Goal: Task Accomplishment & Management: Complete application form

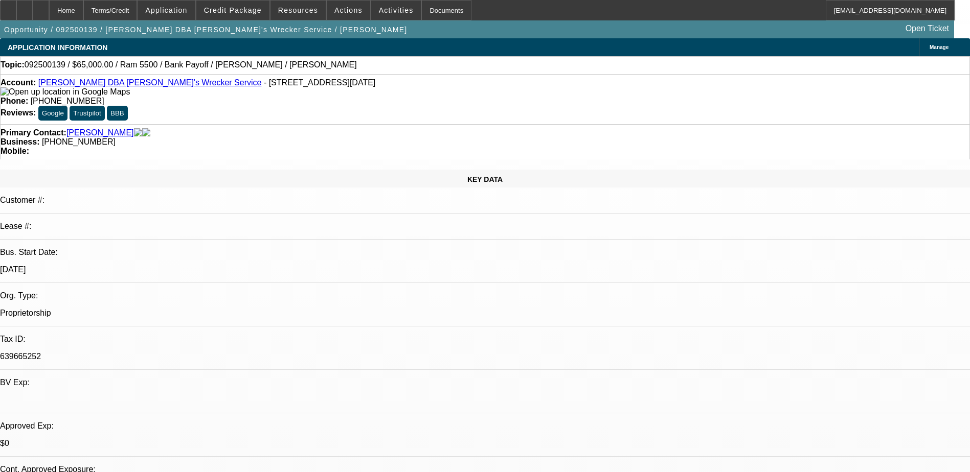
select select "0"
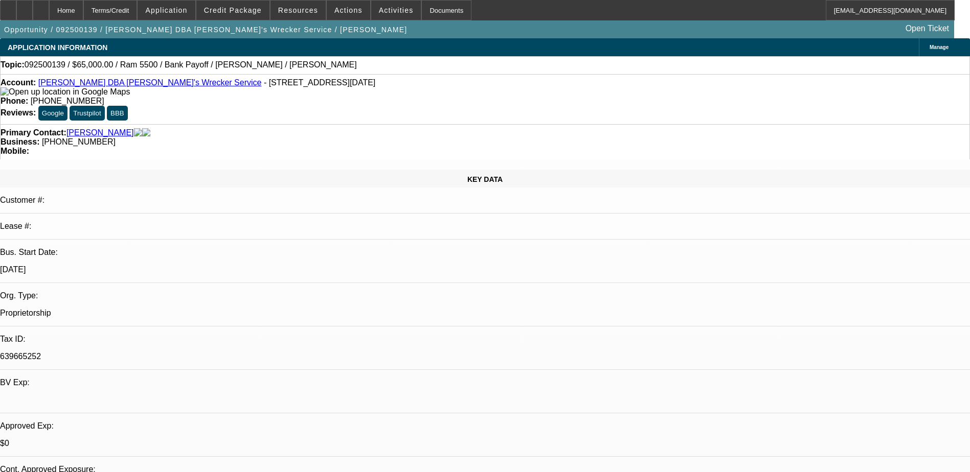
select select "0"
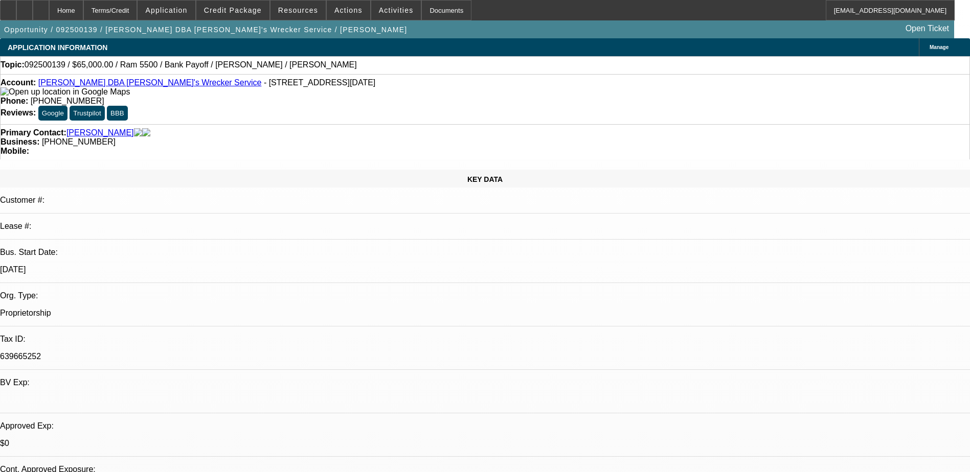
select select "0"
select select "1"
select select "6"
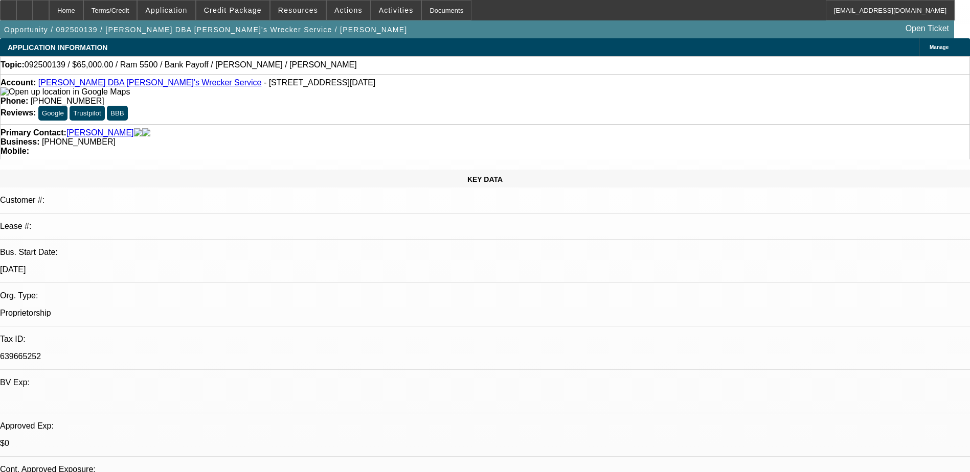
select select "1"
select select "6"
select select "1"
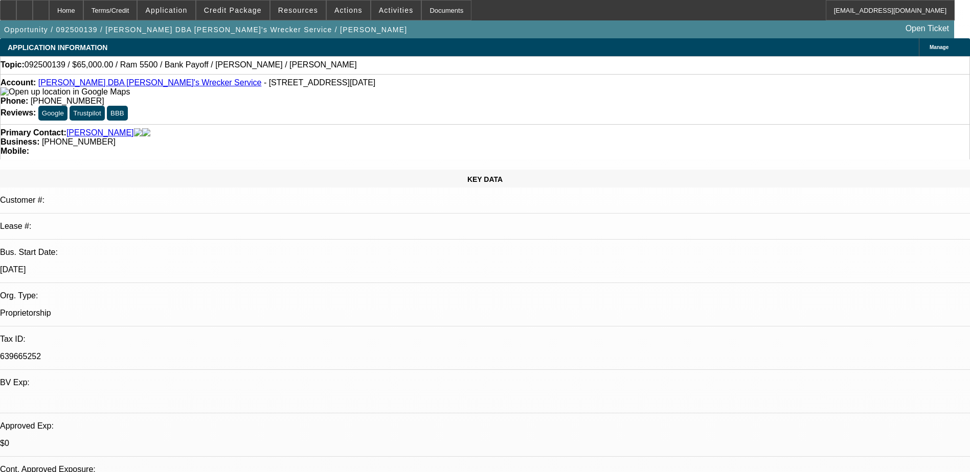
select select "6"
select select "1"
select select "6"
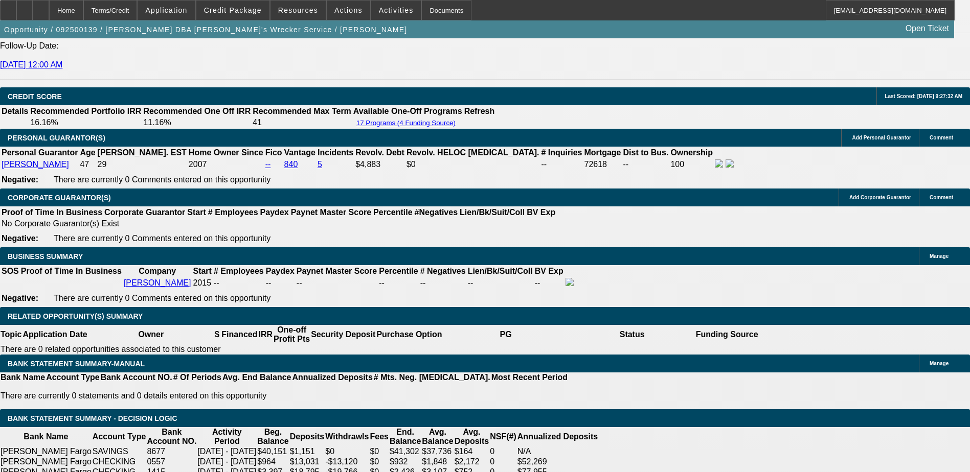
scroll to position [1278, 0]
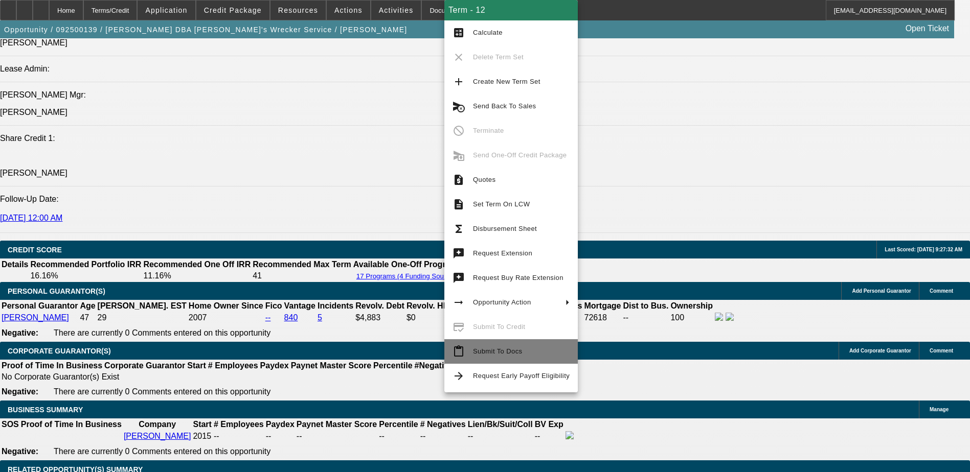
click at [520, 347] on span "Submit To Docs" at bounding box center [521, 352] width 97 height 12
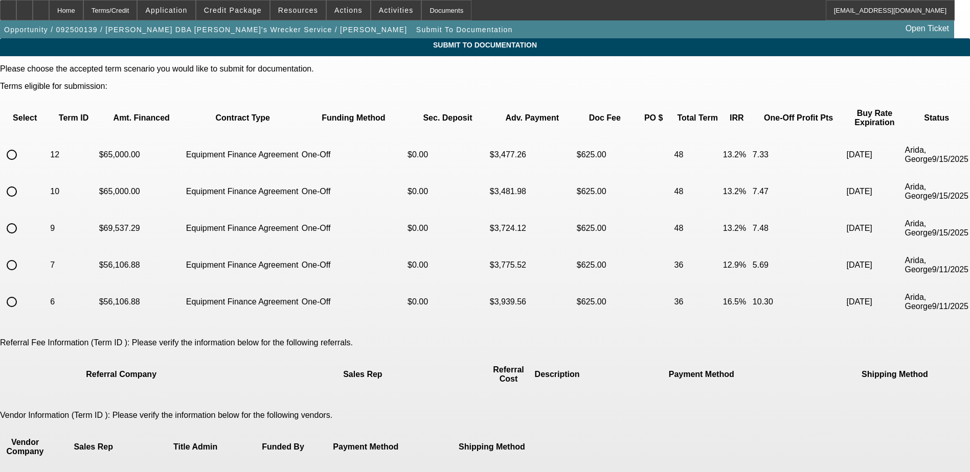
click at [22, 145] on input "radio" at bounding box center [12, 155] width 20 height 20
radio input "true"
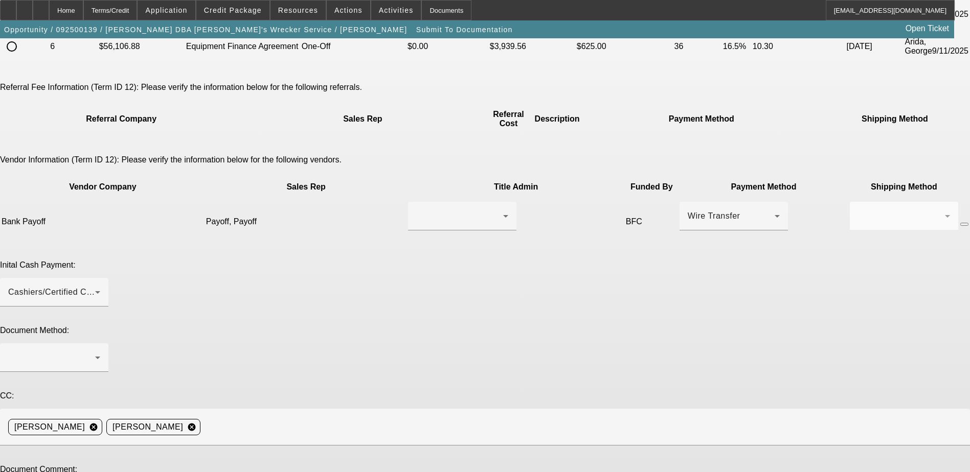
scroll to position [262, 0]
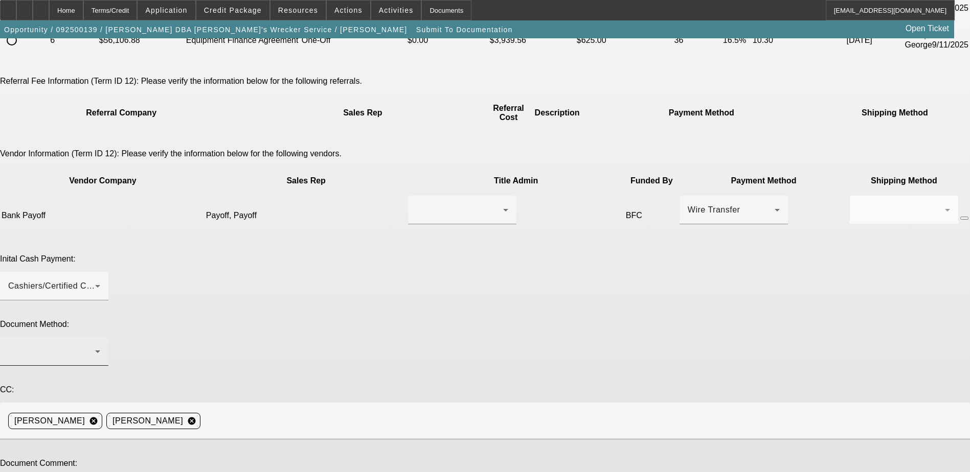
click at [100, 337] on div at bounding box center [54, 351] width 92 height 29
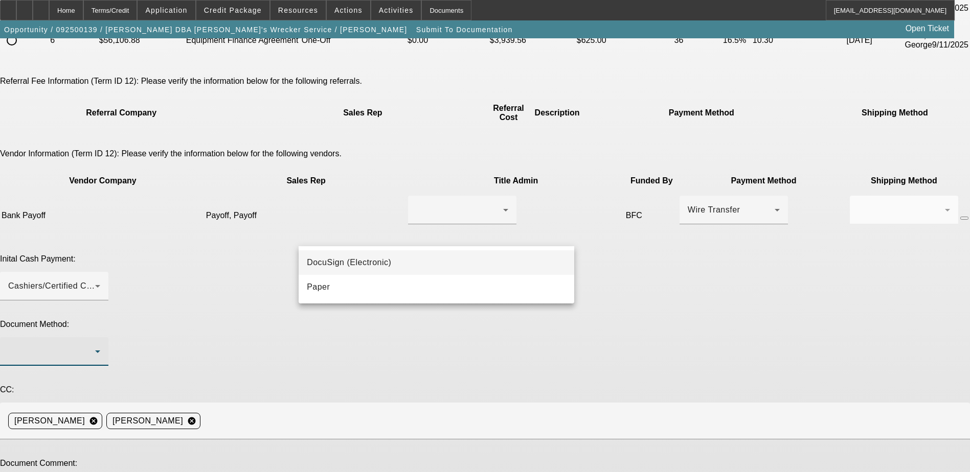
click at [448, 257] on mat-option "DocuSign (Electronic)" at bounding box center [437, 263] width 276 height 25
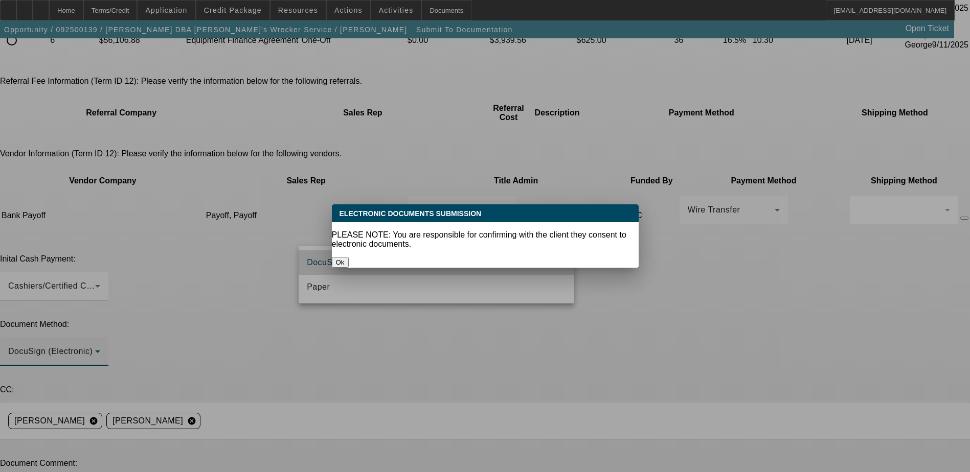
scroll to position [0, 0]
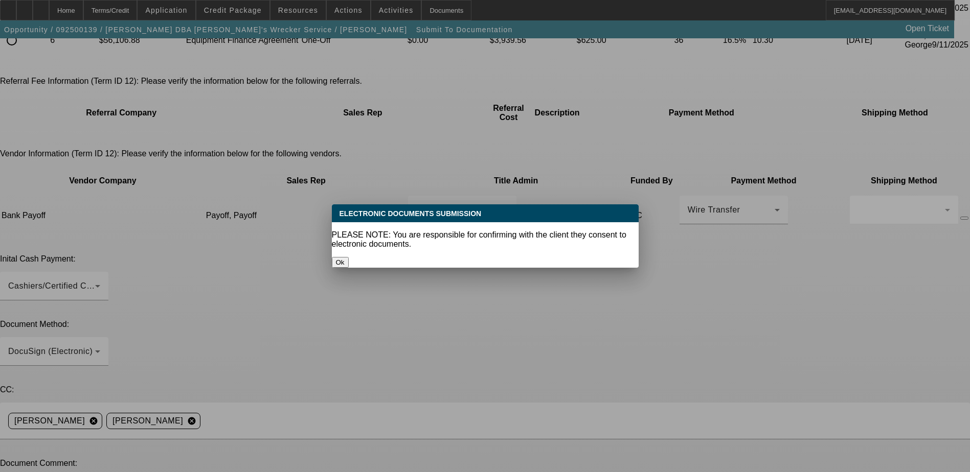
click at [349, 257] on button "Ok" at bounding box center [340, 262] width 17 height 11
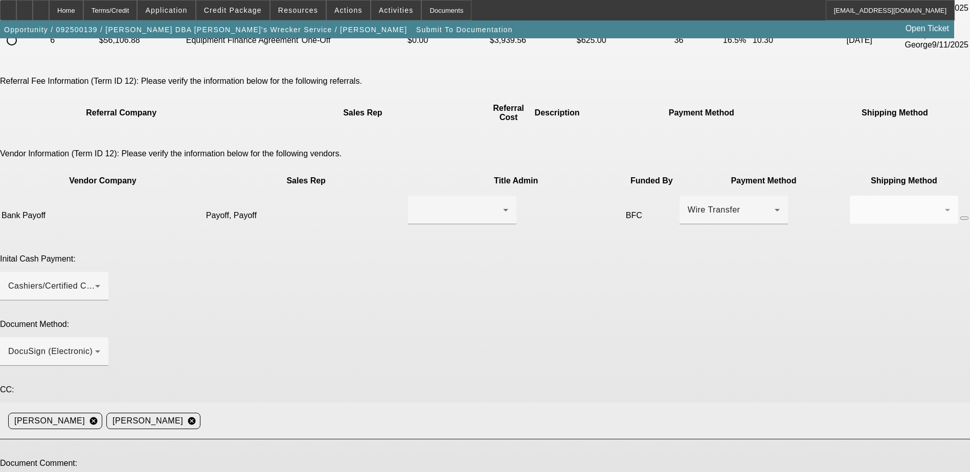
scroll to position [262, 0]
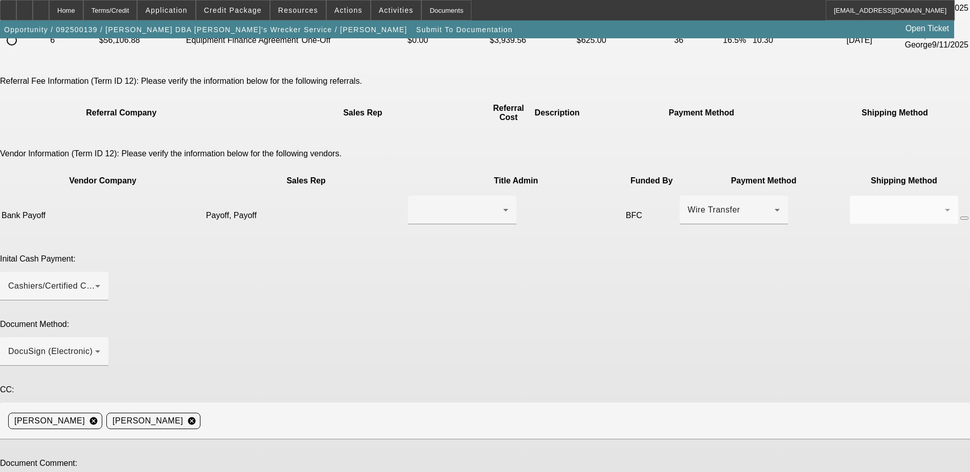
paste textarea "Please send EPOA to the customer. Customer contact: Andrew Mokoro, michaelswrec…"
type textarea "Please send EPOA to the customer. Customer contact: Andrew Mokoro, michaelswrec…"
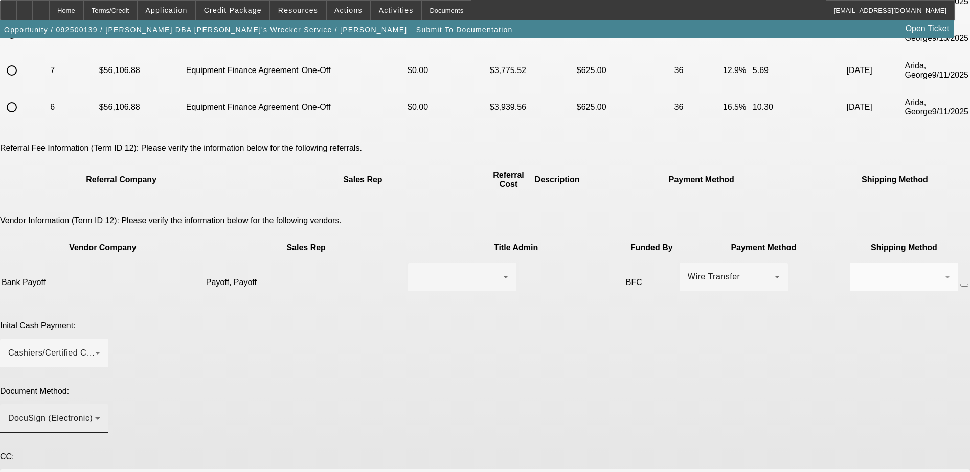
scroll to position [211, 0]
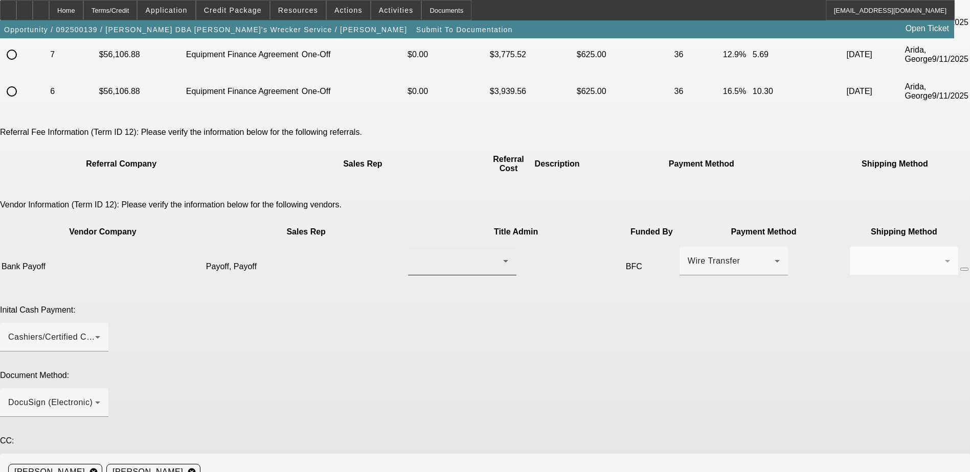
click at [437, 247] on div at bounding box center [462, 261] width 92 height 29
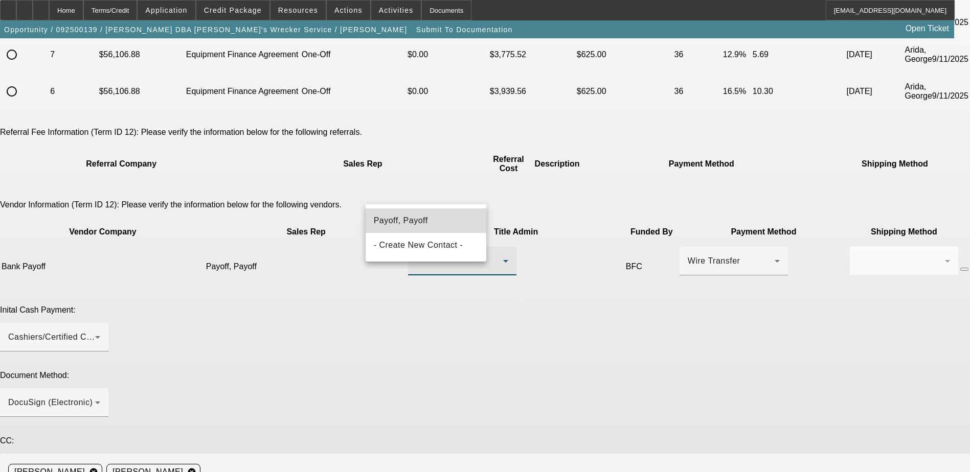
click at [448, 219] on mat-option "Payoff, Payoff" at bounding box center [426, 221] width 121 height 25
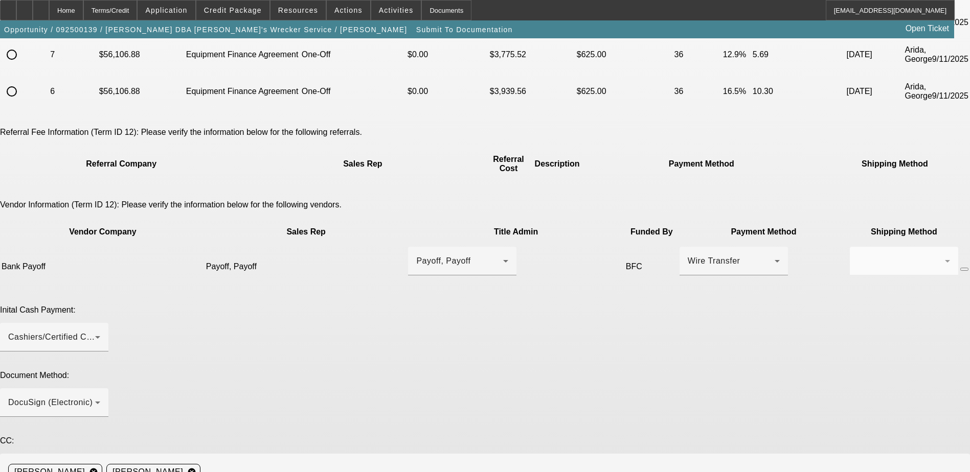
click at [960, 268] on button "button" at bounding box center [964, 269] width 8 height 3
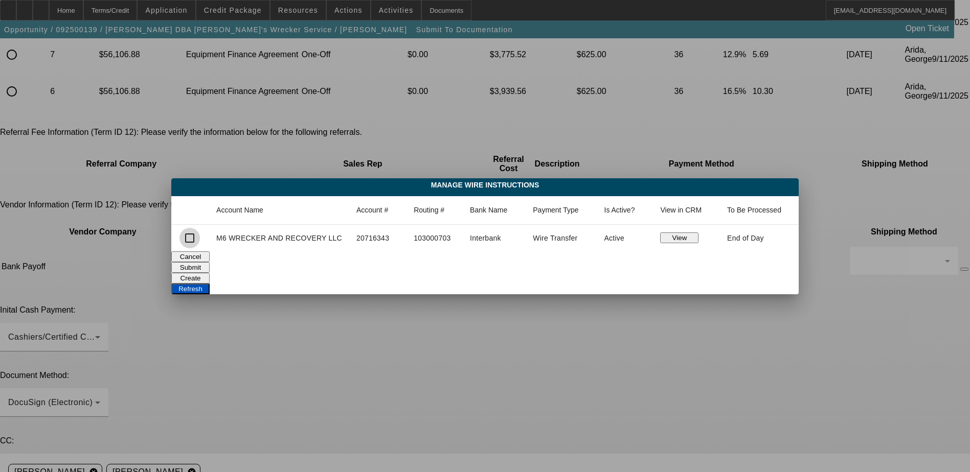
click at [200, 242] on input "checkbox" at bounding box center [189, 238] width 20 height 20
checkbox input "true"
click at [210, 264] on button "Submit" at bounding box center [190, 267] width 38 height 11
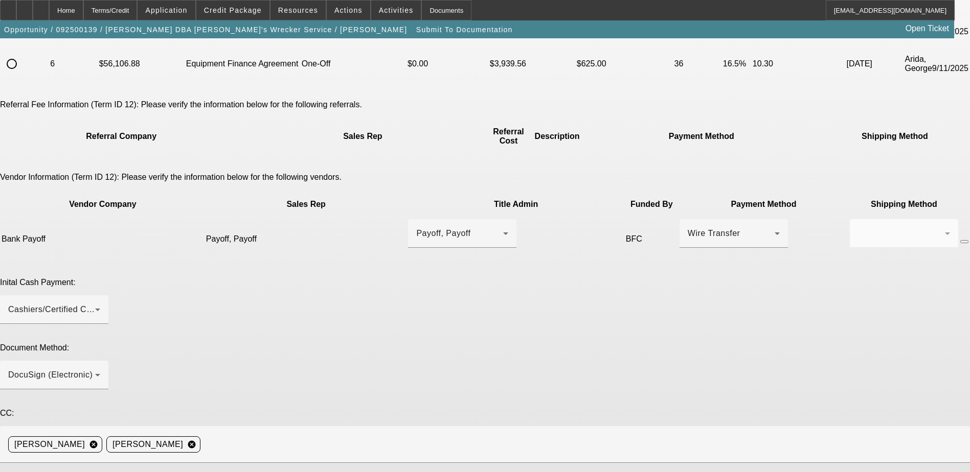
scroll to position [262, 0]
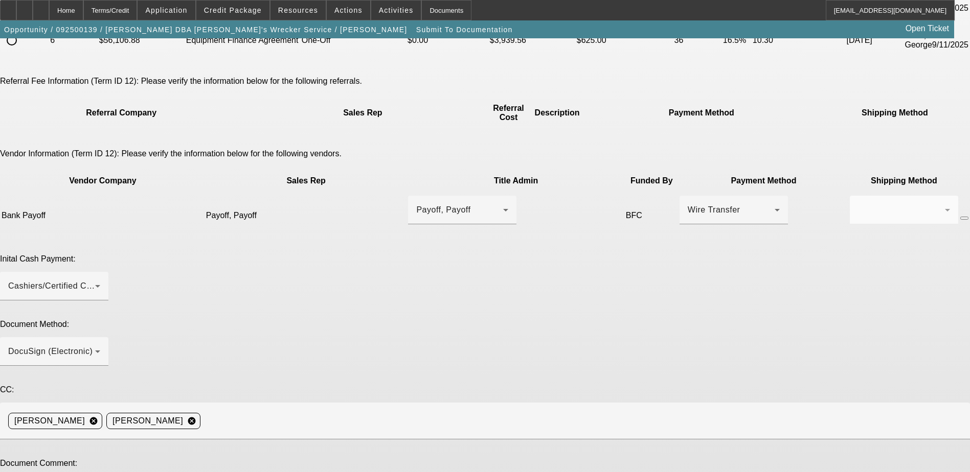
click at [850, 196] on mat-form-field at bounding box center [904, 216] width 108 height 40
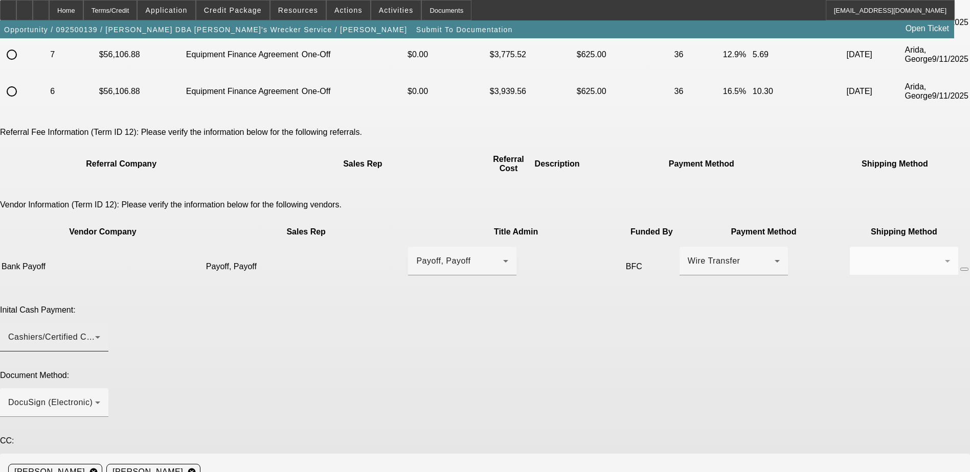
click at [95, 331] on div "Cashiers/Certified Check" at bounding box center [51, 337] width 87 height 12
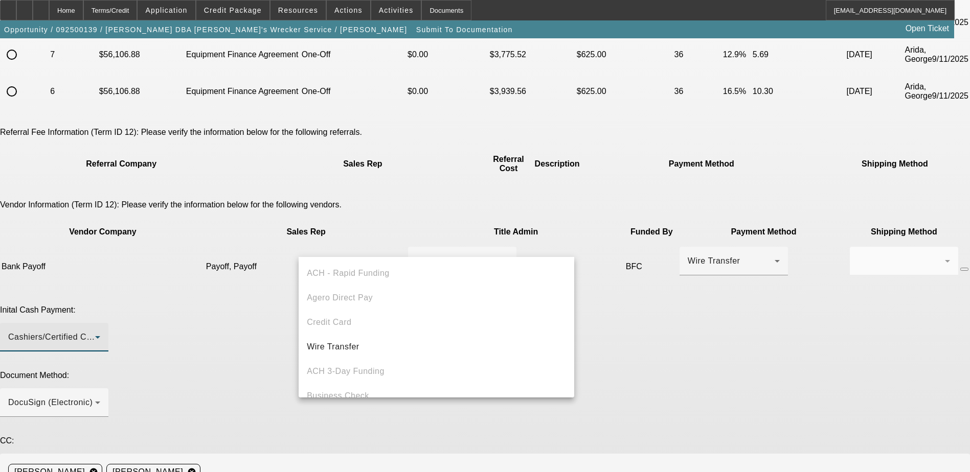
scroll to position [35, 0]
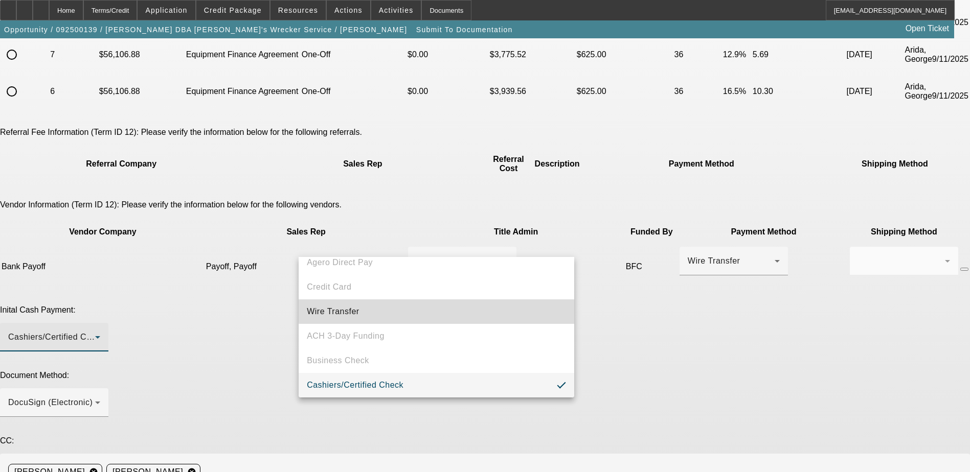
click at [482, 303] on mat-option "Wire Transfer" at bounding box center [437, 312] width 276 height 25
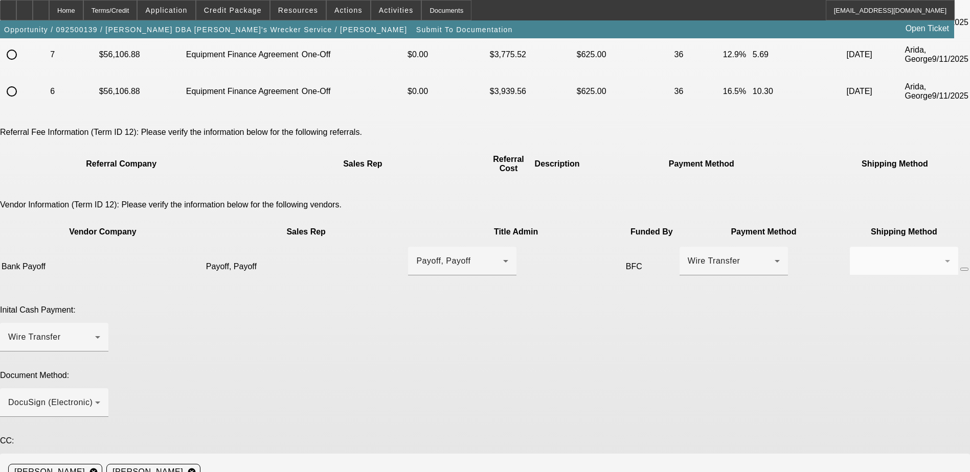
click at [599, 306] on div "Inital Cash Payment: Wire Transfer" at bounding box center [485, 334] width 970 height 57
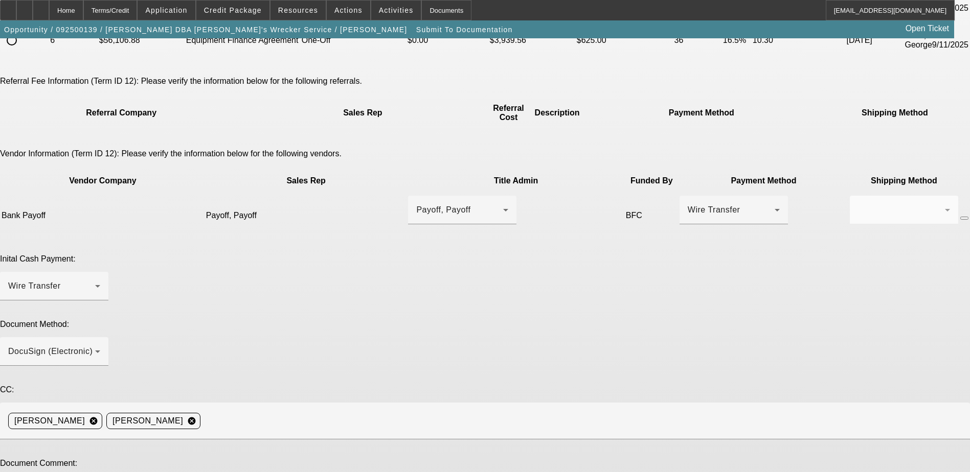
type textarea "Seller came down on price a bit from the original approval."
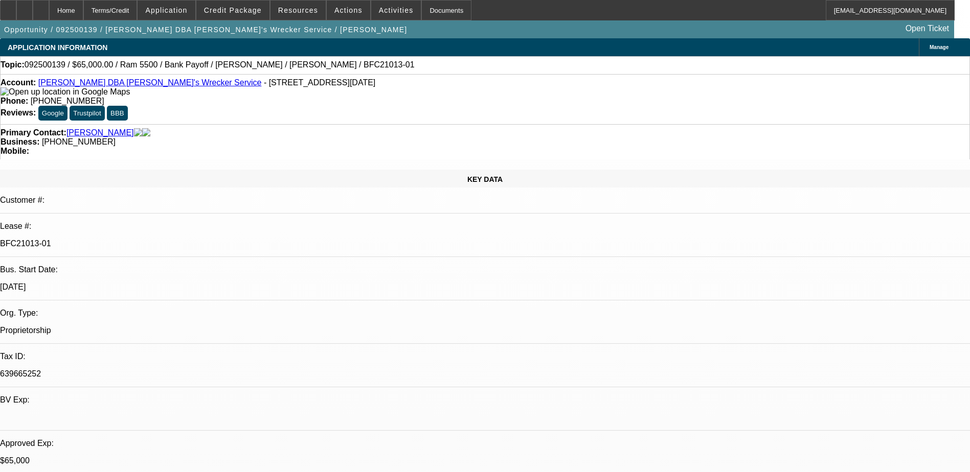
select select "0"
select select "6"
select select "0"
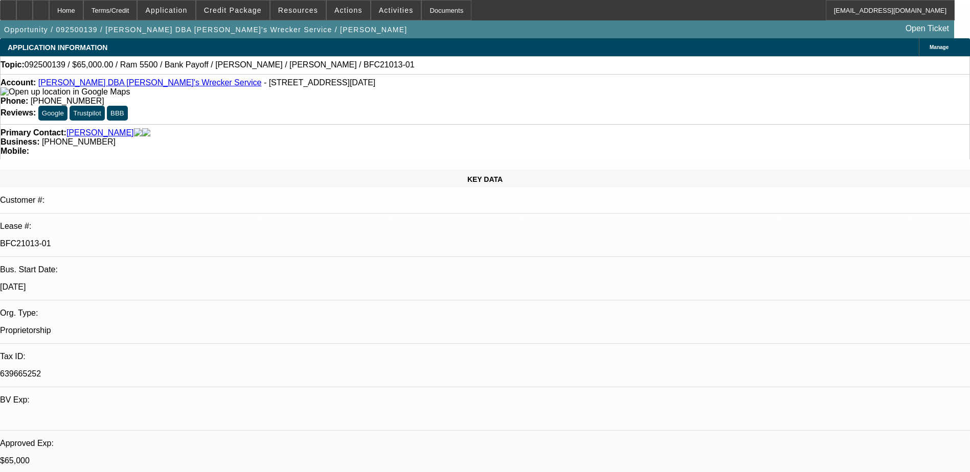
select select "0"
select select "6"
select select "0"
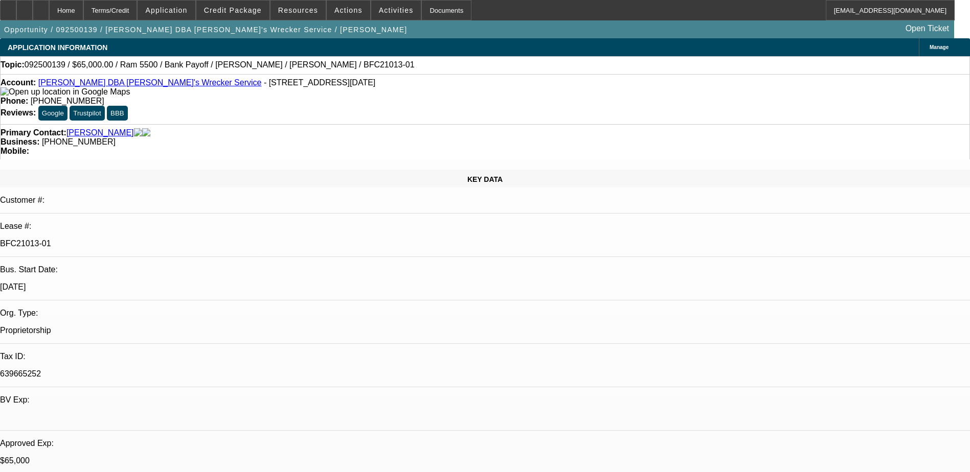
select select "0"
select select "6"
select select "0"
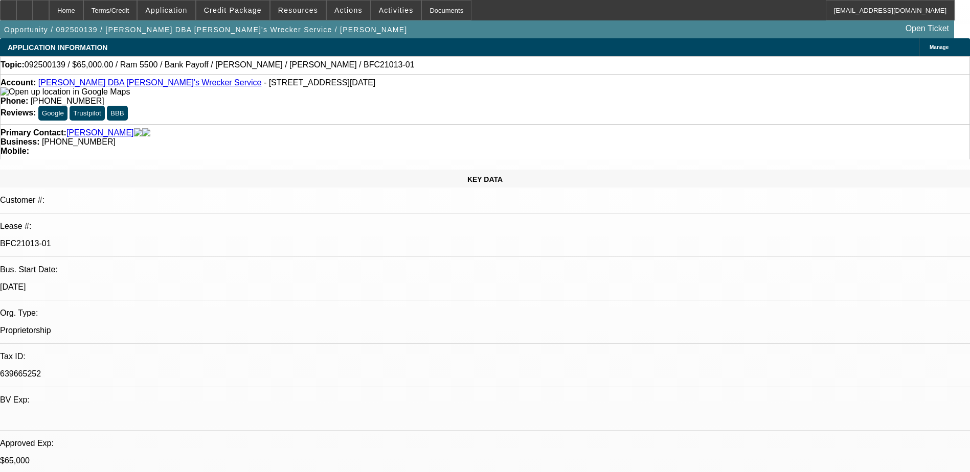
select select "6"
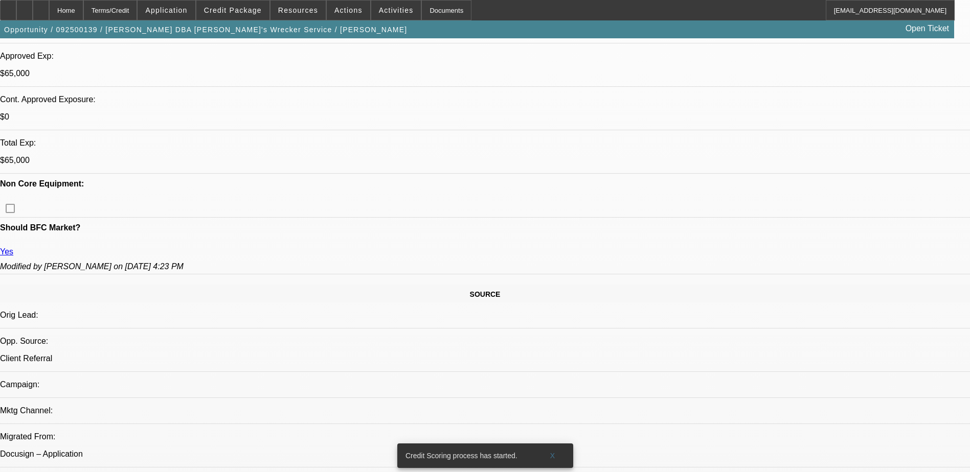
scroll to position [224, 0]
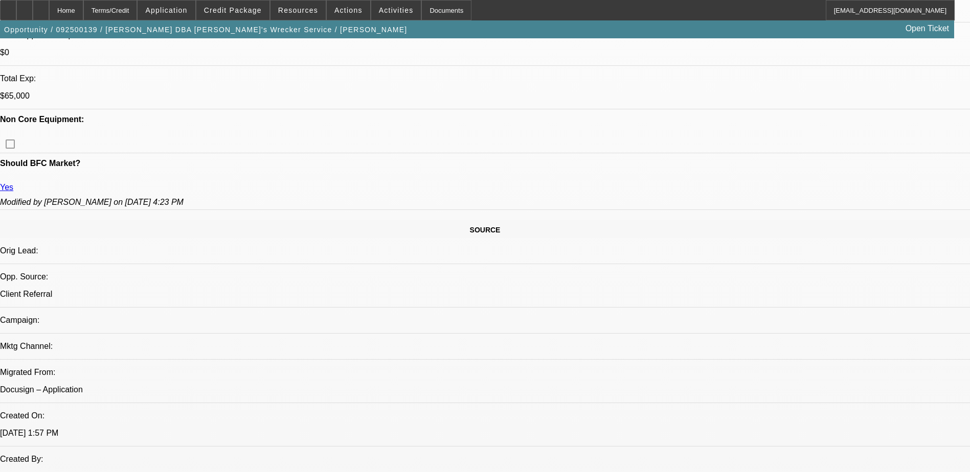
scroll to position [378, 0]
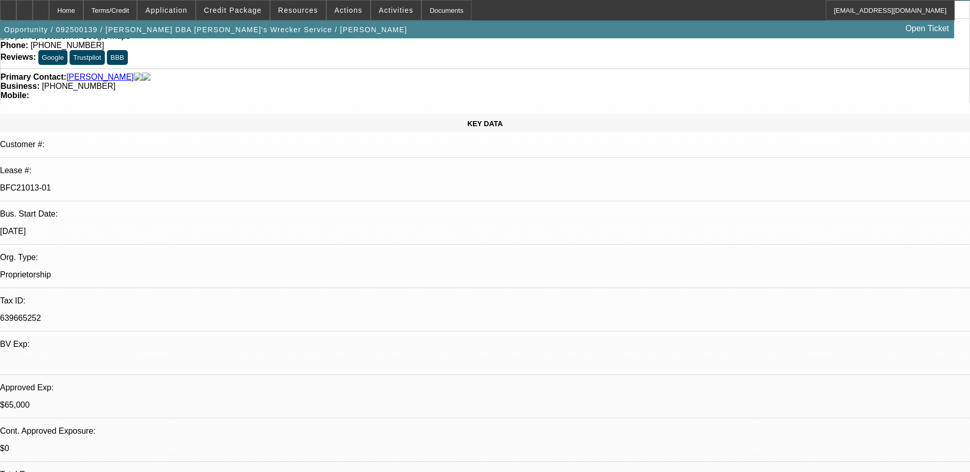
scroll to position [0, 0]
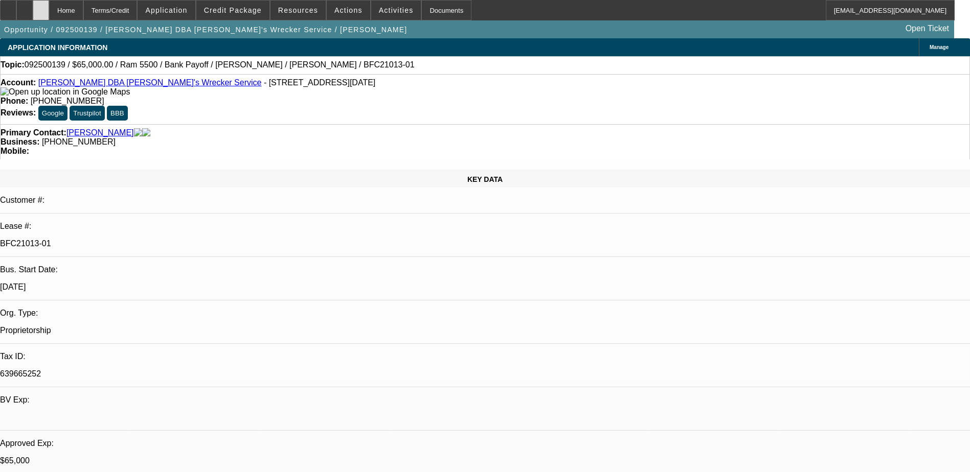
click at [41, 7] on icon at bounding box center [41, 7] width 0 height 0
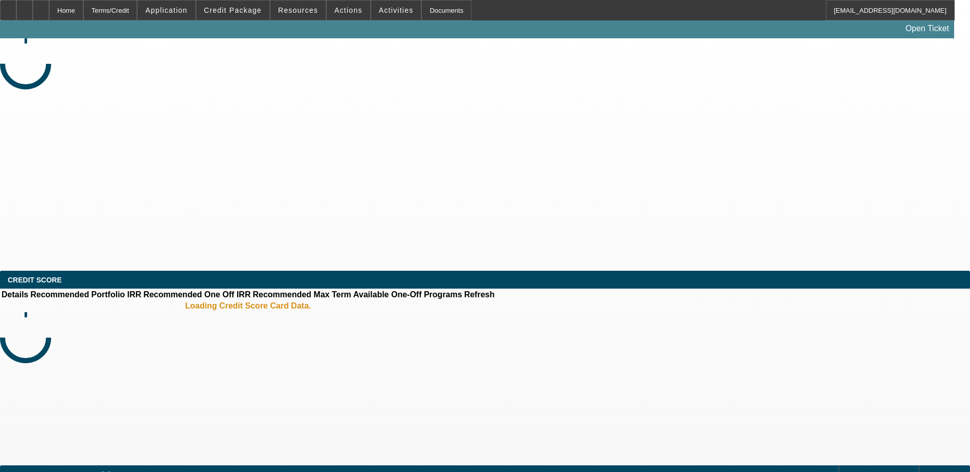
select select "0"
select select "2"
select select "0.1"
select select "4"
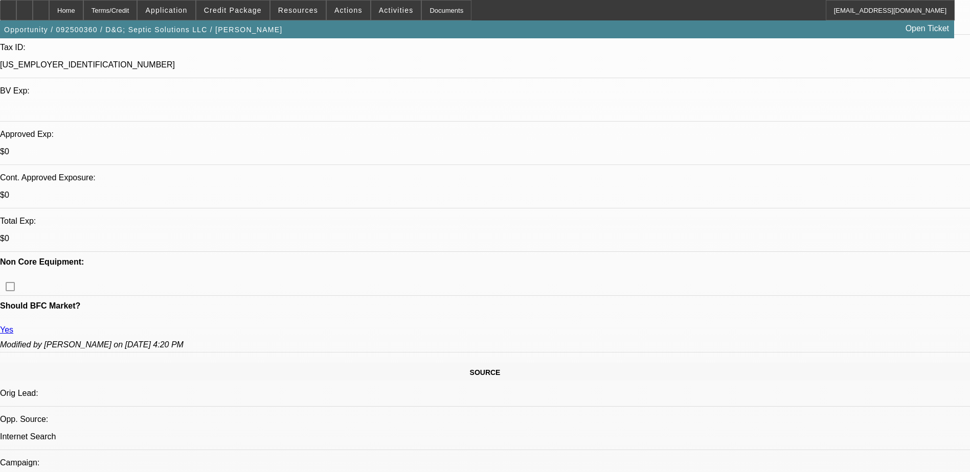
scroll to position [409, 0]
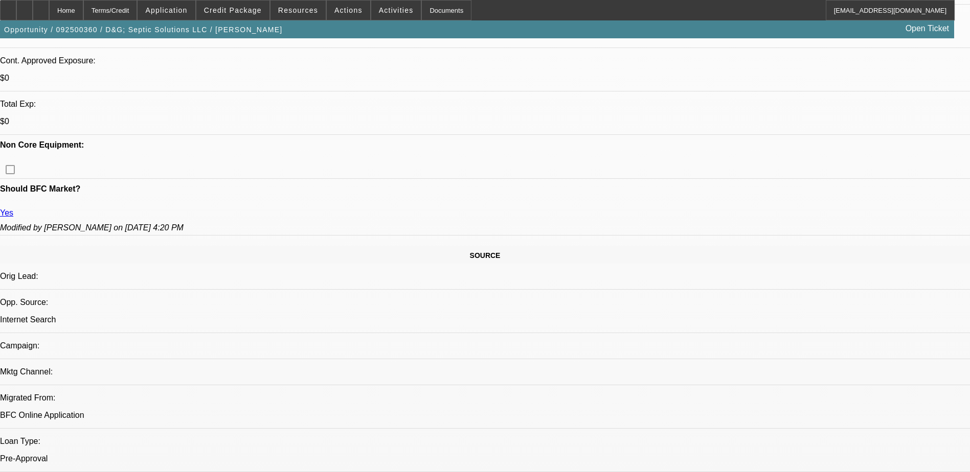
click at [268, 15] on span at bounding box center [232, 10] width 73 height 25
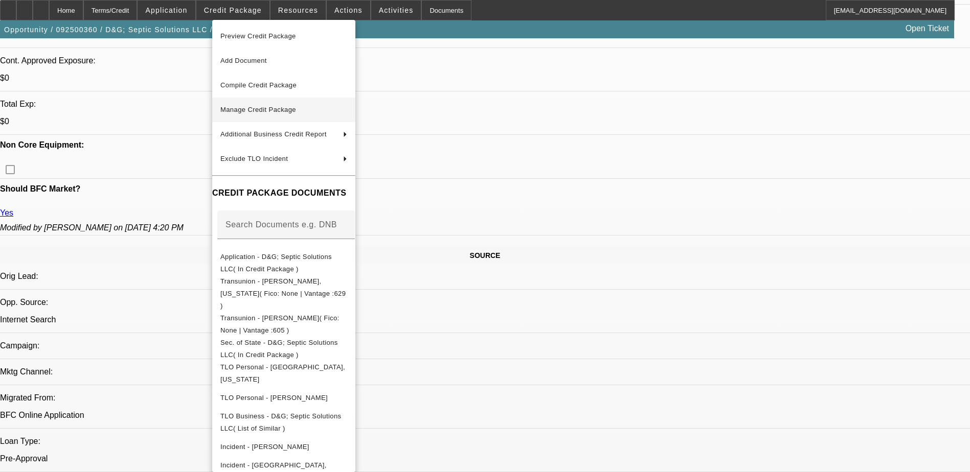
click at [347, 113] on span "Manage Credit Package" at bounding box center [283, 110] width 127 height 12
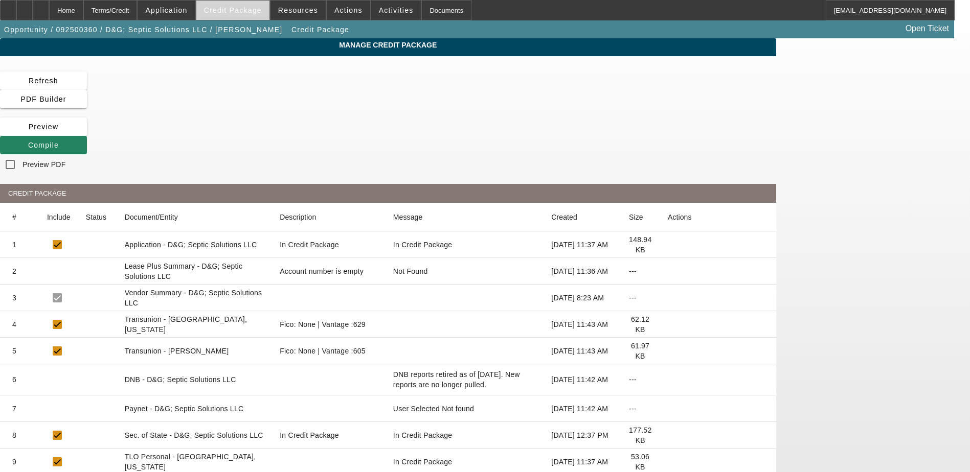
click at [232, 5] on span at bounding box center [232, 10] width 73 height 25
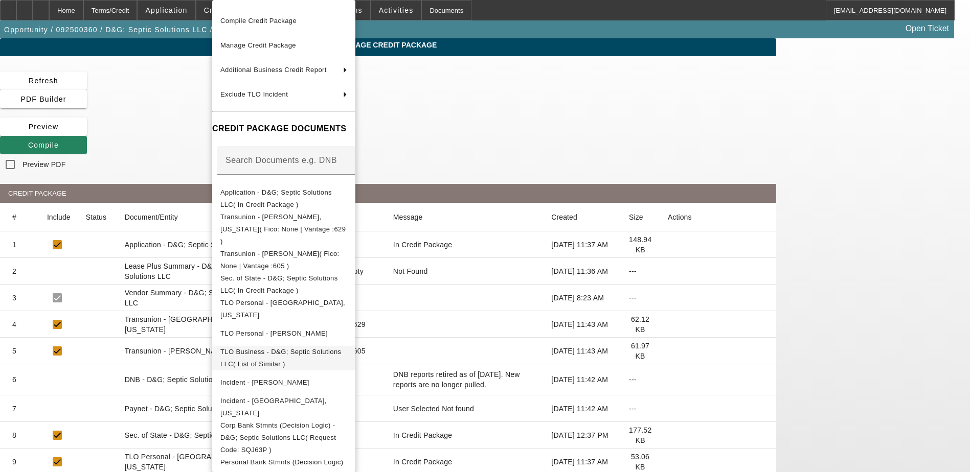
scroll to position [83, 0]
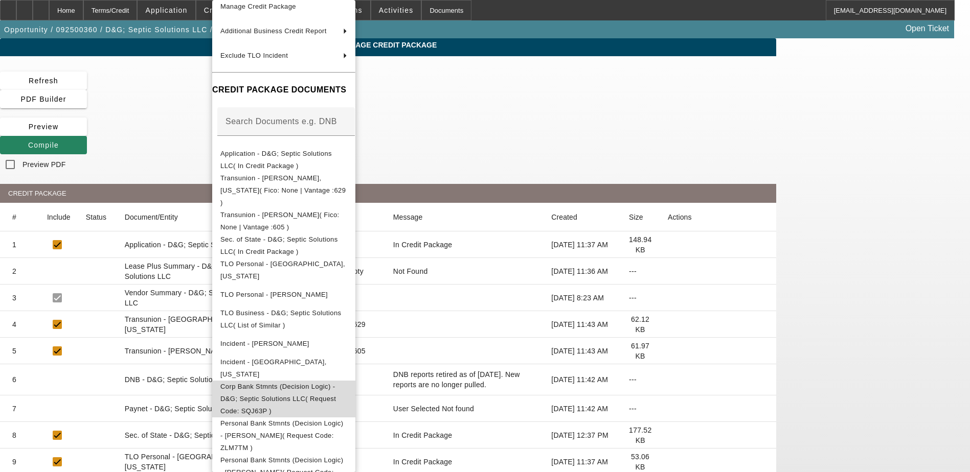
click at [347, 387] on span "Corp Bank Stmnts (Decision Logic) - D&G; Septic Solutions LLC( Request Code: SQ…" at bounding box center [283, 399] width 127 height 37
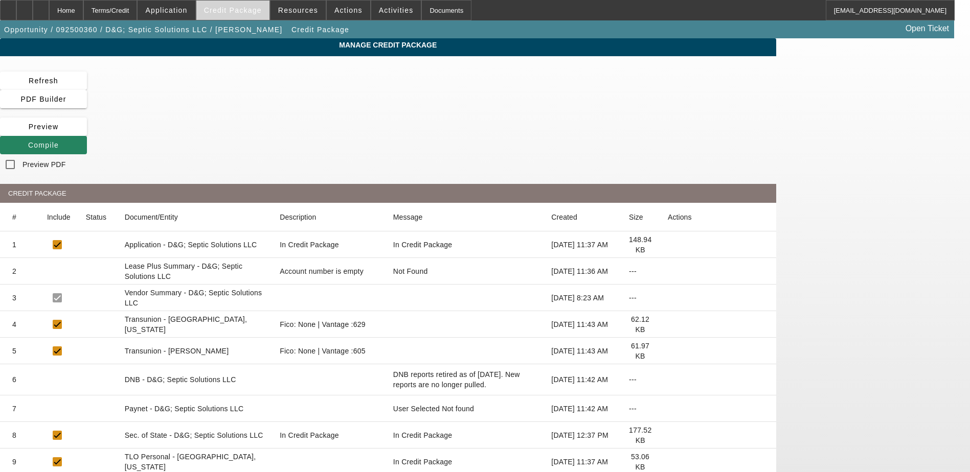
click at [253, 12] on span "Credit Package" at bounding box center [233, 10] width 58 height 8
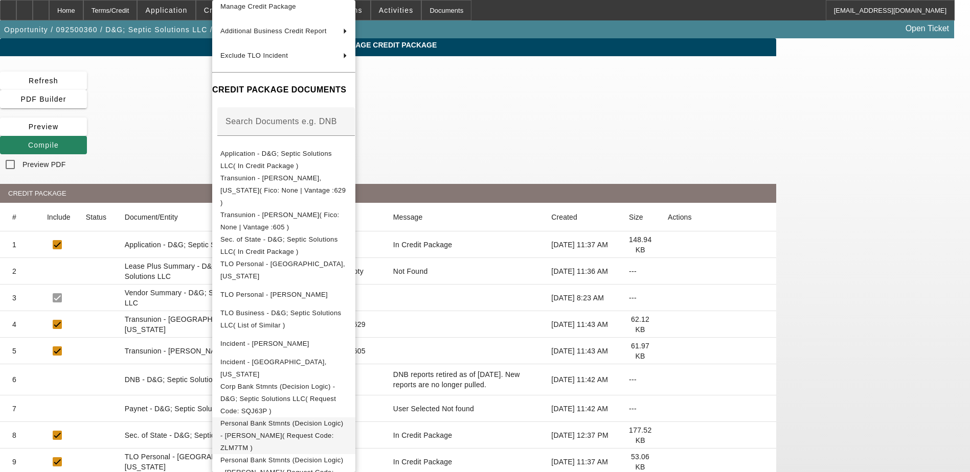
click at [343, 420] on span "Personal Bank Stmnts (Decision Logic) - Kerr, David( Request Code: ZLM7TM )" at bounding box center [281, 436] width 123 height 32
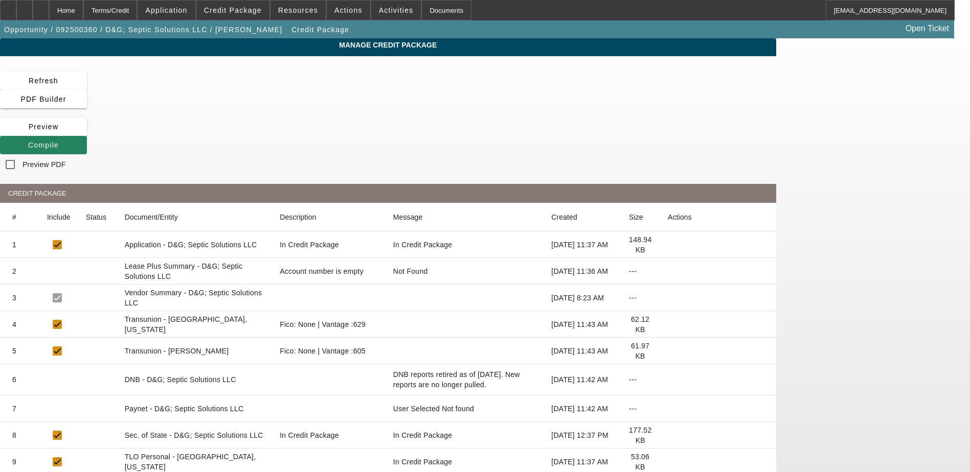
scroll to position [186, 0]
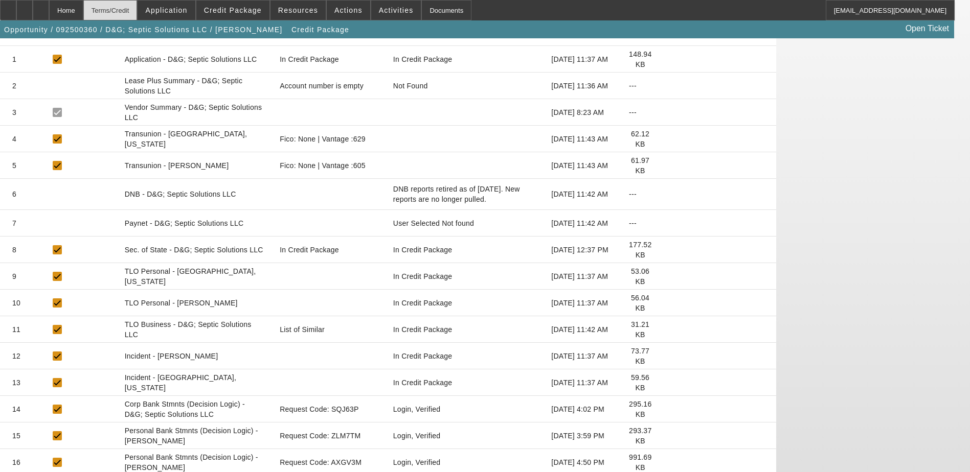
click at [132, 14] on div "Terms/Credit" at bounding box center [110, 10] width 54 height 20
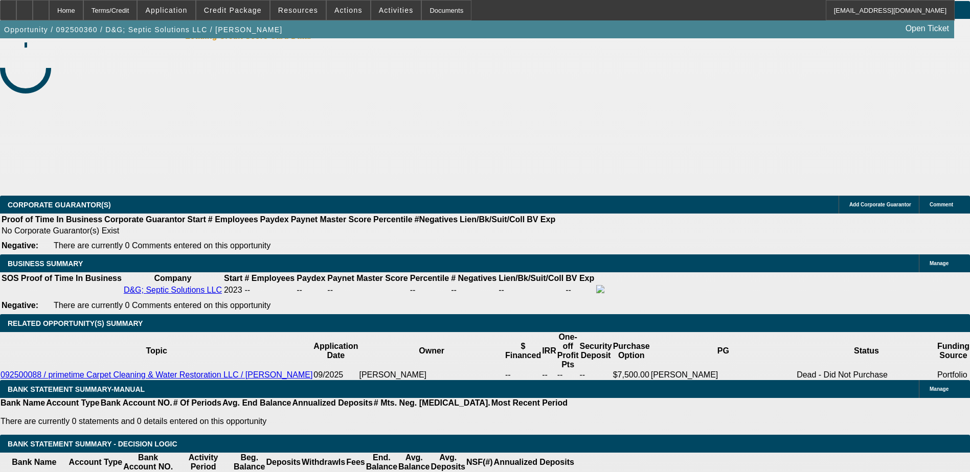
select select "0"
select select "2"
select select "0.1"
select select "4"
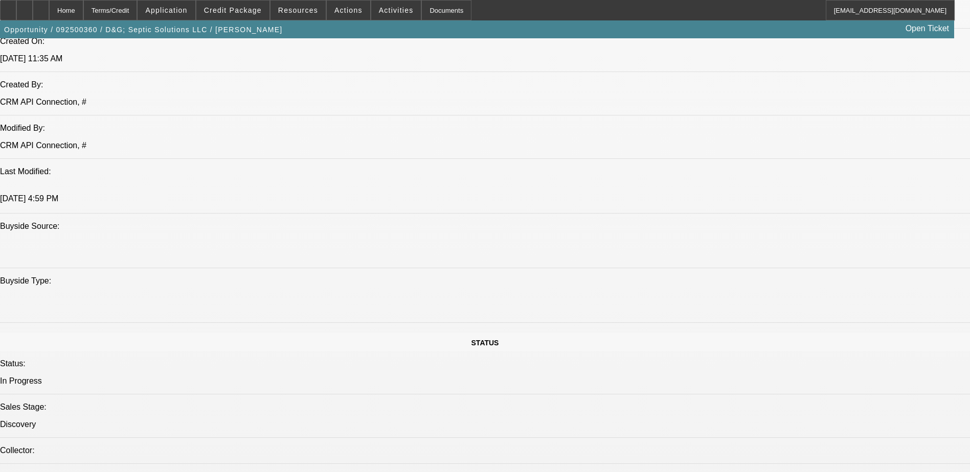
scroll to position [802, 0]
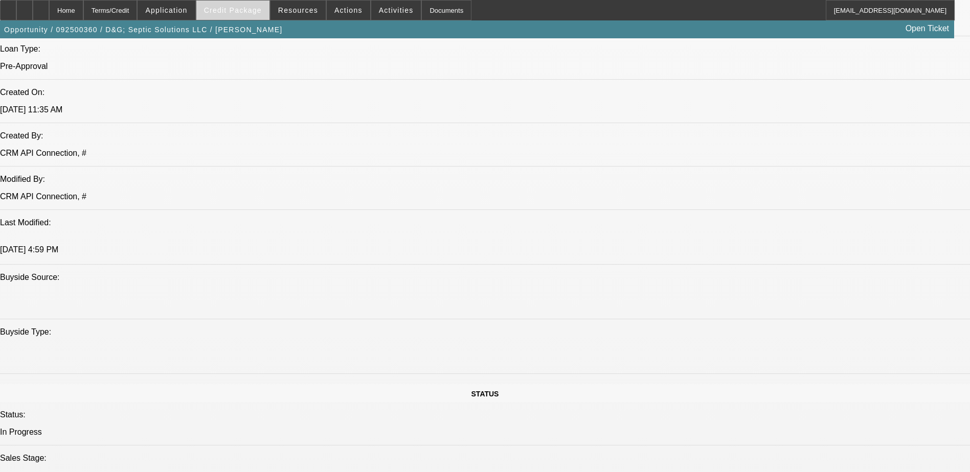
click at [252, 16] on span at bounding box center [232, 10] width 73 height 25
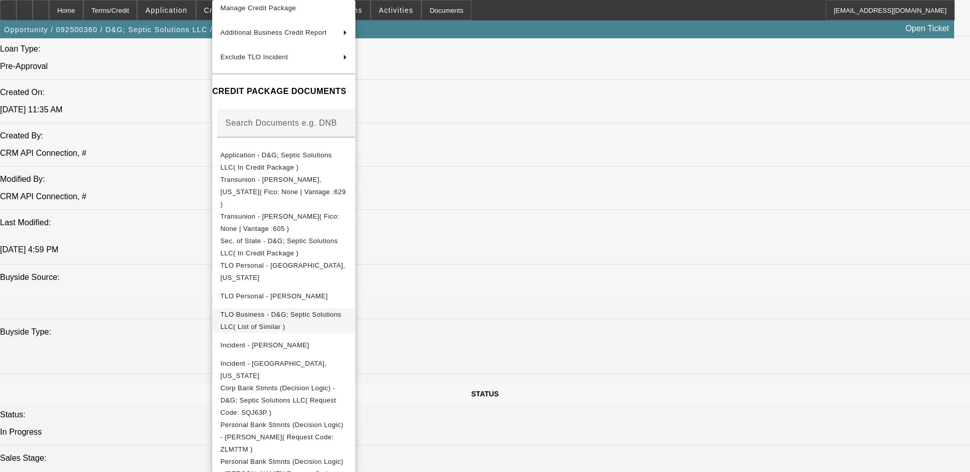
scroll to position [83, 0]
click at [557, 343] on div at bounding box center [485, 236] width 970 height 472
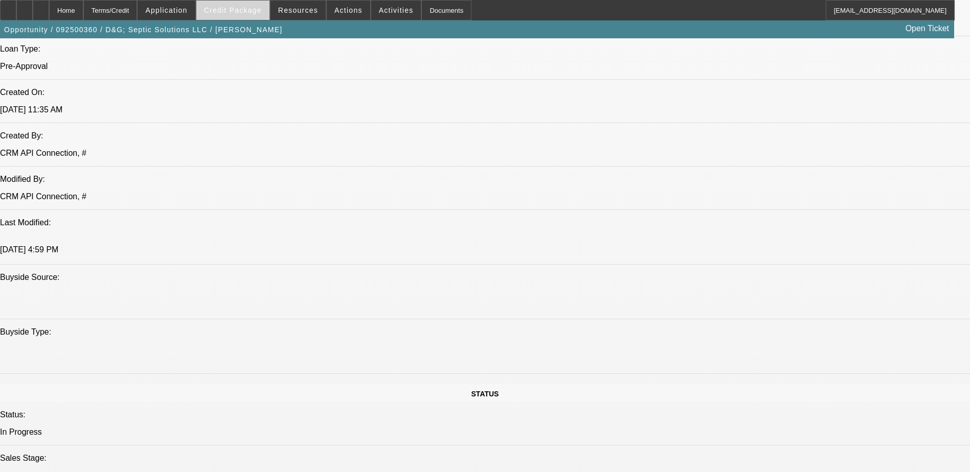
click at [254, 12] on span "Credit Package" at bounding box center [233, 10] width 58 height 8
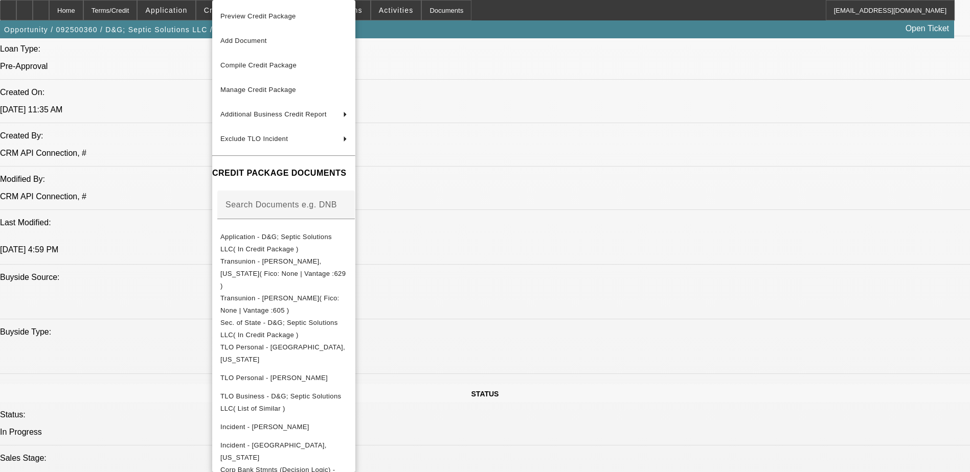
click at [570, 313] on div at bounding box center [485, 236] width 970 height 472
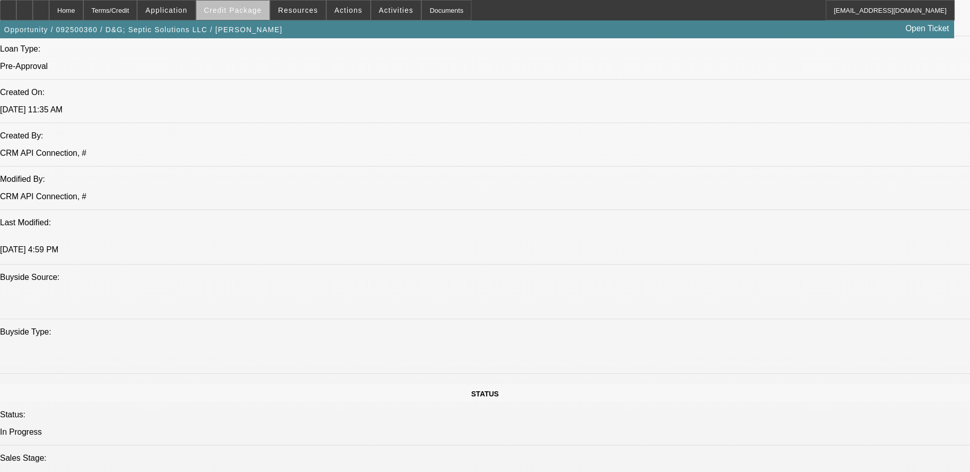
click at [250, 14] on span "Credit Package" at bounding box center [233, 10] width 58 height 8
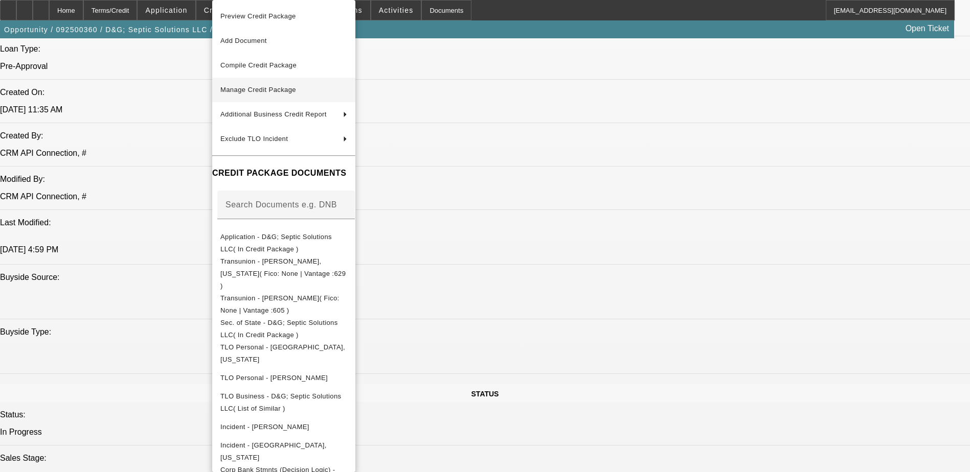
click at [302, 87] on span "Manage Credit Package" at bounding box center [283, 90] width 127 height 12
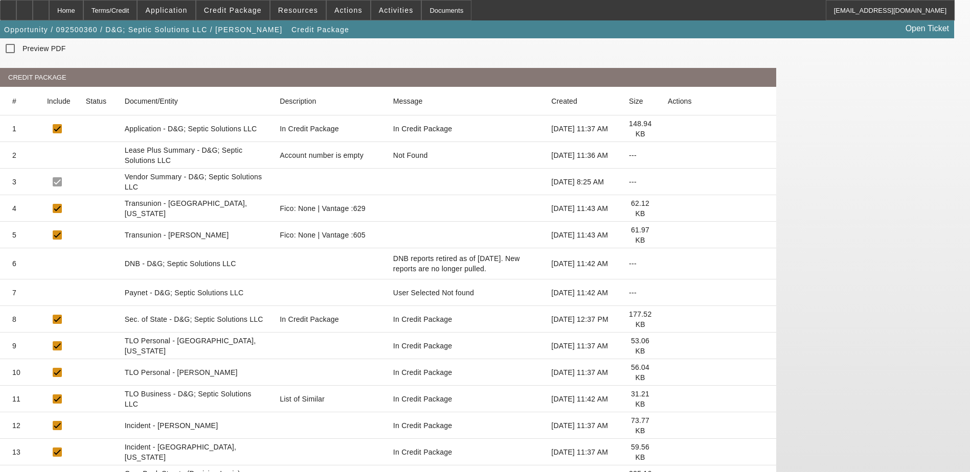
scroll to position [186, 0]
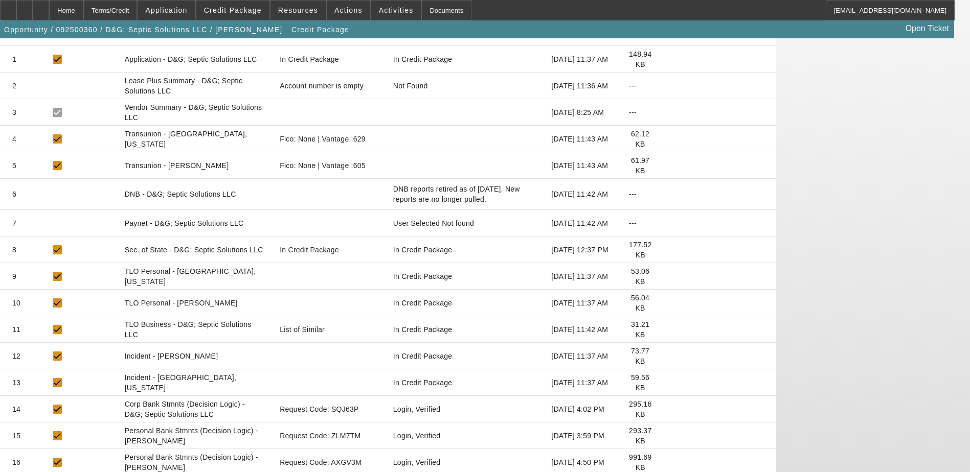
click at [668, 410] on icon at bounding box center [668, 410] width 0 height 0
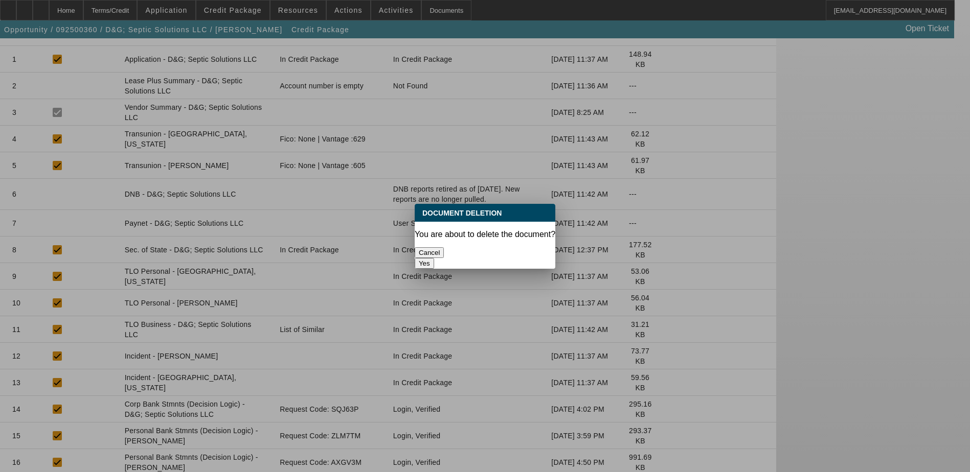
click at [444, 252] on button "Cancel" at bounding box center [430, 252] width 30 height 11
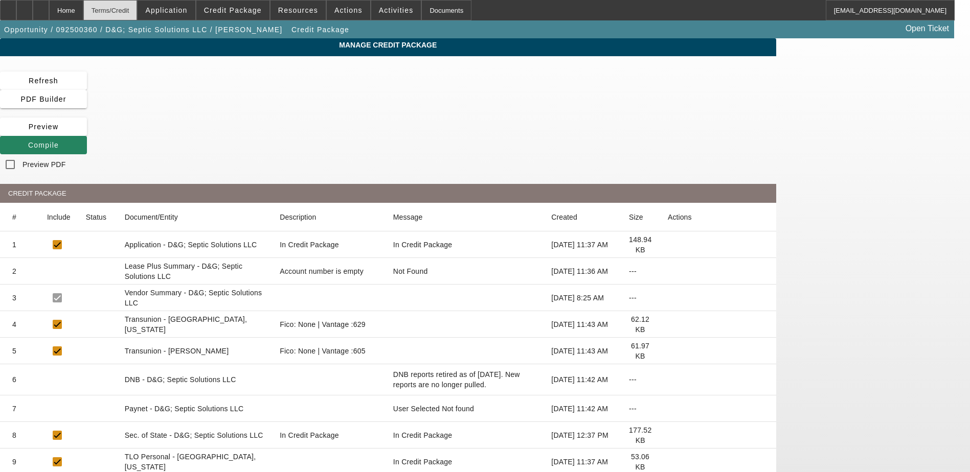
click at [138, 16] on div "Terms/Credit" at bounding box center [110, 10] width 54 height 20
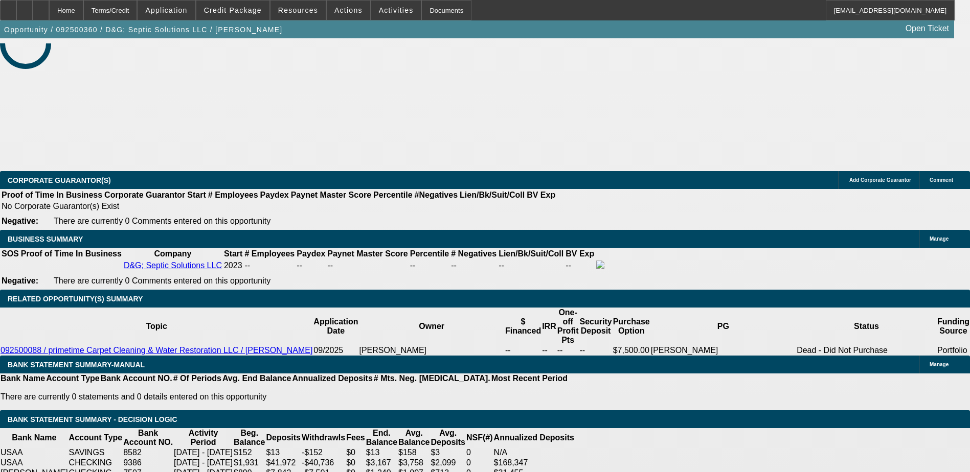
select select "0"
select select "2"
select select "0.1"
select select "4"
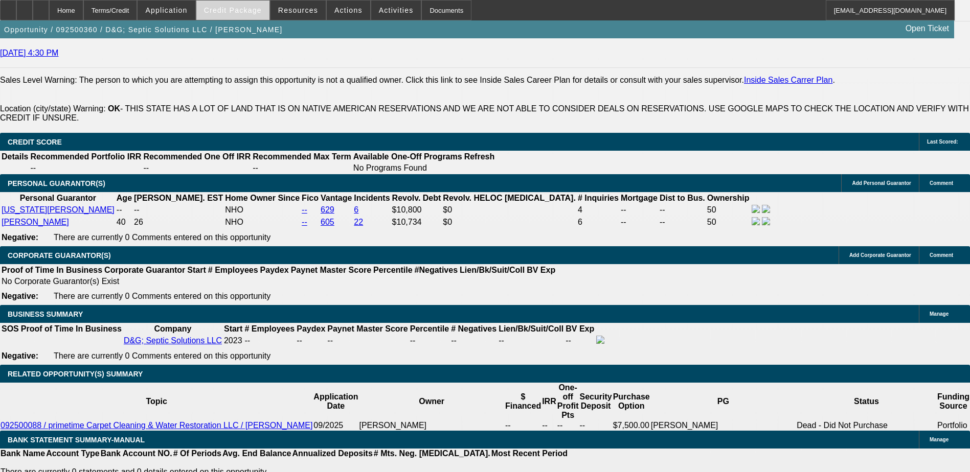
scroll to position [1543, 0]
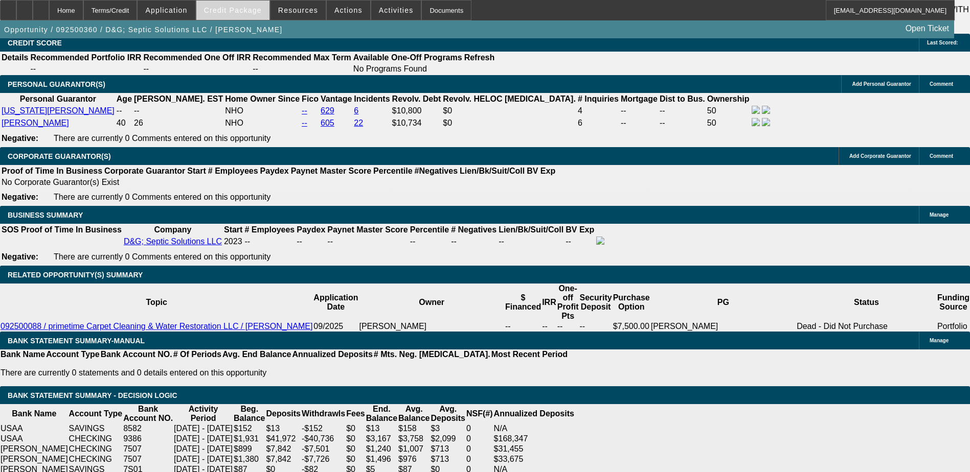
click at [236, 5] on span at bounding box center [232, 10] width 73 height 25
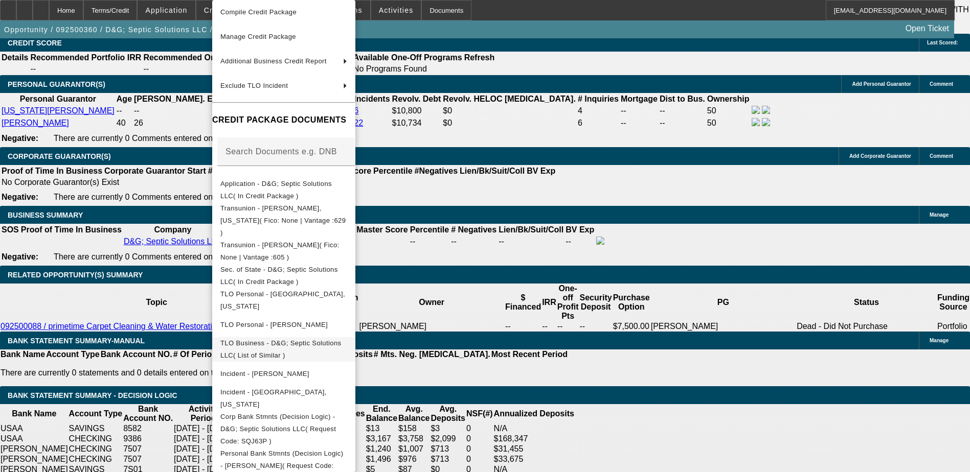
scroll to position [83, 0]
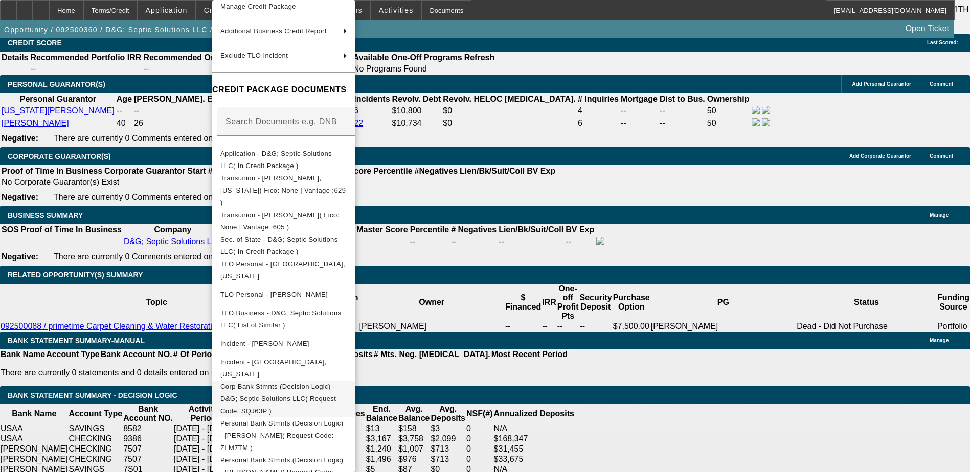
click at [345, 386] on span "Corp Bank Stmnts (Decision Logic) - D&G; Septic Solutions LLC( Request Code: SQ…" at bounding box center [283, 399] width 127 height 37
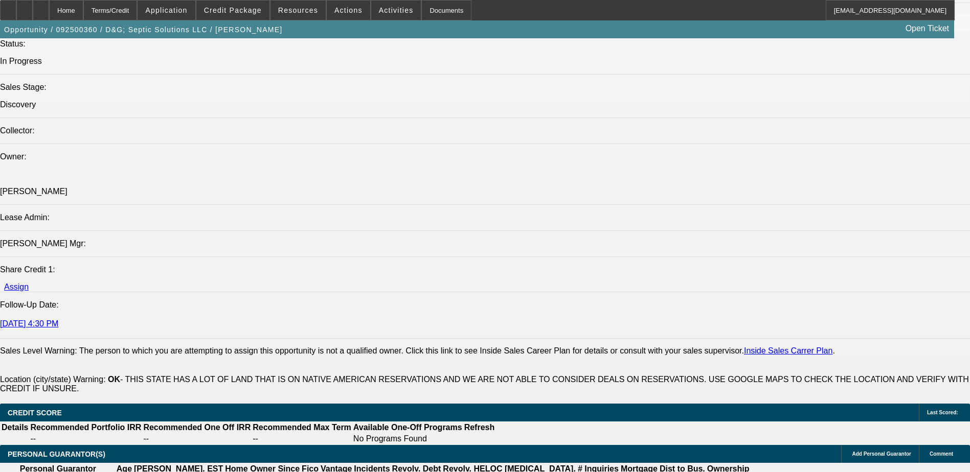
scroll to position [981, 0]
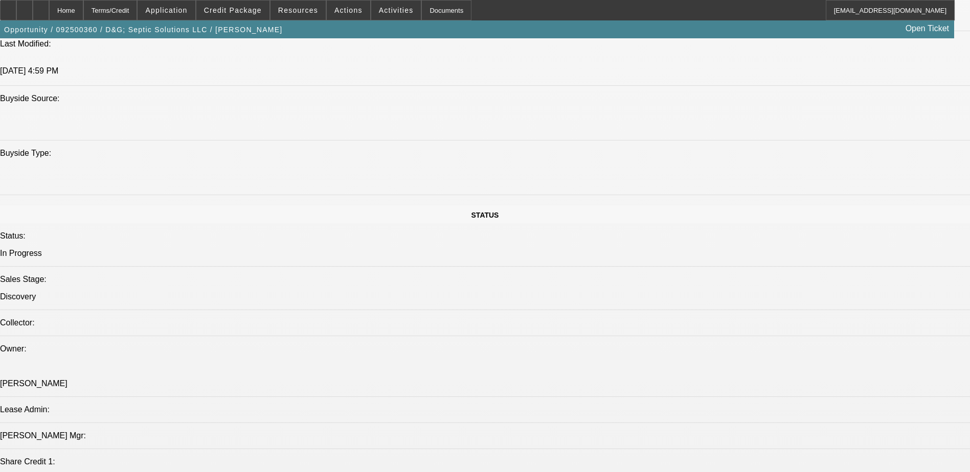
click at [242, 20] on div "Opportunity / 092500360 / D&G; Septic Solutions LLC / Kerr, David Open Ticket" at bounding box center [477, 29] width 954 height 18
click at [242, 14] on span at bounding box center [232, 10] width 73 height 25
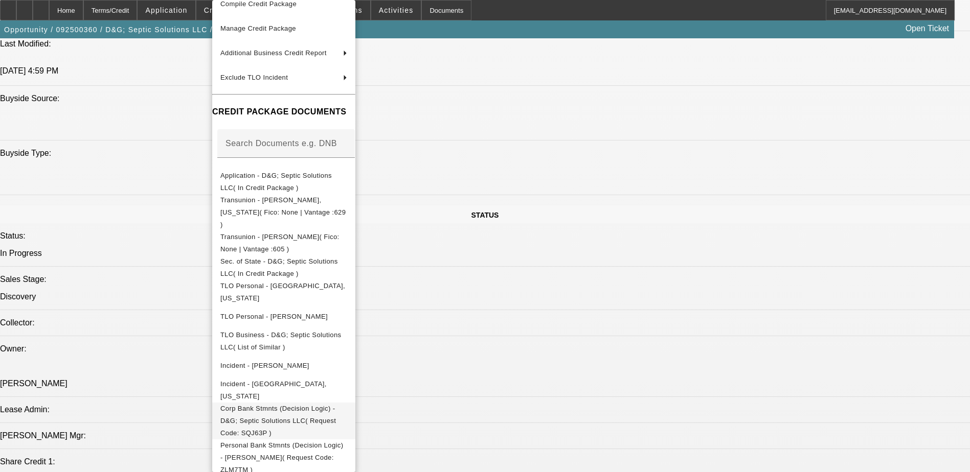
scroll to position [83, 0]
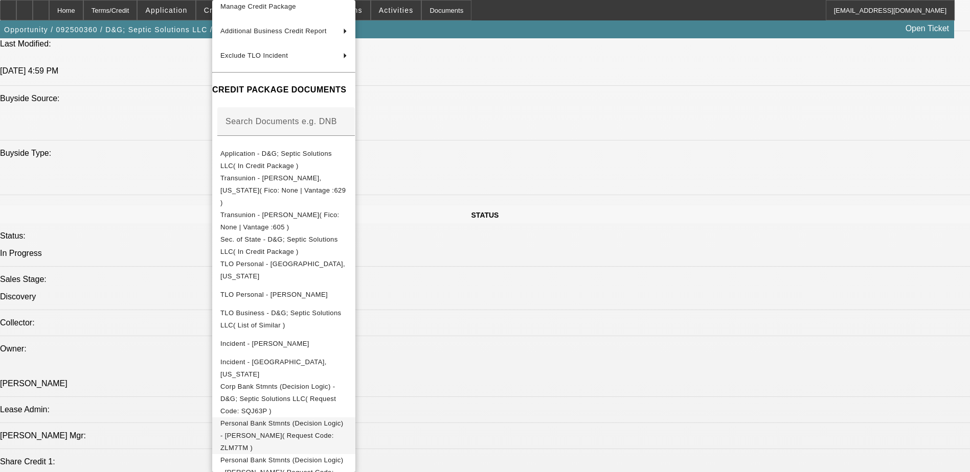
click at [343, 420] on span "Personal Bank Stmnts (Decision Logic) - Kerr, David( Request Code: ZLM7TM )" at bounding box center [281, 436] width 123 height 32
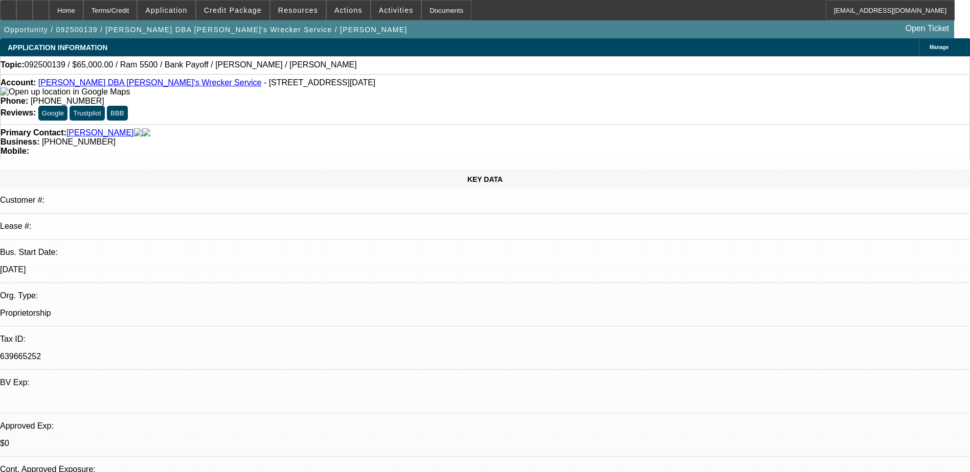
select select "0"
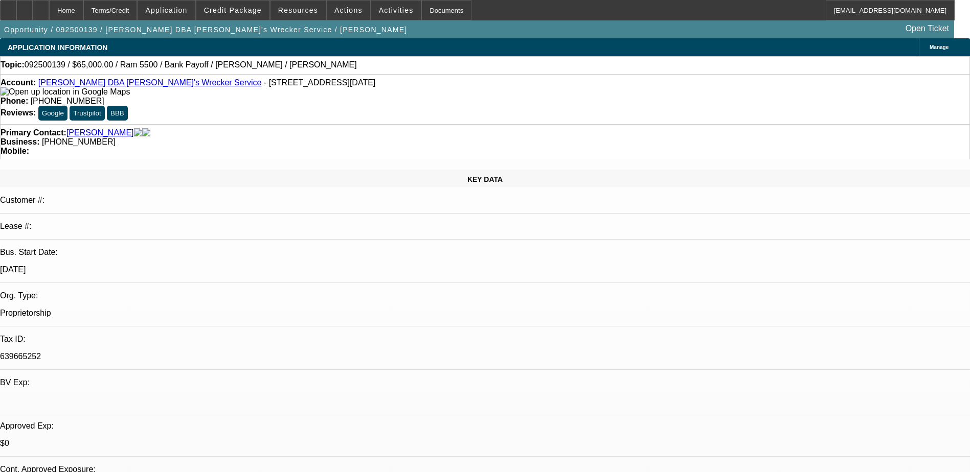
select select "0"
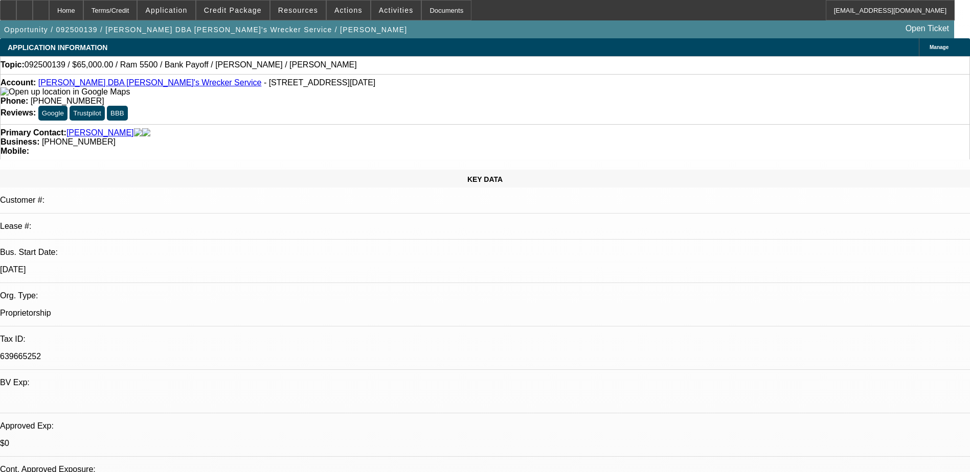
select select "0"
select select "1"
select select "6"
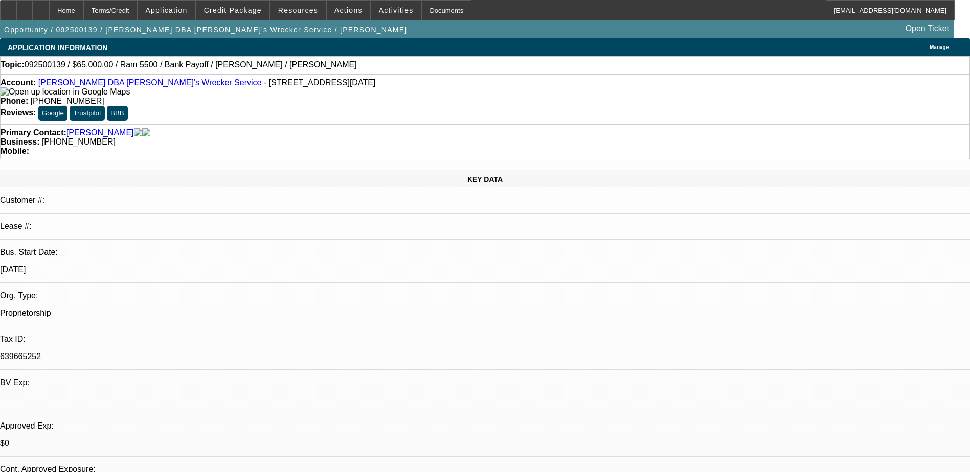
select select "1"
select select "6"
select select "1"
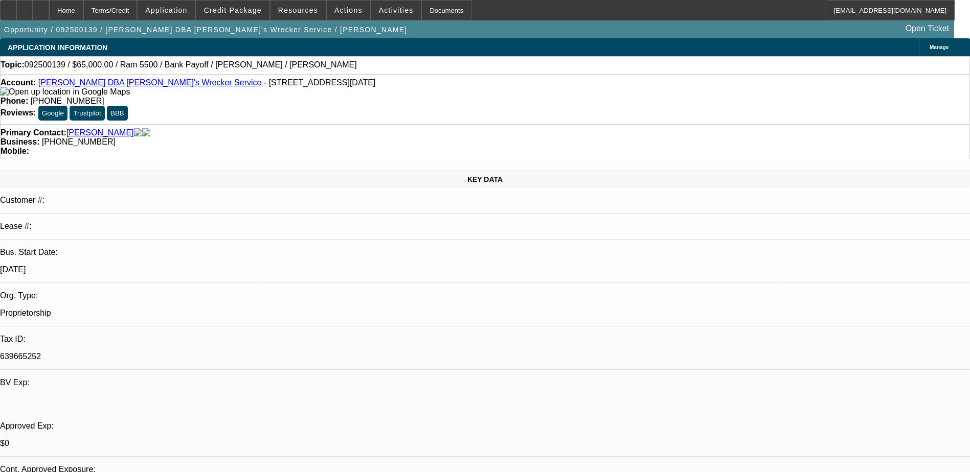
select select "6"
select select "1"
select select "6"
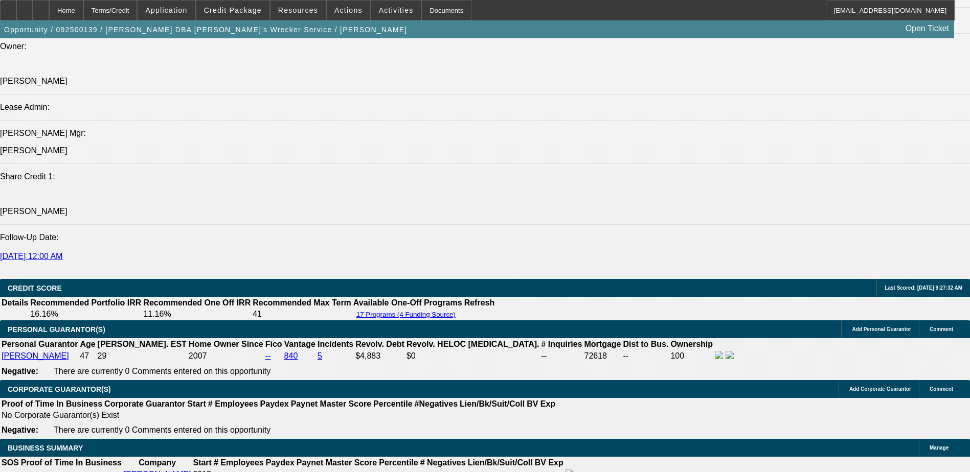
scroll to position [1227, 0]
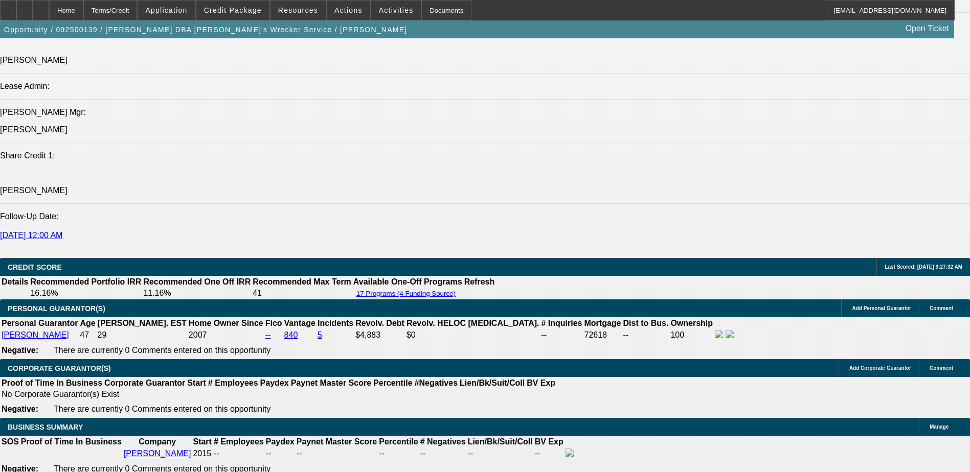
select select "0"
select select "6"
select select "0"
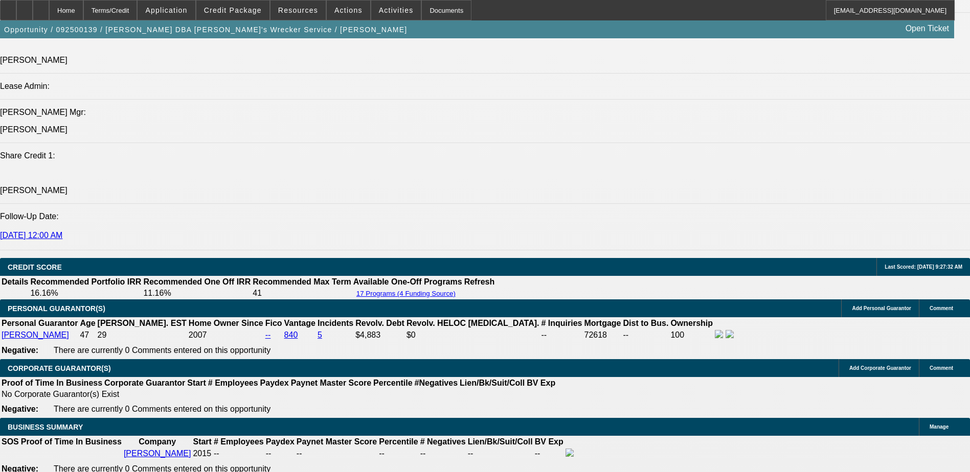
select select "0"
select select "6"
select select "0"
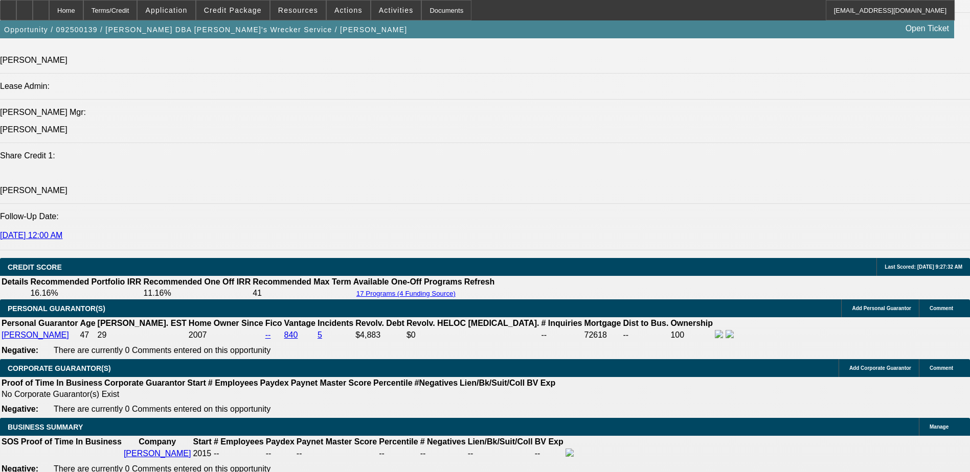
select select "0"
select select "6"
select select "0"
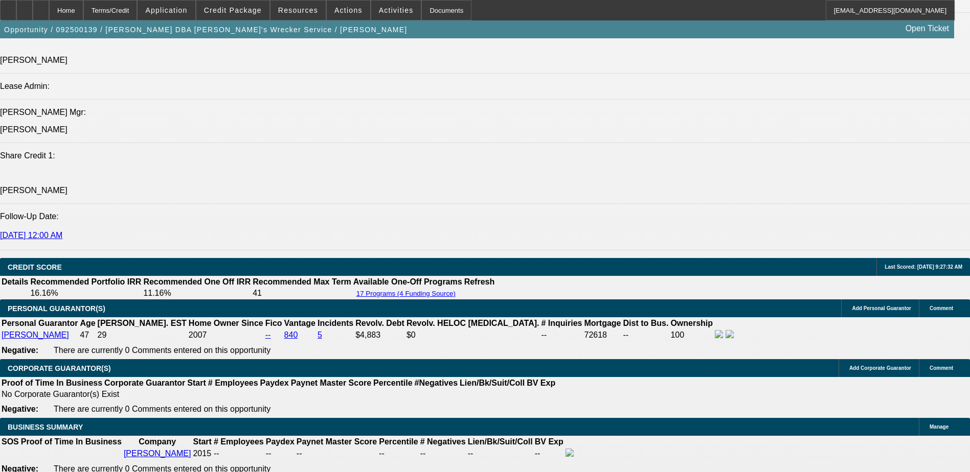
select select "6"
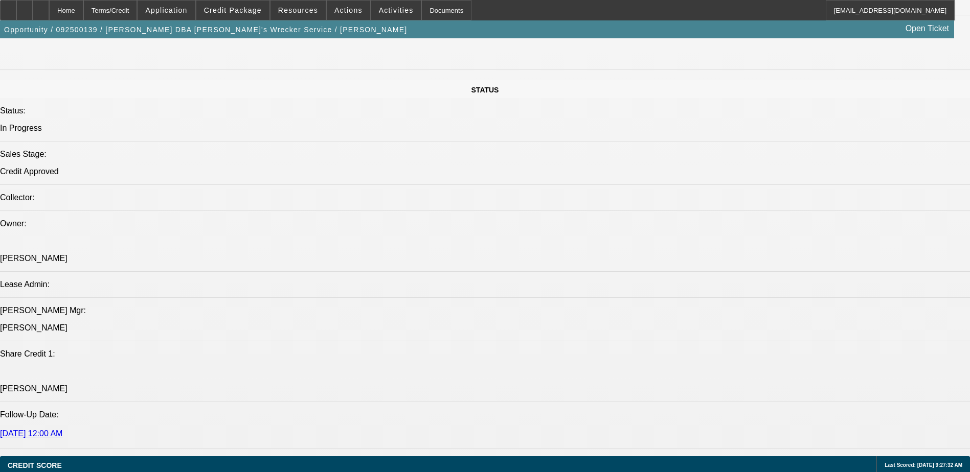
scroll to position [920, 0]
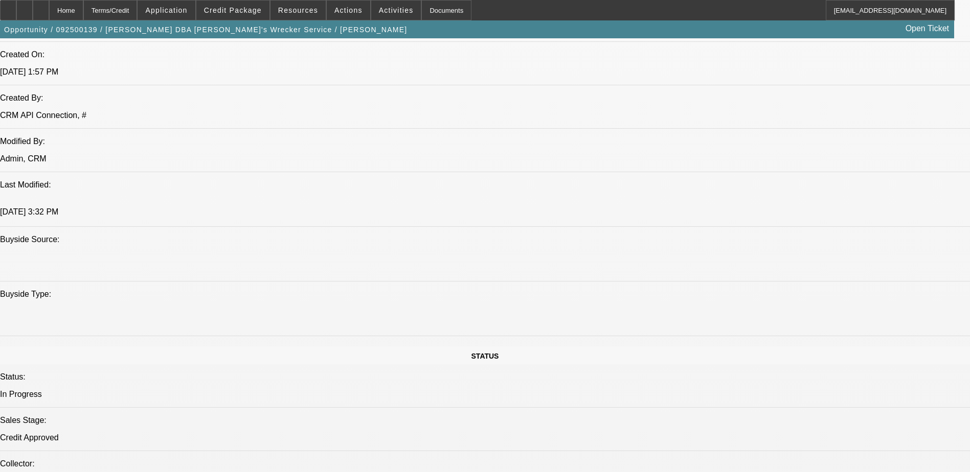
scroll to position [716, 0]
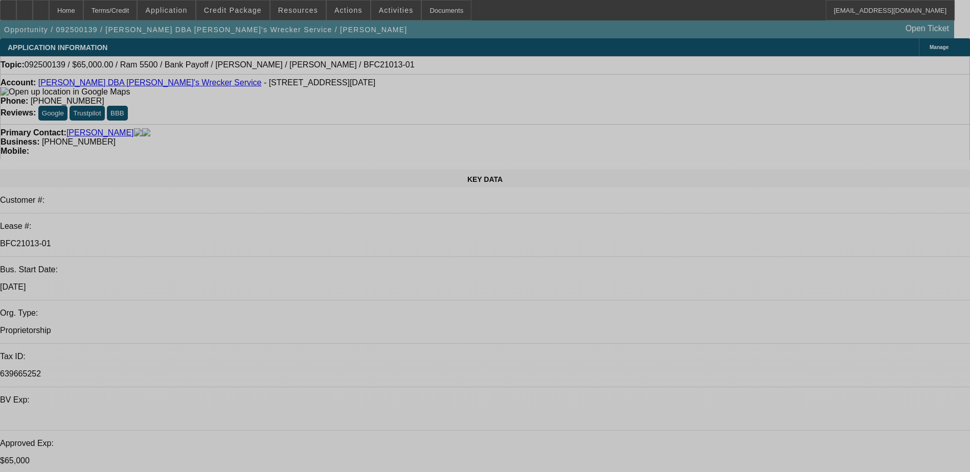
select select "0"
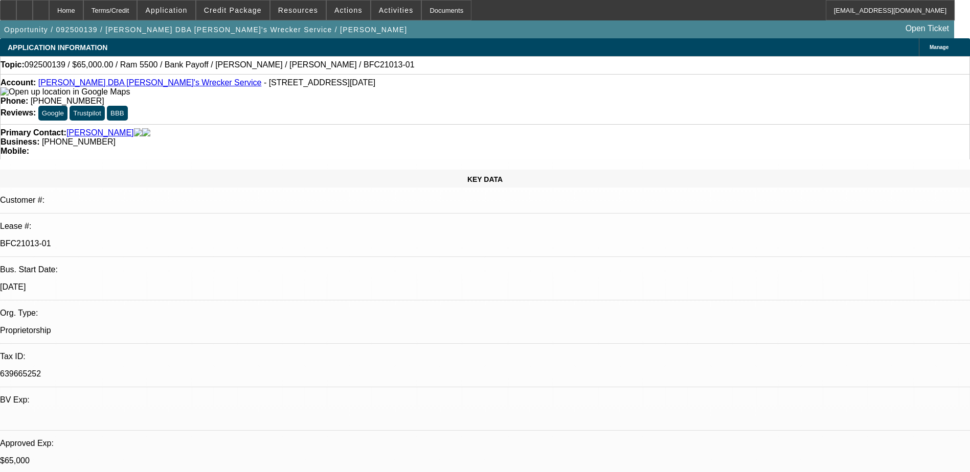
select select "0"
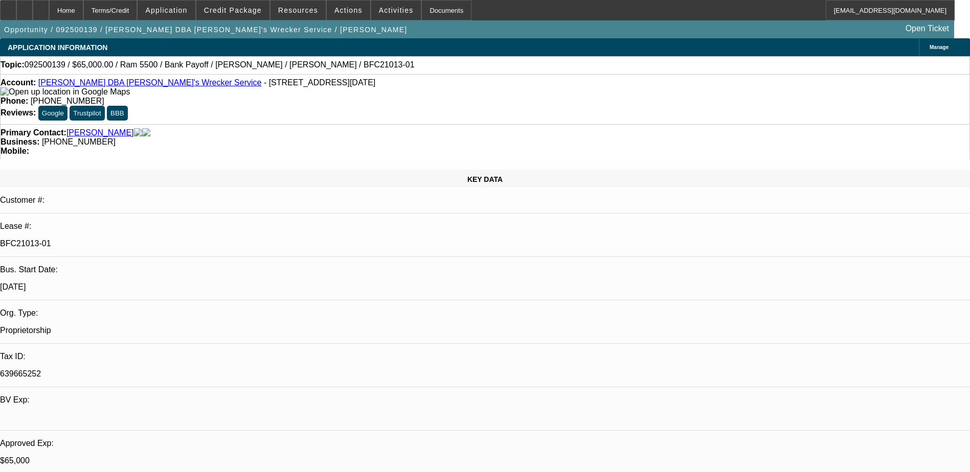
select select "0"
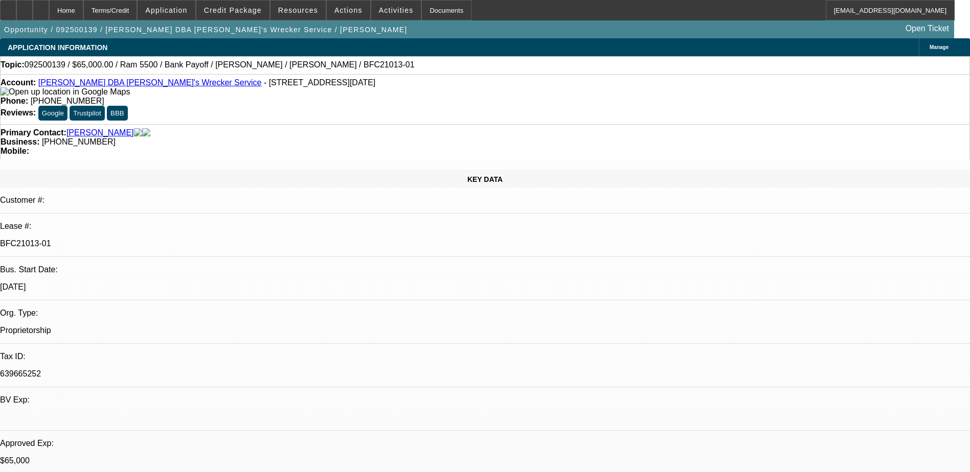
select select "0"
select select "1"
select select "6"
select select "1"
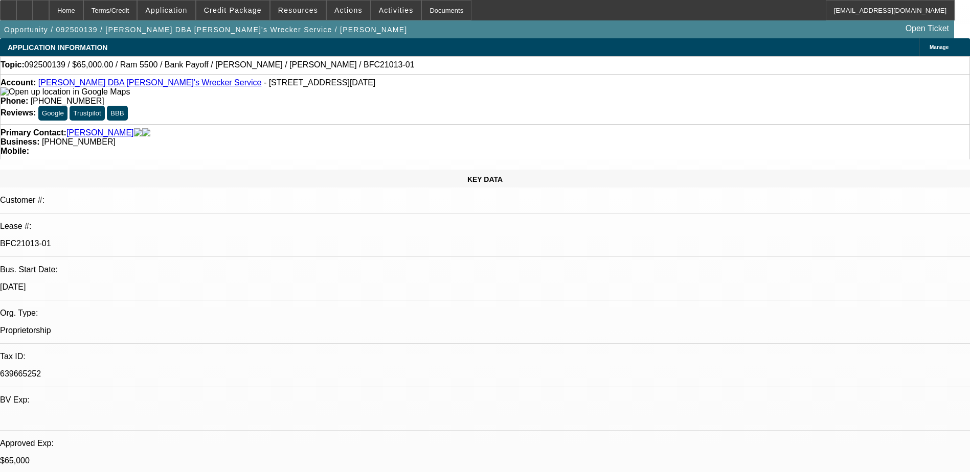
select select "1"
select select "6"
select select "1"
select select "6"
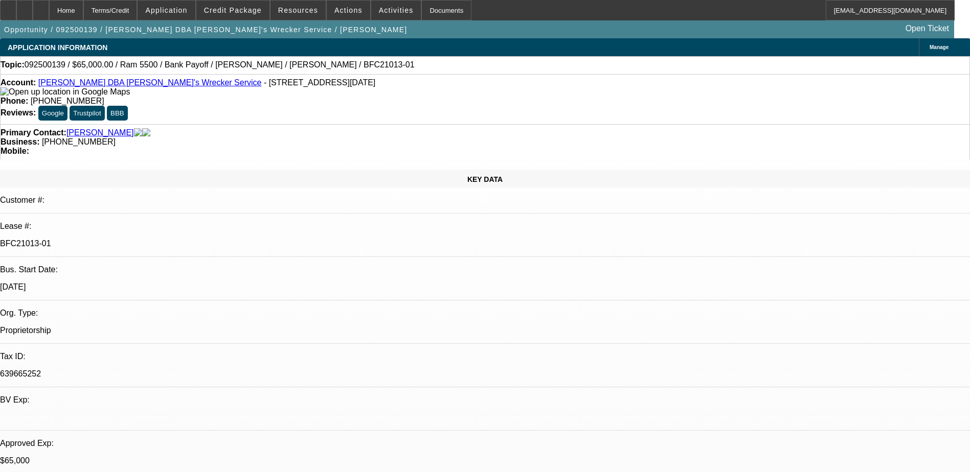
select select "1"
select select "6"
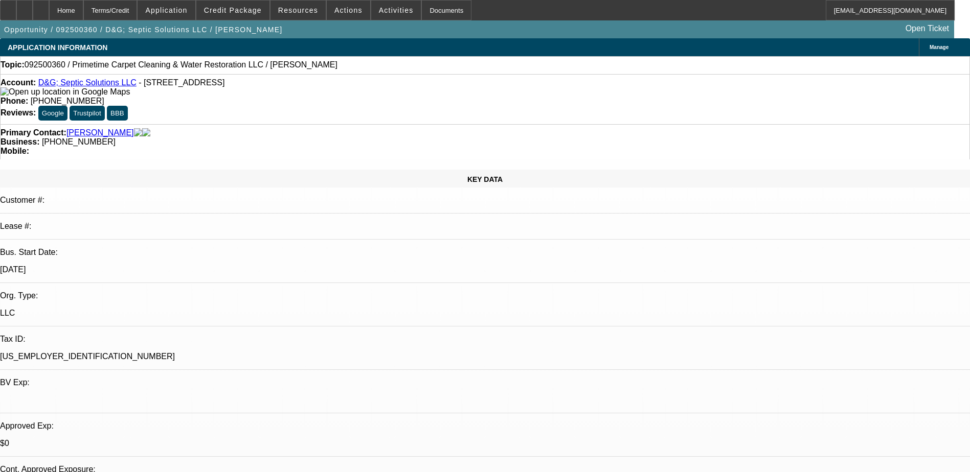
select select "0"
select select "2"
select select "0.1"
select select "4"
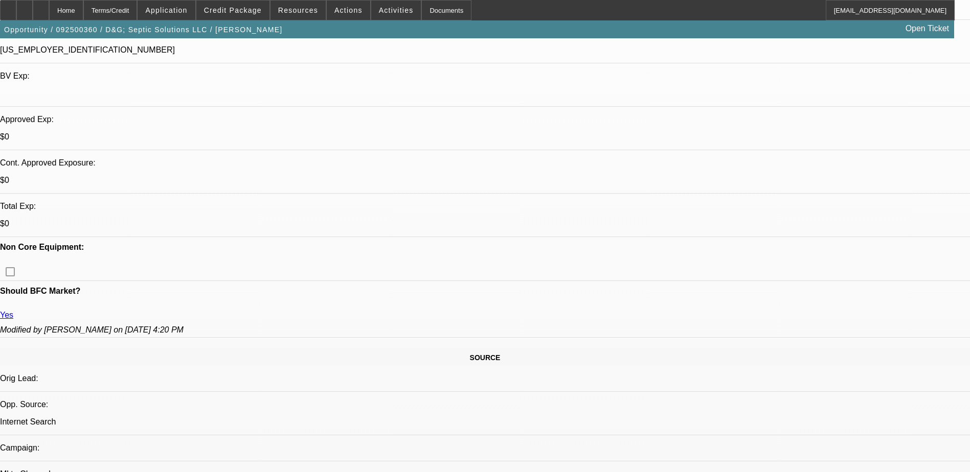
scroll to position [153, 0]
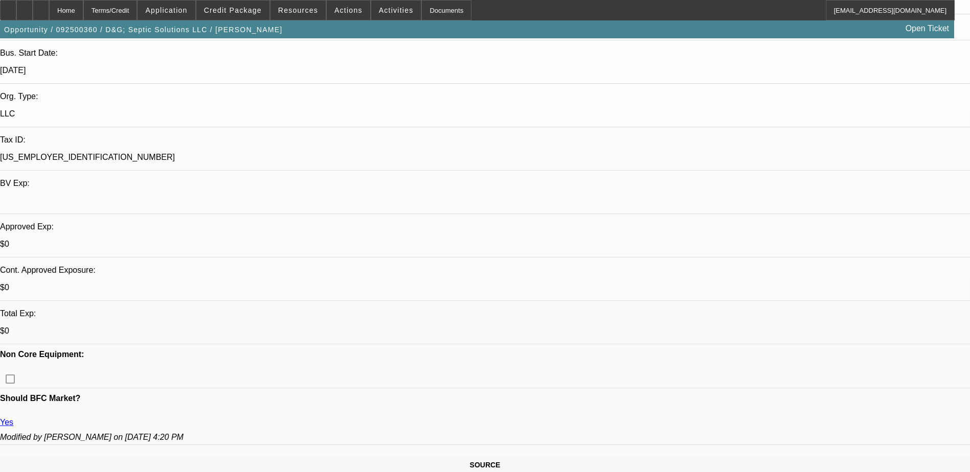
scroll to position [102, 0]
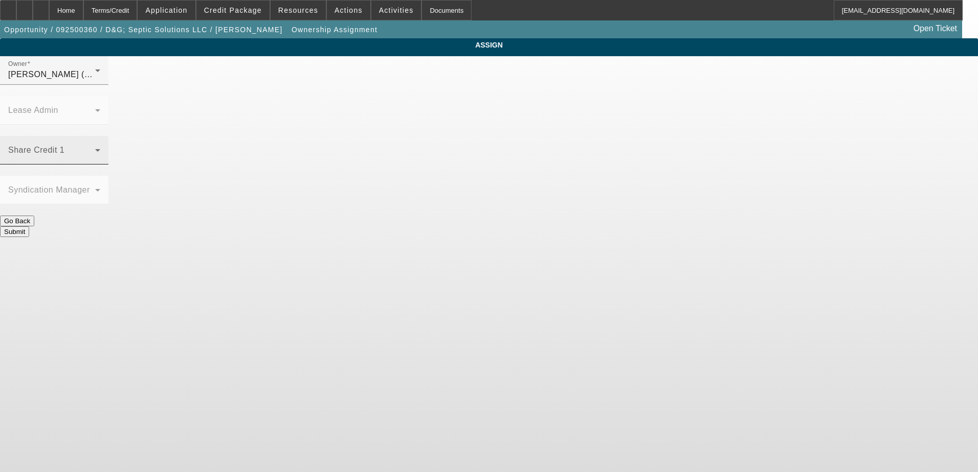
click at [95, 148] on span at bounding box center [51, 154] width 87 height 12
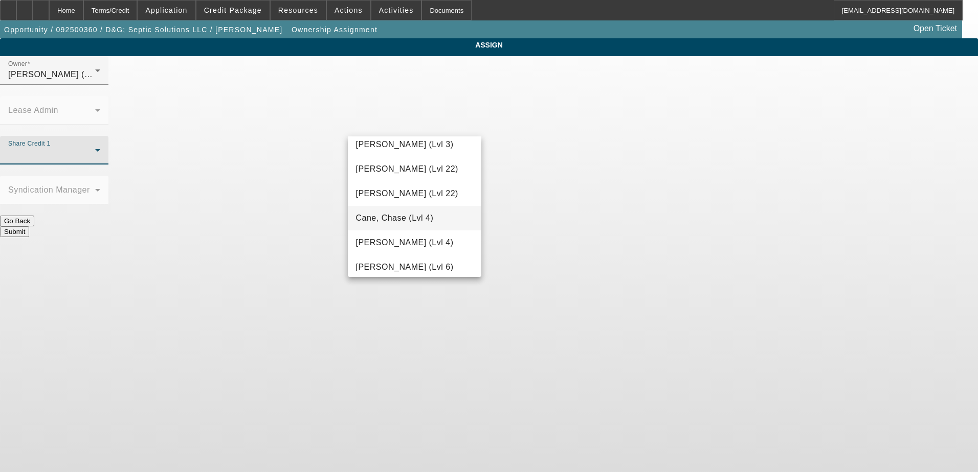
scroll to position [153, 0]
drag, startPoint x: 436, startPoint y: 214, endPoint x: 466, endPoint y: 201, distance: 33.2
click at [435, 214] on span "[PERSON_NAME] (Lvl 4)" at bounding box center [405, 220] width 98 height 12
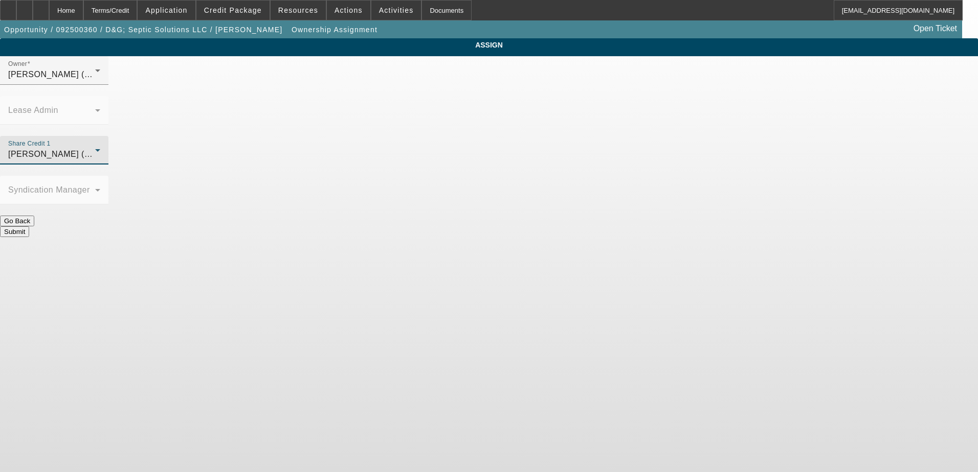
click at [29, 227] on button "Submit" at bounding box center [14, 232] width 29 height 11
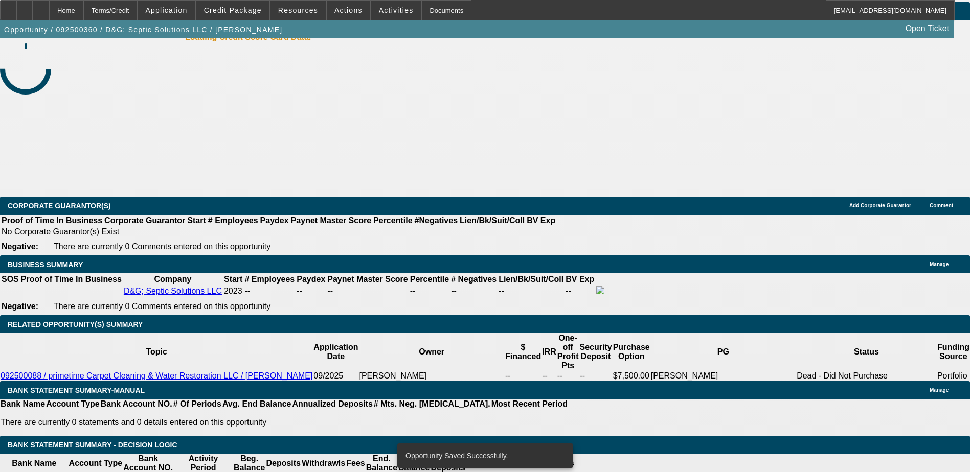
select select "0"
select select "2"
select select "0.1"
select select "4"
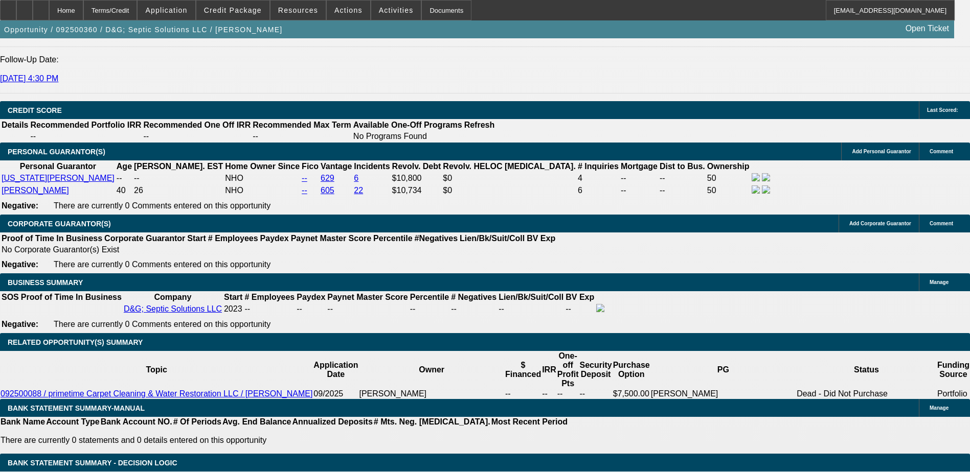
scroll to position [1489, 0]
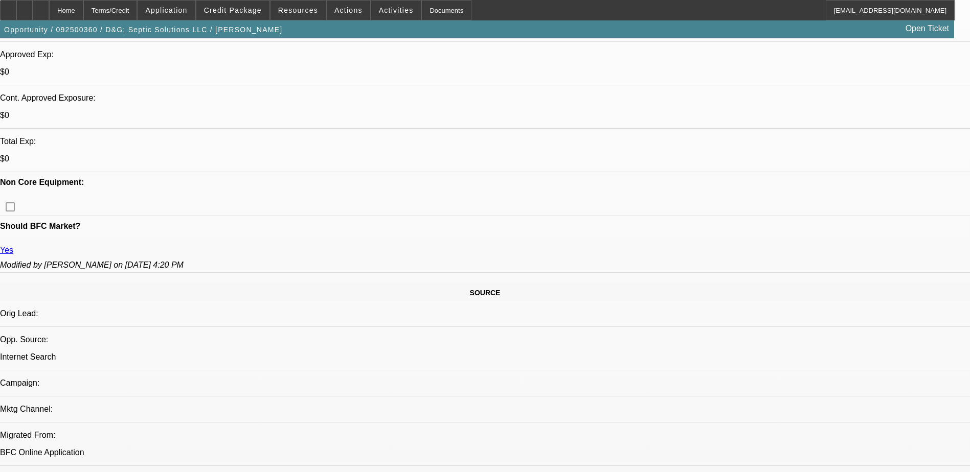
scroll to position [415, 0]
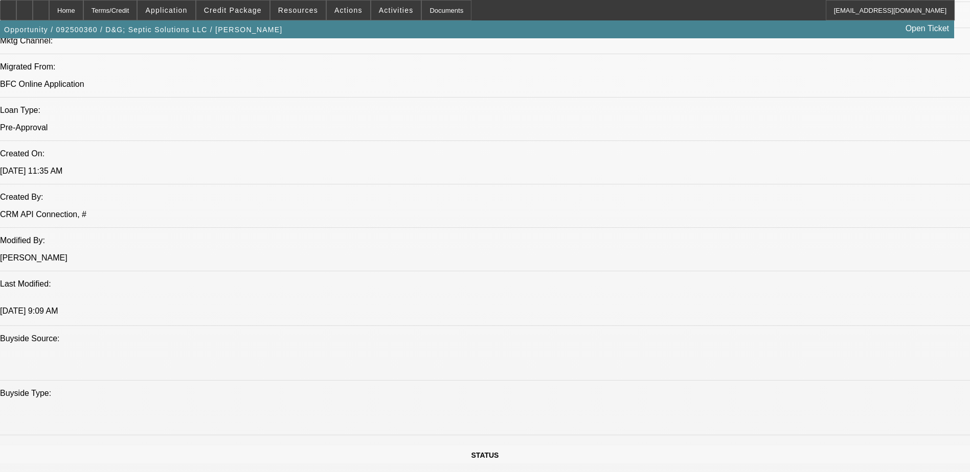
scroll to position [722, 0]
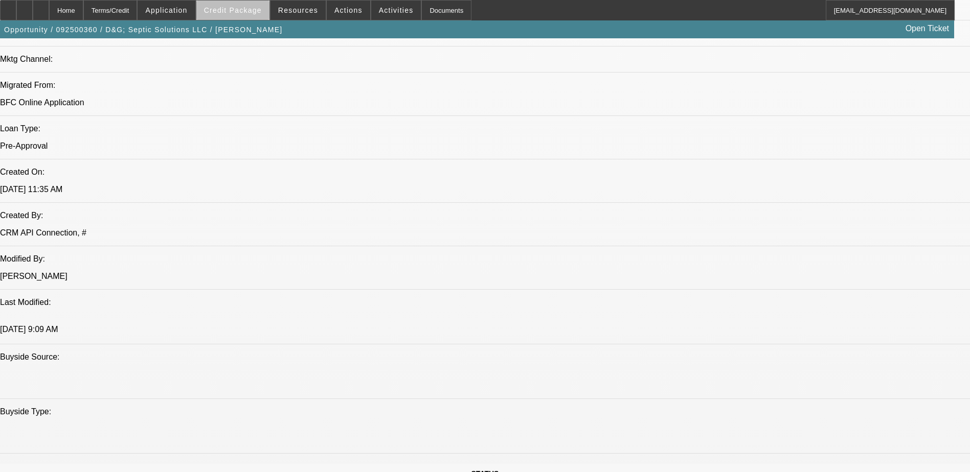
click at [264, 16] on span at bounding box center [232, 10] width 73 height 25
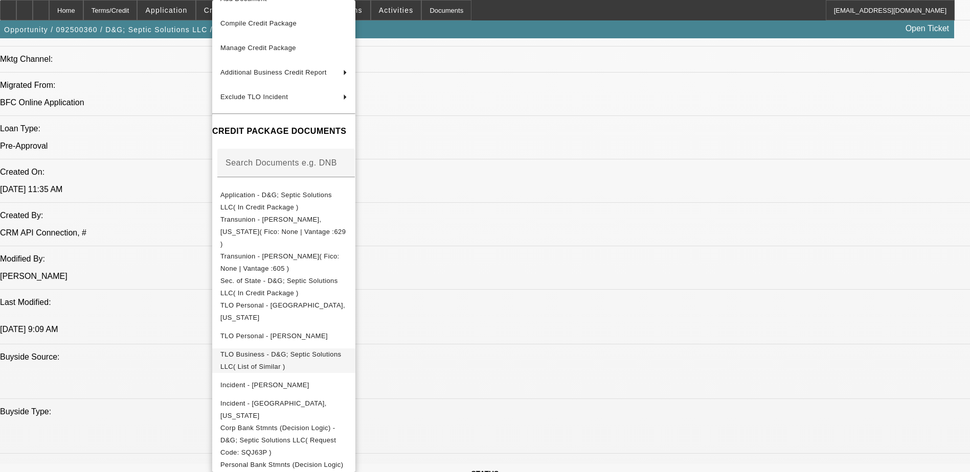
scroll to position [83, 0]
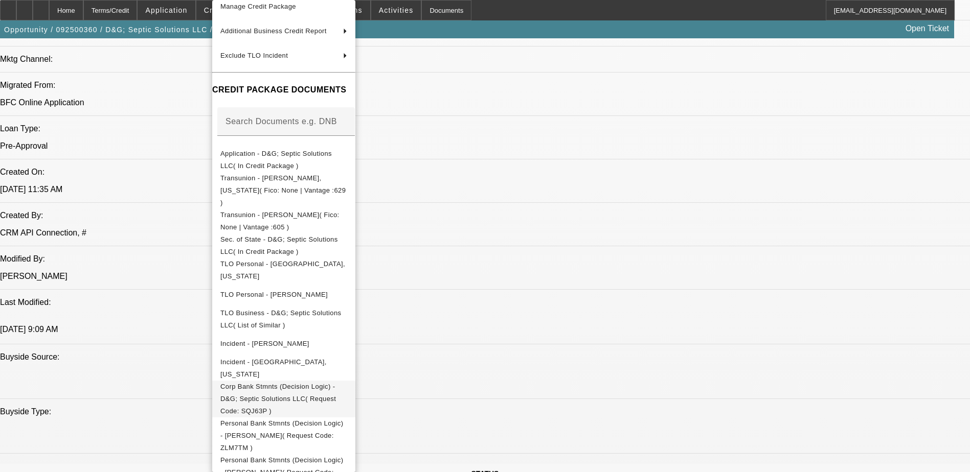
click at [336, 383] on span "Corp Bank Stmnts (Decision Logic) - D&G; Septic Solutions LLC( Request Code: SQ…" at bounding box center [278, 399] width 116 height 32
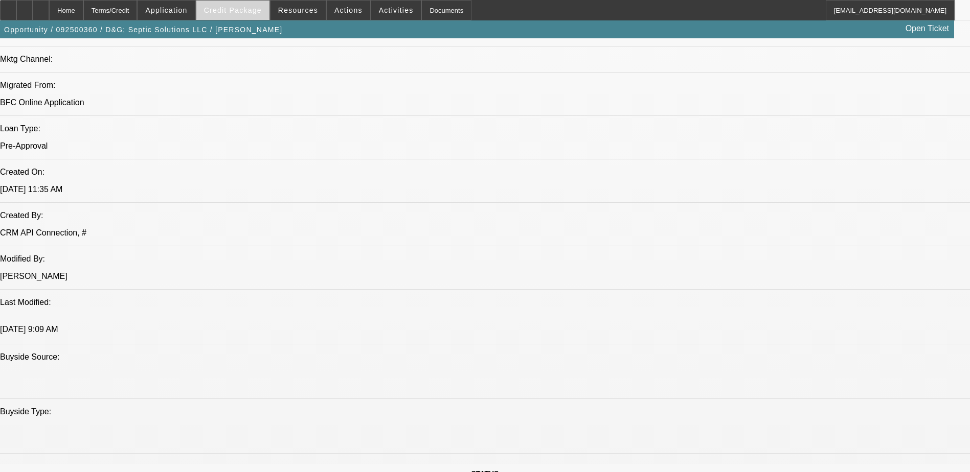
click at [243, 14] on span "Credit Package" at bounding box center [233, 10] width 58 height 8
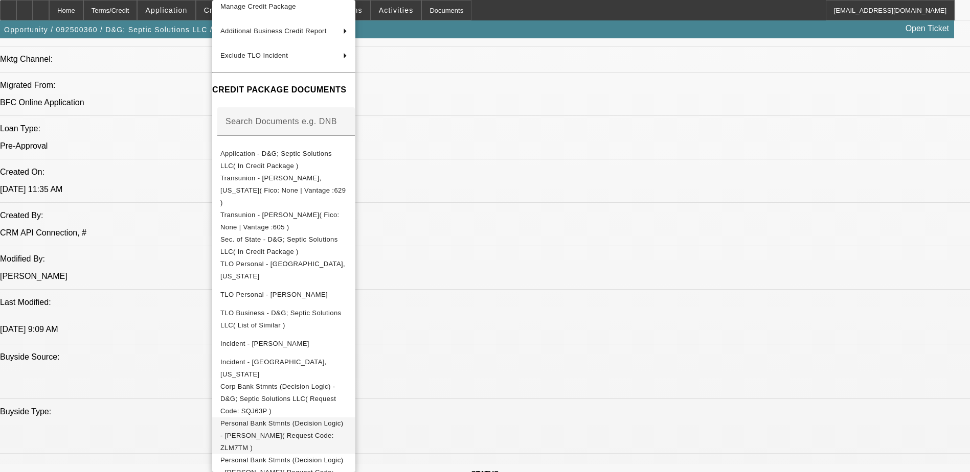
click at [347, 418] on span "Personal Bank Stmnts (Decision Logic) - [PERSON_NAME]( Request Code: ZLM7TM )" at bounding box center [283, 436] width 127 height 37
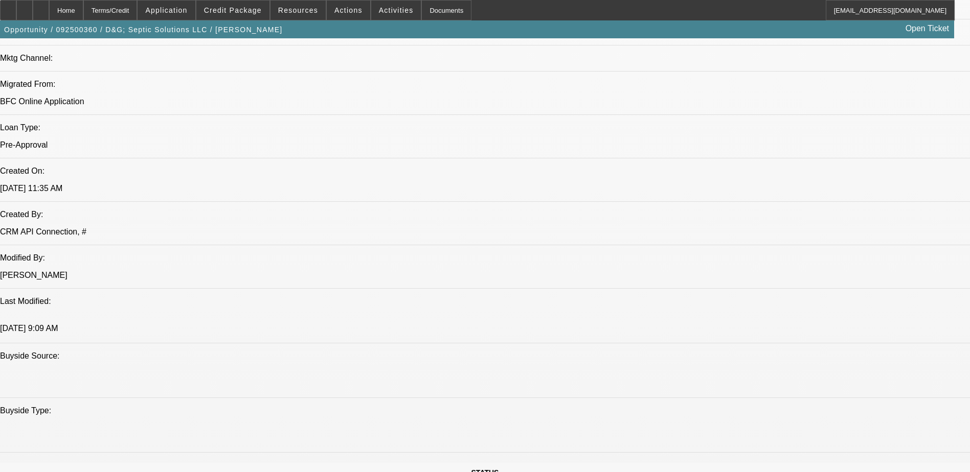
scroll to position [722, 0]
click at [235, 14] on span at bounding box center [232, 10] width 73 height 25
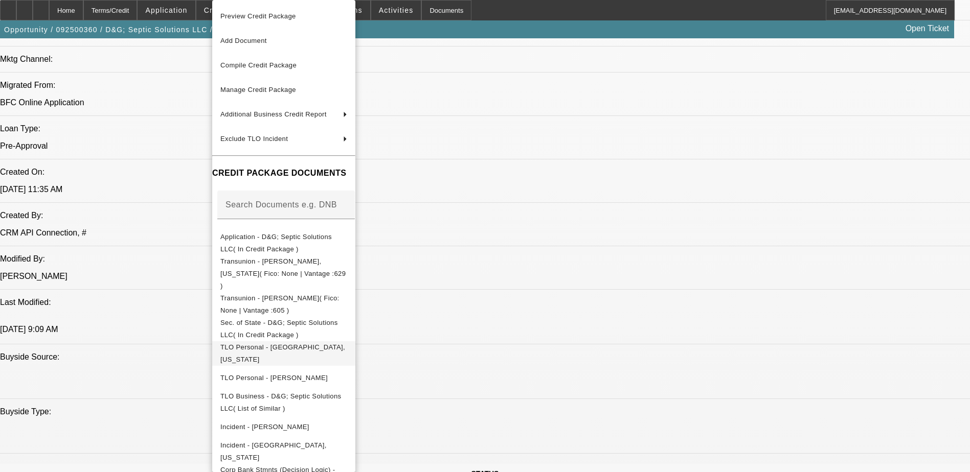
scroll to position [83, 0]
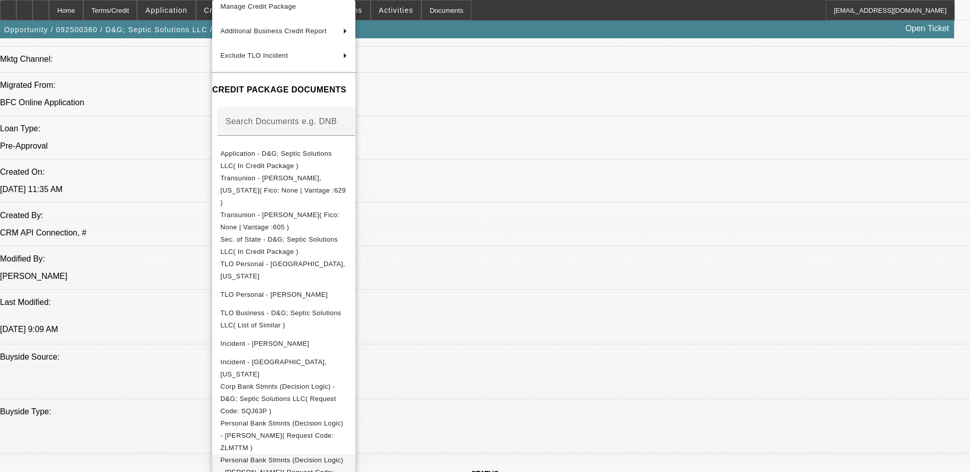
click at [343, 457] on span "Personal Bank Stmnts (Decision Logic) - [PERSON_NAME]( Request Code: AXGV3M )" at bounding box center [281, 473] width 123 height 32
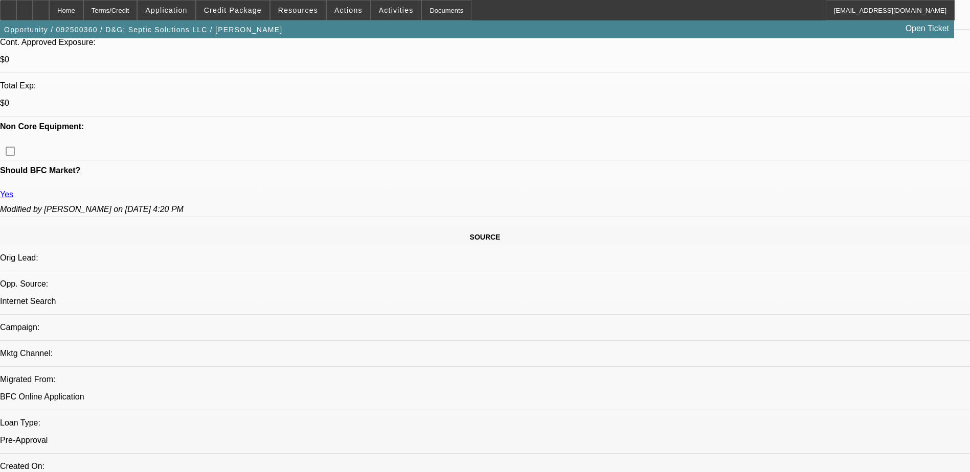
scroll to position [262, 0]
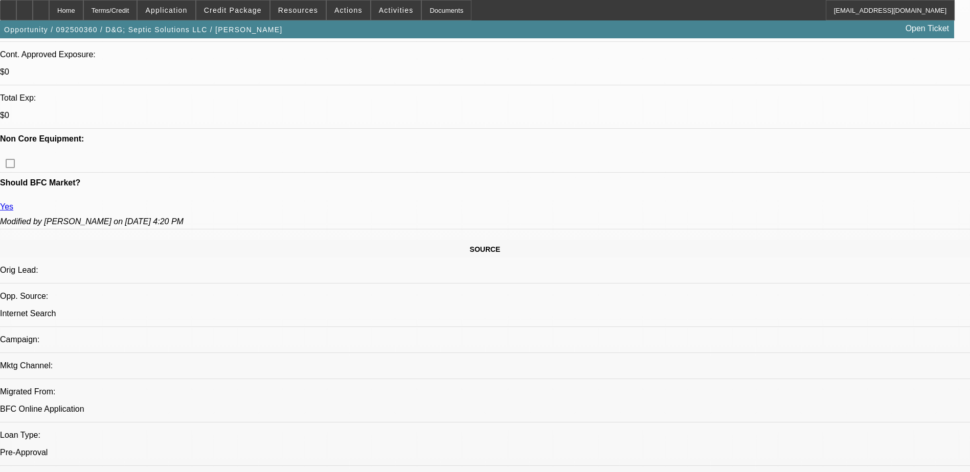
scroll to position [722, 0]
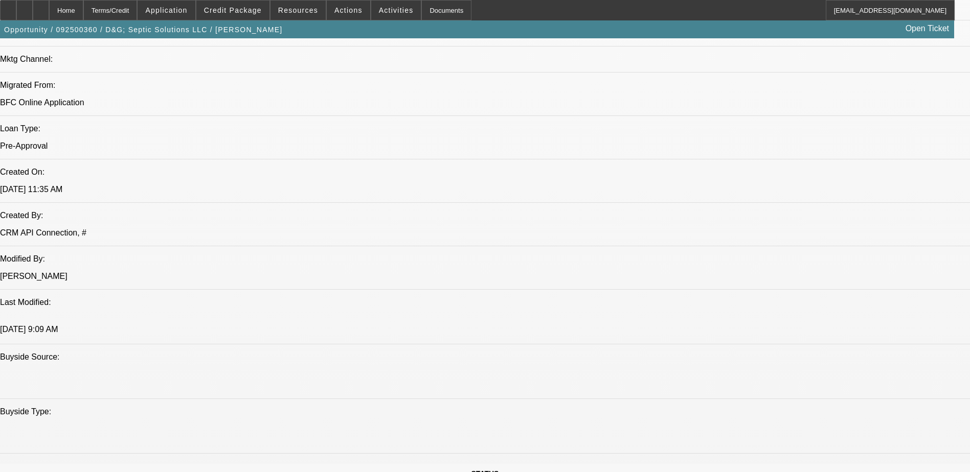
drag, startPoint x: 146, startPoint y: 254, endPoint x: 119, endPoint y: 253, distance: 27.1
drag, startPoint x: 119, startPoint y: 253, endPoint x: 140, endPoint y: 269, distance: 26.2
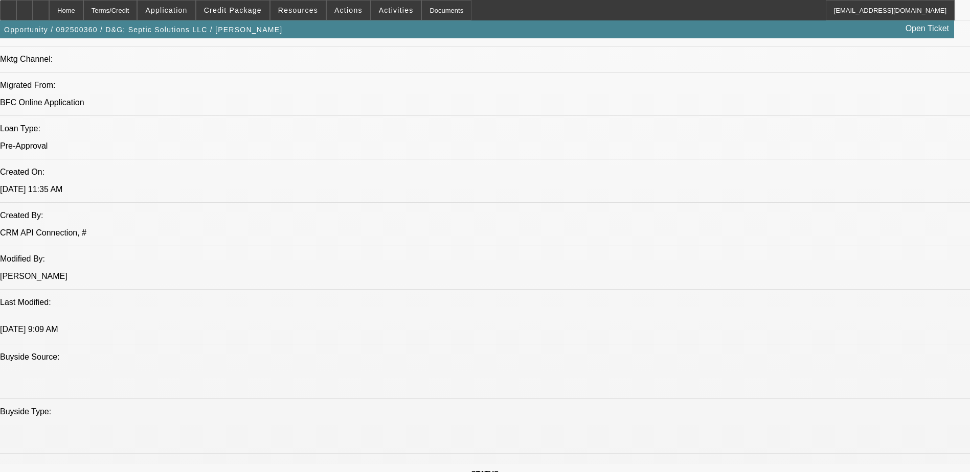
drag, startPoint x: 130, startPoint y: 269, endPoint x: 132, endPoint y: 293, distance: 24.7
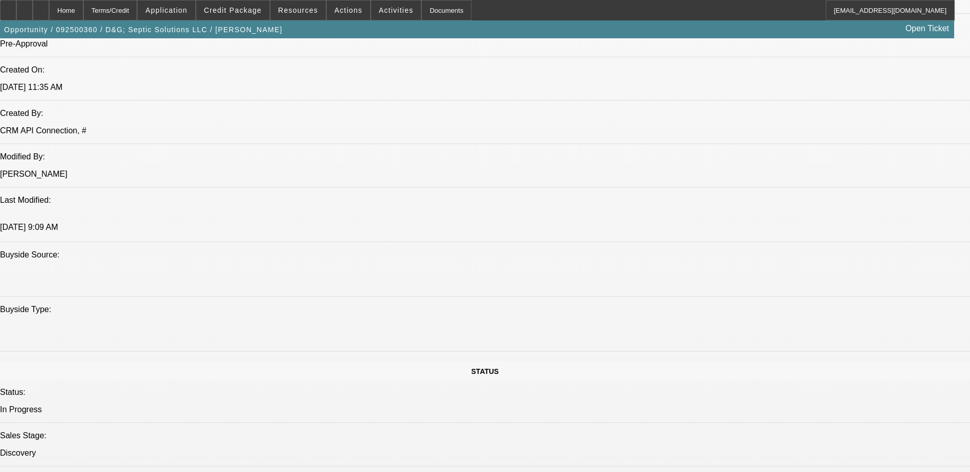
scroll to position [671, 0]
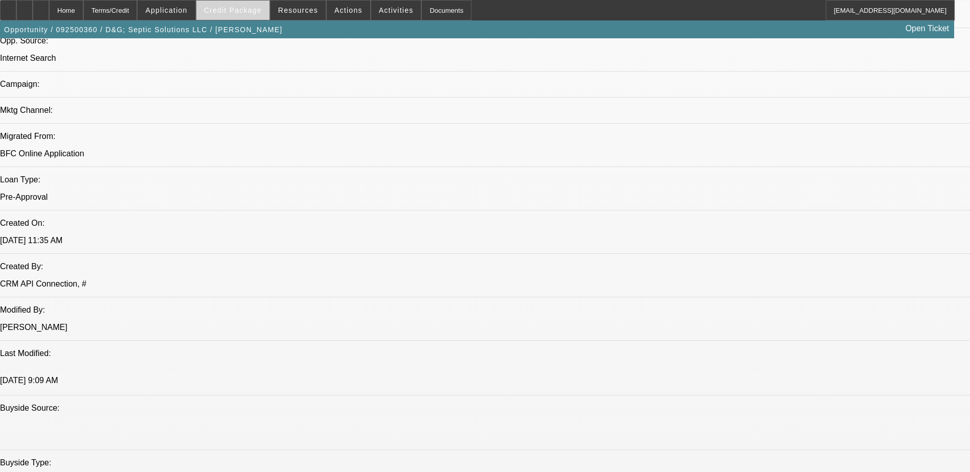
click at [249, 6] on span at bounding box center [232, 10] width 73 height 25
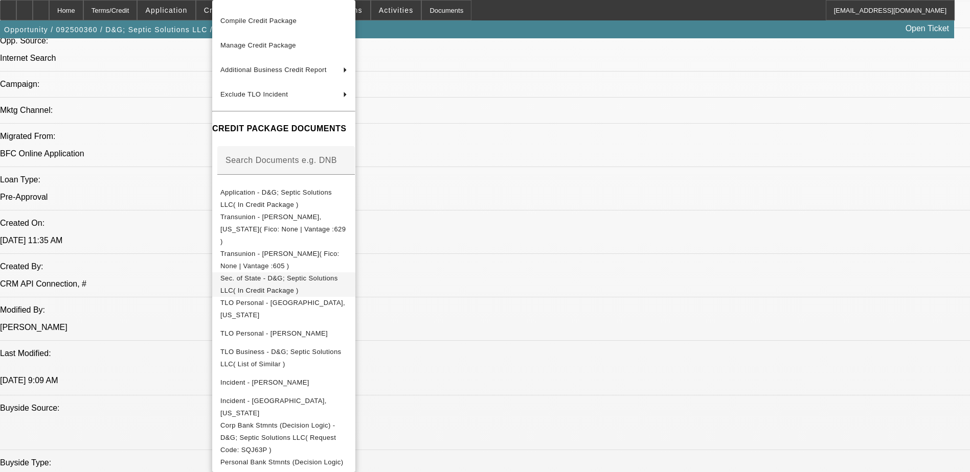
scroll to position [83, 0]
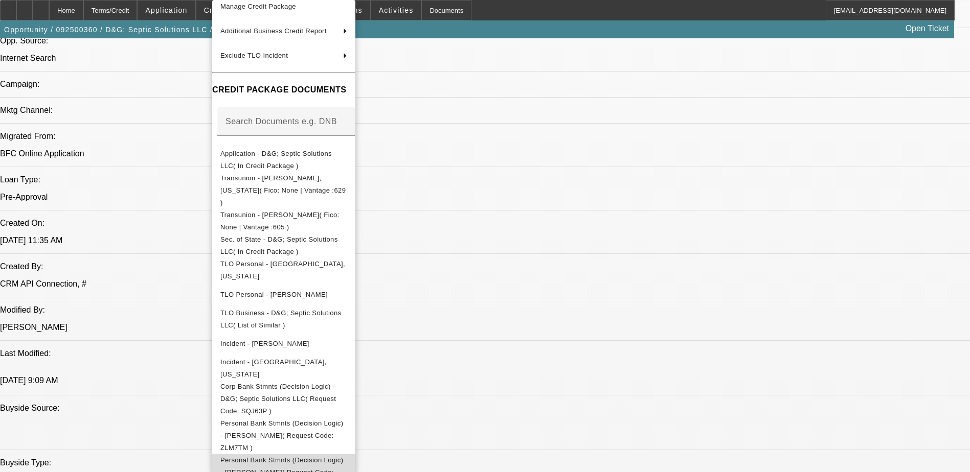
click at [347, 455] on span "Personal Bank Stmnts (Decision Logic) - Kerr, David( Request Code: AXGV3M )" at bounding box center [283, 473] width 127 height 37
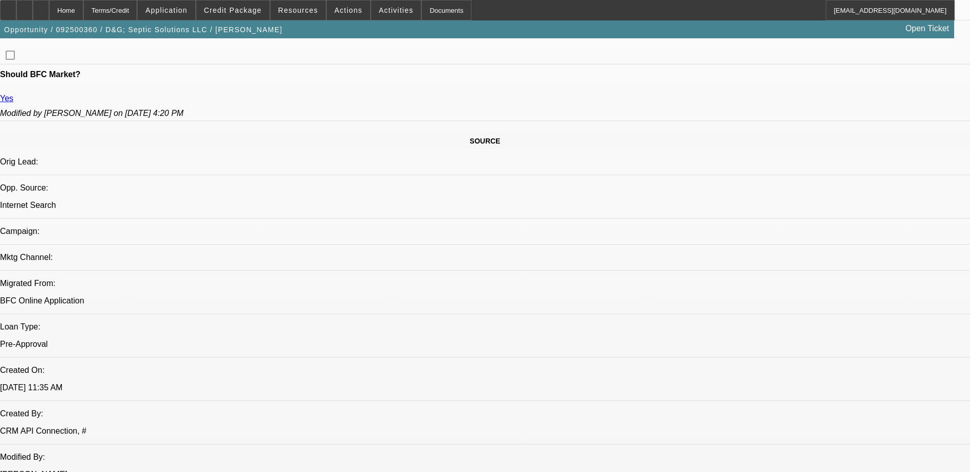
scroll to position [517, 0]
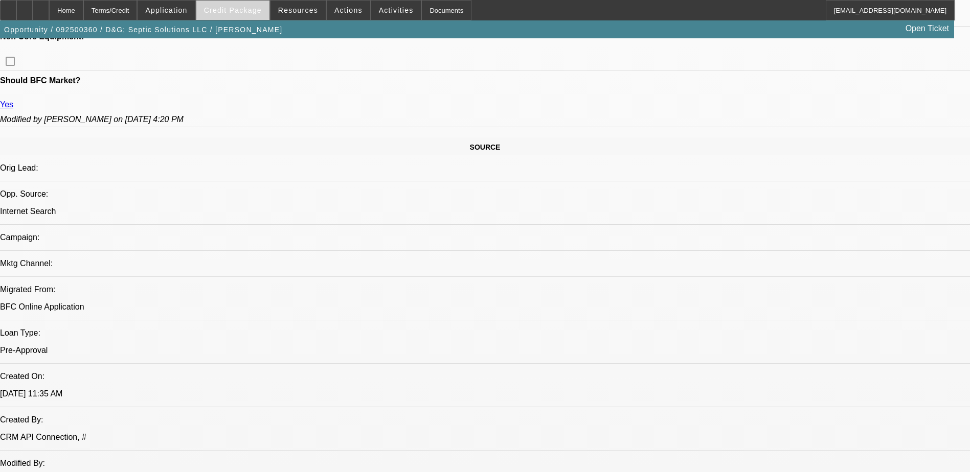
click at [252, 8] on span "Credit Package" at bounding box center [233, 10] width 58 height 8
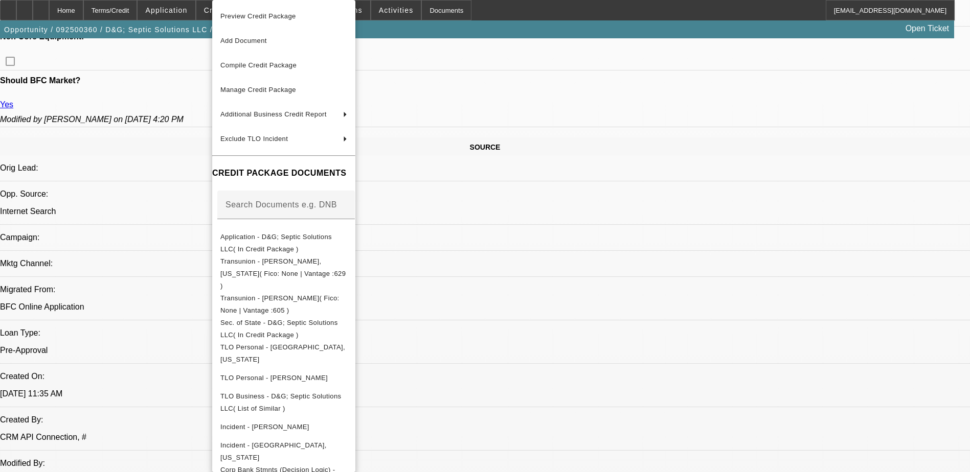
scroll to position [83, 0]
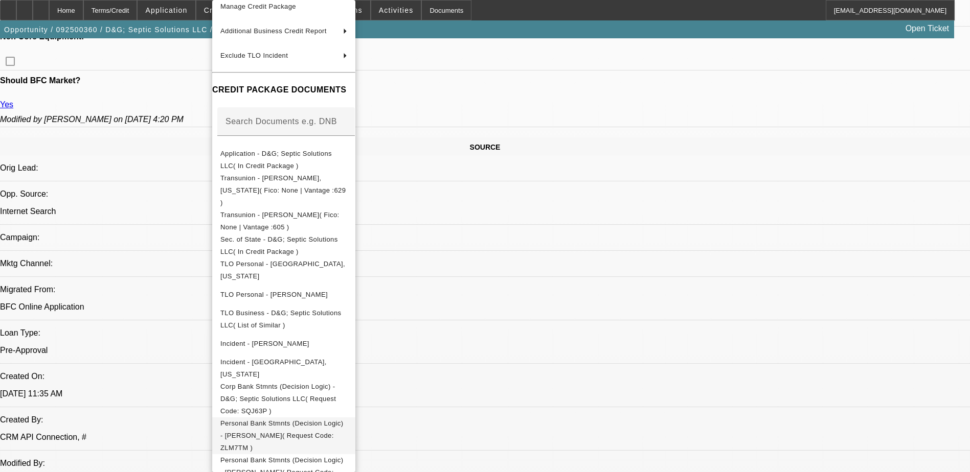
click at [343, 420] on span "Personal Bank Stmnts (Decision Logic) - Kerr, David( Request Code: ZLM7TM )" at bounding box center [281, 436] width 123 height 32
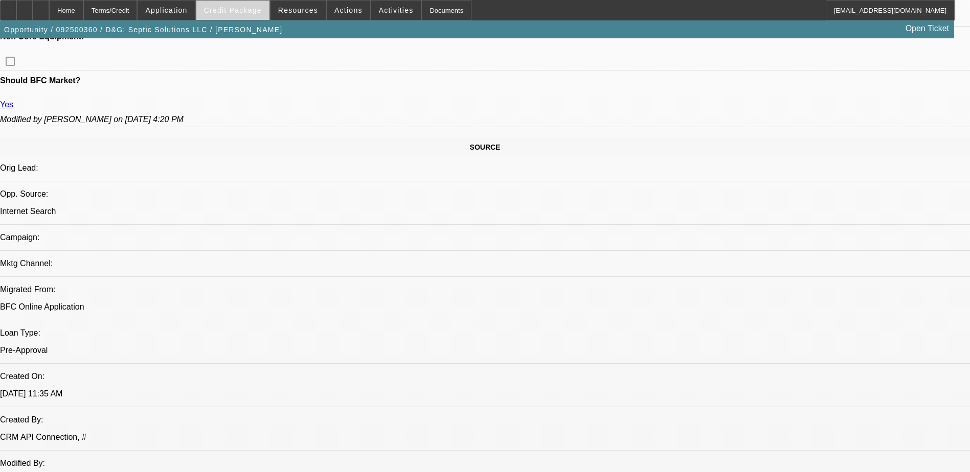
click at [250, 8] on span "Credit Package" at bounding box center [233, 10] width 58 height 8
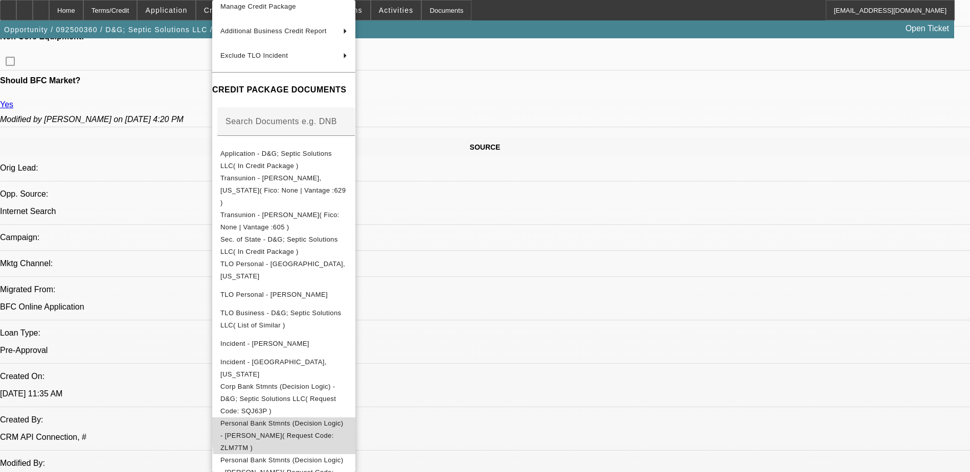
click at [343, 420] on span "Personal Bank Stmnts (Decision Logic) - Kerr, David( Request Code: ZLM7TM )" at bounding box center [281, 436] width 123 height 32
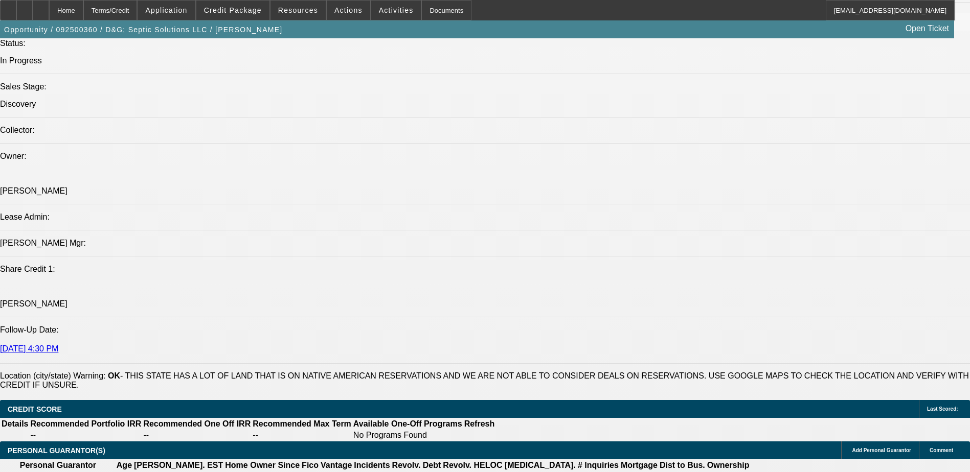
scroll to position [1227, 0]
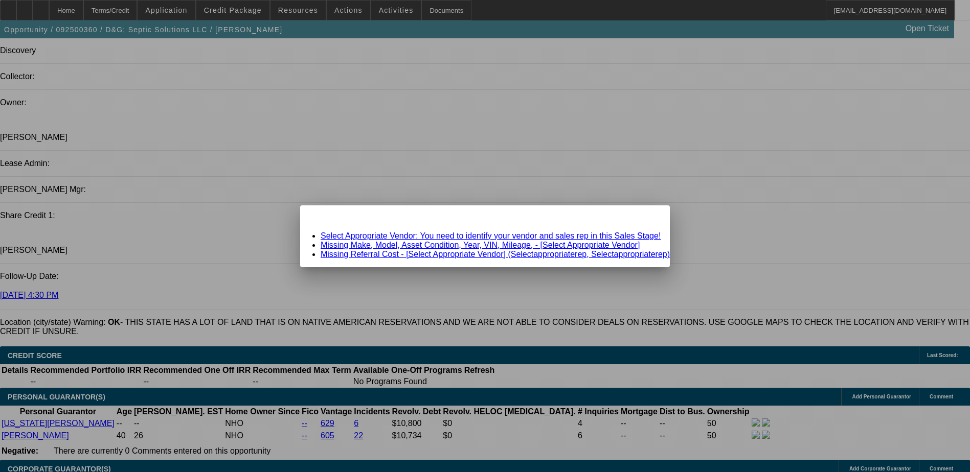
click at [462, 235] on link "Select Appropriate Vendor: You need to identify your vendor and sales rep in th…" at bounding box center [491, 236] width 340 height 9
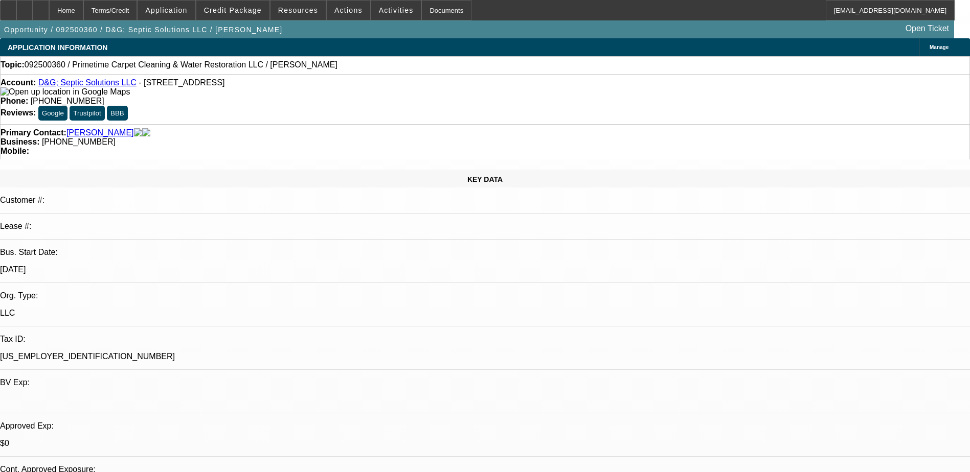
scroll to position [1227, 0]
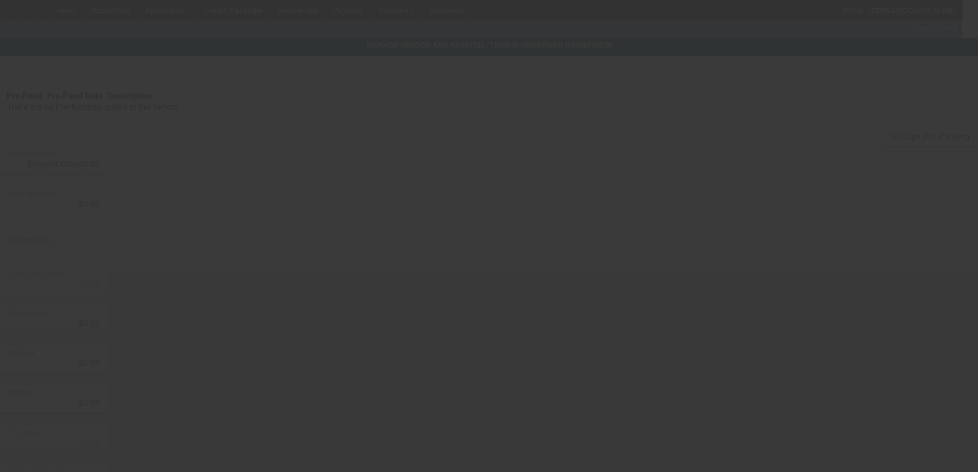
type input "$60,000.00"
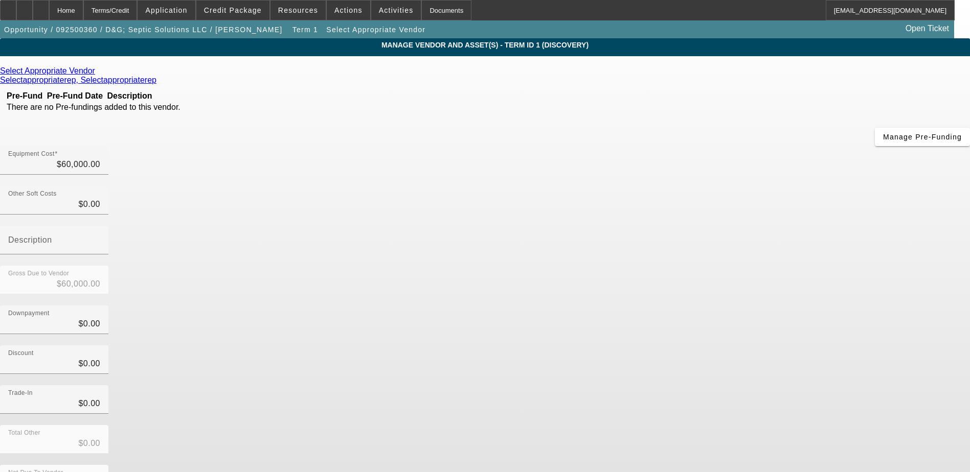
click at [95, 70] on link "Select Appropriate Vendor" at bounding box center [47, 70] width 95 height 9
click at [98, 71] on icon at bounding box center [98, 70] width 0 height 9
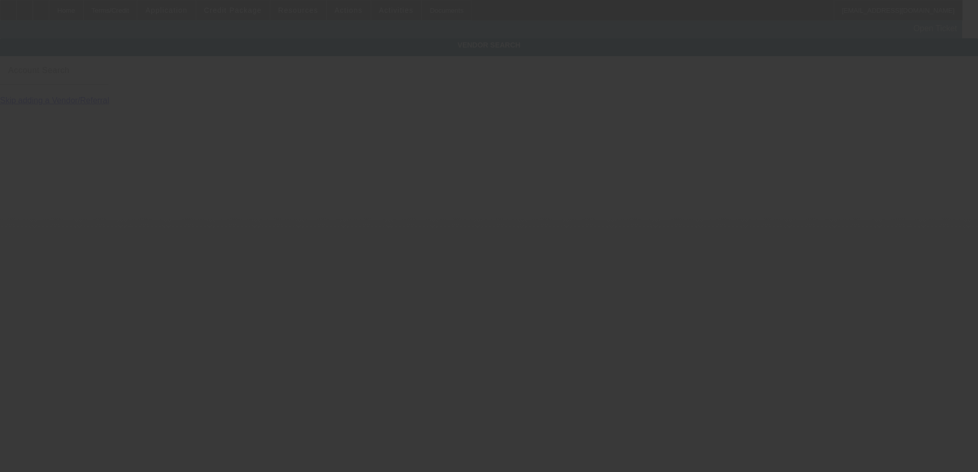
click at [100, 79] on div "Account Search" at bounding box center [54, 70] width 92 height 29
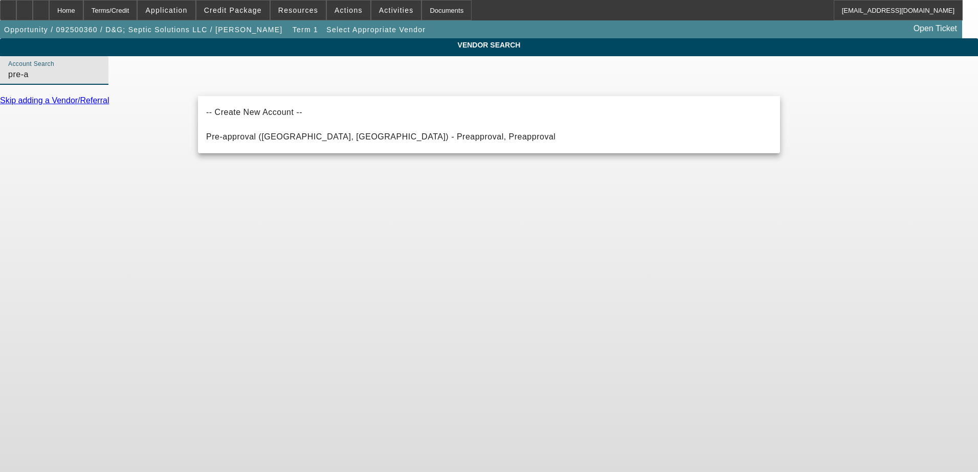
click at [350, 142] on span "Pre-approval (Northbrook, IL) - Preapproval, Preapproval" at bounding box center [380, 137] width 349 height 12
type input "Pre-approval (Northbrook, IL) - Preapproval, Preapproval"
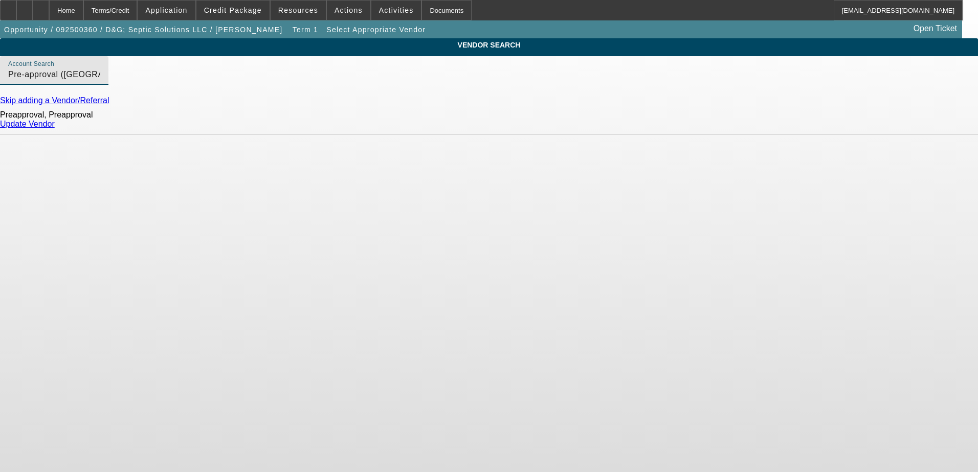
click at [55, 128] on link "Update Vendor" at bounding box center [27, 124] width 55 height 9
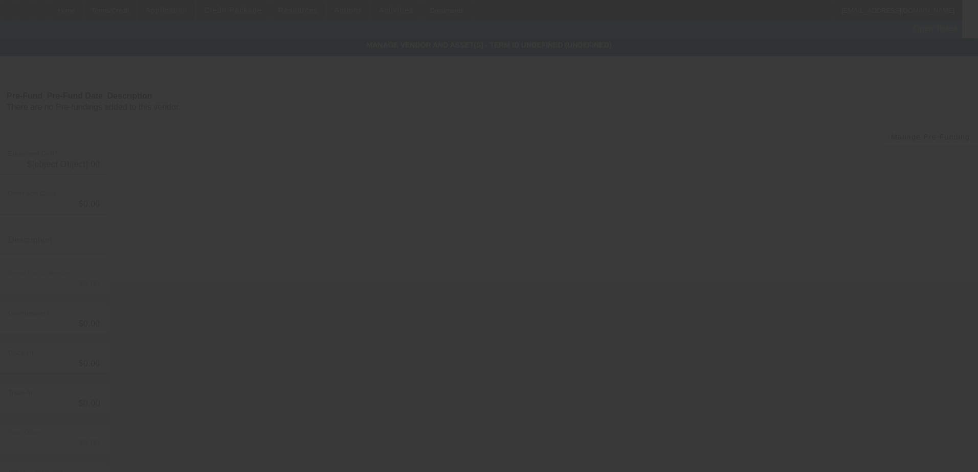
type input "$60,000.00"
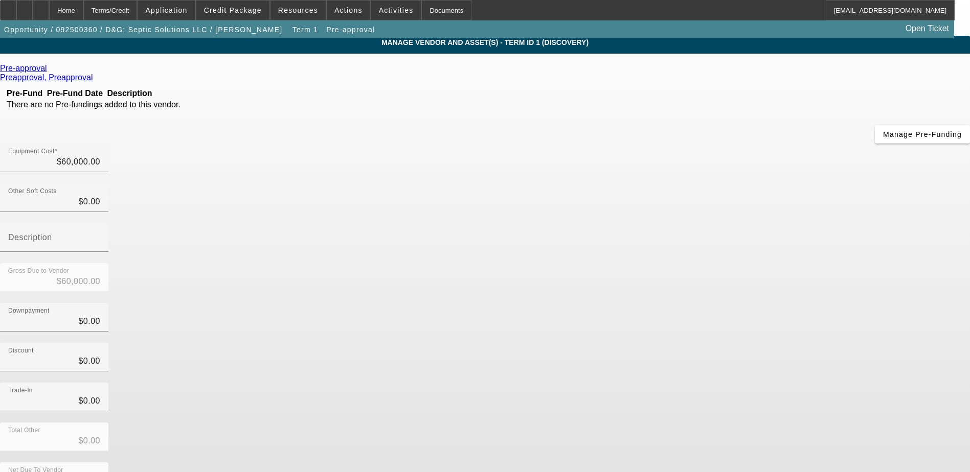
scroll to position [7, 0]
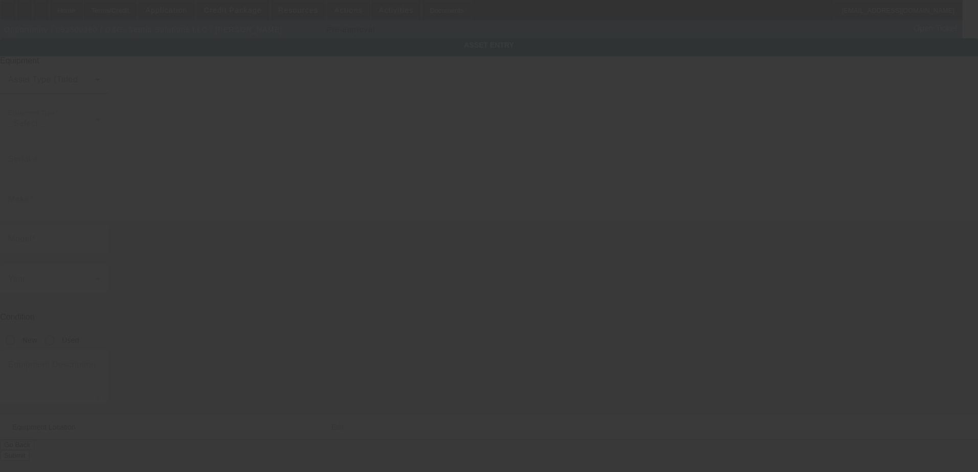
type input "1018 King Drive"
type input "Bartlesville"
type input "74006"
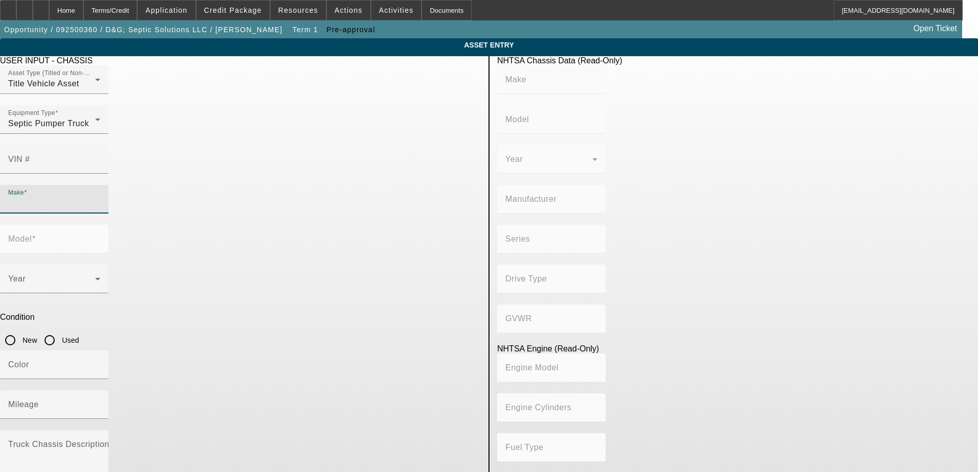
click at [100, 197] on input "Make" at bounding box center [54, 203] width 92 height 12
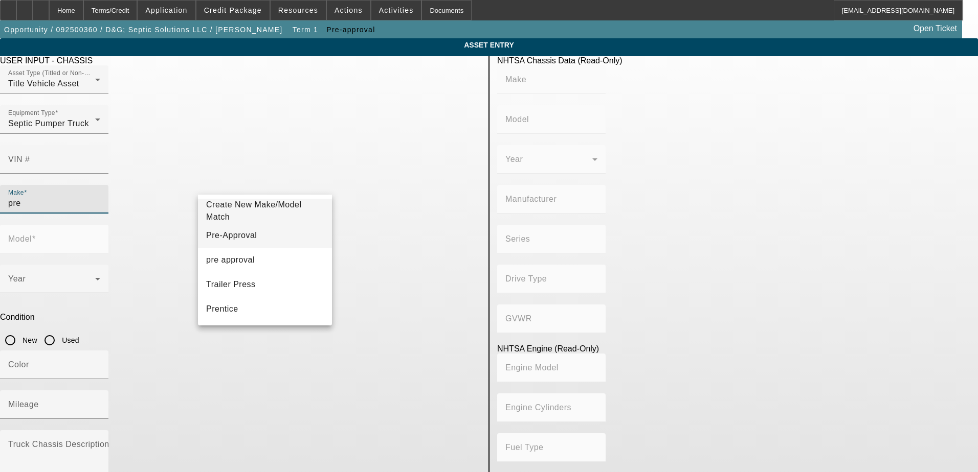
click at [279, 237] on mat-option "Pre-Approval" at bounding box center [265, 235] width 134 height 25
type input "Pre-Approval"
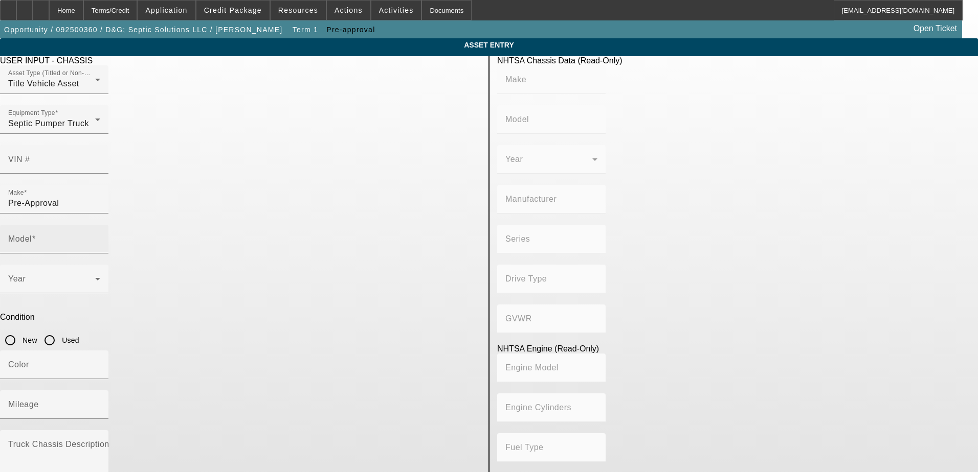
click at [100, 225] on div "Model" at bounding box center [54, 239] width 92 height 29
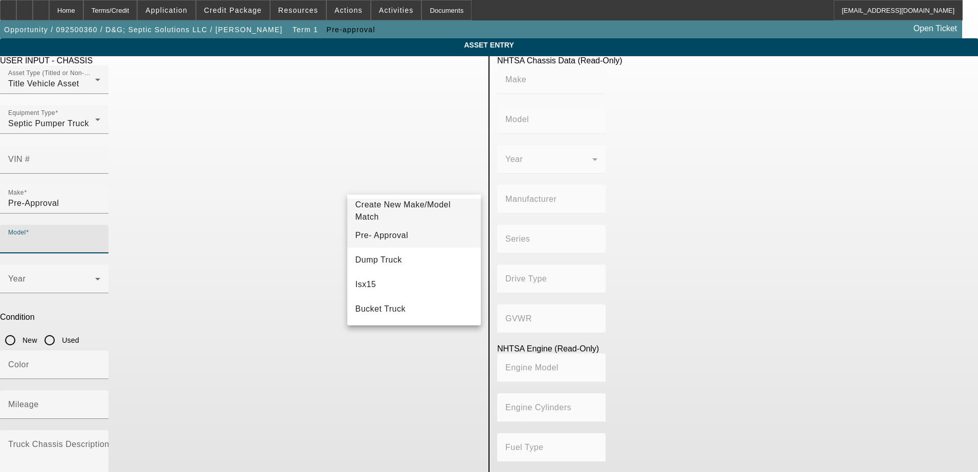
click at [409, 226] on mat-option "Pre- Approval" at bounding box center [414, 235] width 134 height 25
type input "Pre- Approval"
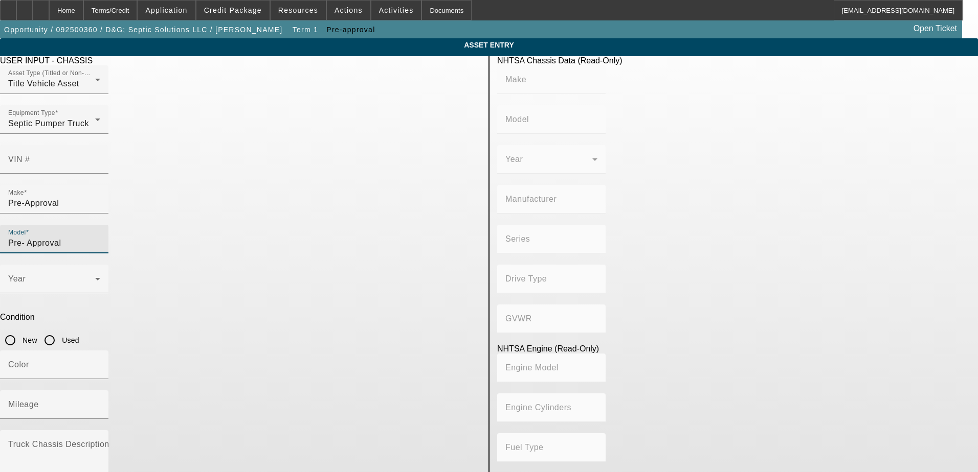
click at [60, 330] on input "Used" at bounding box center [49, 340] width 20 height 20
radio input "true"
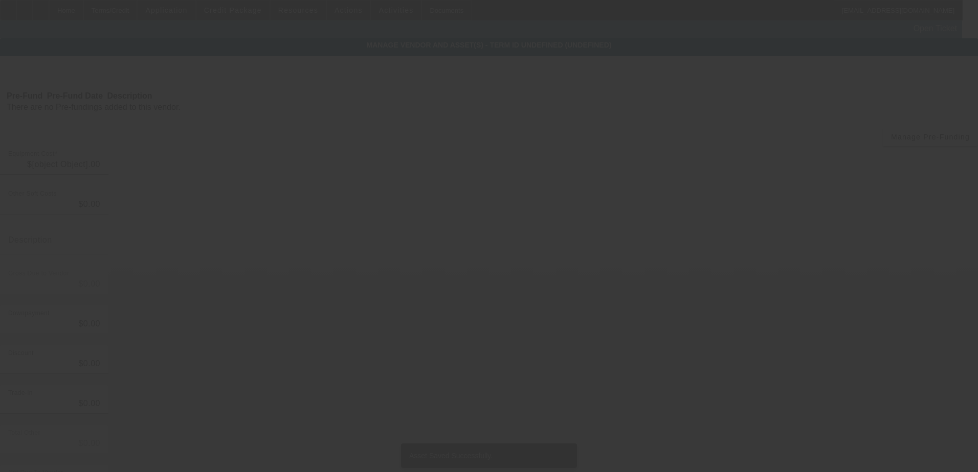
type input "$60,000.00"
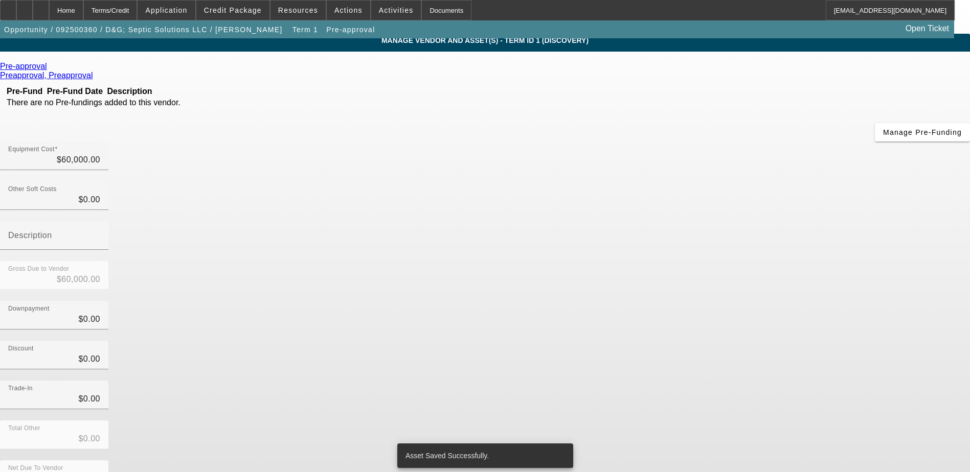
scroll to position [7, 0]
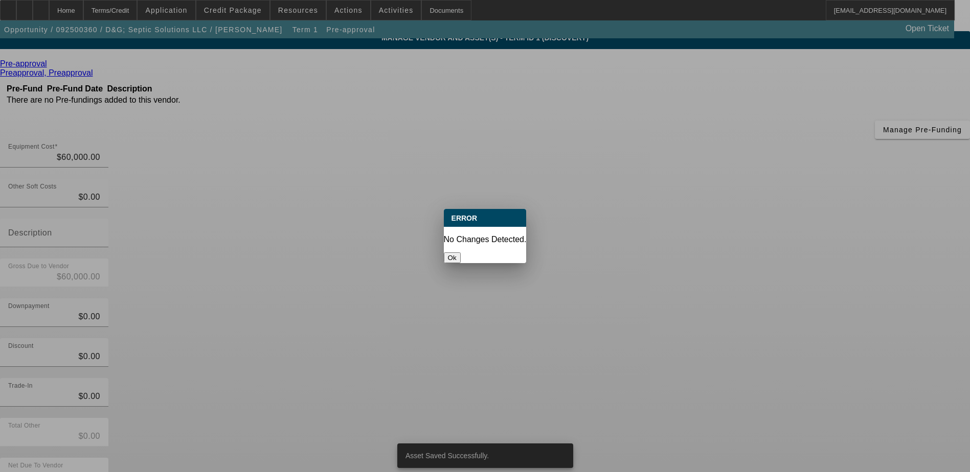
scroll to position [0, 0]
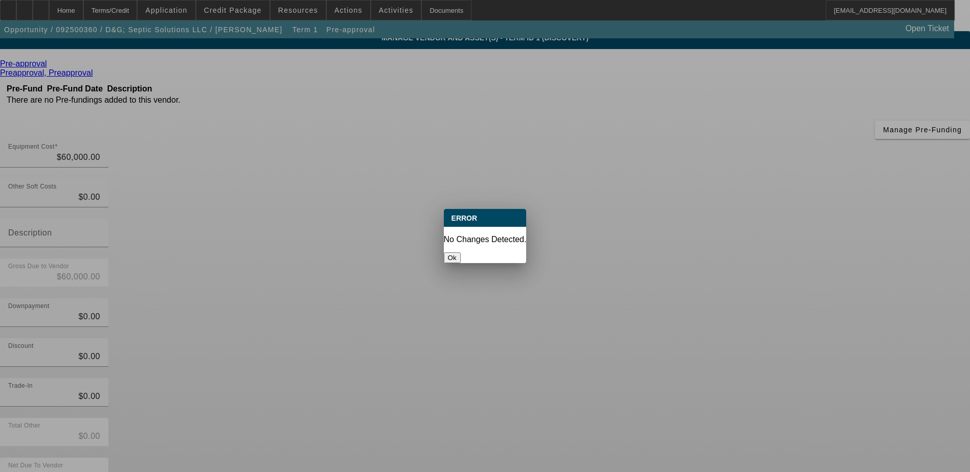
click at [461, 253] on button "Ok" at bounding box center [452, 258] width 17 height 11
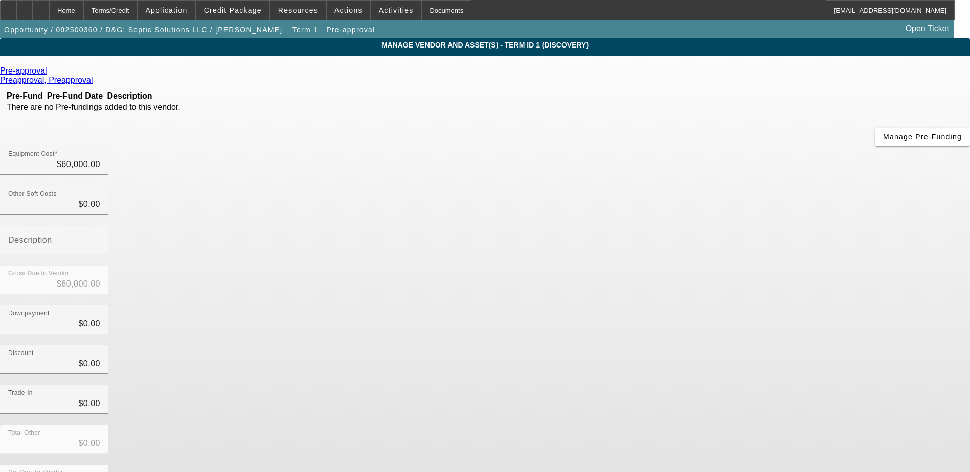
scroll to position [7, 0]
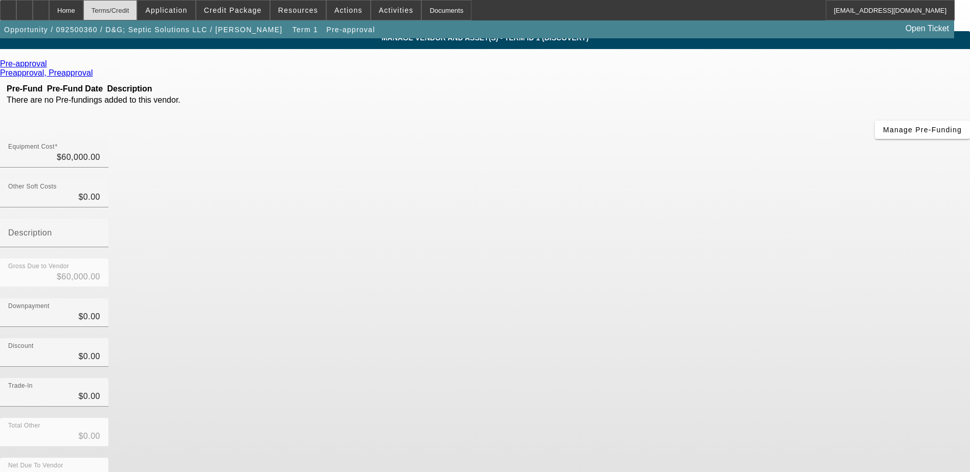
click at [138, 0] on div "Terms/Credit" at bounding box center [110, 10] width 54 height 20
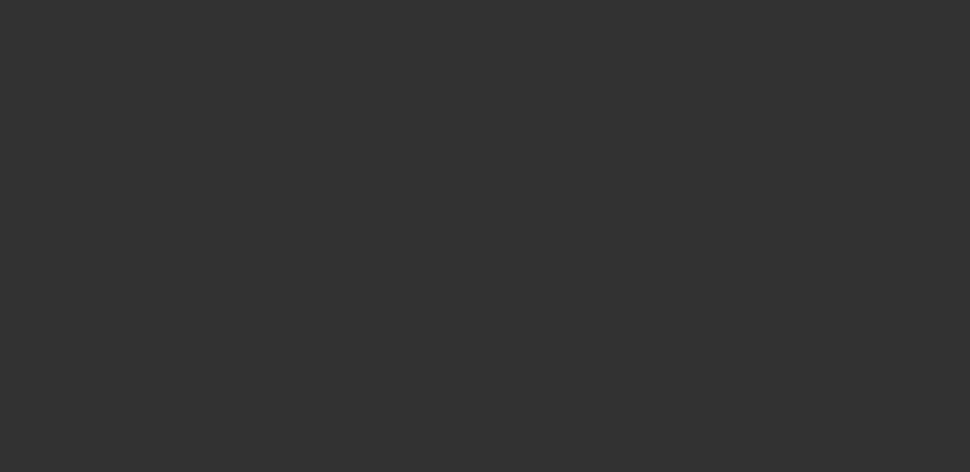
scroll to position [1395, 0]
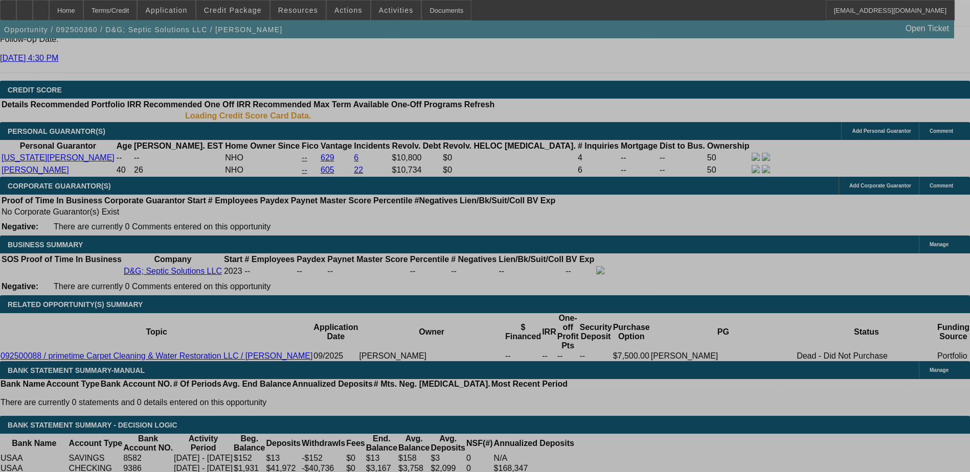
select select "0"
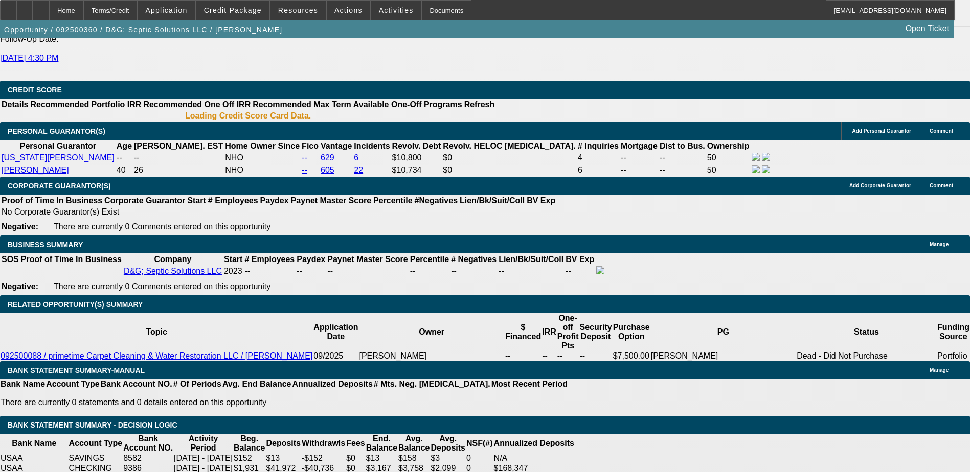
select select "2"
select select "0.1"
select select "4"
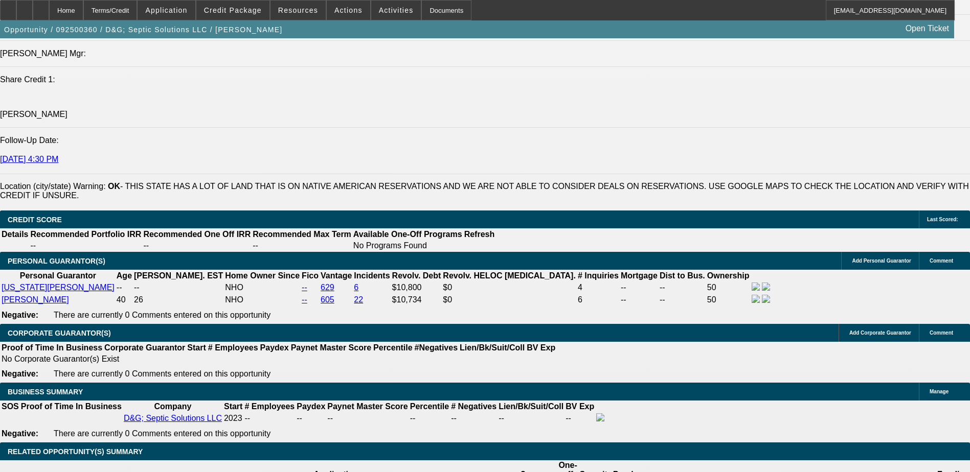
scroll to position [1266, 0]
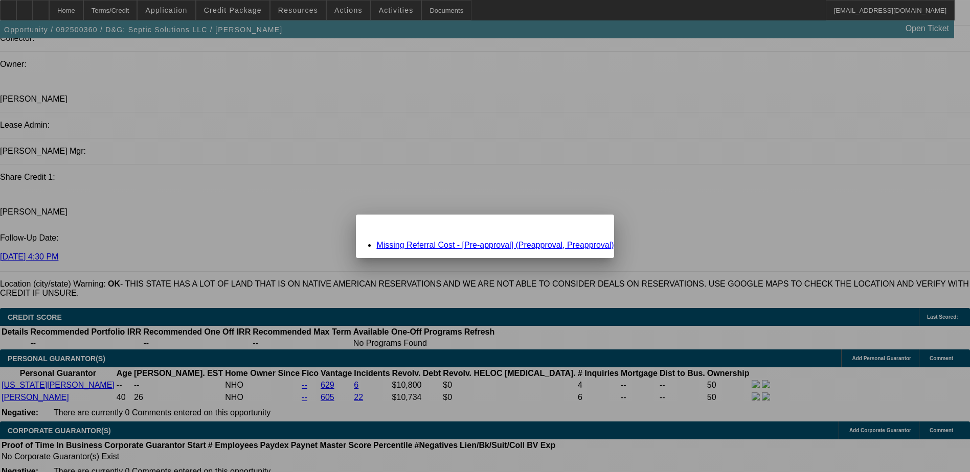
click at [447, 248] on link "Missing Referral Cost - [Pre-approval] (Preapproval, Preapproval)" at bounding box center [494, 245] width 237 height 9
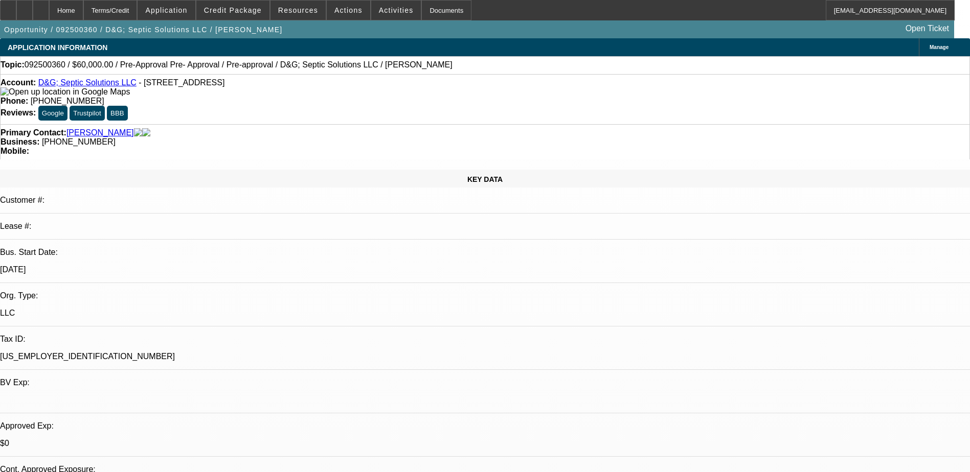
scroll to position [1266, 0]
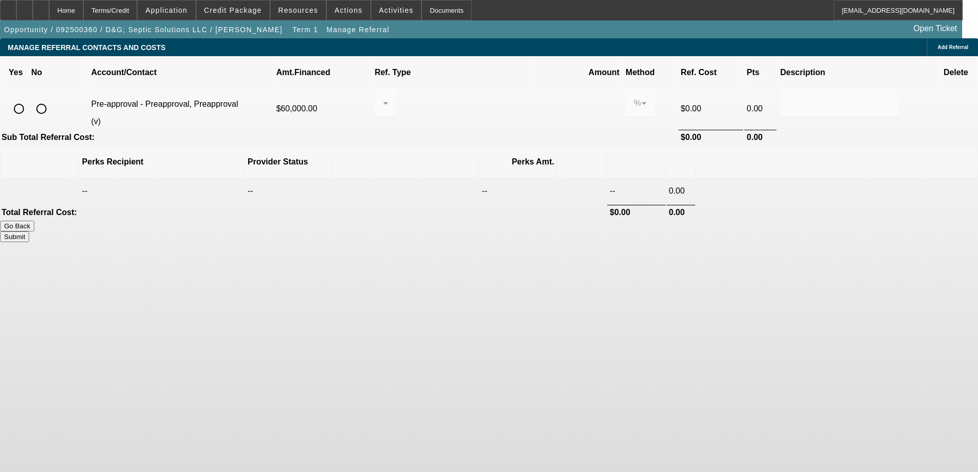
click at [52, 99] on input "radio" at bounding box center [41, 109] width 20 height 20
radio input "true"
click at [29, 232] on button "Submit" at bounding box center [14, 237] width 29 height 11
type input "0.000"
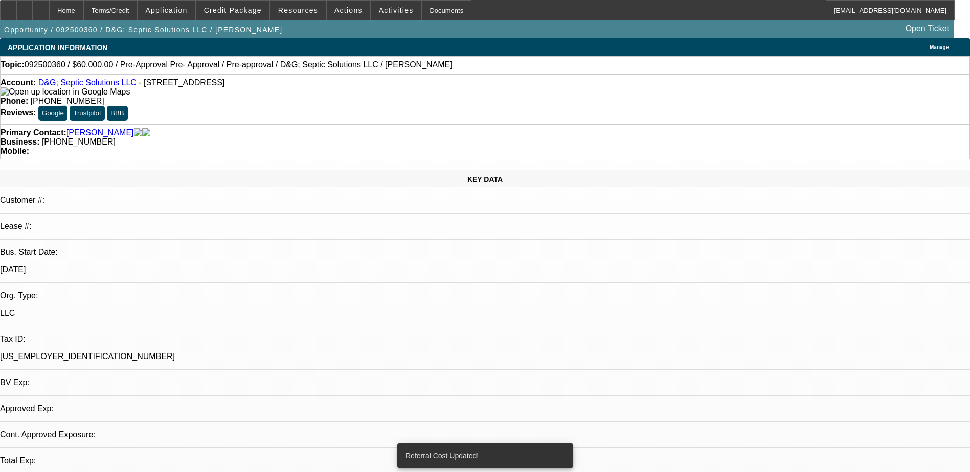
select select "0"
select select "2"
select select "0.1"
select select "4"
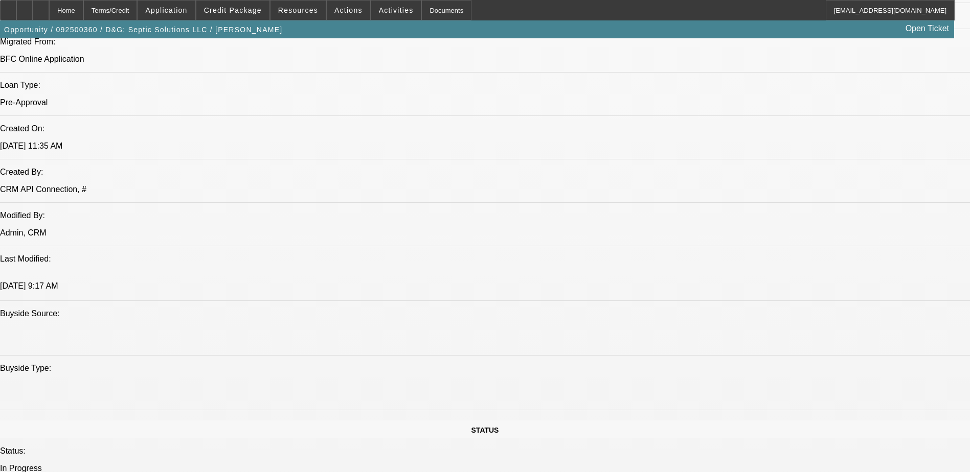
scroll to position [614, 0]
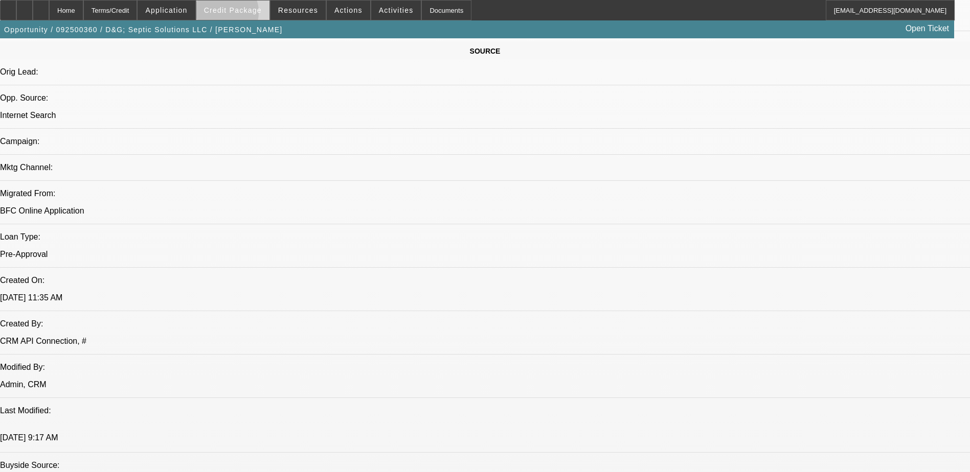
click at [236, 15] on span at bounding box center [232, 10] width 73 height 25
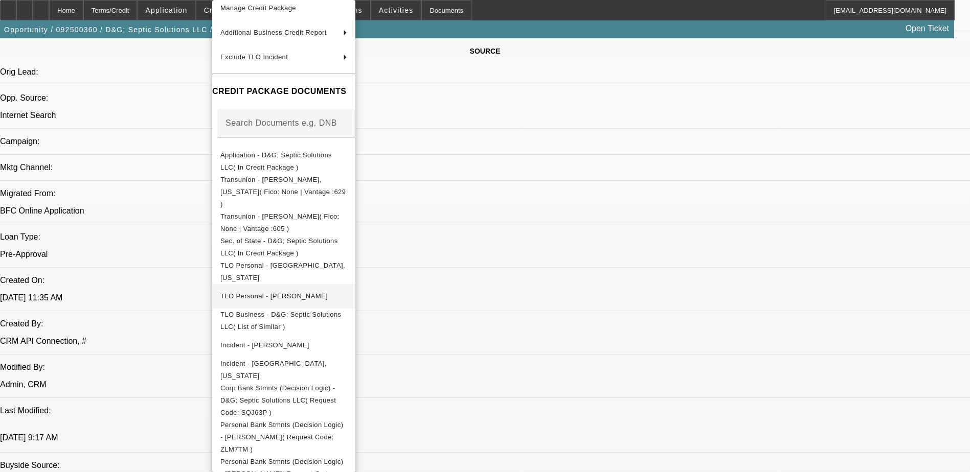
scroll to position [83, 0]
click at [158, 377] on div at bounding box center [485, 236] width 970 height 472
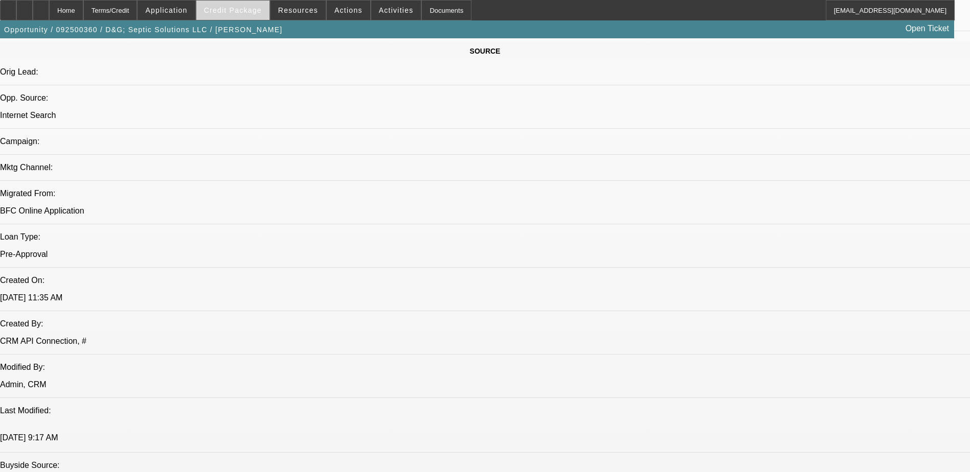
click at [250, 18] on span at bounding box center [232, 10] width 73 height 25
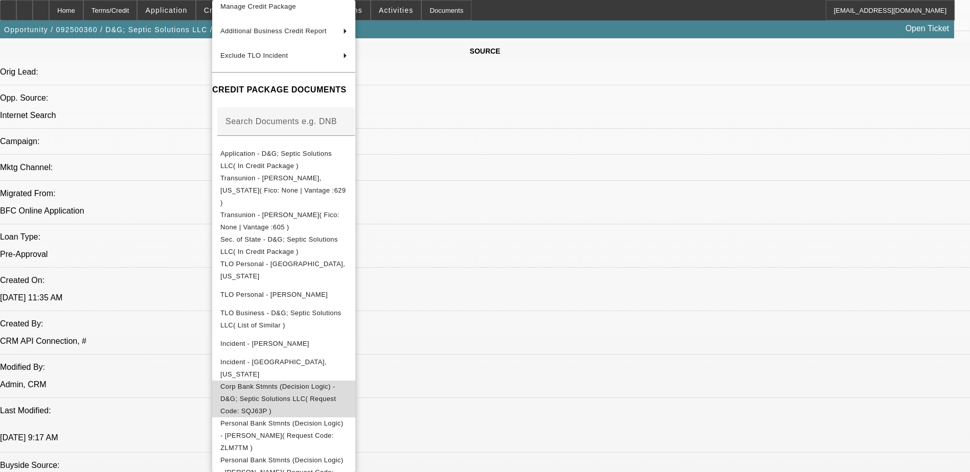
click at [347, 388] on span "Corp Bank Stmnts (Decision Logic) - D&G; Septic Solutions LLC( Request Code: SQ…" at bounding box center [283, 399] width 127 height 37
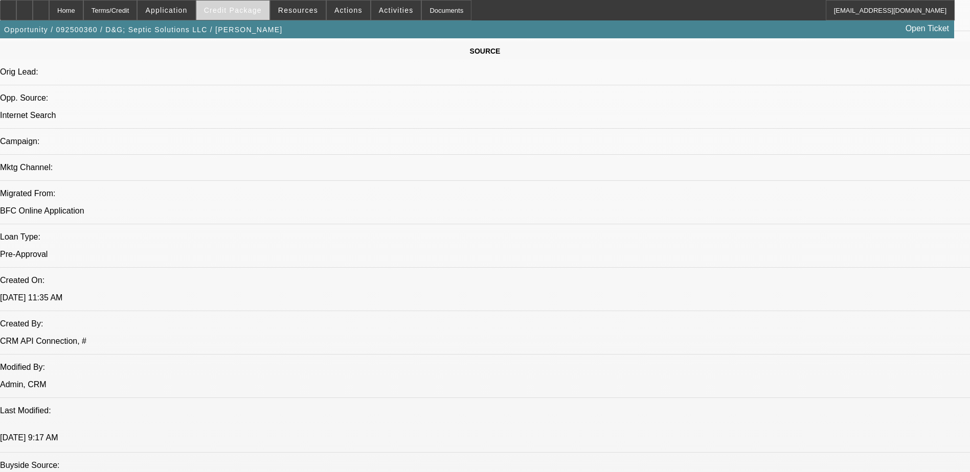
click at [259, 9] on span "Credit Package" at bounding box center [233, 10] width 58 height 8
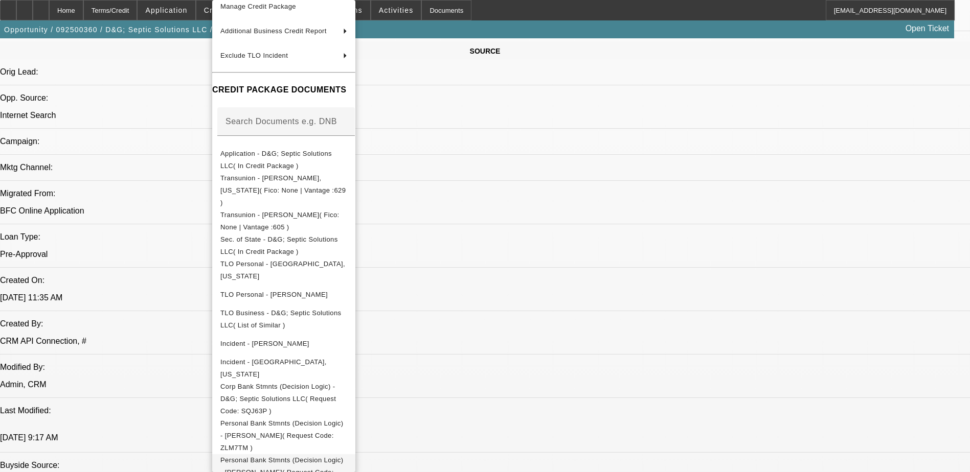
click at [337, 457] on span "Personal Bank Stmnts (Decision Logic) - Kerr, David( Request Code: AXGV3M )" at bounding box center [281, 473] width 123 height 32
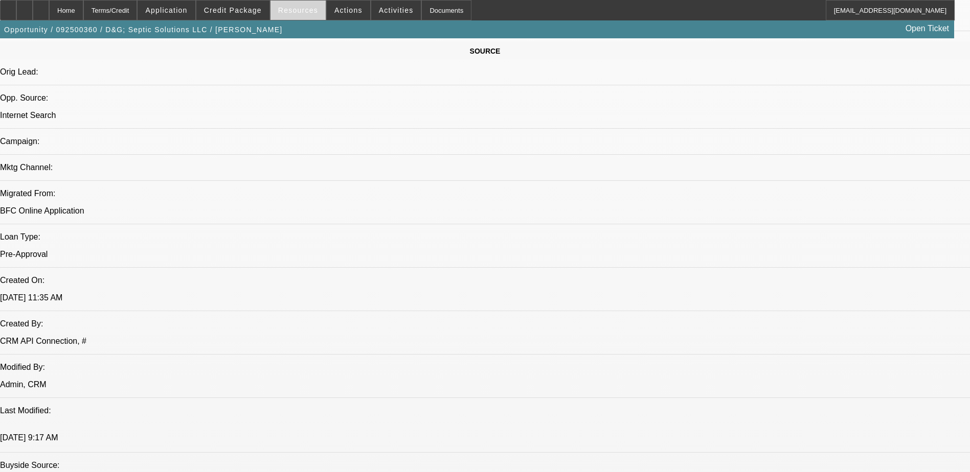
click at [311, 17] on span at bounding box center [297, 10] width 55 height 25
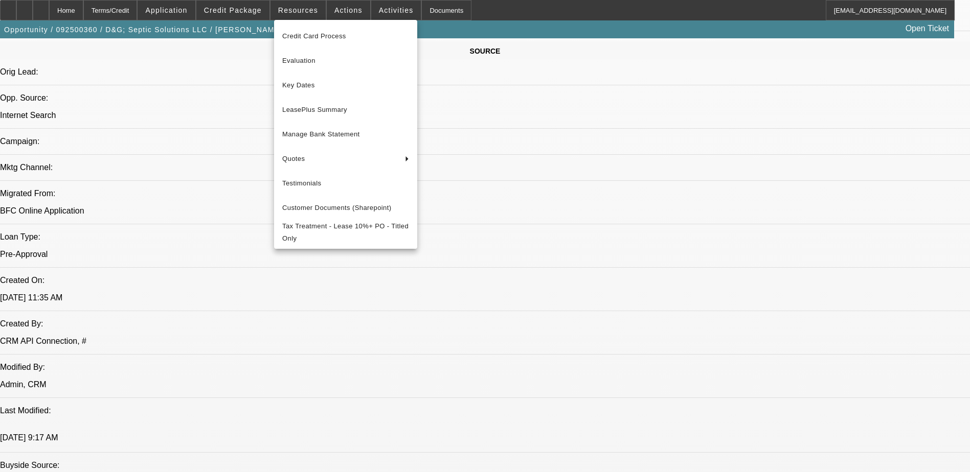
click at [256, 15] on div at bounding box center [485, 236] width 970 height 472
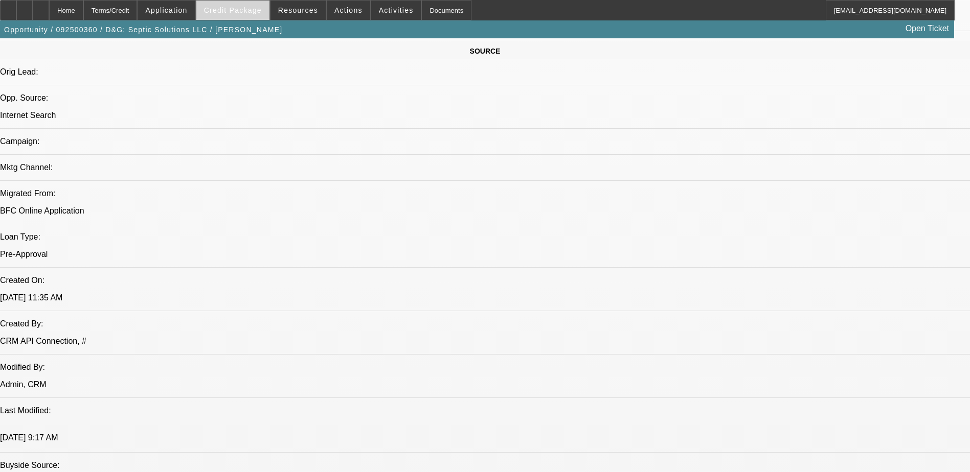
click at [256, 13] on span "Credit Package" at bounding box center [233, 10] width 58 height 8
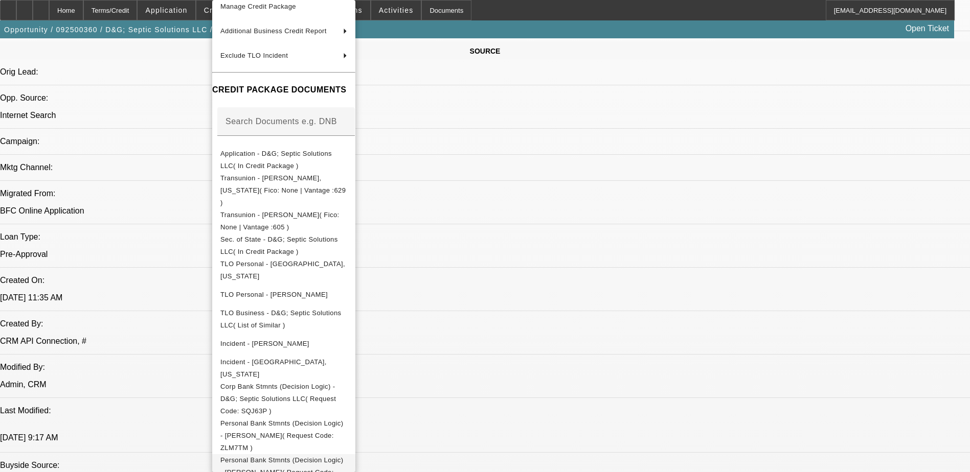
click at [337, 457] on span "Personal Bank Stmnts (Decision Logic) - Kerr, David( Request Code: AXGV3M )" at bounding box center [281, 473] width 123 height 32
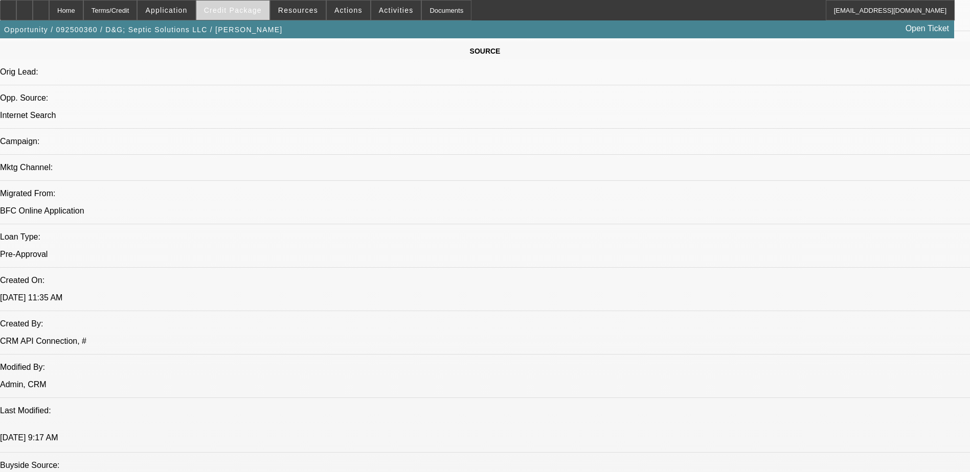
click at [219, 13] on span at bounding box center [232, 10] width 73 height 25
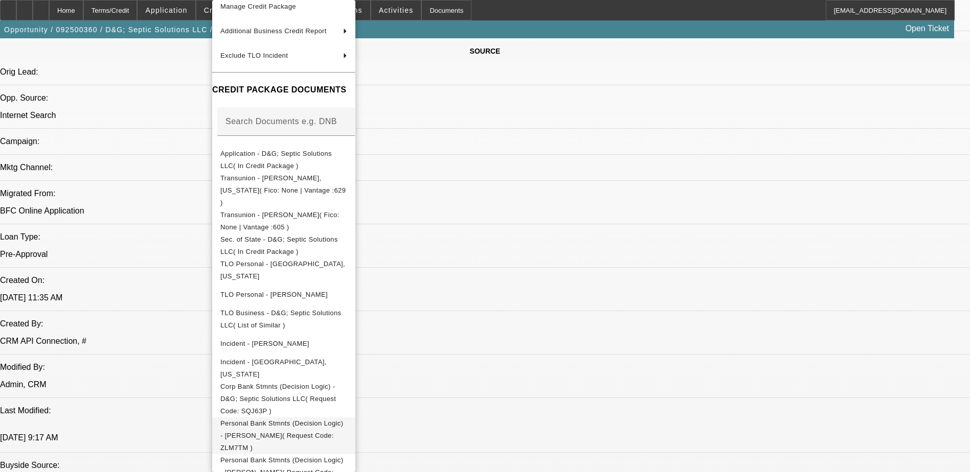
click at [347, 418] on span "Personal Bank Stmnts (Decision Logic) - Kerr, David( Request Code: ZLM7TM )" at bounding box center [283, 436] width 127 height 37
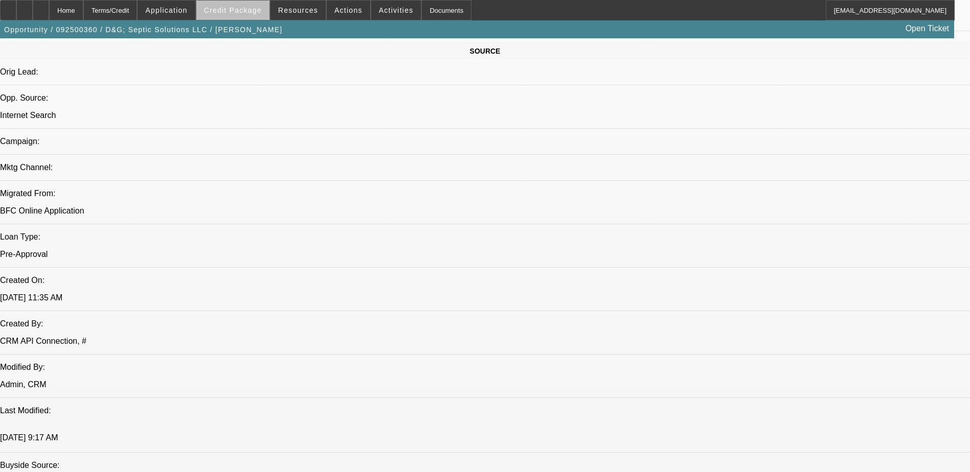
click at [249, 12] on span "Credit Package" at bounding box center [233, 10] width 58 height 8
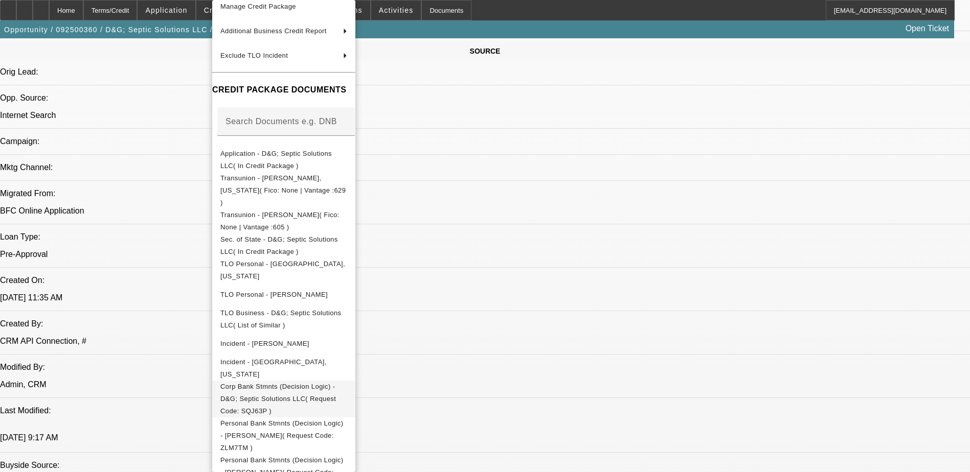
click at [334, 383] on span "Corp Bank Stmnts (Decision Logic) - D&G; Septic Solutions LLC( Request Code: SQ…" at bounding box center [278, 399] width 116 height 32
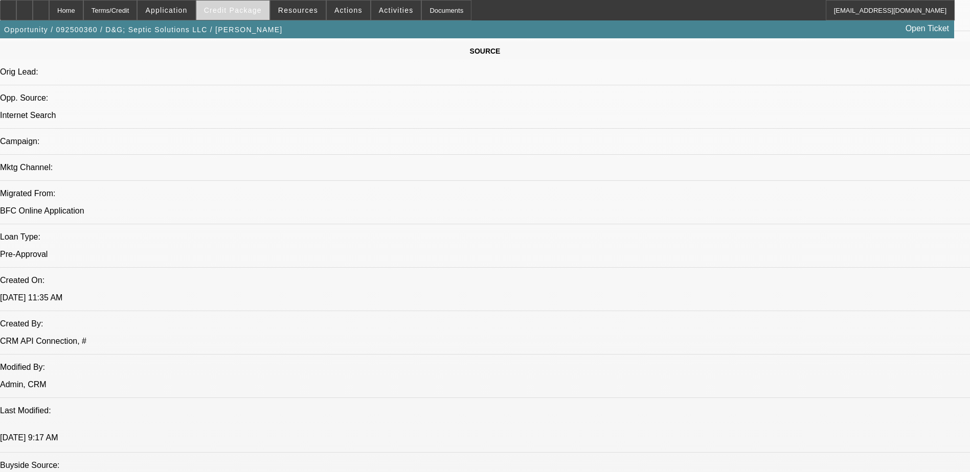
click at [252, 15] on span at bounding box center [232, 10] width 73 height 25
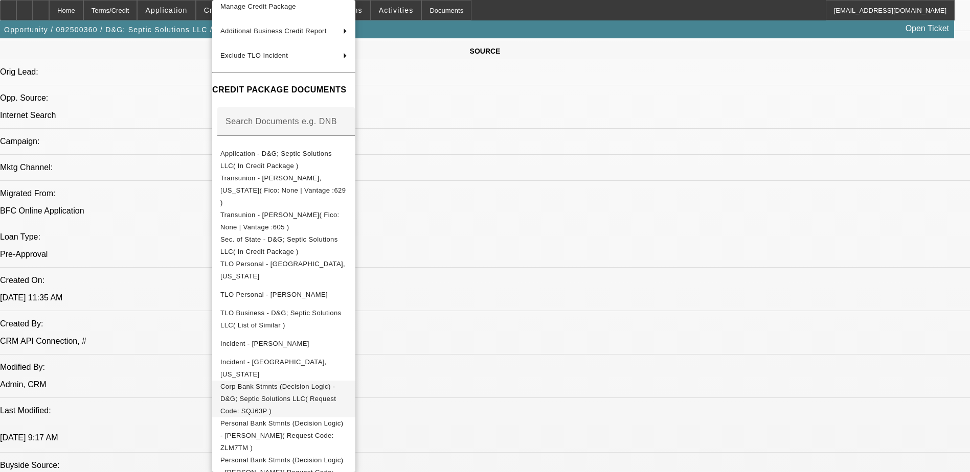
click at [330, 383] on span "Corp Bank Stmnts (Decision Logic) - D&G; Septic Solutions LLC( Request Code: SQ…" at bounding box center [278, 399] width 116 height 32
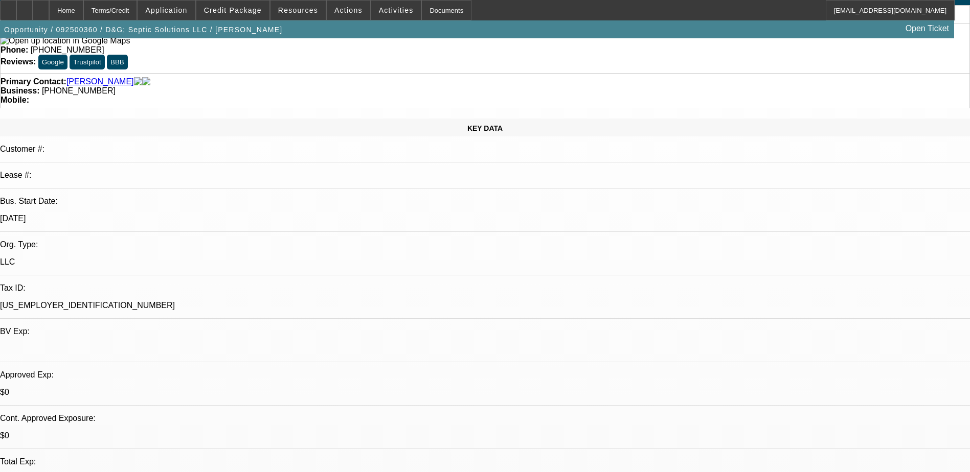
scroll to position [0, 0]
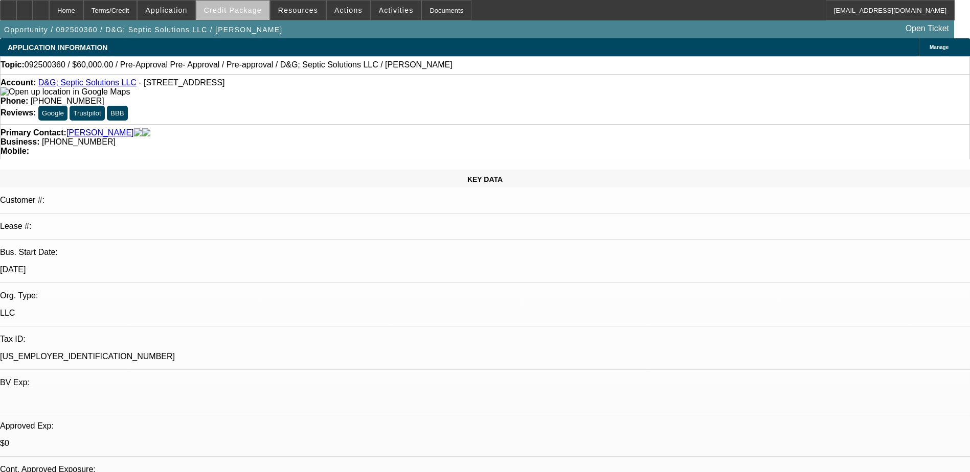
click at [251, 18] on span at bounding box center [232, 10] width 73 height 25
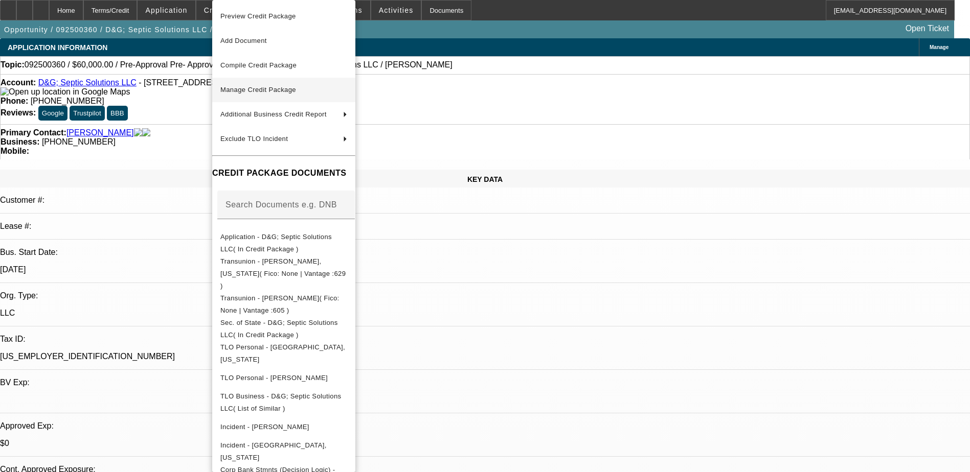
click at [347, 92] on span "Manage Credit Package" at bounding box center [283, 90] width 127 height 12
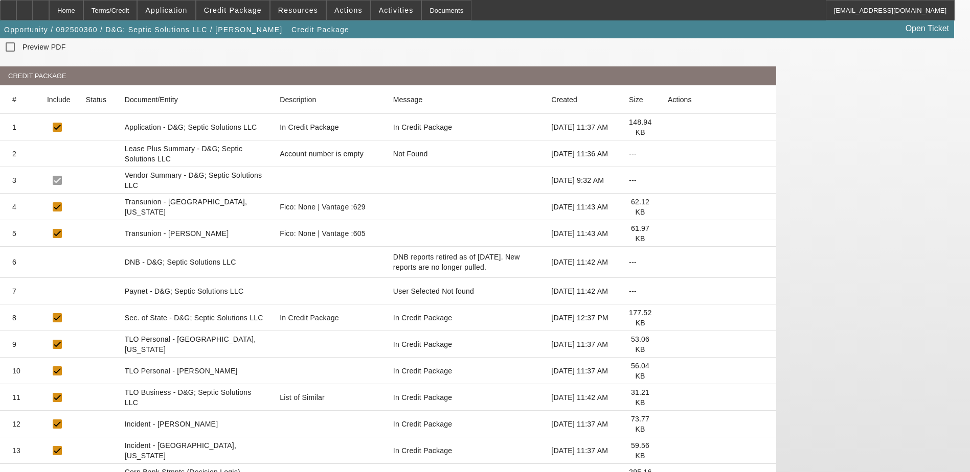
scroll to position [186, 0]
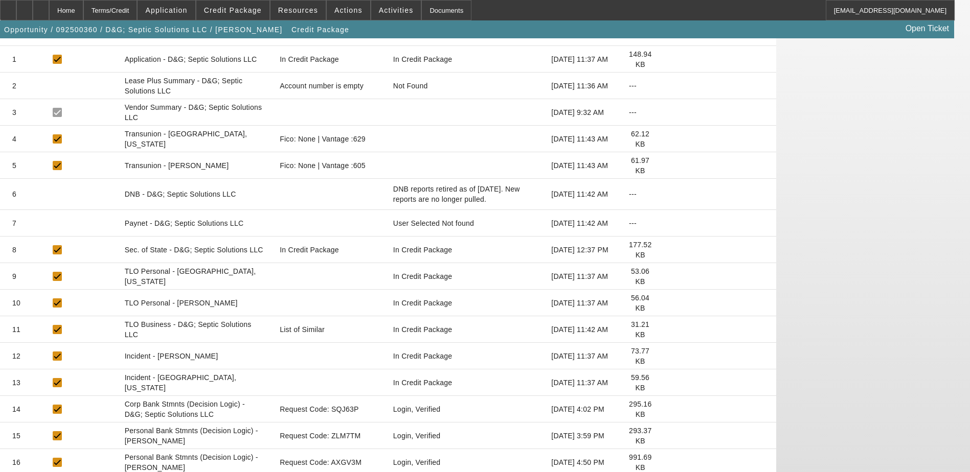
click at [668, 410] on icon at bounding box center [668, 410] width 0 height 0
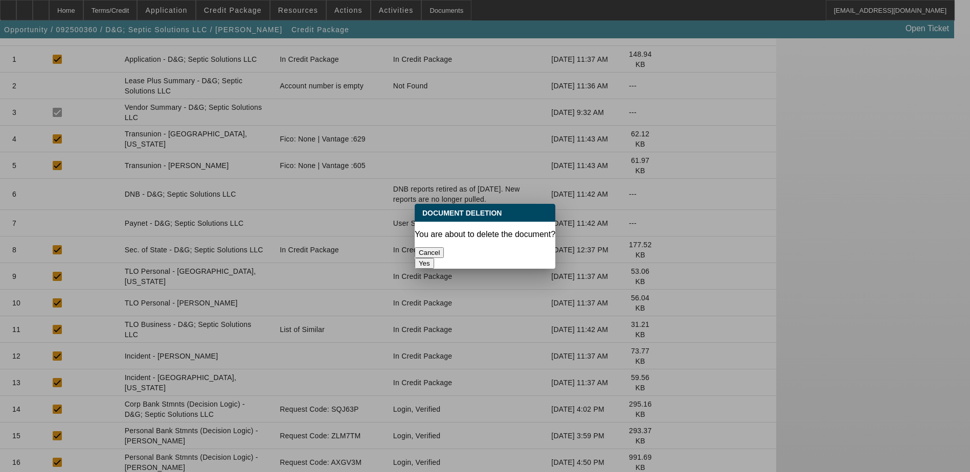
scroll to position [0, 0]
click at [434, 258] on button "Yes" at bounding box center [424, 263] width 19 height 11
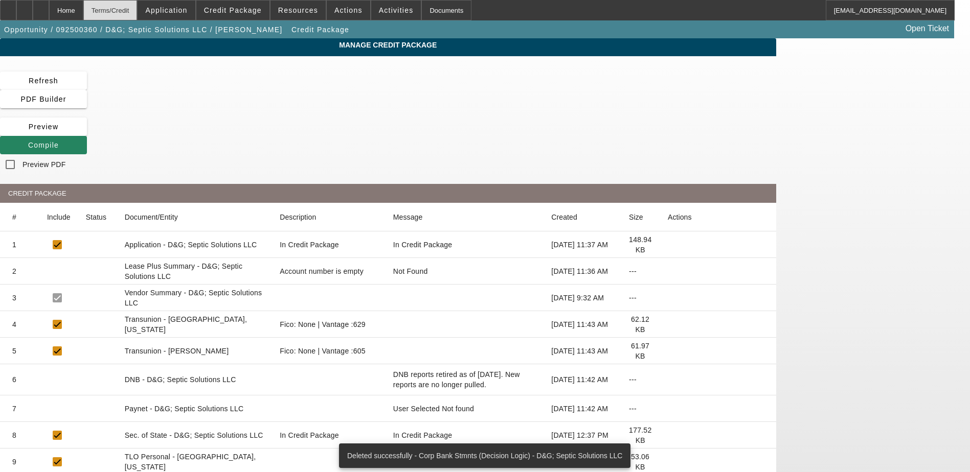
click at [138, 11] on div "Terms/Credit" at bounding box center [110, 10] width 54 height 20
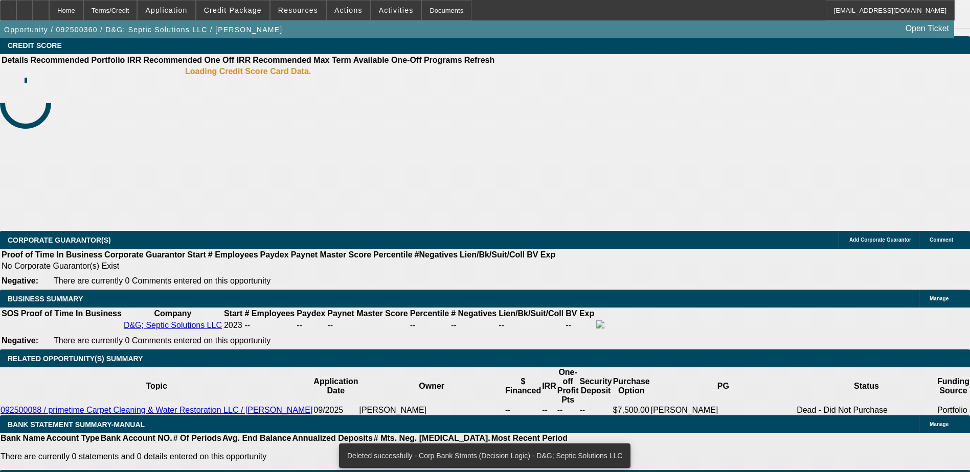
select select "0"
select select "2"
select select "0.1"
select select "4"
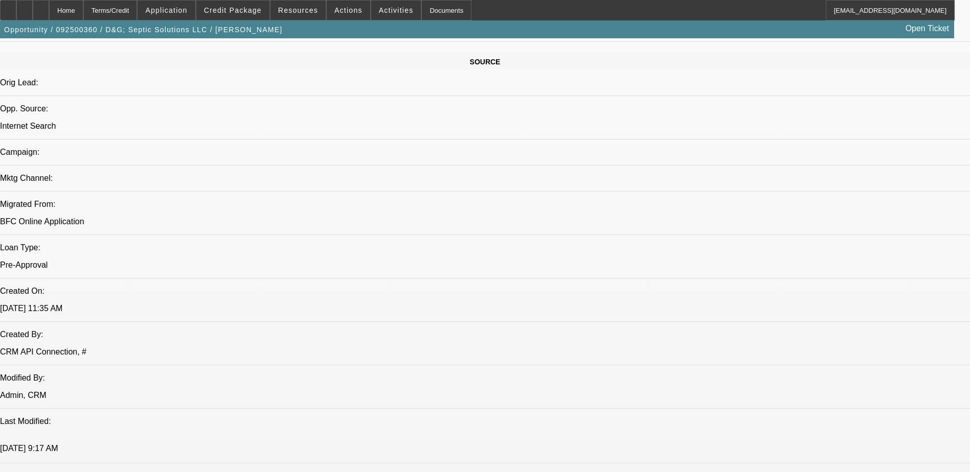
scroll to position [449, 0]
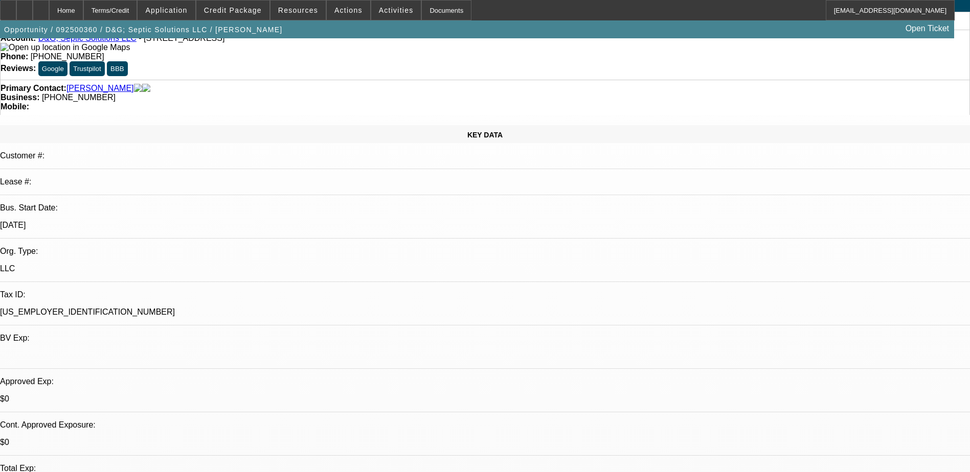
scroll to position [0, 0]
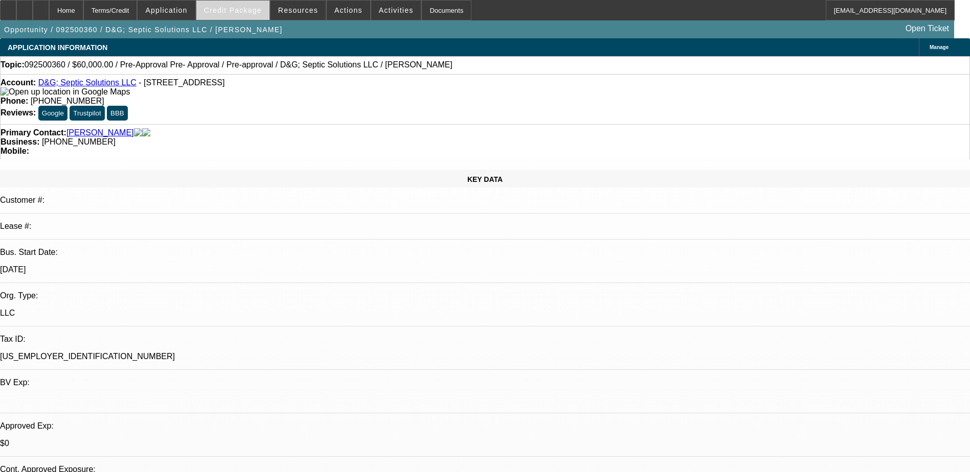
click at [262, 8] on span "Credit Package" at bounding box center [233, 10] width 58 height 8
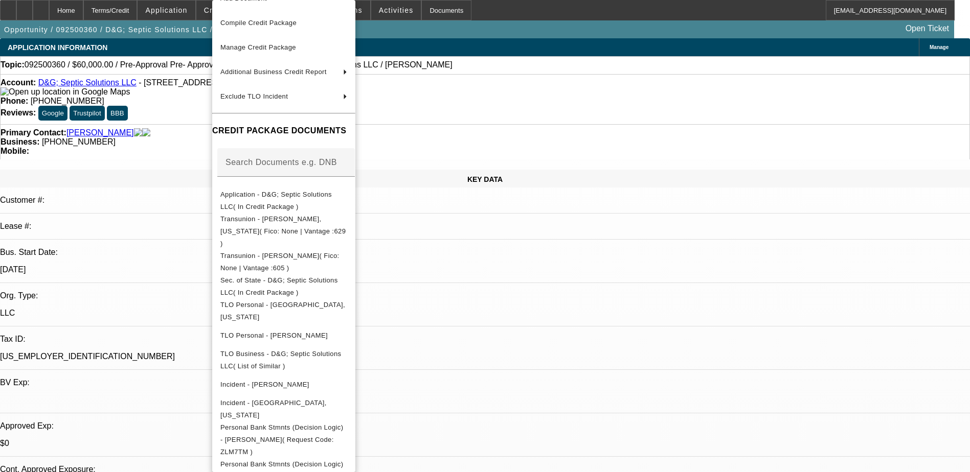
scroll to position [54, 0]
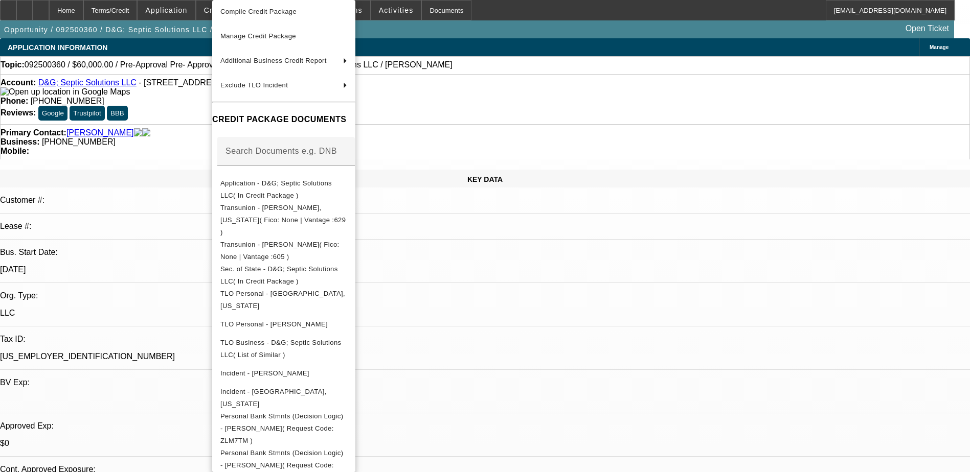
click at [563, 288] on div at bounding box center [485, 236] width 970 height 472
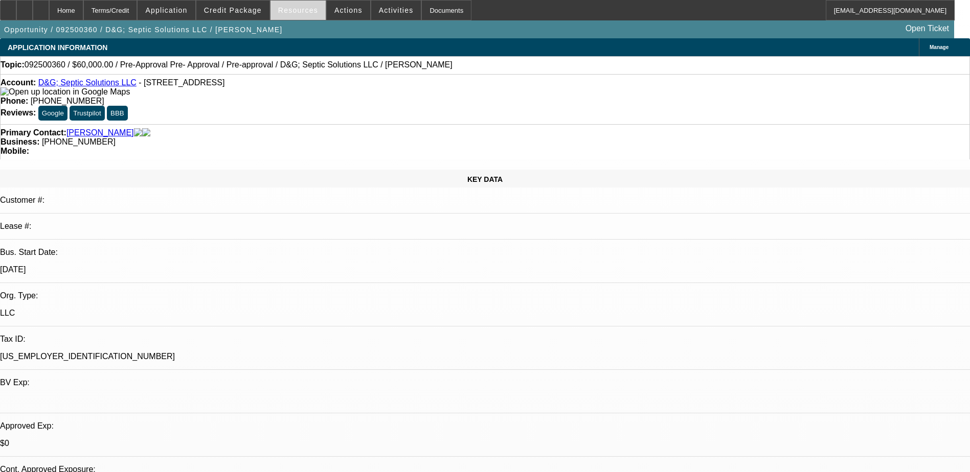
click at [317, 12] on span at bounding box center [297, 10] width 55 height 25
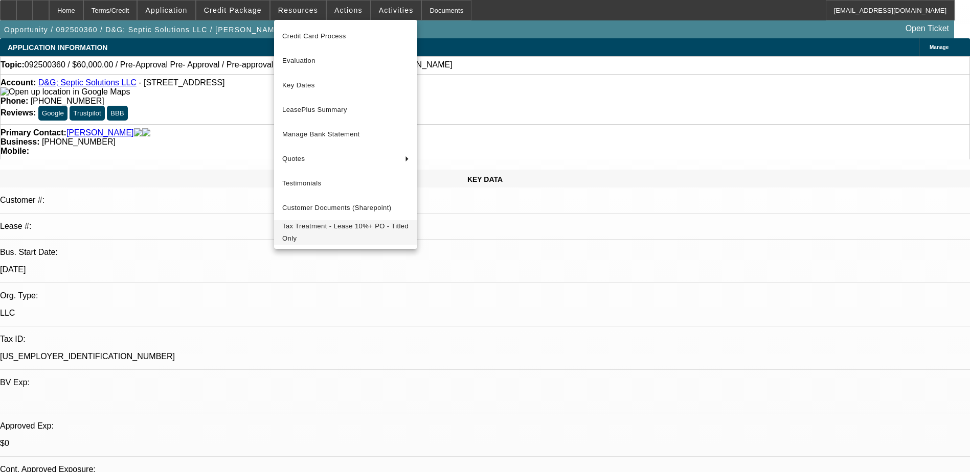
click at [321, 231] on span "Tax Treatment - Lease 10%+ PO - Titled Only" at bounding box center [345, 232] width 127 height 25
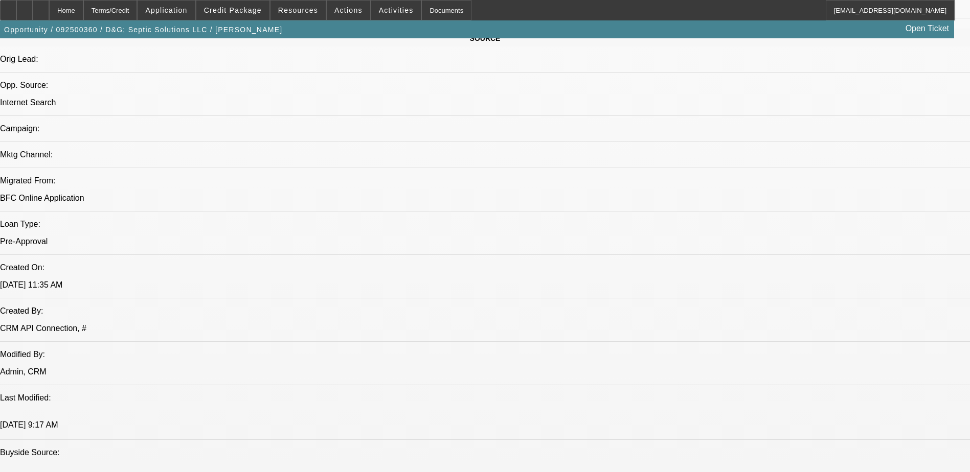
scroll to position [665, 0]
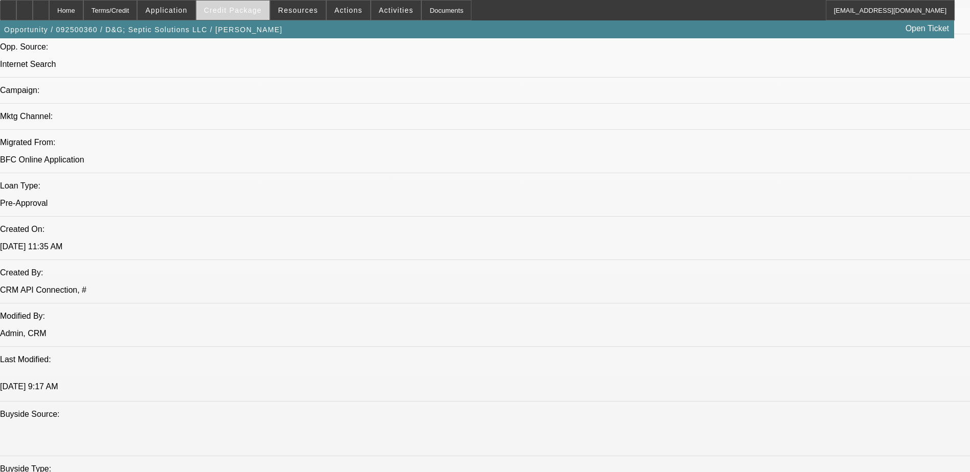
click at [259, 20] on span at bounding box center [232, 10] width 73 height 25
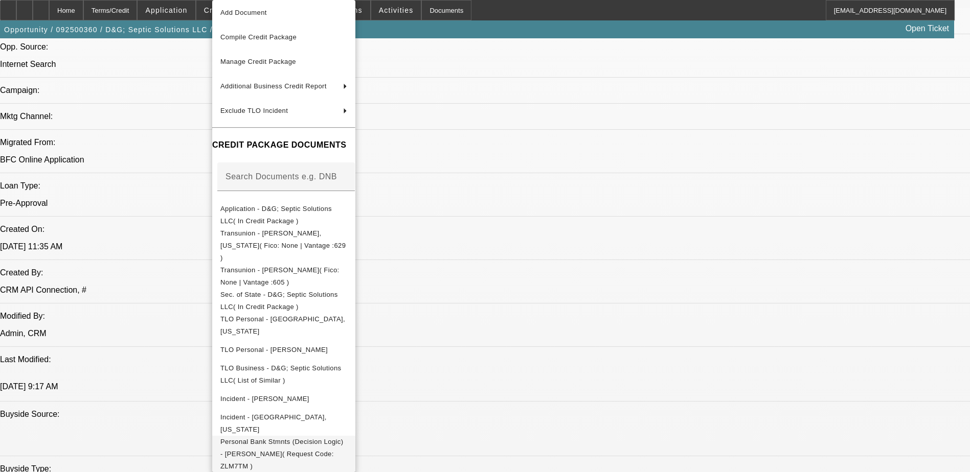
scroll to position [54, 0]
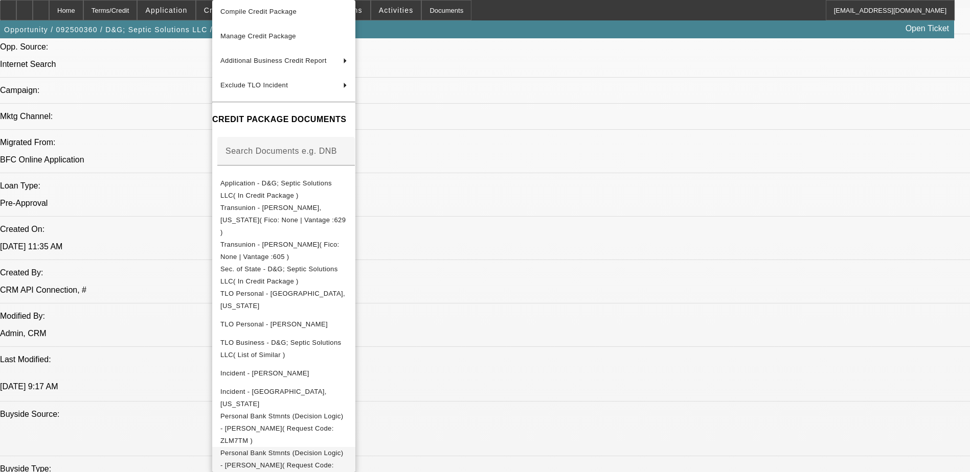
click at [347, 447] on span "Personal Bank Stmnts (Decision Logic) - Kerr, David( Request Code: AXGV3M )" at bounding box center [283, 465] width 127 height 37
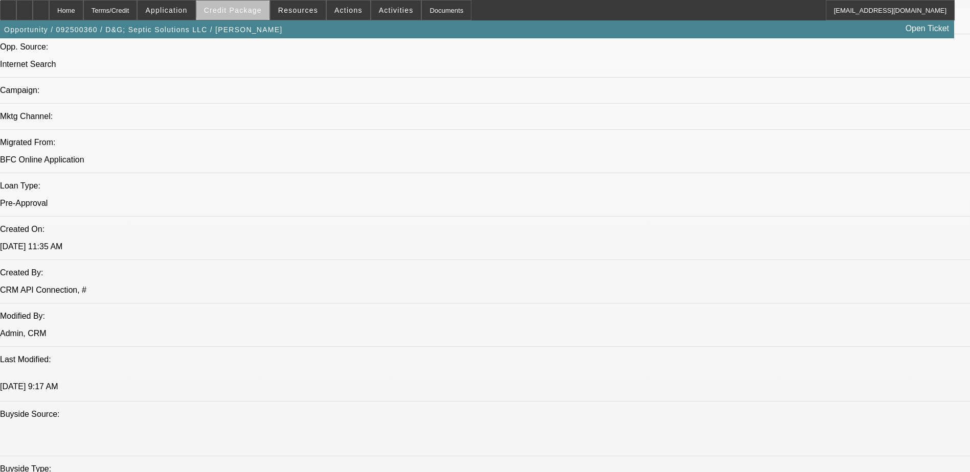
click at [256, 7] on span "Credit Package" at bounding box center [233, 10] width 58 height 8
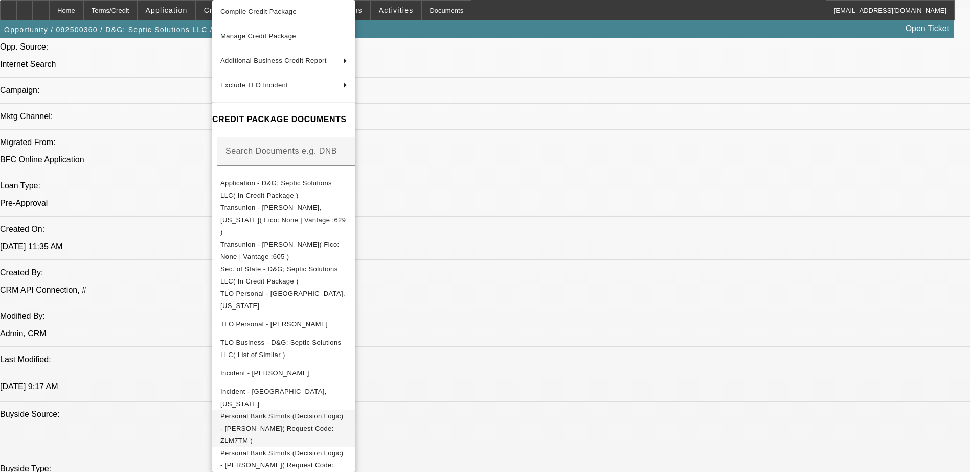
click at [343, 413] on span "Personal Bank Stmnts (Decision Logic) - Kerr, David( Request Code: ZLM7TM )" at bounding box center [281, 429] width 123 height 32
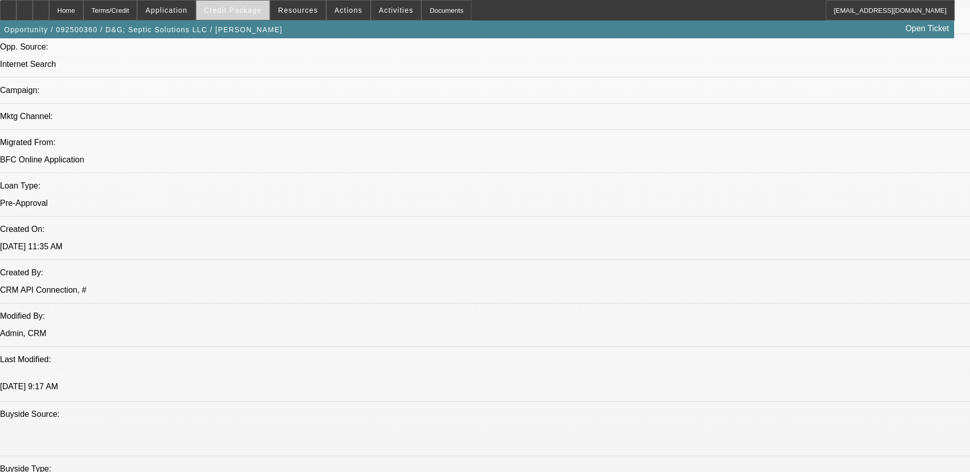
click at [258, 7] on span "Credit Package" at bounding box center [233, 10] width 58 height 8
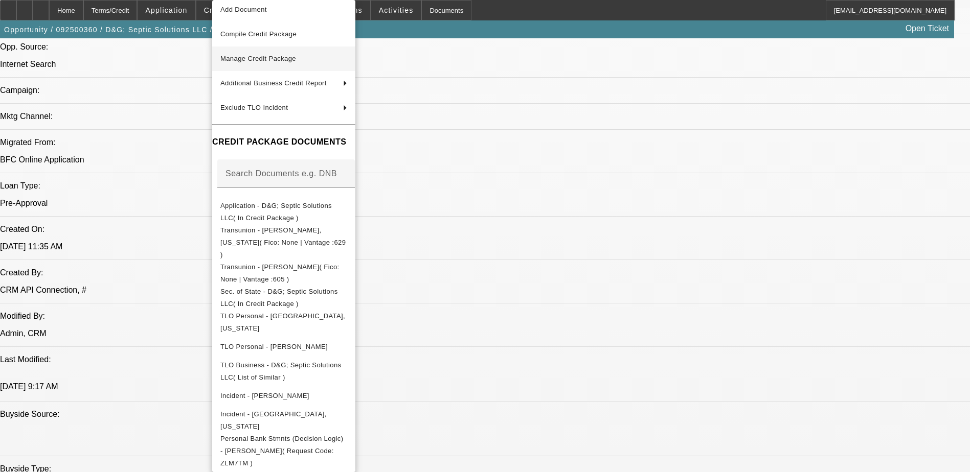
scroll to position [0, 0]
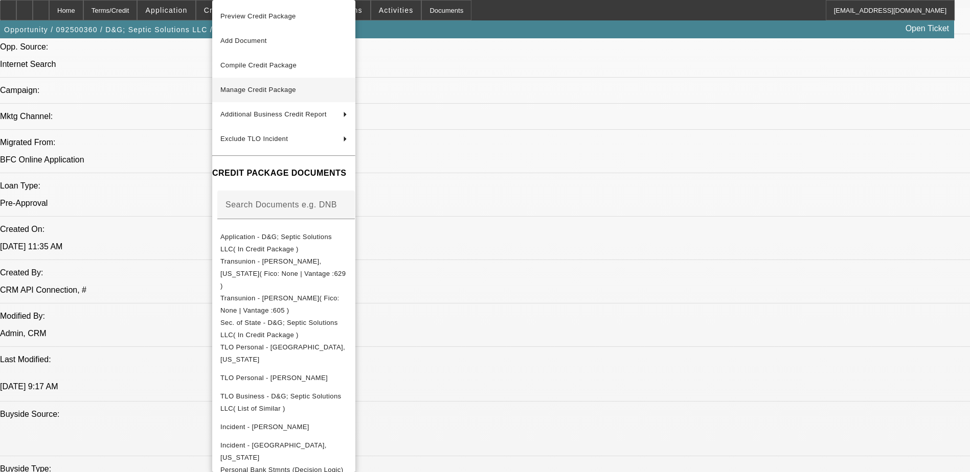
click at [326, 87] on span "Manage Credit Package" at bounding box center [283, 90] width 127 height 12
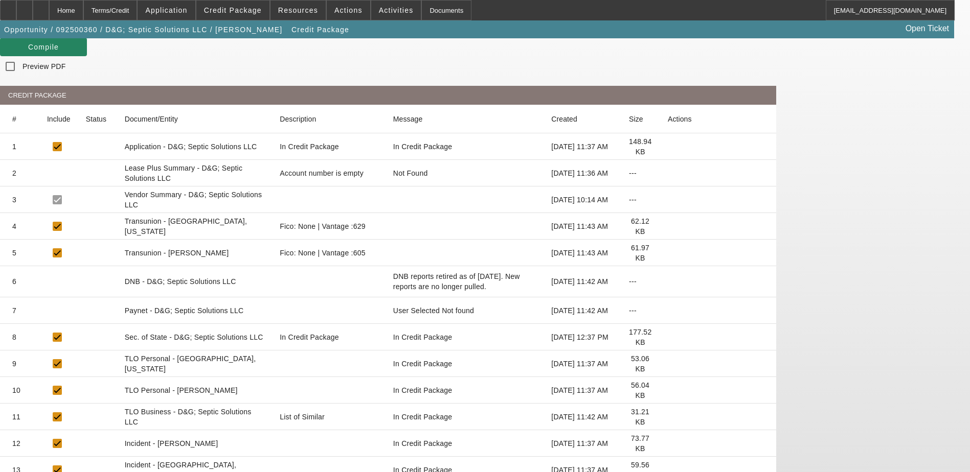
scroll to position [159, 0]
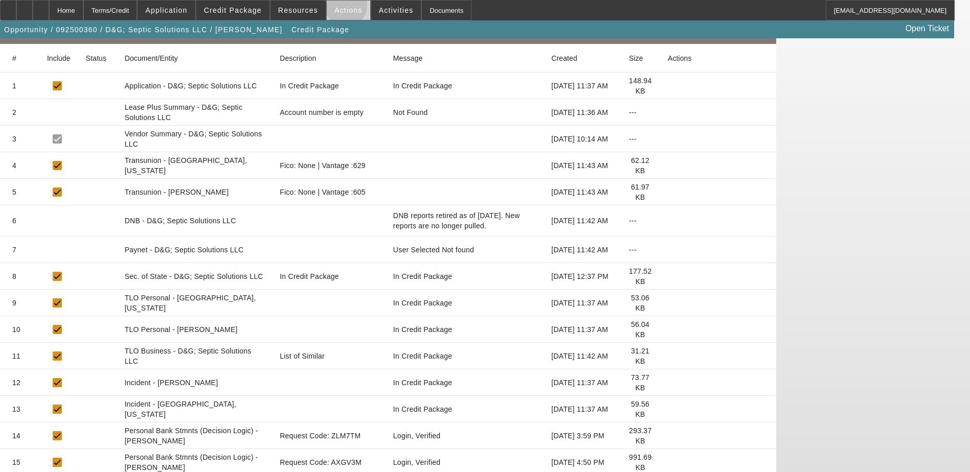
click at [342, 8] on span "Actions" at bounding box center [348, 10] width 28 height 8
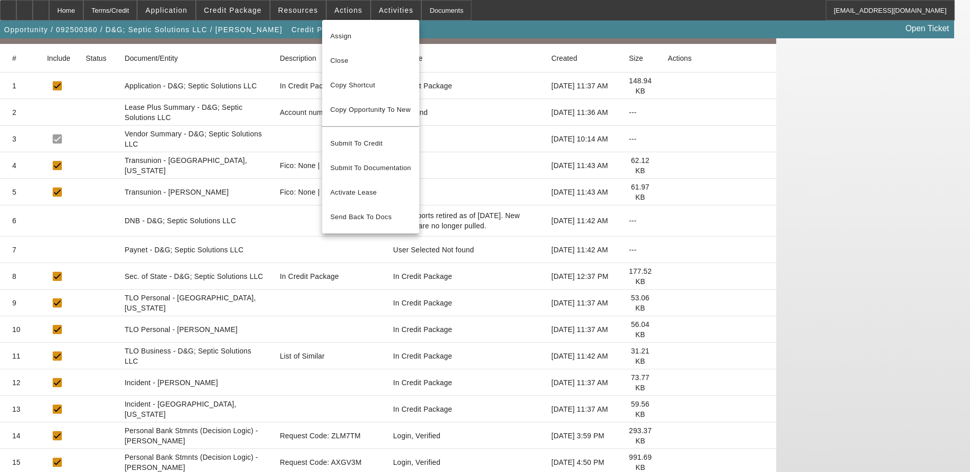
click at [304, 12] on div at bounding box center [485, 236] width 970 height 472
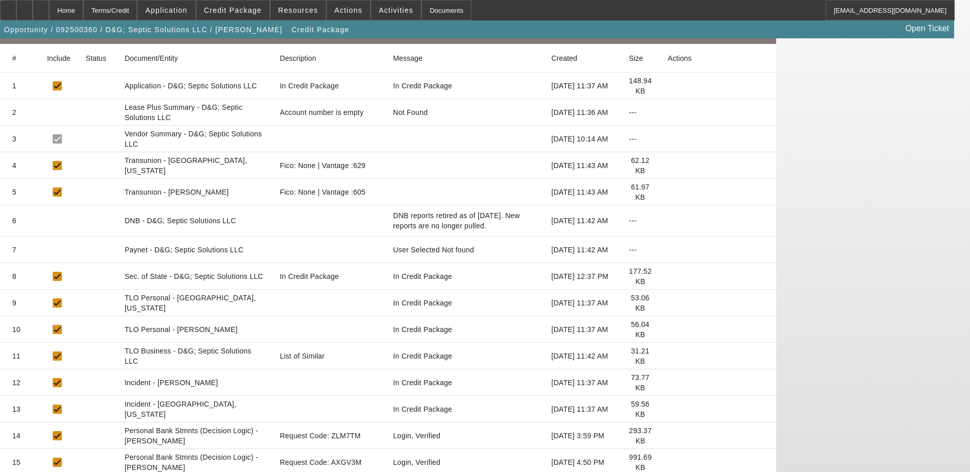
click at [304, 12] on span "Resources" at bounding box center [298, 10] width 40 height 8
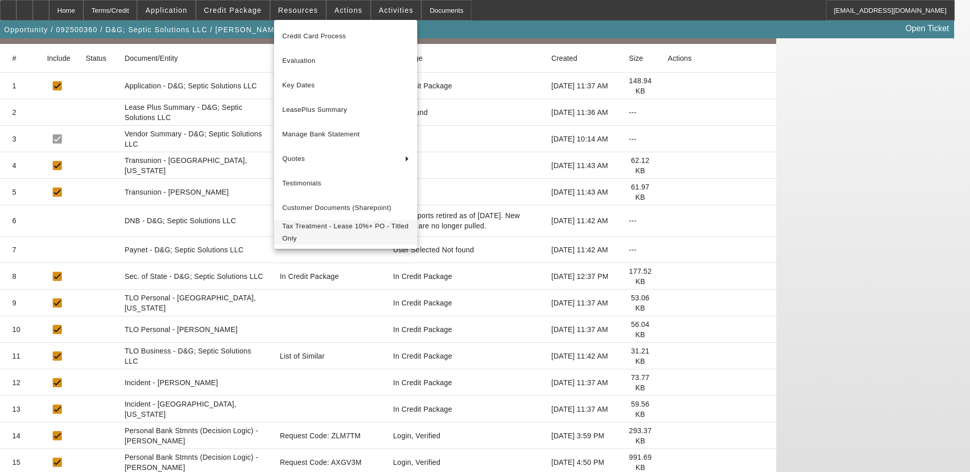
click at [356, 236] on span "Tax Treatment - Lease 10%+ PO - Titled Only" at bounding box center [345, 232] width 127 height 25
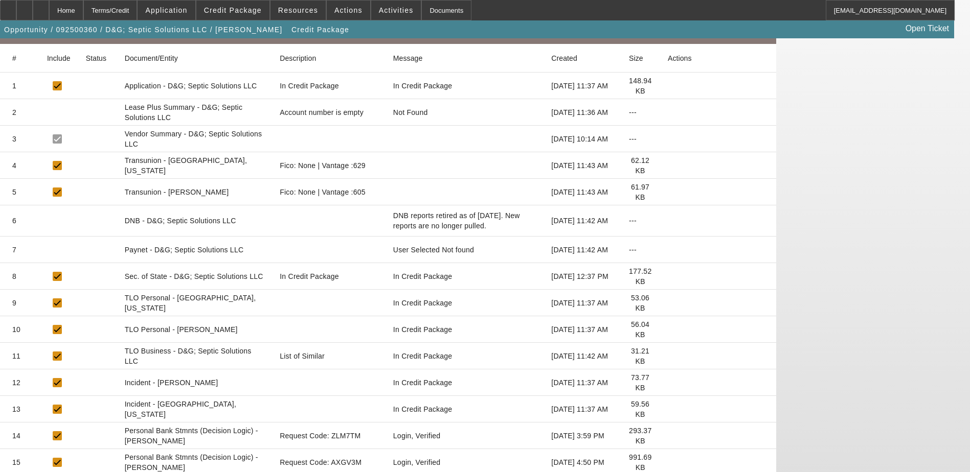
click at [668, 436] on icon at bounding box center [668, 436] width 0 height 0
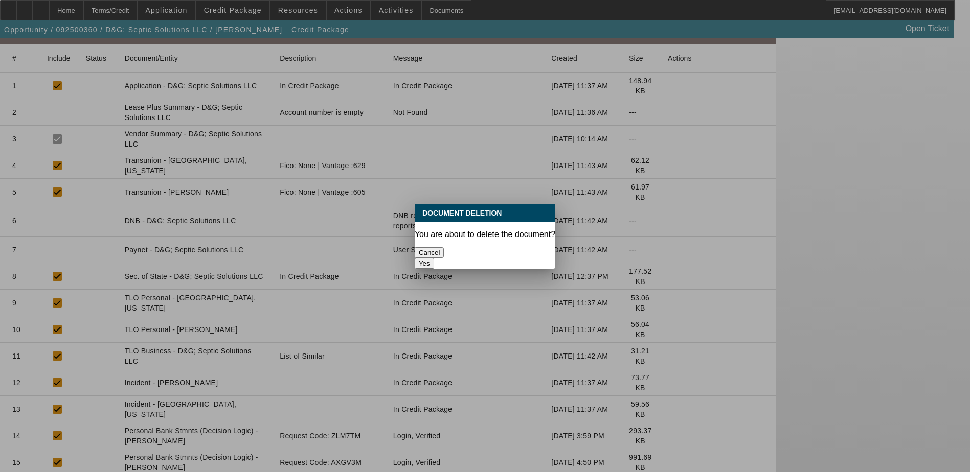
scroll to position [0, 0]
click at [434, 258] on button "Yes" at bounding box center [424, 263] width 19 height 11
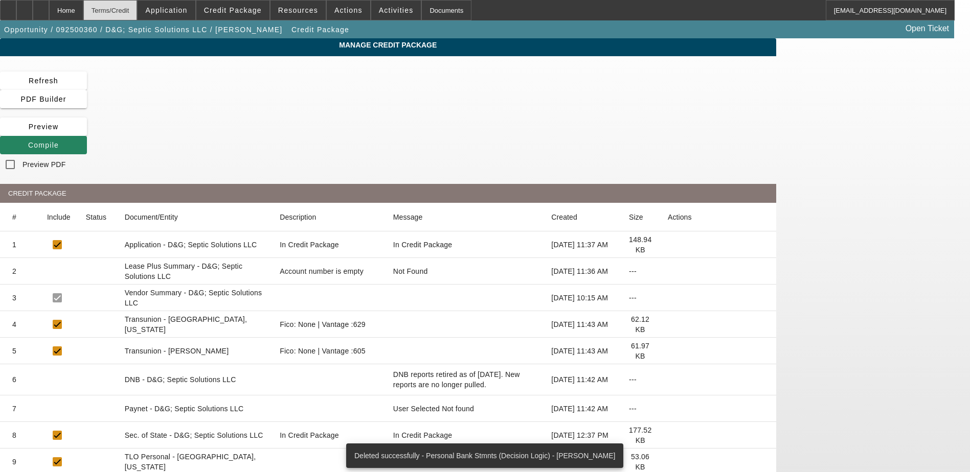
click at [138, 13] on div "Terms/Credit" at bounding box center [110, 10] width 54 height 20
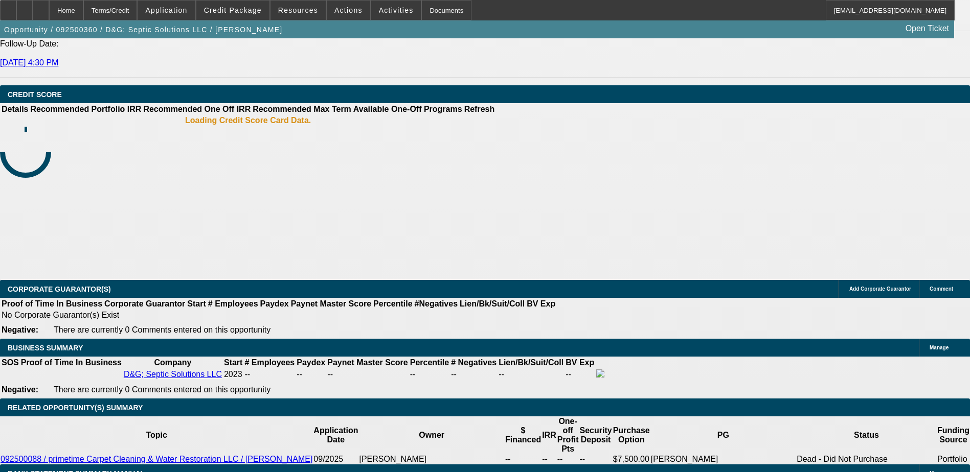
select select "0"
select select "2"
select select "0.1"
select select "4"
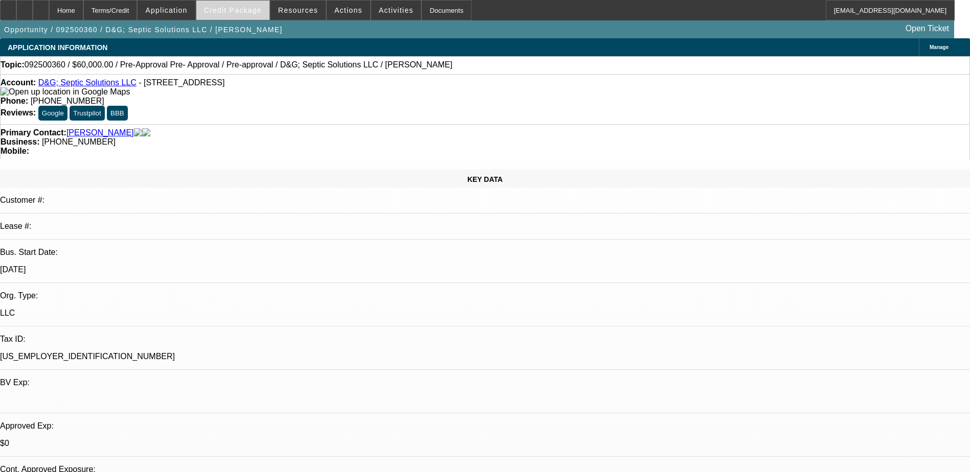
click at [235, 10] on span "Credit Package" at bounding box center [233, 10] width 58 height 8
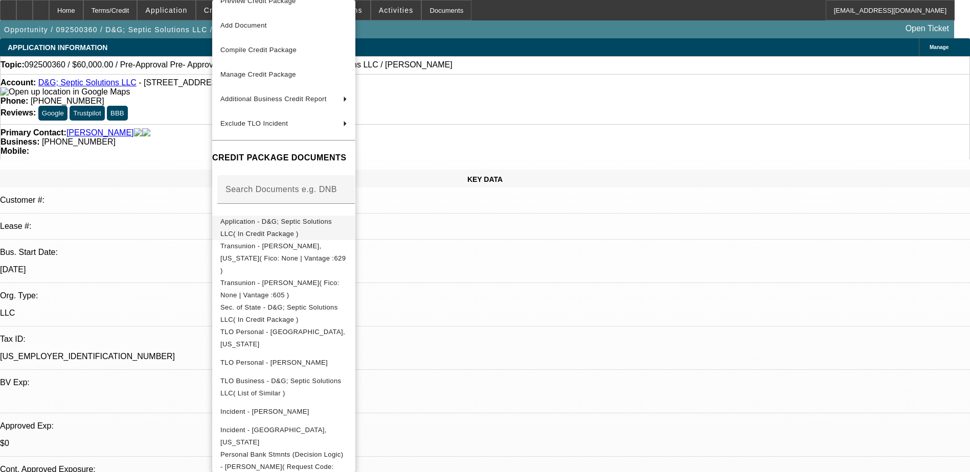
scroll to position [29, 0]
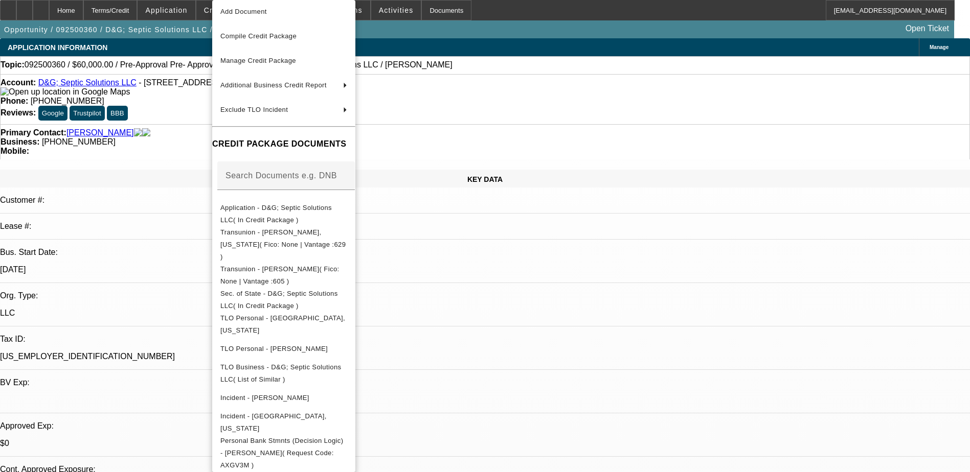
click at [570, 324] on div at bounding box center [485, 236] width 970 height 472
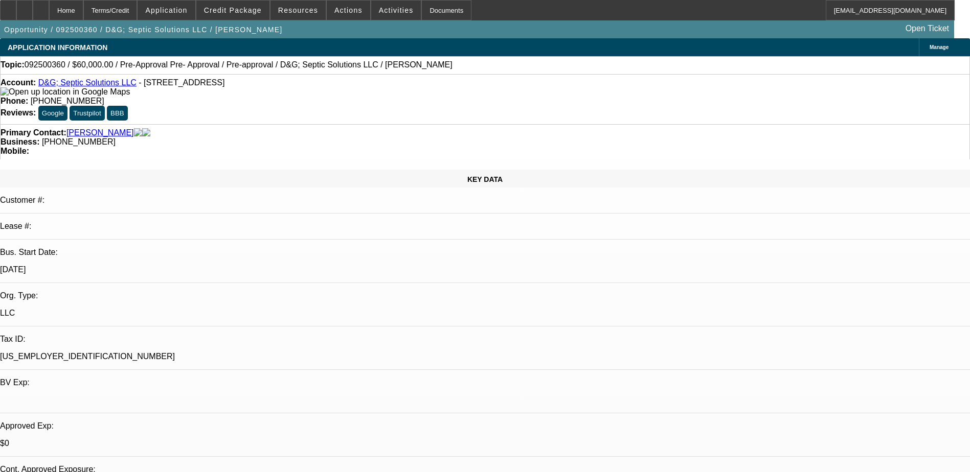
click at [930, 48] on span "Manage" at bounding box center [939, 47] width 19 height 6
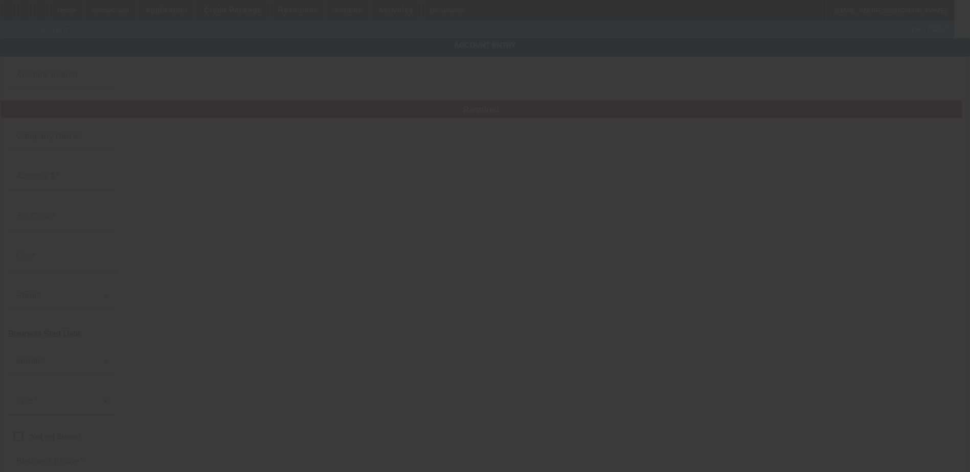
type input "D&G; Septic Solutions LLC"
type input "1018 King Dr"
type input "74006"
type input "Bartlesville"
type input "(918) 857-1906"
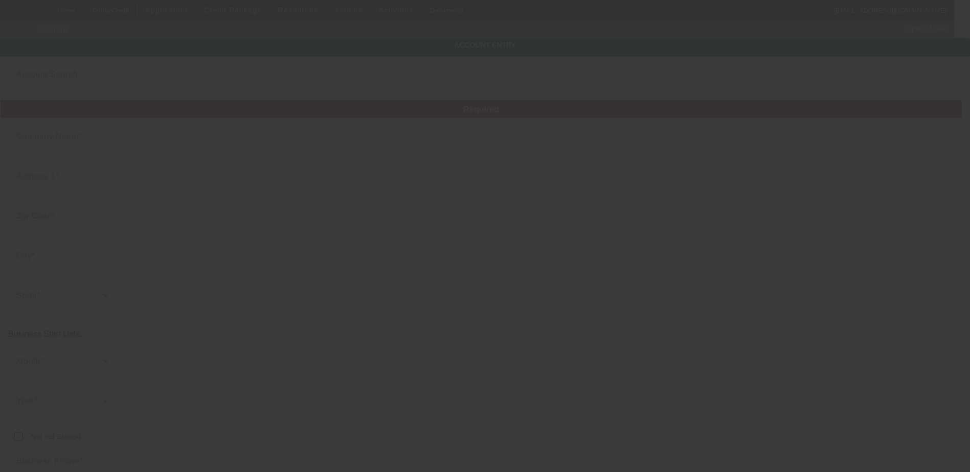
type input "primetimecarpetcleaning@gmail.com"
type input "87-4205653"
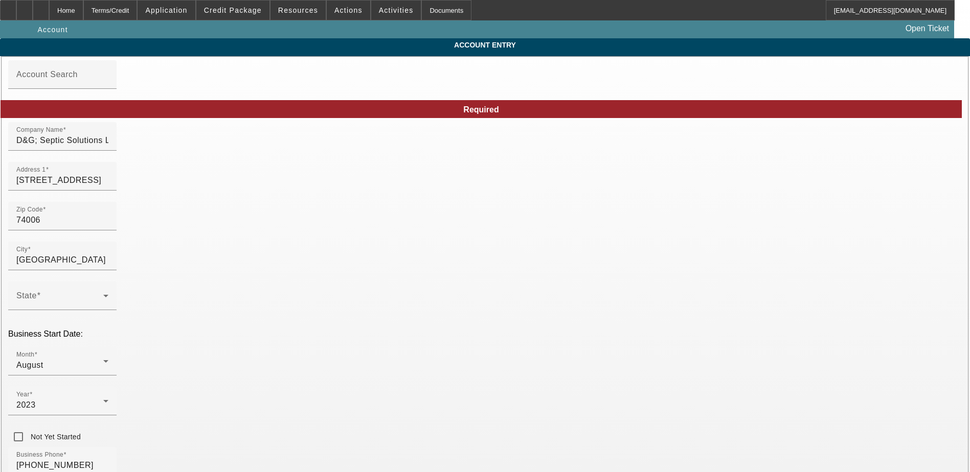
type input "9/17/2025"
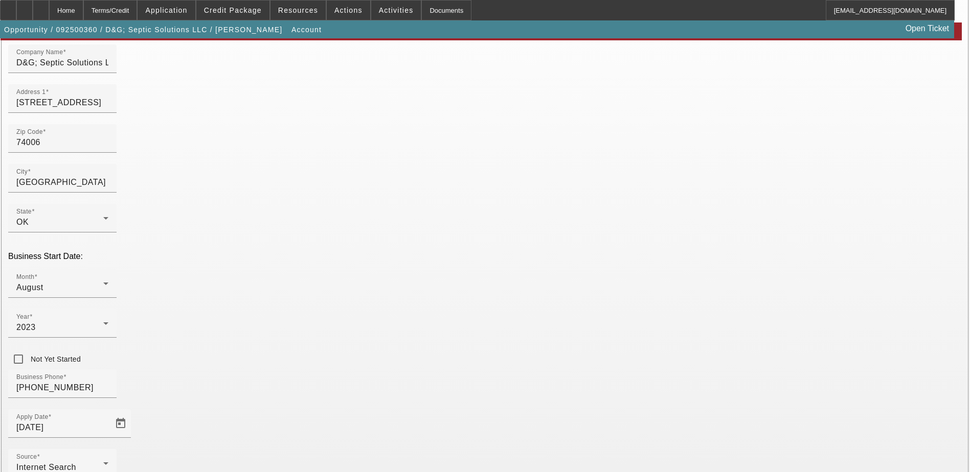
scroll to position [130, 0]
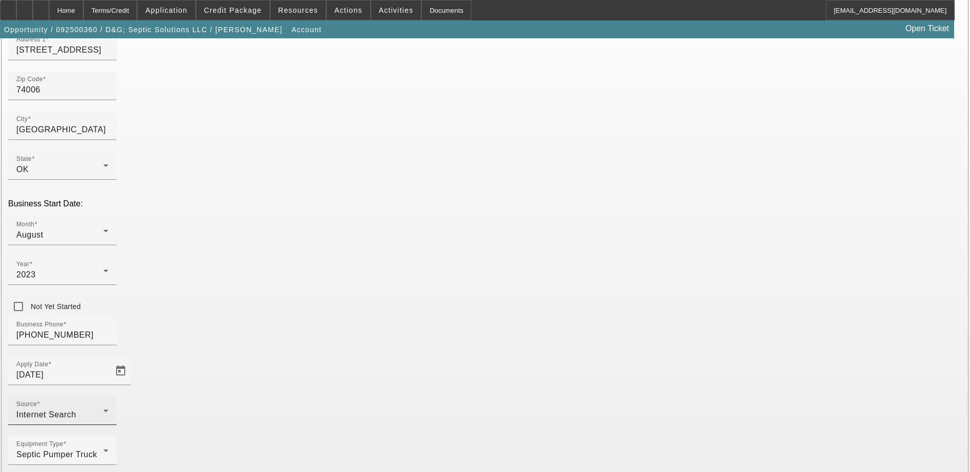
drag, startPoint x: 704, startPoint y: 275, endPoint x: 418, endPoint y: 269, distance: 285.4
type input "000000000"
drag, startPoint x: 487, startPoint y: 301, endPoint x: 461, endPoint y: 273, distance: 38.4
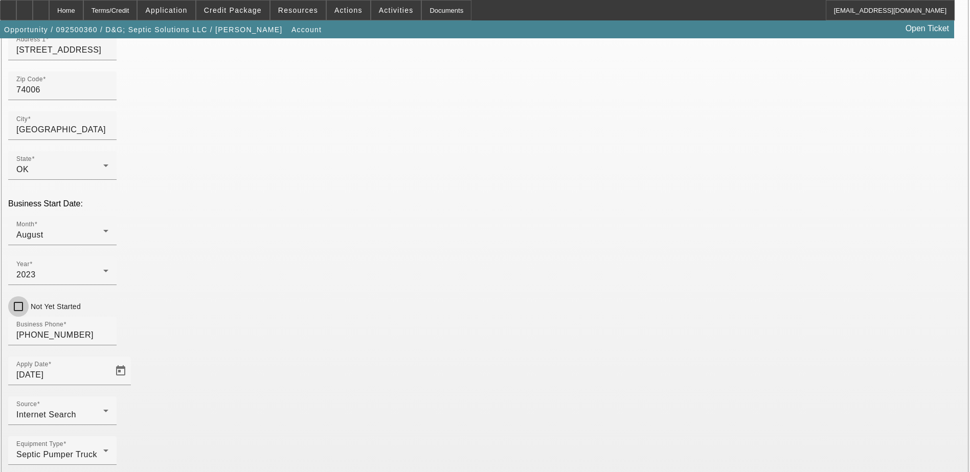
click at [29, 297] on input "Not Yet Started" at bounding box center [18, 307] width 20 height 20
checkbox input "true"
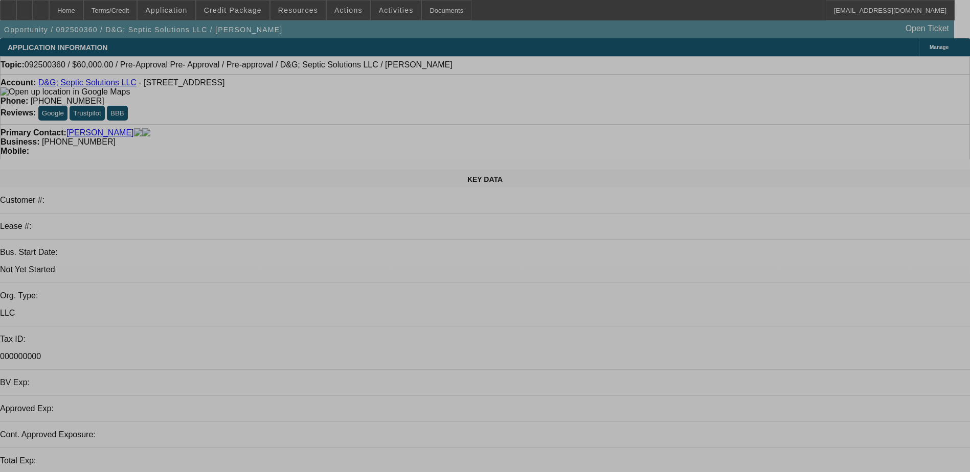
select select "0"
select select "2"
select select "0.1"
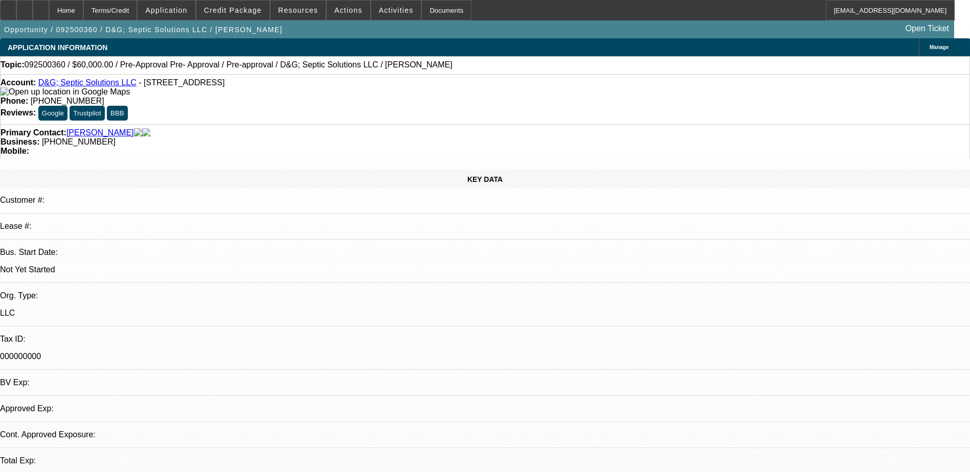
select select "4"
click at [254, 19] on span at bounding box center [232, 10] width 73 height 25
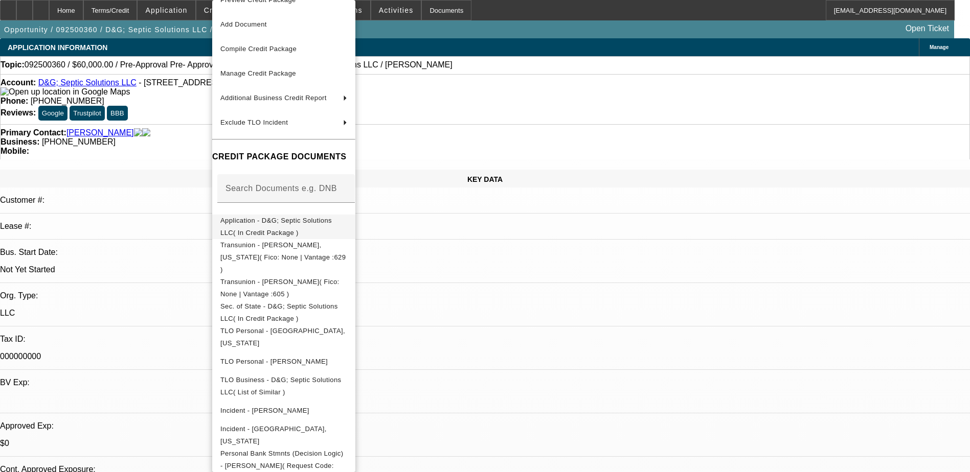
scroll to position [29, 0]
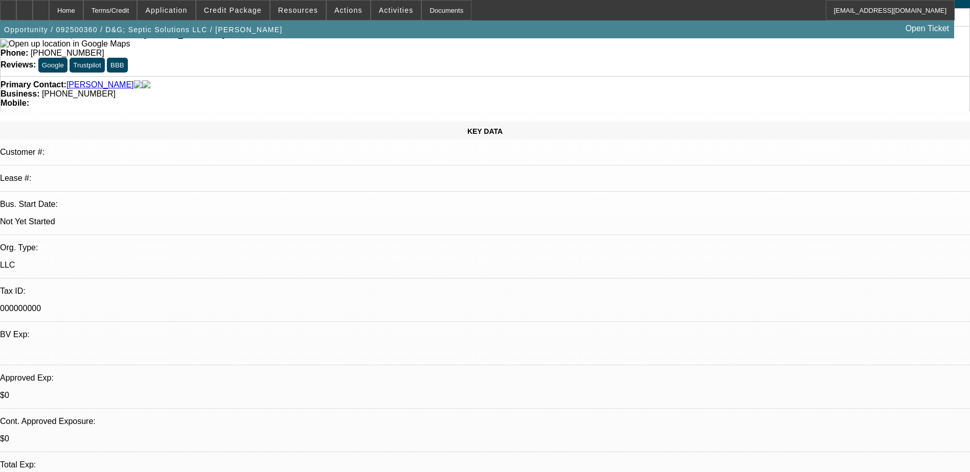
scroll to position [0, 0]
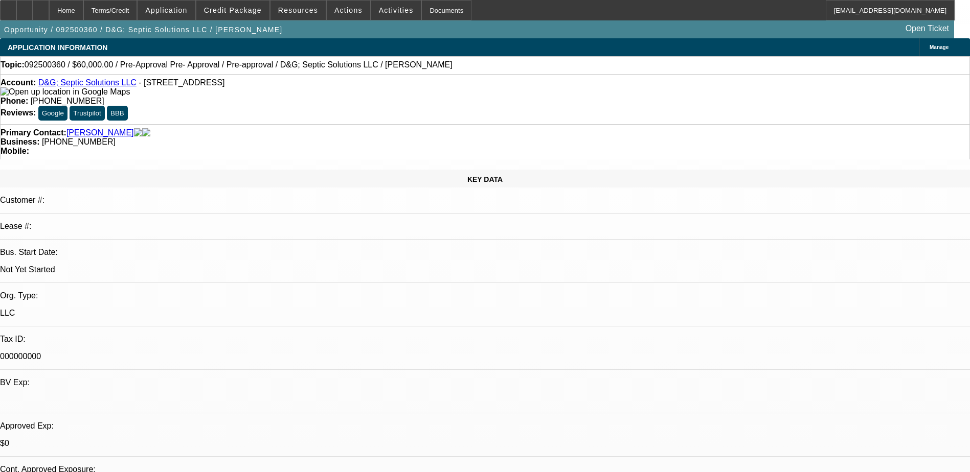
click at [211, 170] on div "KEY DATA Customer #: Lease #: Bus. Start Date: Not Yet Started Org. Type: LLC T…" at bounding box center [485, 407] width 970 height 475
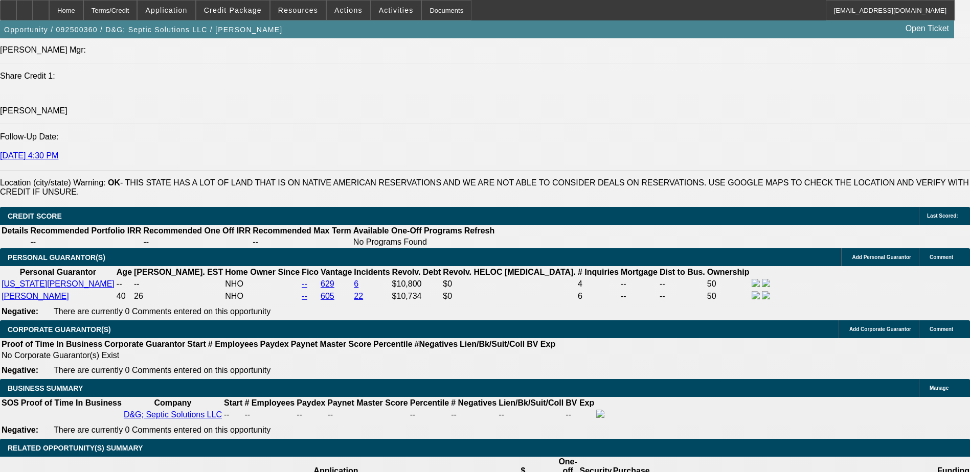
scroll to position [1432, 0]
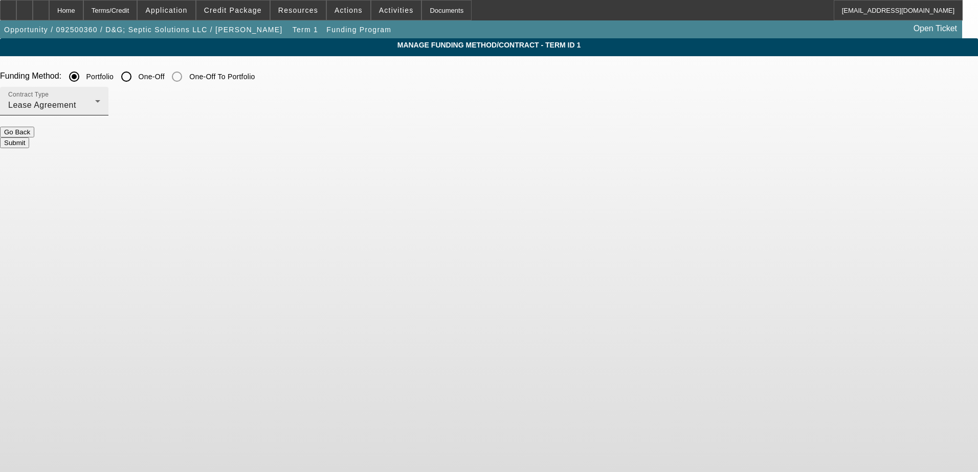
click at [95, 102] on div "Lease Agreement" at bounding box center [51, 105] width 87 height 12
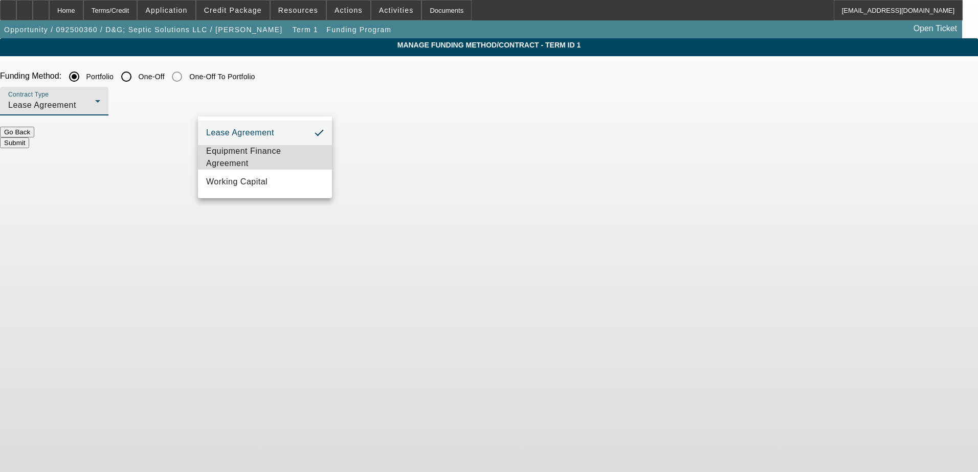
click at [312, 149] on span "Equipment Finance Agreement" at bounding box center [265, 157] width 118 height 25
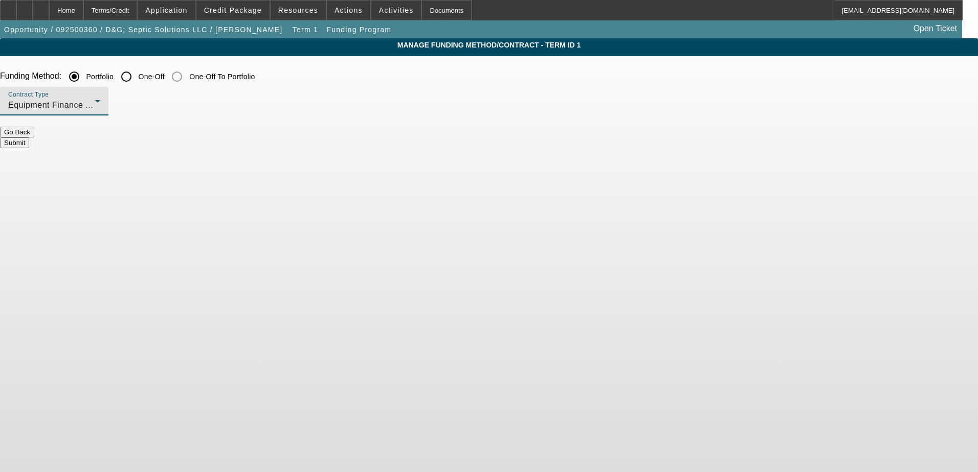
click at [29, 138] on button "Submit" at bounding box center [14, 143] width 29 height 11
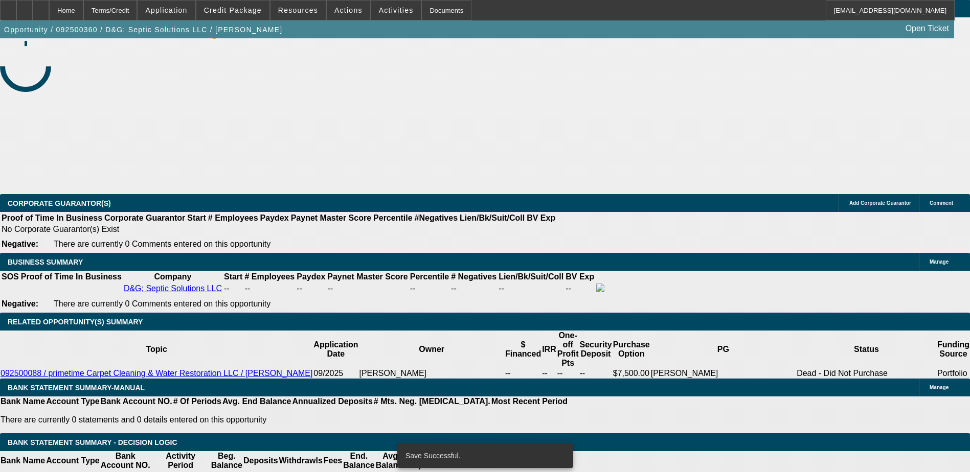
select select "0"
select select "2"
select select "0"
select select "6"
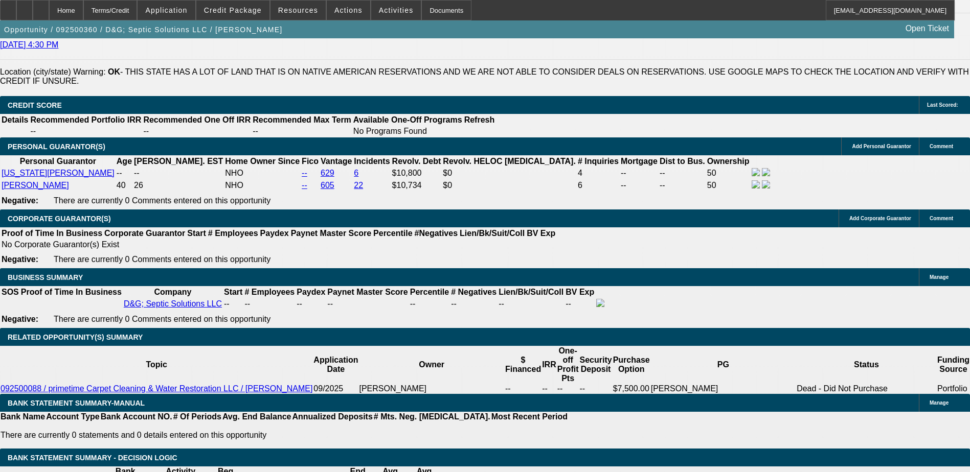
scroll to position [1473, 0]
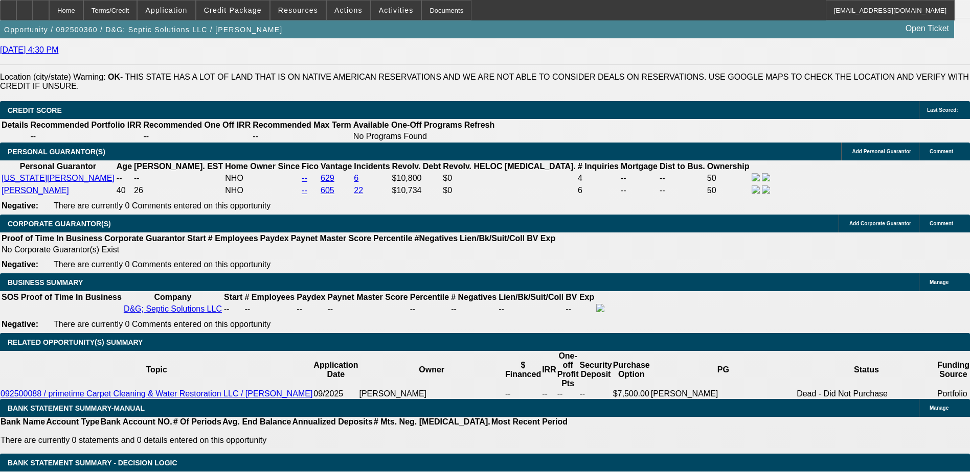
type input "UNKNOWN"
type input "48"
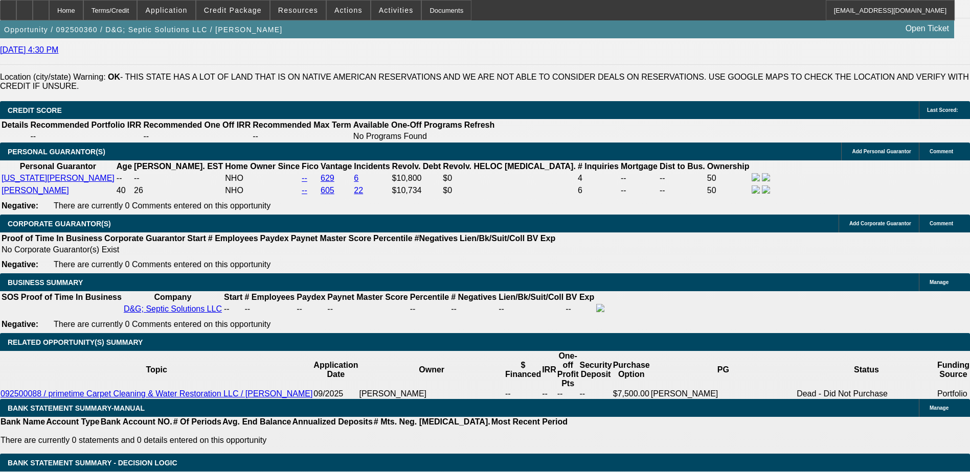
type input "15"
type input "$2,551.38"
type input "$1,275.69"
type input "$3,339.68"
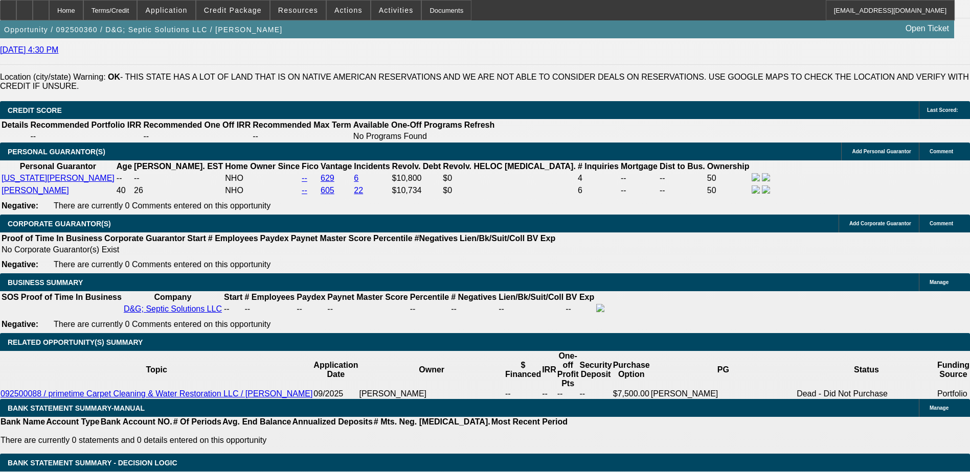
type input "$1,669.84"
type input "15"
select select "0.2"
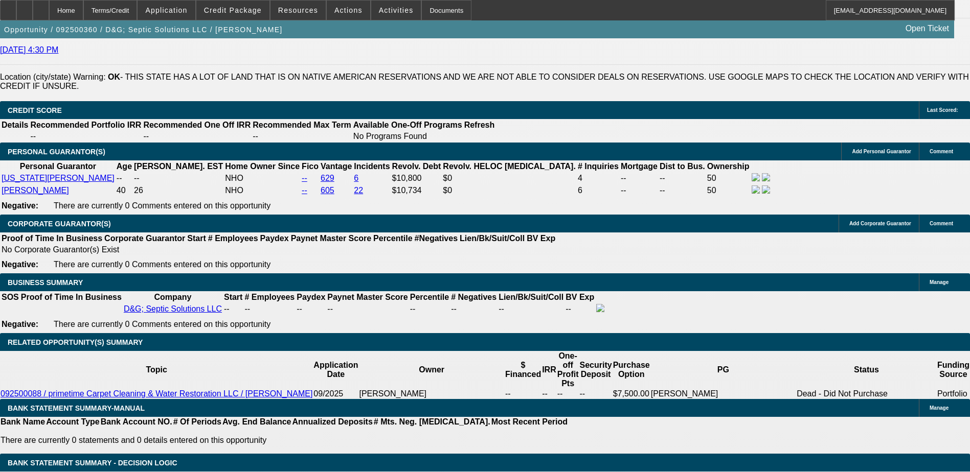
type input "$12,000.00"
type input "$2,671.76"
type input "$1,335.88"
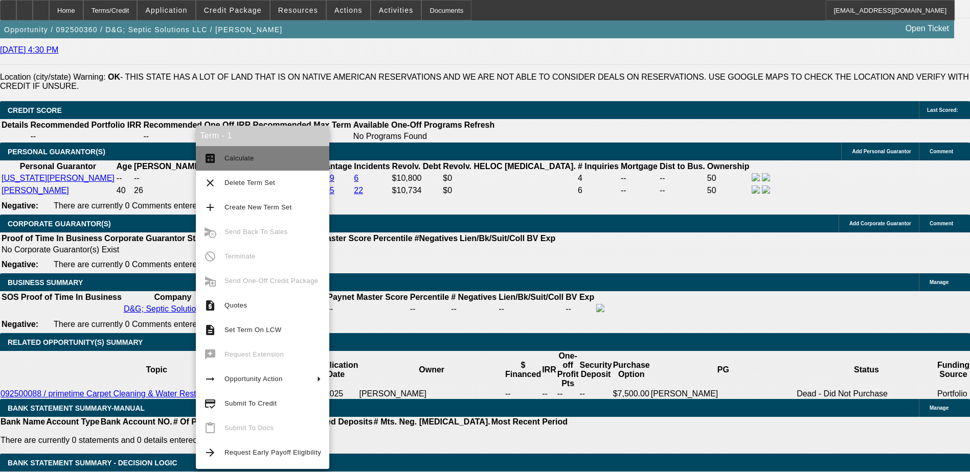
click at [232, 149] on button "calculate Calculate" at bounding box center [262, 158] width 133 height 25
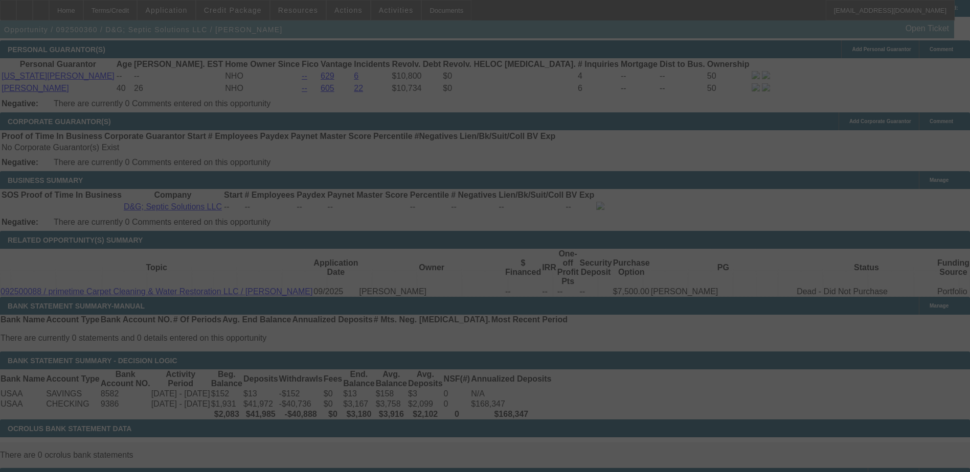
select select "0.2"
select select "2"
select select "0"
select select "6"
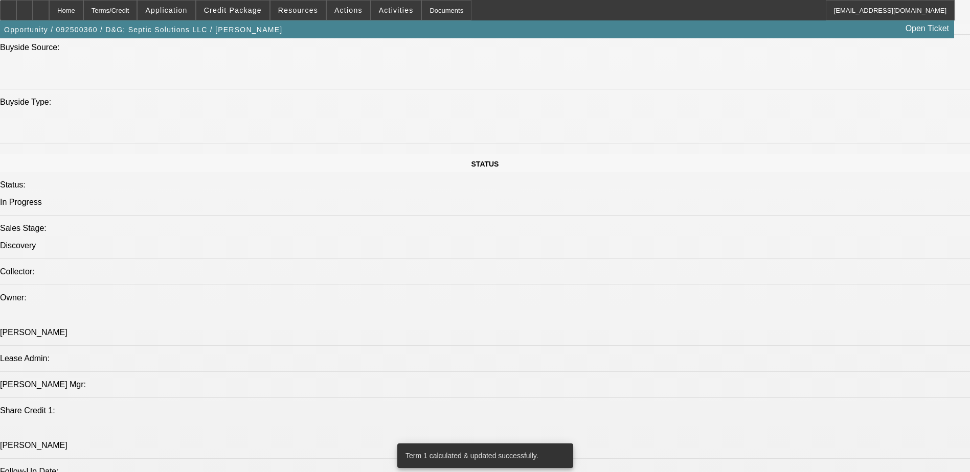
scroll to position [1012, 0]
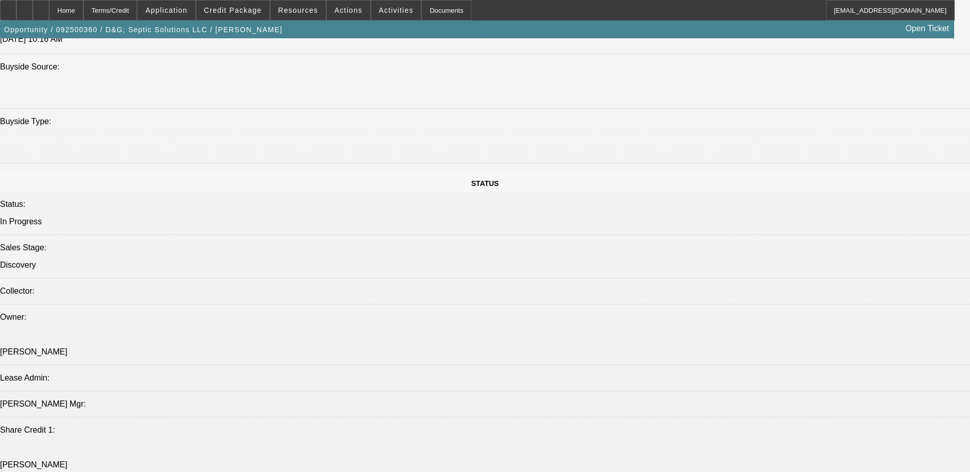
radio input "true"
click at [266, 13] on span at bounding box center [232, 10] width 73 height 25
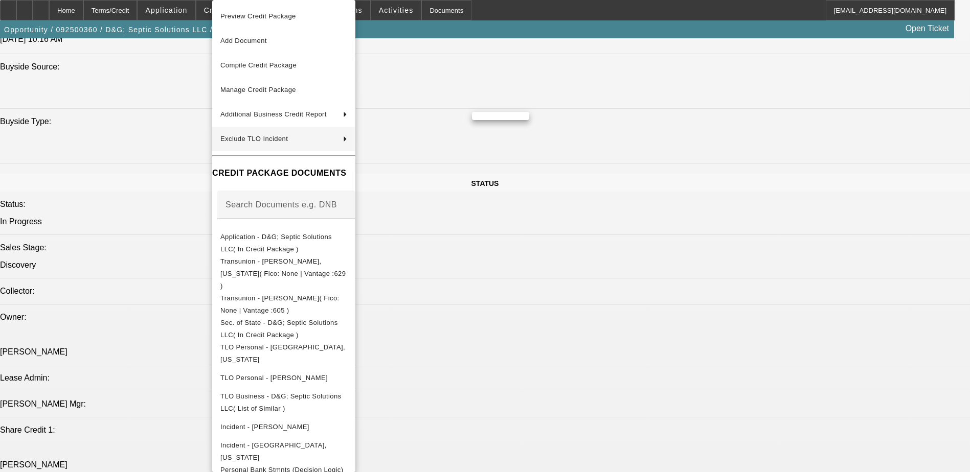
scroll to position [29, 0]
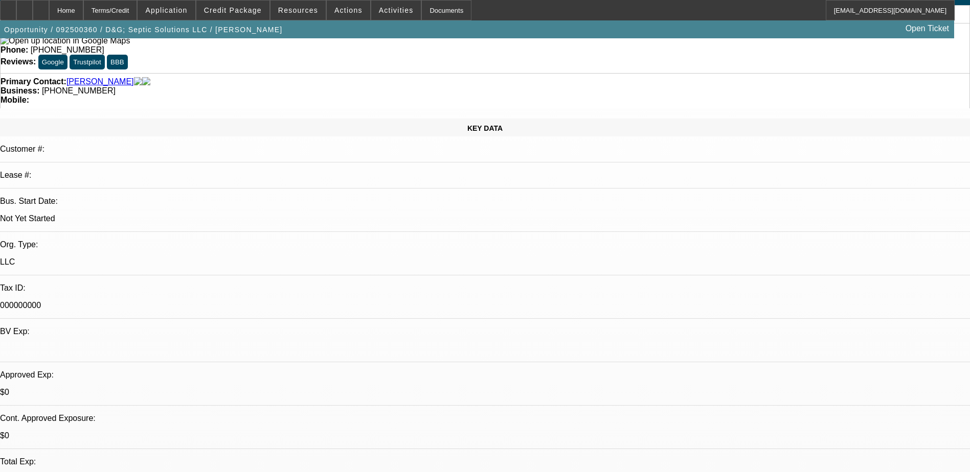
scroll to position [0, 0]
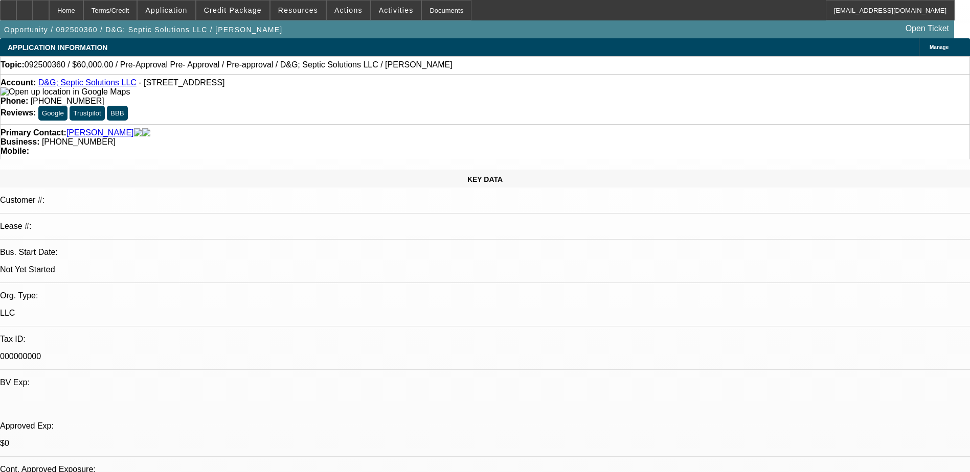
drag, startPoint x: 671, startPoint y: 43, endPoint x: 967, endPoint y: 177, distance: 325.6
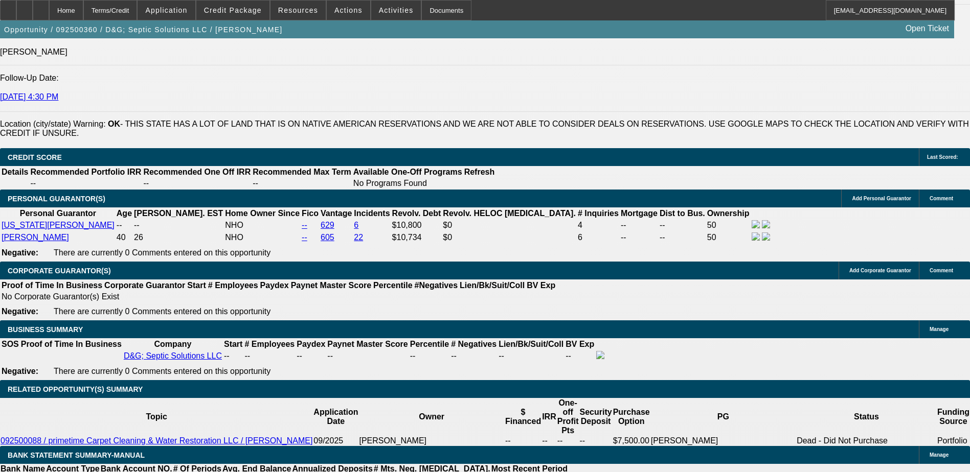
scroll to position [1329, 0]
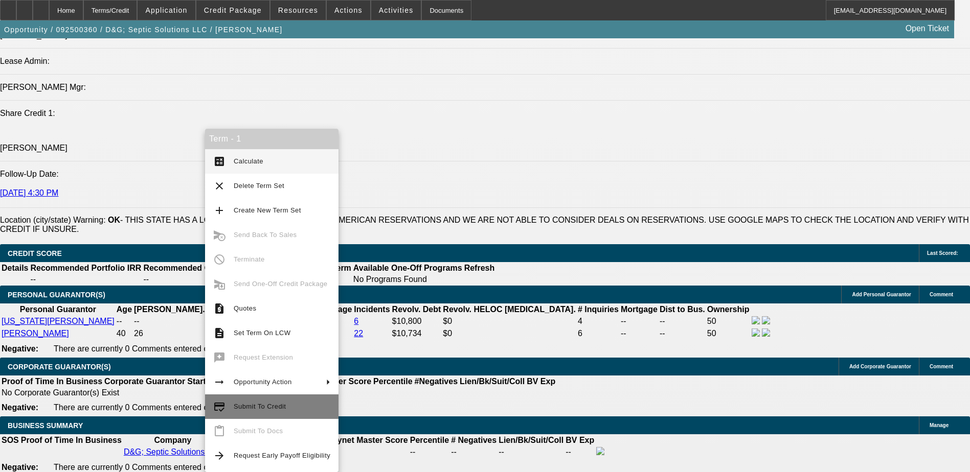
click at [319, 410] on span "Submit To Credit" at bounding box center [282, 407] width 97 height 12
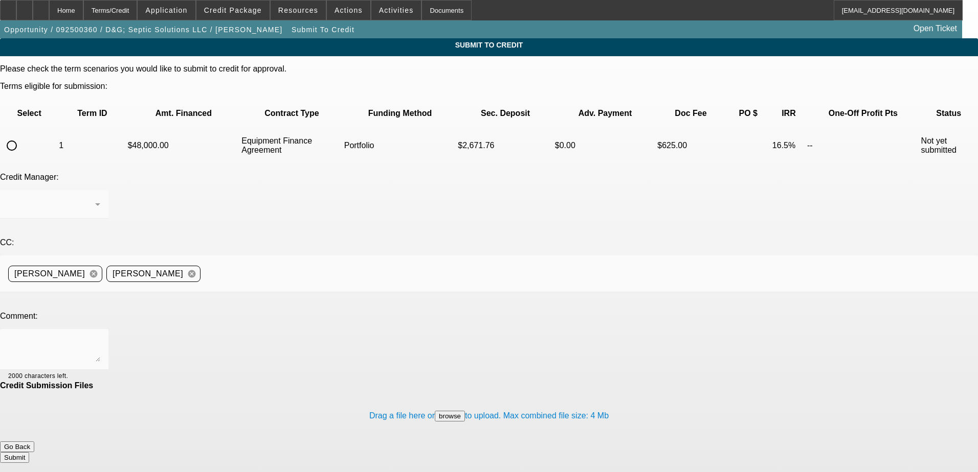
click at [22, 135] on input "radio" at bounding box center [12, 145] width 20 height 20
radio input "true"
click at [100, 337] on textarea at bounding box center [54, 349] width 92 height 25
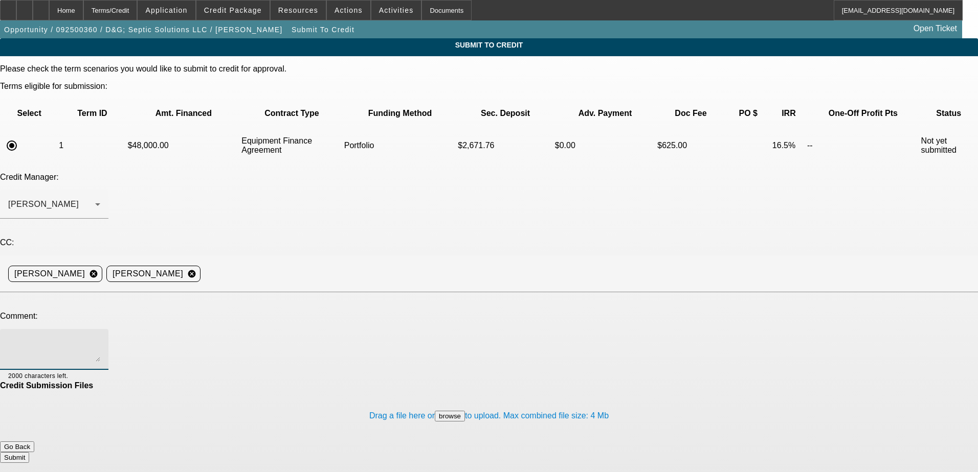
paste textarea "David and Georgia Kerr are in the process of starting D&G; Septic Solutions LLC…"
click at [100, 370] on div at bounding box center [84, 375] width 32 height 11
click at [100, 337] on textarea "David and Georgia Kerr are in the process of starting D&G; Septic Solutions LLC…" at bounding box center [54, 349] width 92 height 25
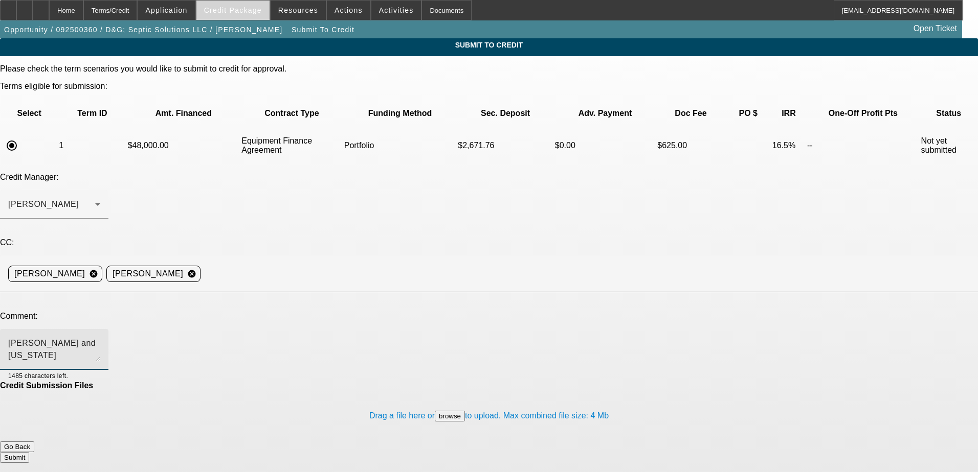
type textarea "David and Georgia Kerr are in the process of starting D&G; Septic Solutions LLC…"
click at [238, 15] on span at bounding box center [232, 10] width 73 height 25
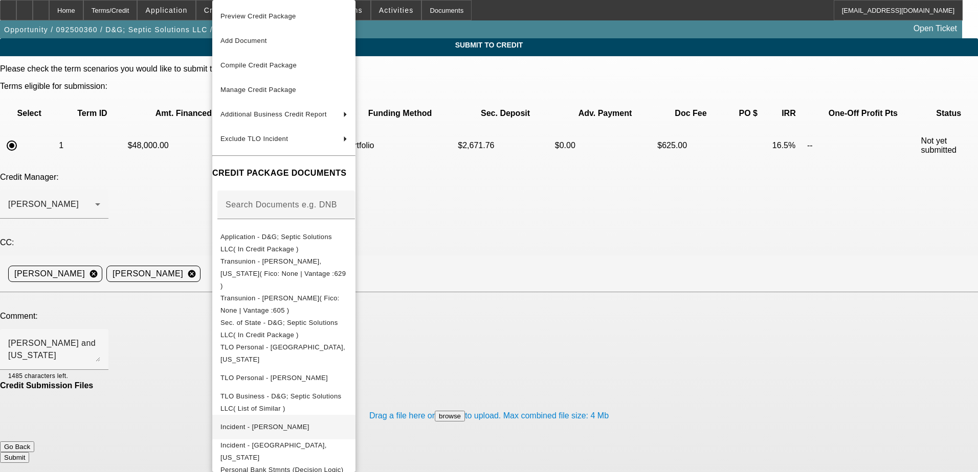
scroll to position [29, 0]
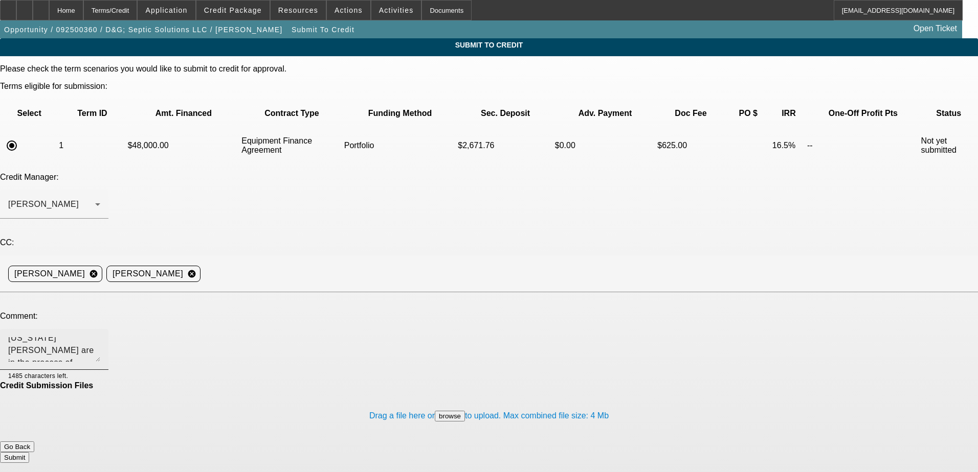
scroll to position [25, 0]
click at [462, 381] on div "Credit Submission Files" at bounding box center [489, 385] width 978 height 9
click at [138, 17] on div "Terms/Credit" at bounding box center [110, 10] width 54 height 20
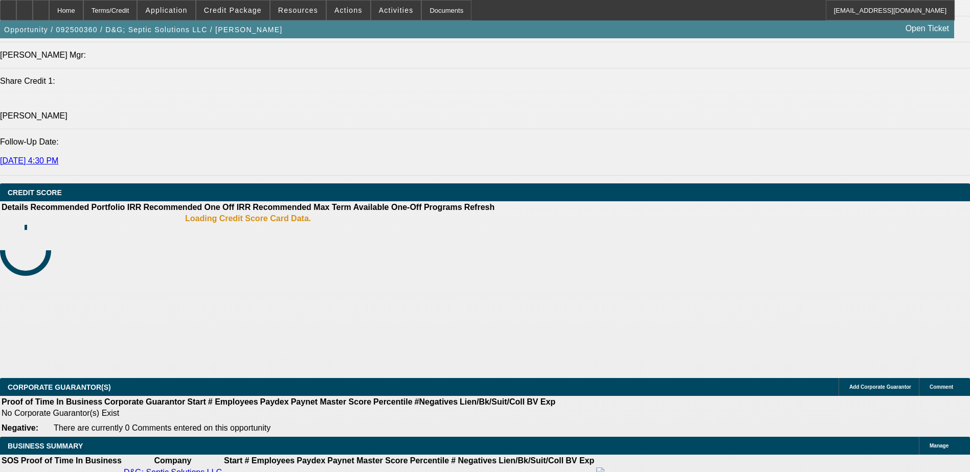
select select "0.2"
select select "2"
select select "0"
select select "6"
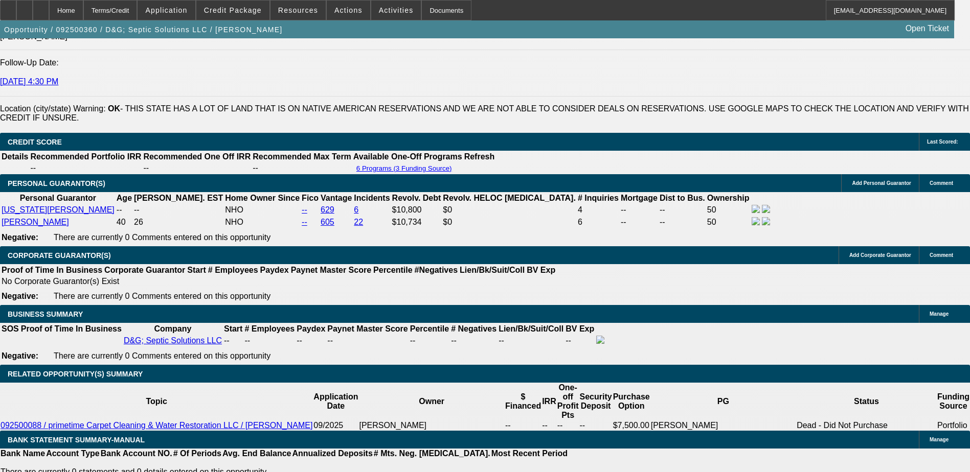
scroll to position [1423, 0]
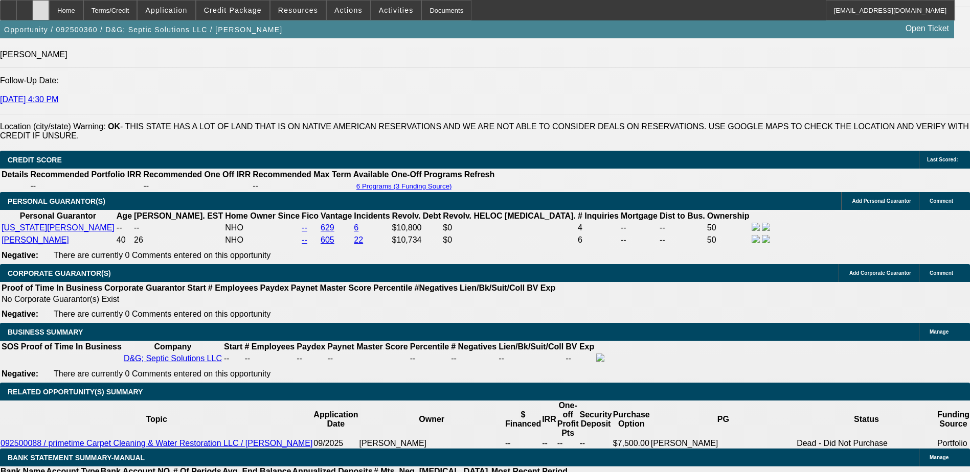
click at [49, 16] on div at bounding box center [41, 10] width 16 height 20
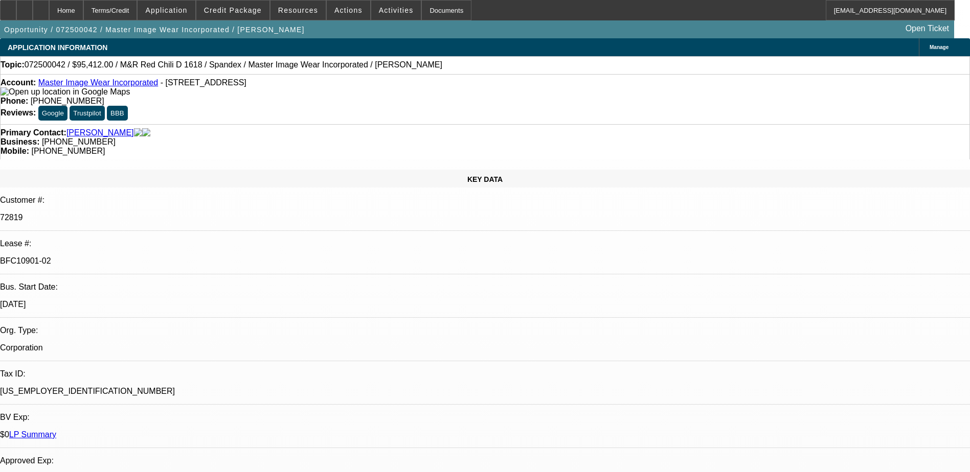
select select "0"
select select "0.1"
select select "0"
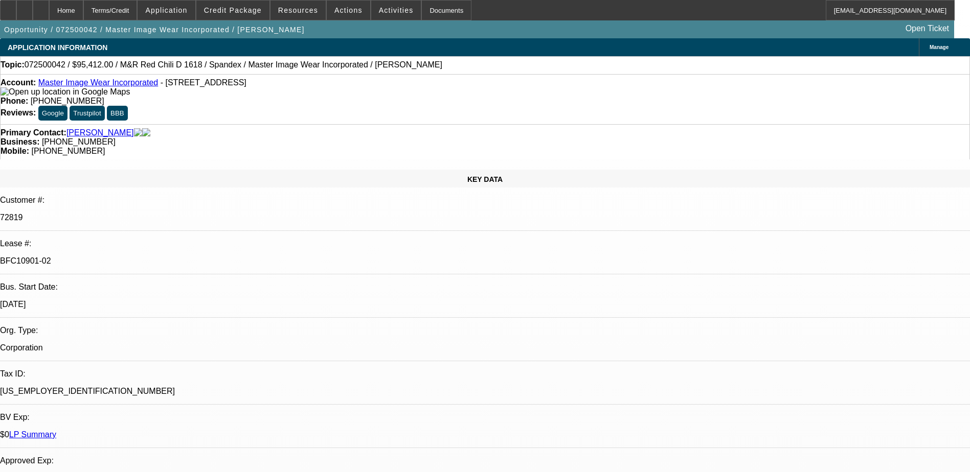
select select "0.1"
select select "0"
select select "0.1"
select select "0"
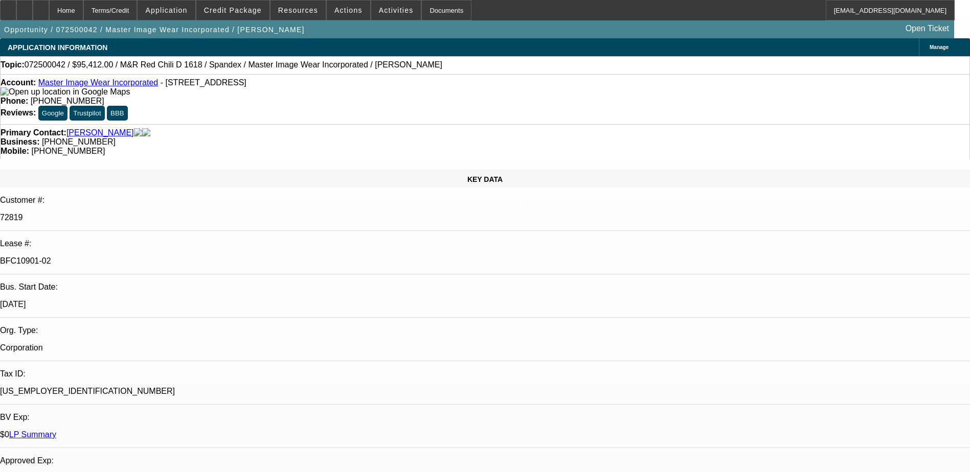
select select "0"
select select "0.1"
select select "1"
select select "4"
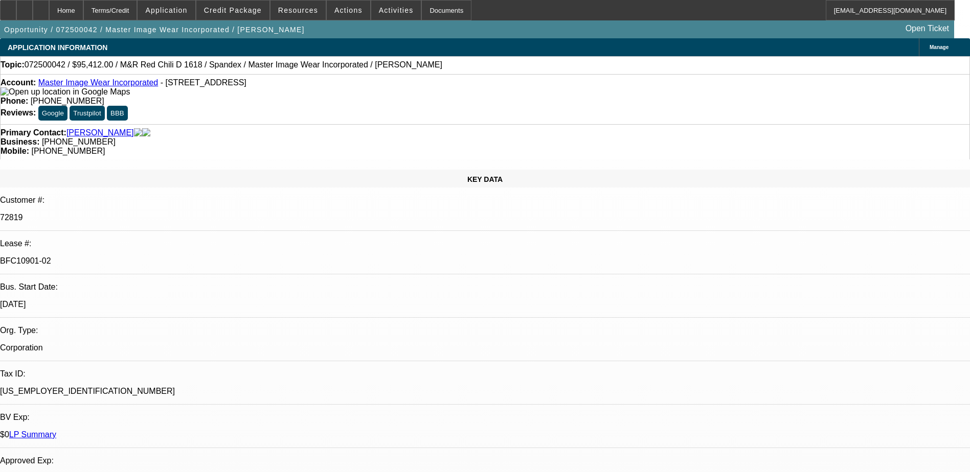
select select "1"
select select "4"
select select "1"
select select "3"
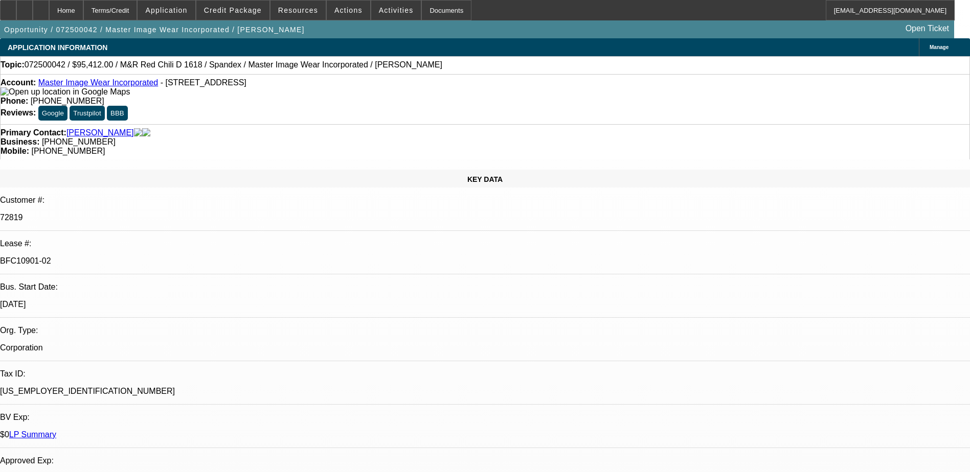
select select "4"
select select "1"
select select "3"
select select "4"
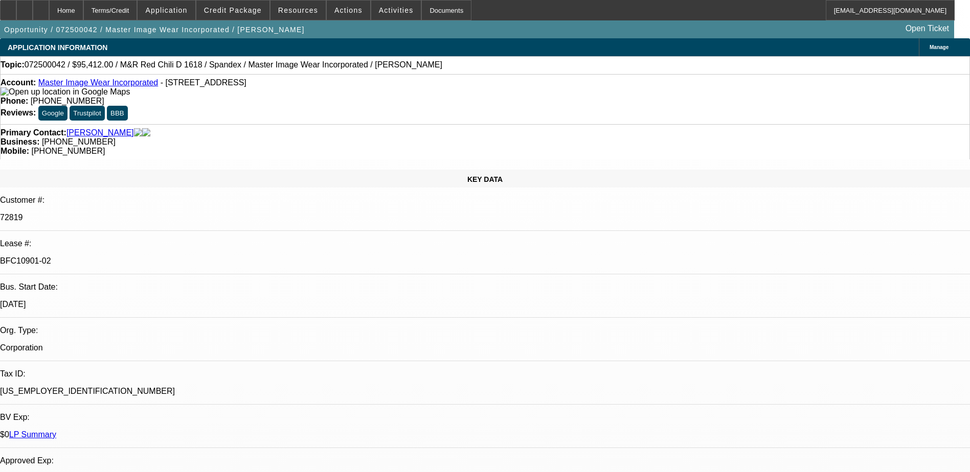
drag, startPoint x: 836, startPoint y: 137, endPoint x: 834, endPoint y: 127, distance: 9.8
drag, startPoint x: 815, startPoint y: 131, endPoint x: 830, endPoint y: 110, distance: 25.9
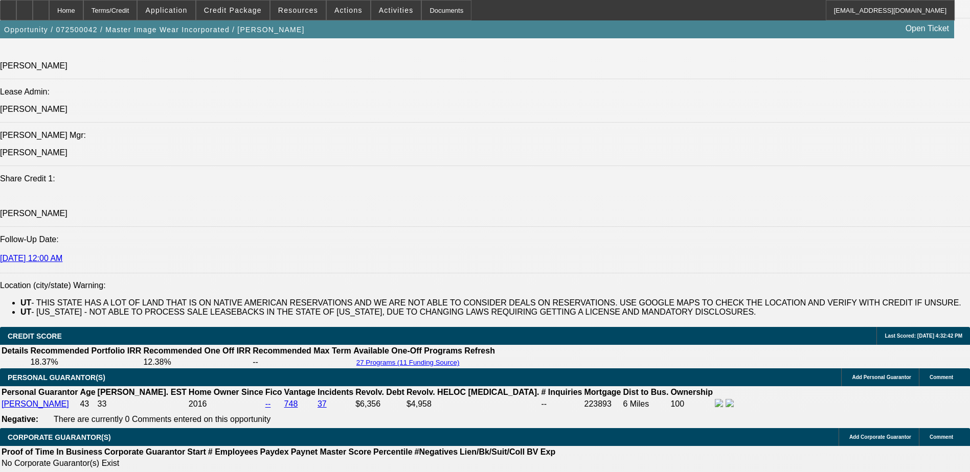
scroll to position [1227, 0]
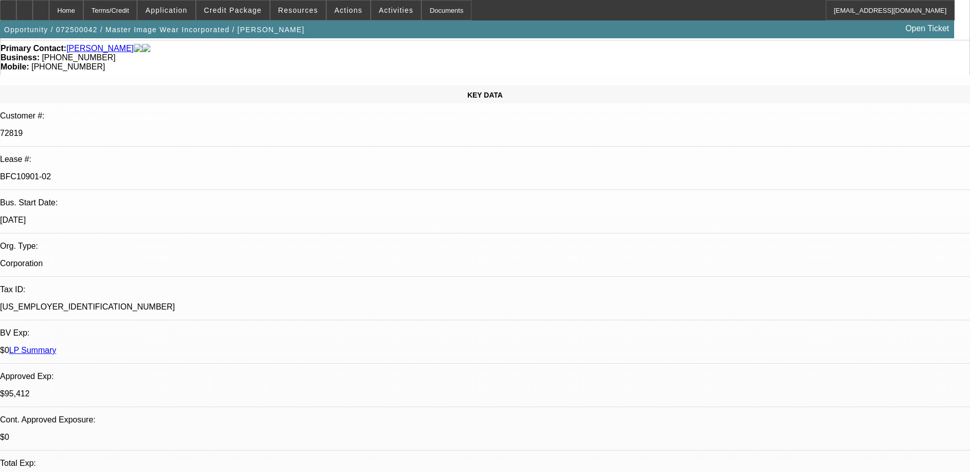
scroll to position [0, 0]
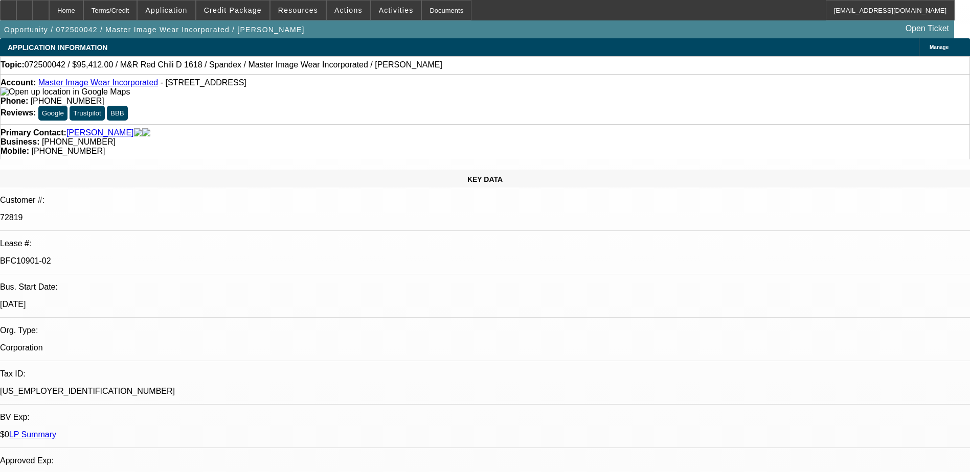
click at [379, 11] on span "Activities" at bounding box center [396, 10] width 35 height 8
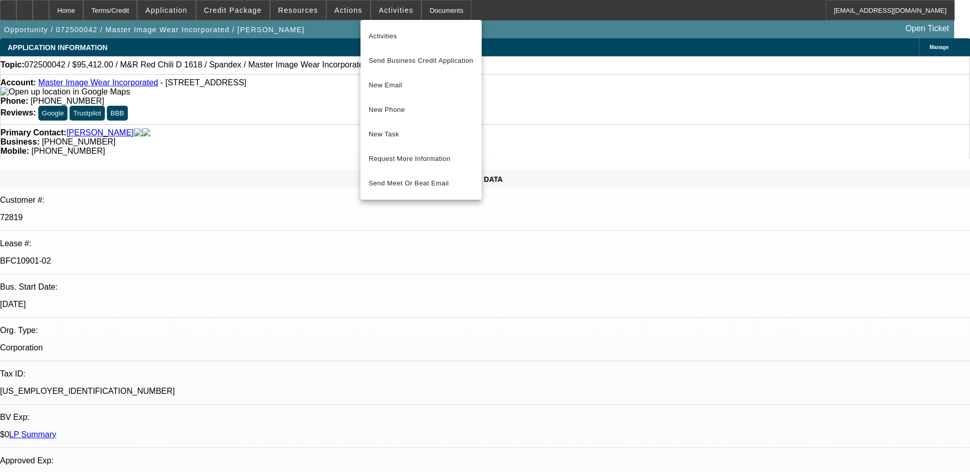
click at [348, 11] on div at bounding box center [485, 236] width 970 height 472
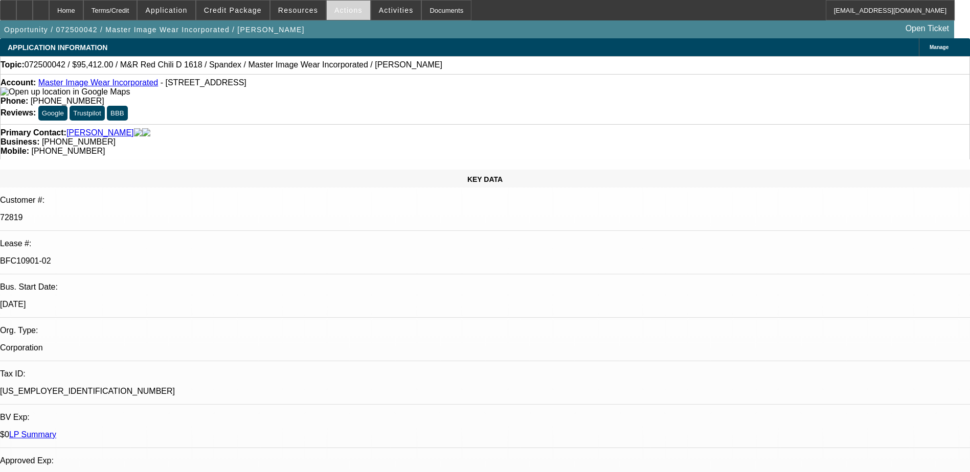
click at [353, 9] on span at bounding box center [348, 10] width 43 height 25
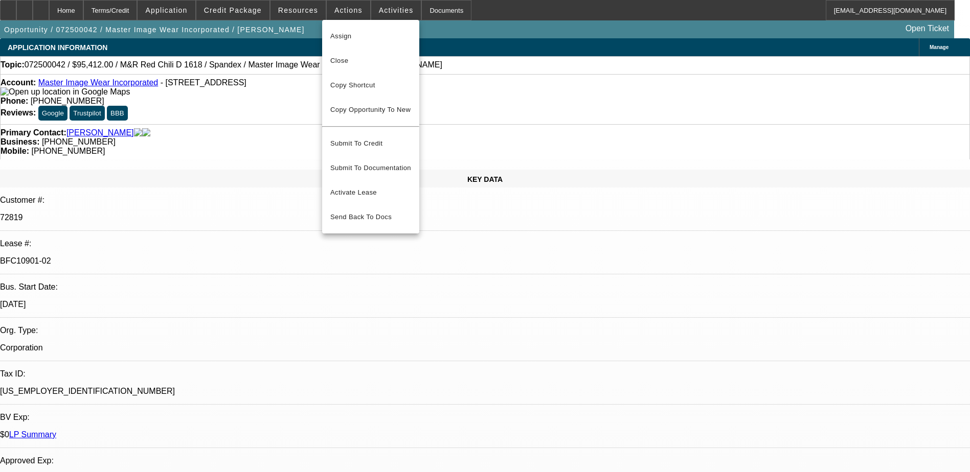
click at [464, 86] on div at bounding box center [485, 236] width 970 height 472
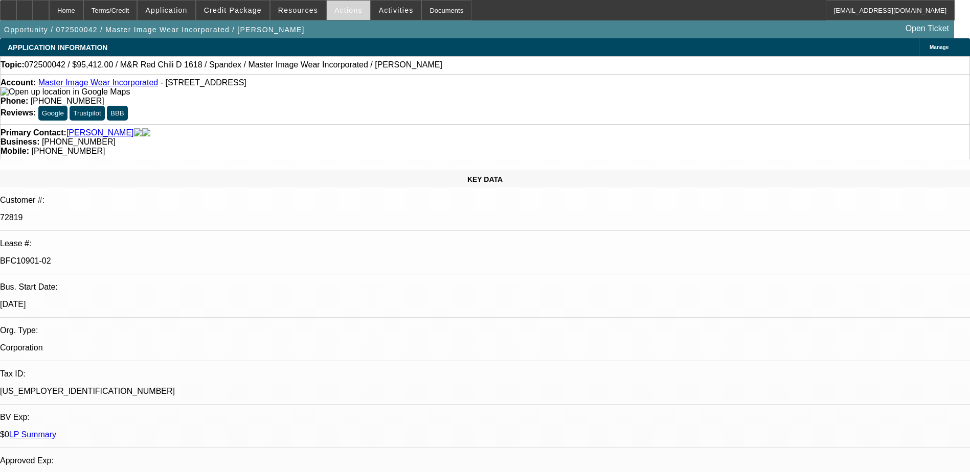
click at [348, 18] on span at bounding box center [348, 10] width 43 height 25
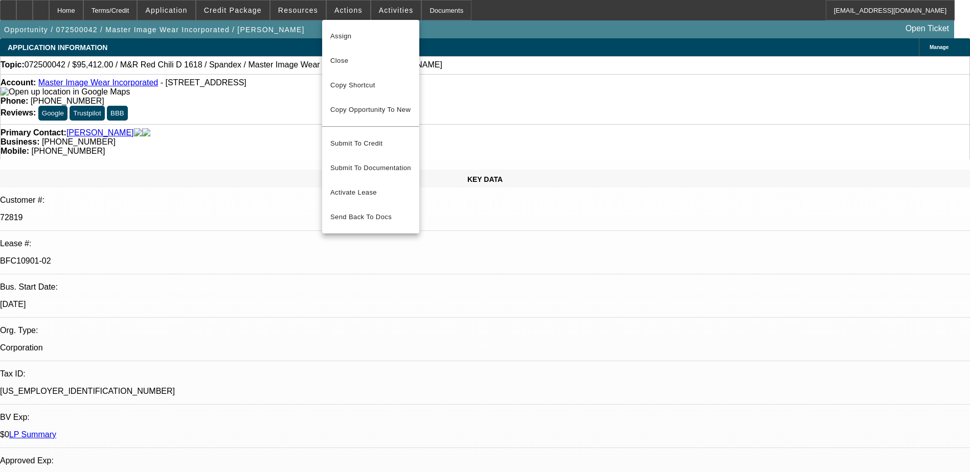
click at [258, 146] on div at bounding box center [485, 236] width 970 height 472
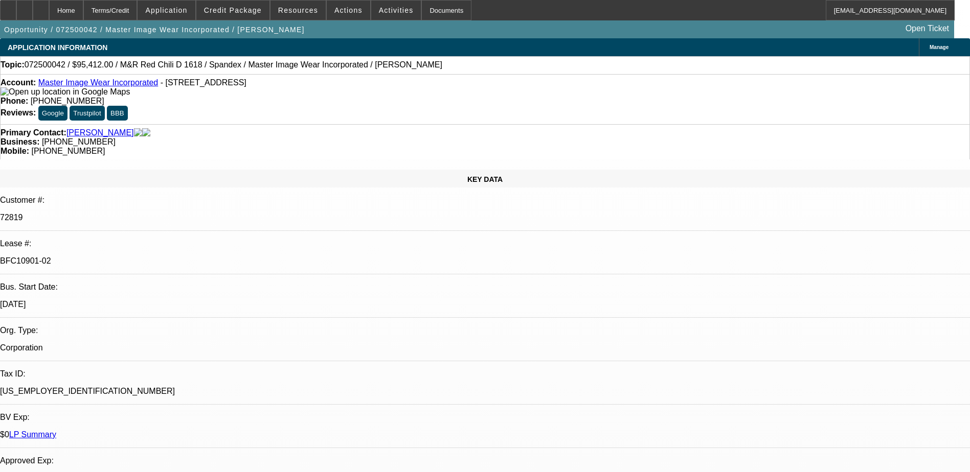
click at [348, 16] on span at bounding box center [348, 10] width 43 height 25
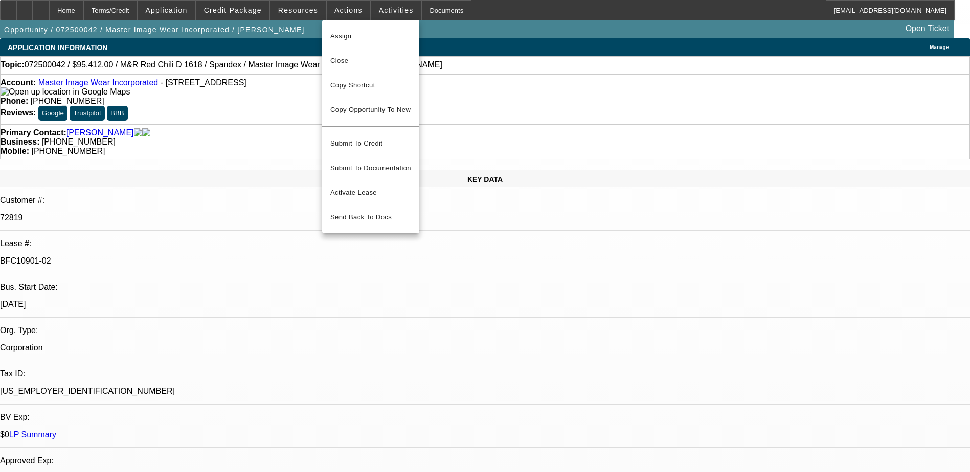
click at [380, 12] on div at bounding box center [485, 236] width 970 height 472
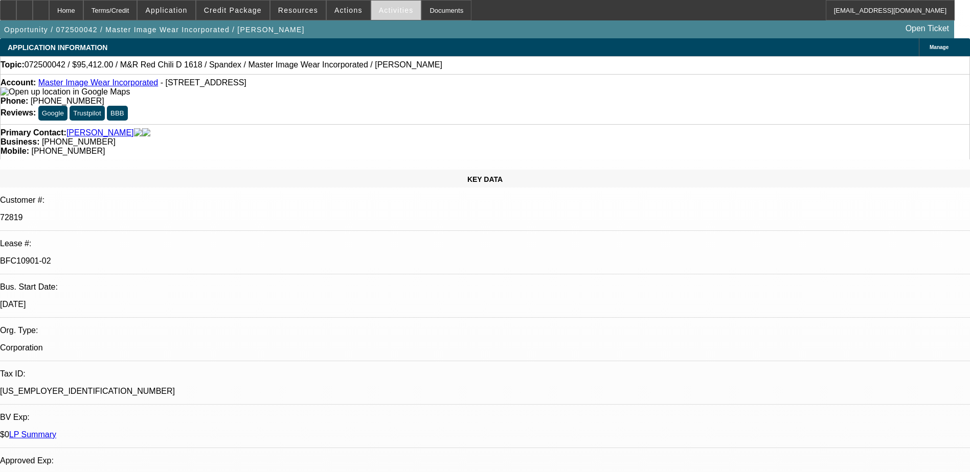
click at [387, 17] on span at bounding box center [396, 10] width 50 height 25
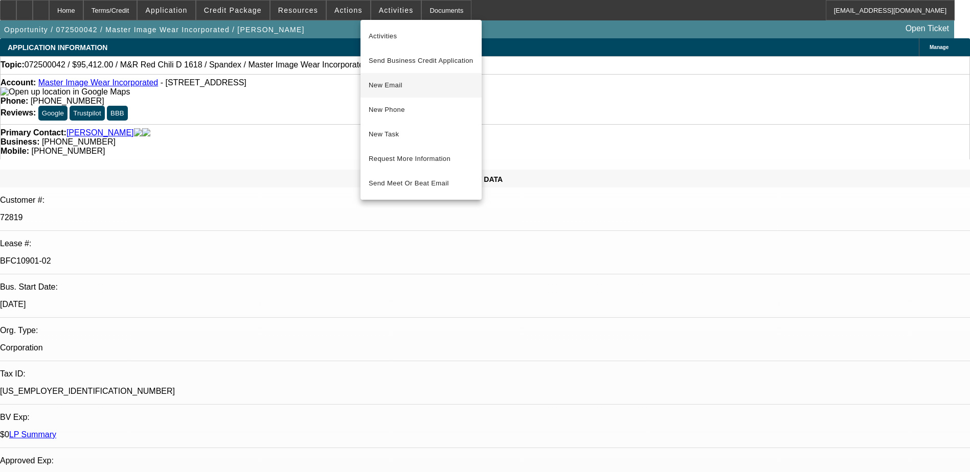
click at [421, 88] on span "New Email" at bounding box center [421, 85] width 105 height 12
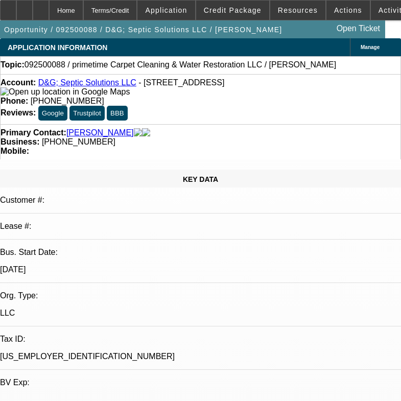
select select "0"
select select "2"
select select "0.1"
select select "1"
select select "2"
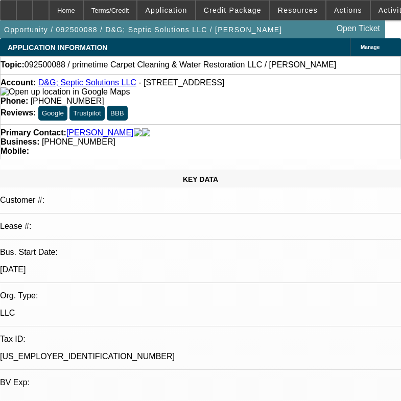
select select "4"
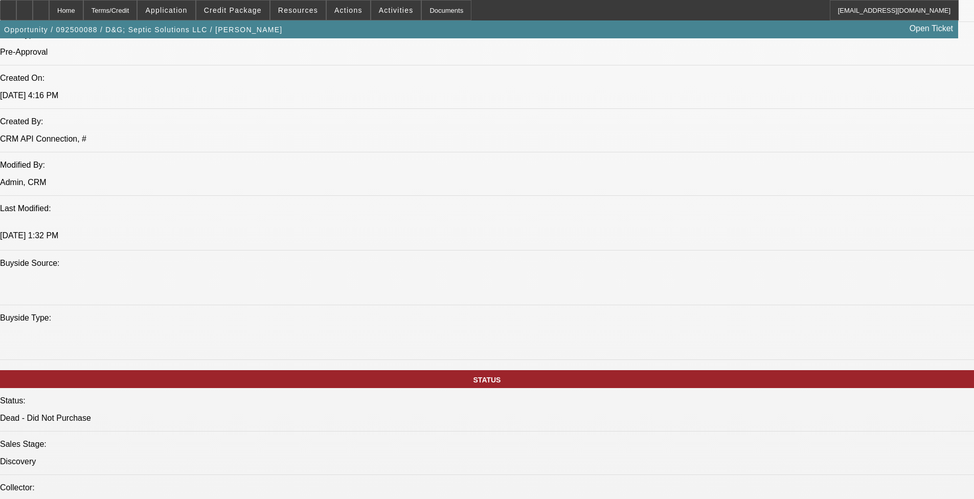
scroll to position [716, 0]
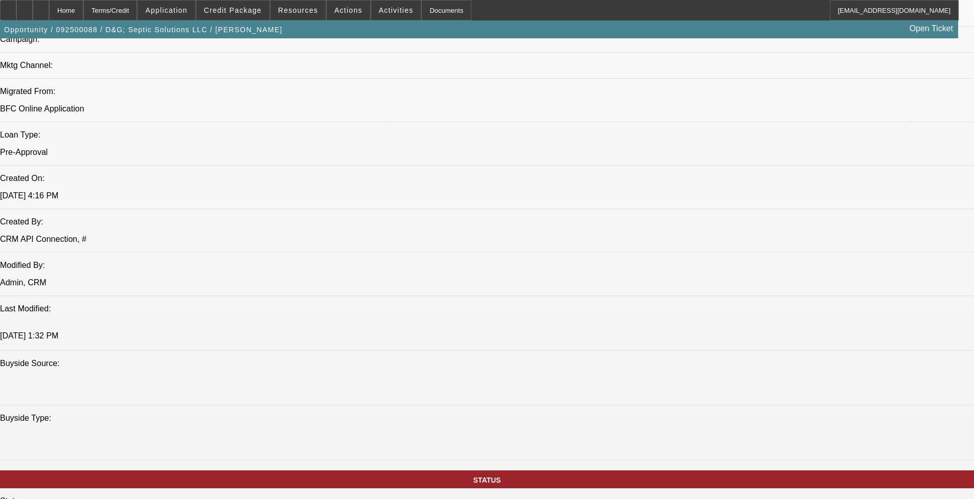
drag, startPoint x: 143, startPoint y: 160, endPoint x: 121, endPoint y: 165, distance: 23.2
drag, startPoint x: 121, startPoint y: 165, endPoint x: 123, endPoint y: 189, distance: 23.7
drag, startPoint x: 123, startPoint y: 189, endPoint x: 210, endPoint y: 232, distance: 97.2
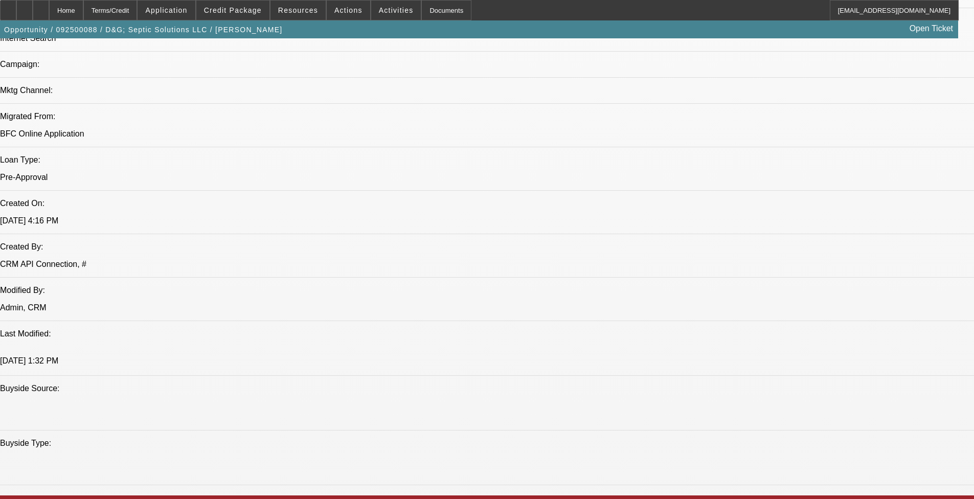
scroll to position [614, 0]
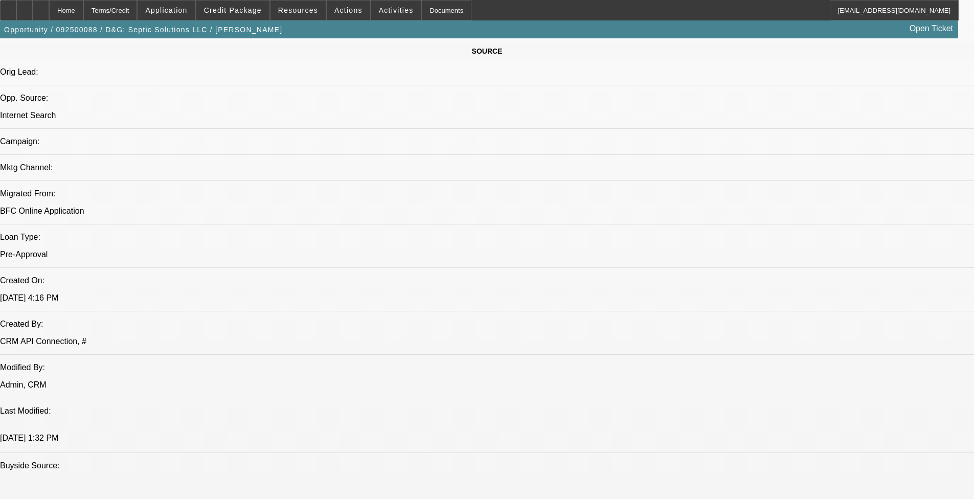
drag, startPoint x: 142, startPoint y: 287, endPoint x: 120, endPoint y: 266, distance: 30.7
drag, startPoint x: 120, startPoint y: 266, endPoint x: 130, endPoint y: 286, distance: 22.6
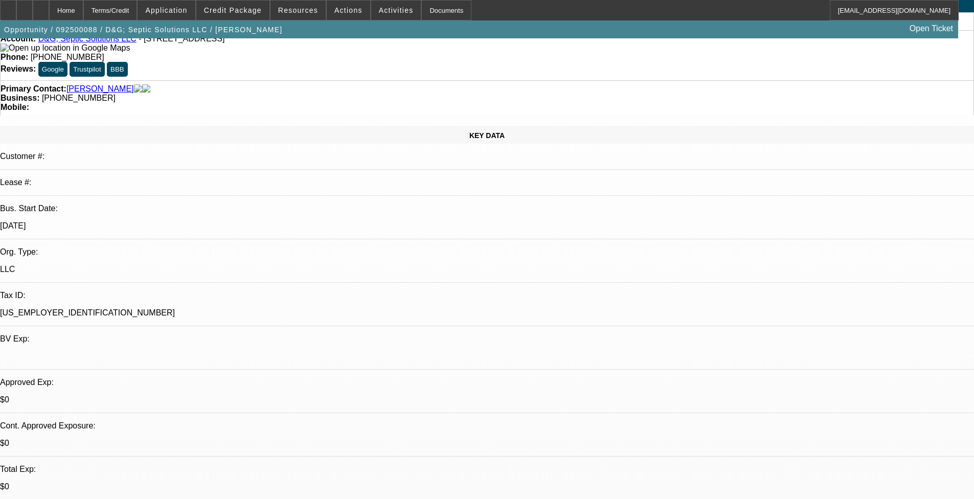
scroll to position [0, 0]
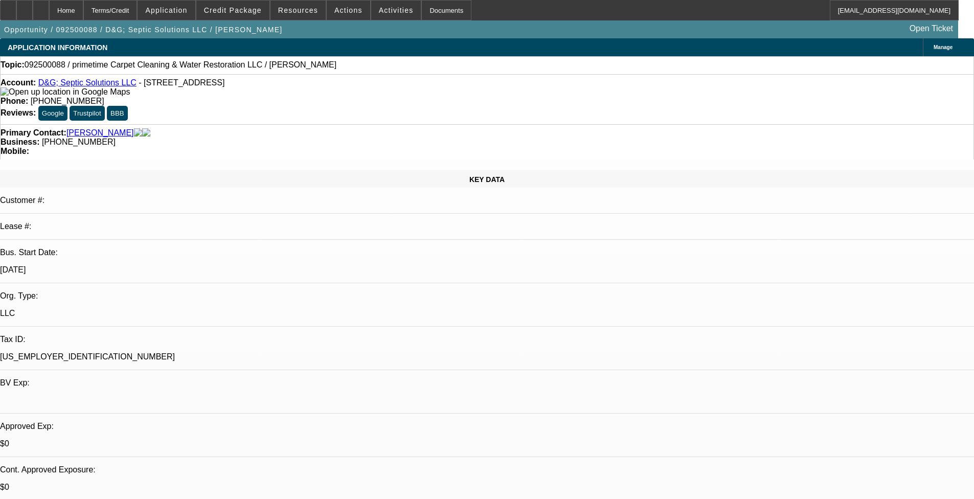
select select "0"
select select "2"
select select "0.1"
select select "1"
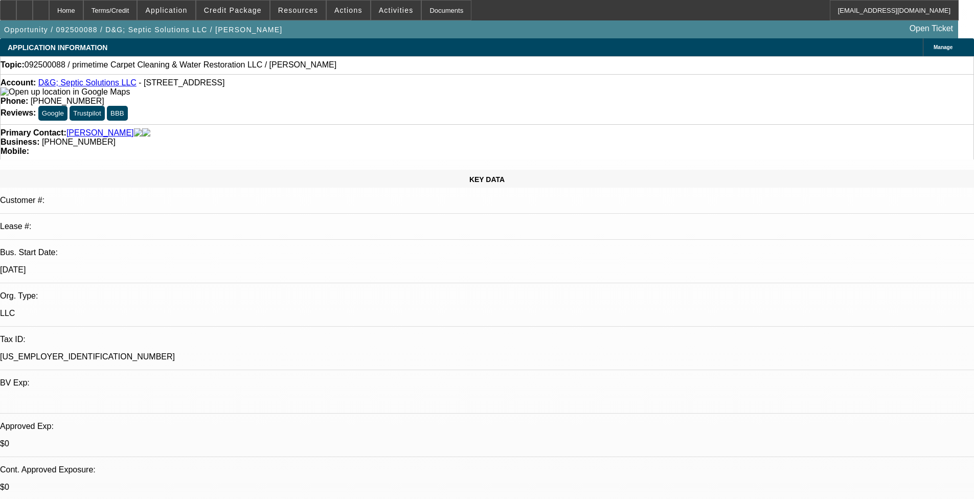
select select "2"
select select "4"
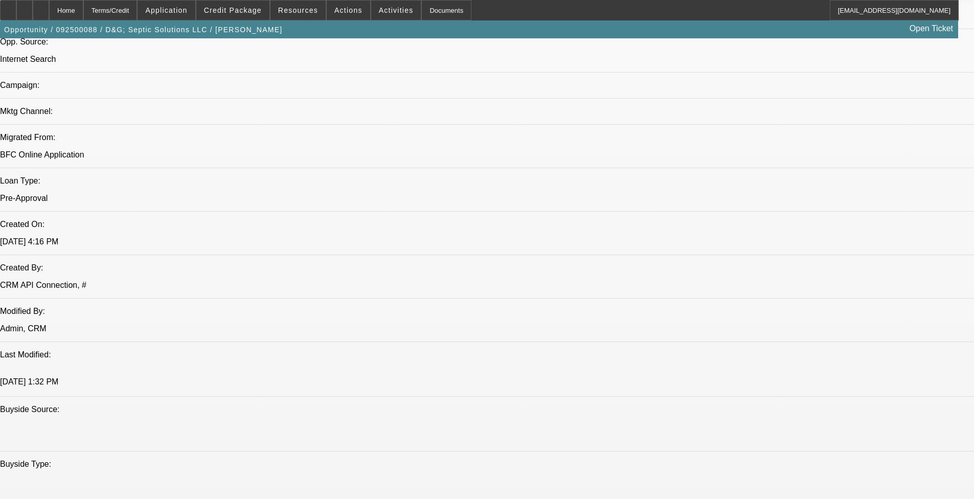
scroll to position [562, 0]
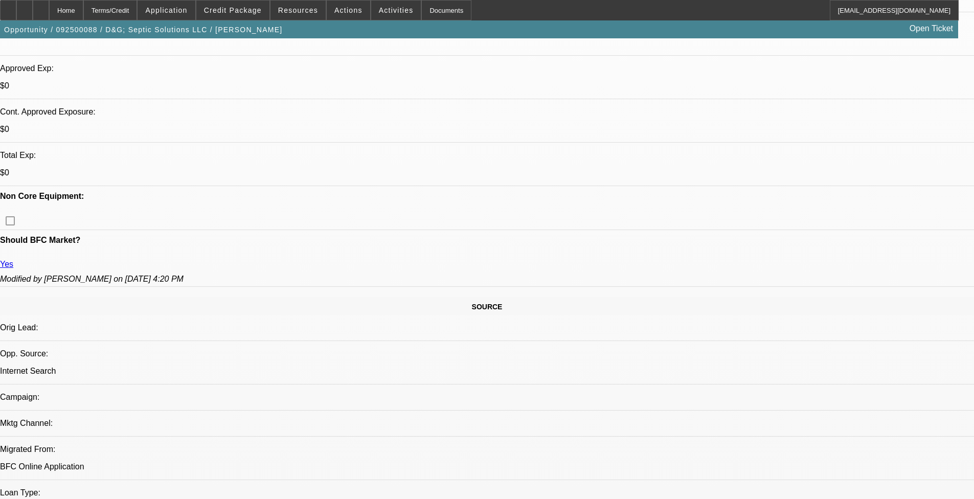
select select "0"
select select "2"
select select "0.1"
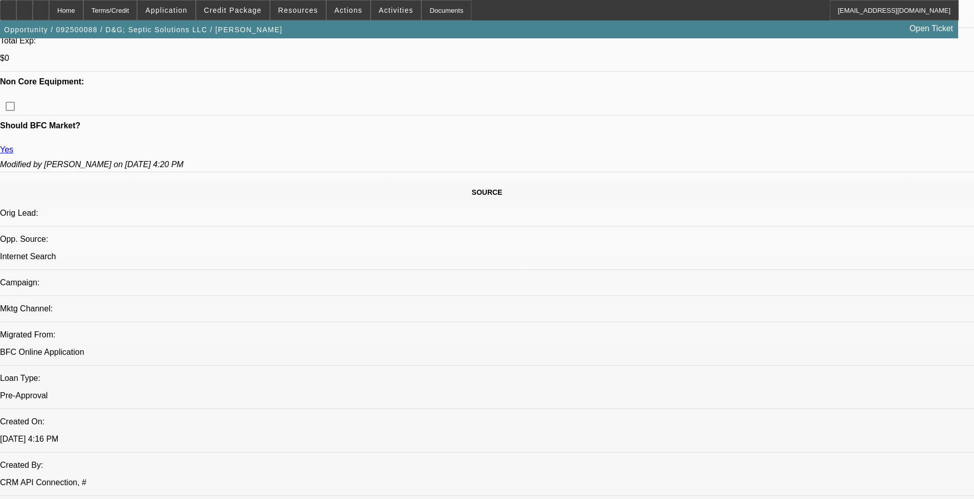
select select "1"
select select "2"
select select "4"
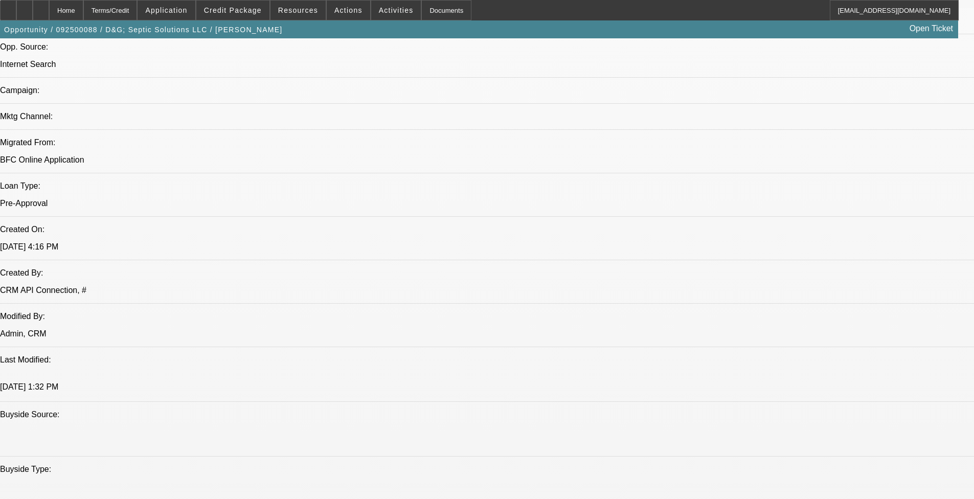
scroll to position [710, 0]
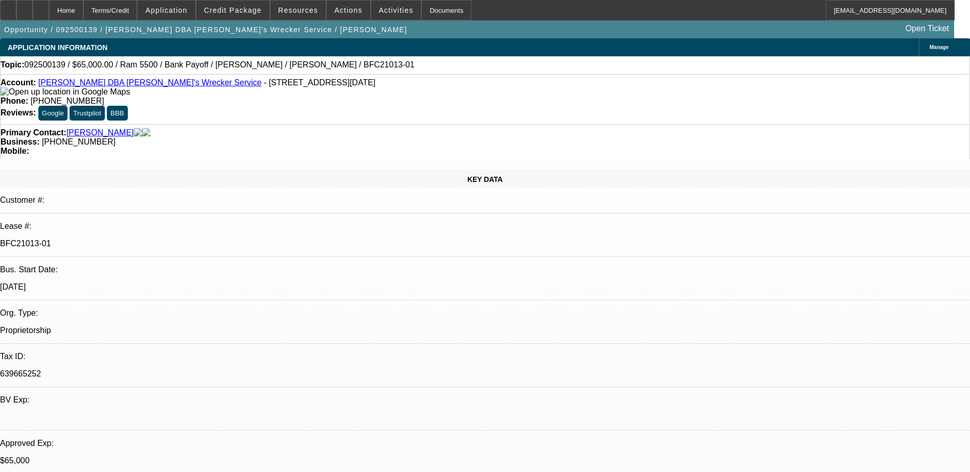
select select "0"
select select "6"
select select "0"
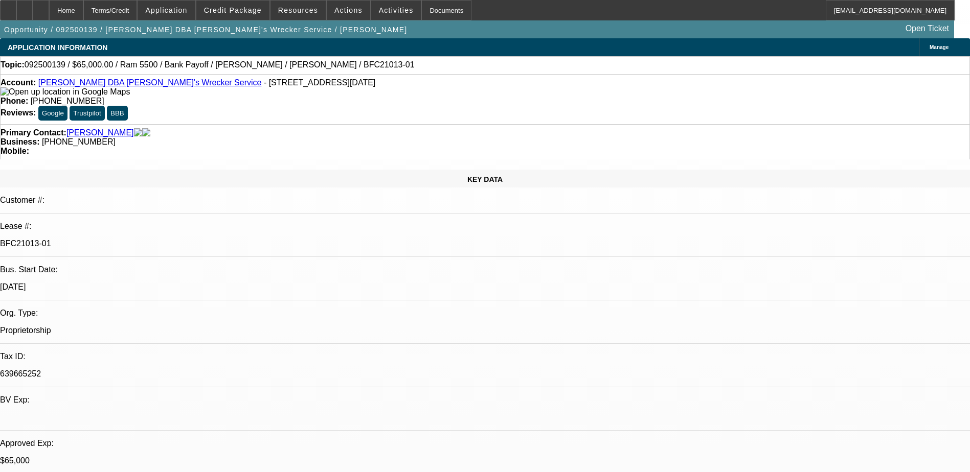
select select "0"
select select "6"
select select "0"
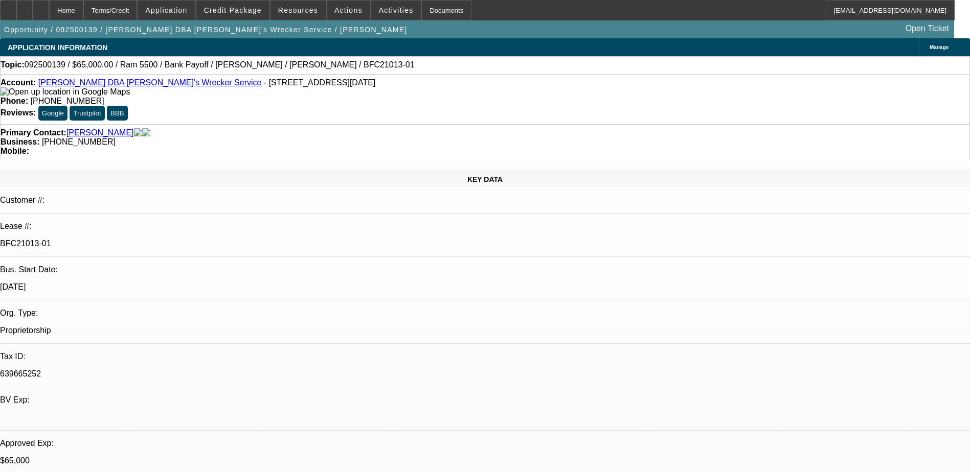
select select "0"
select select "6"
select select "0"
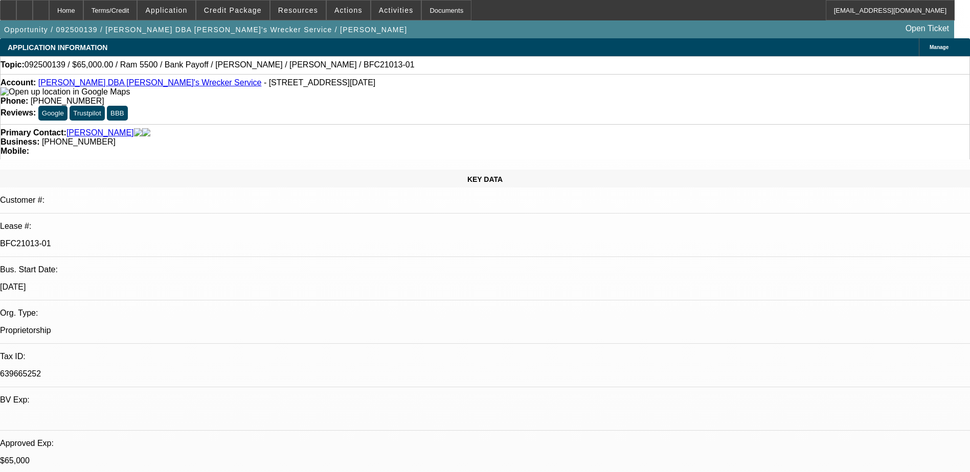
select select "6"
drag, startPoint x: 855, startPoint y: 126, endPoint x: 833, endPoint y: 115, distance: 24.9
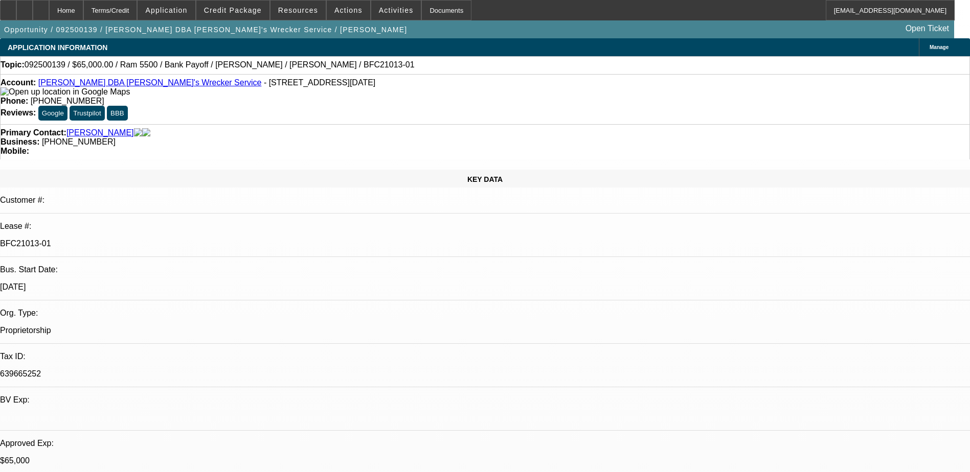
scroll to position [28, 0]
click at [261, 12] on span "Credit Package" at bounding box center [233, 10] width 58 height 8
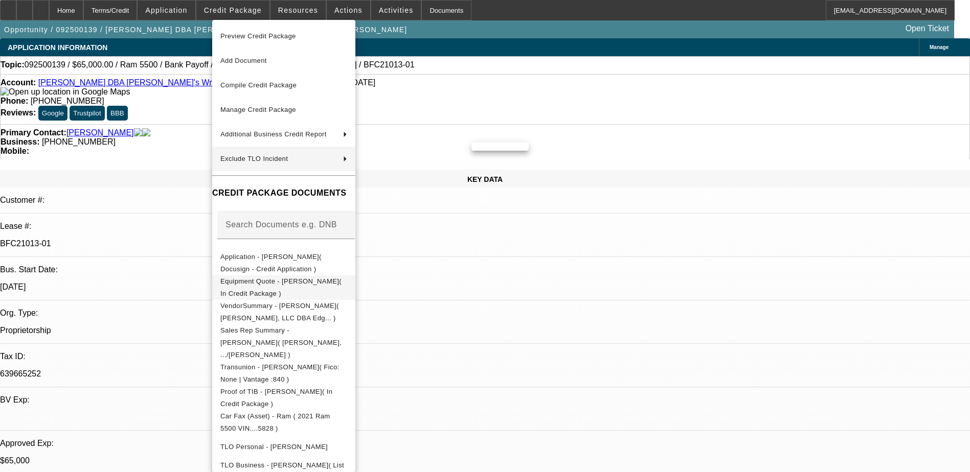
click at [340, 279] on span "Equipment Quote - Andrew Mokoro( In Credit Package )" at bounding box center [283, 288] width 127 height 25
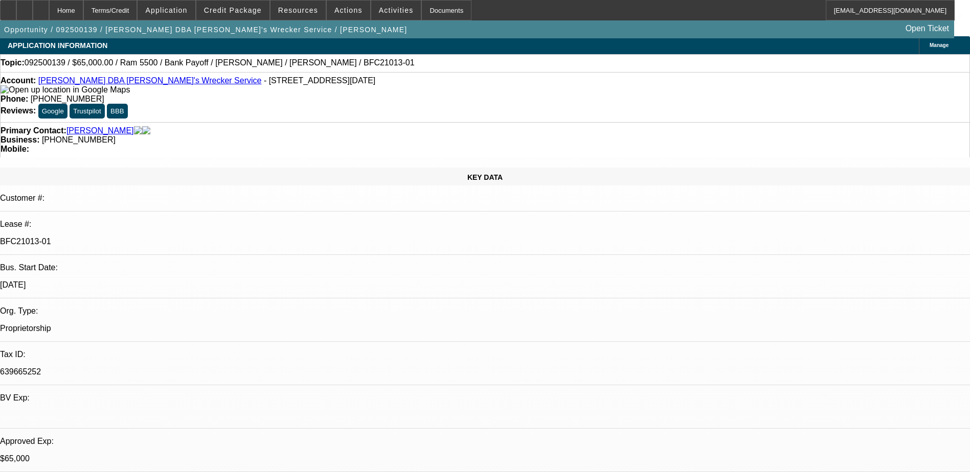
scroll to position [0, 0]
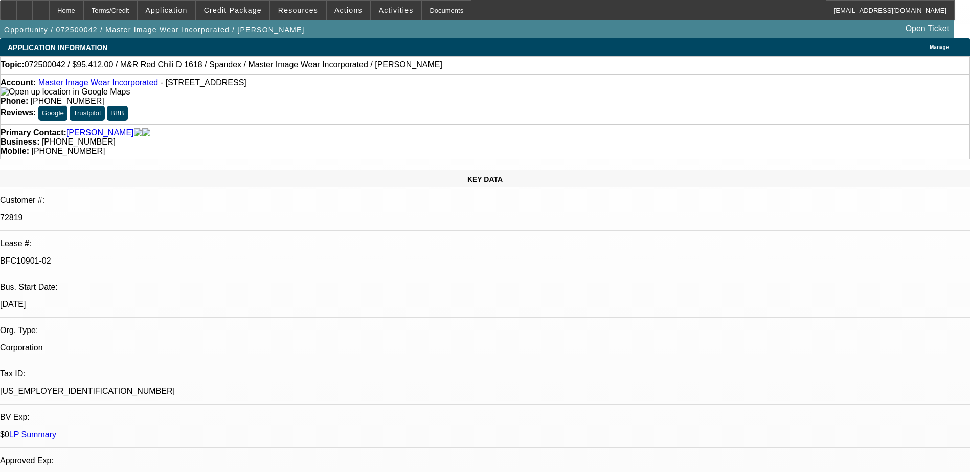
select select "0"
select select "0.1"
select select "4"
select select "0"
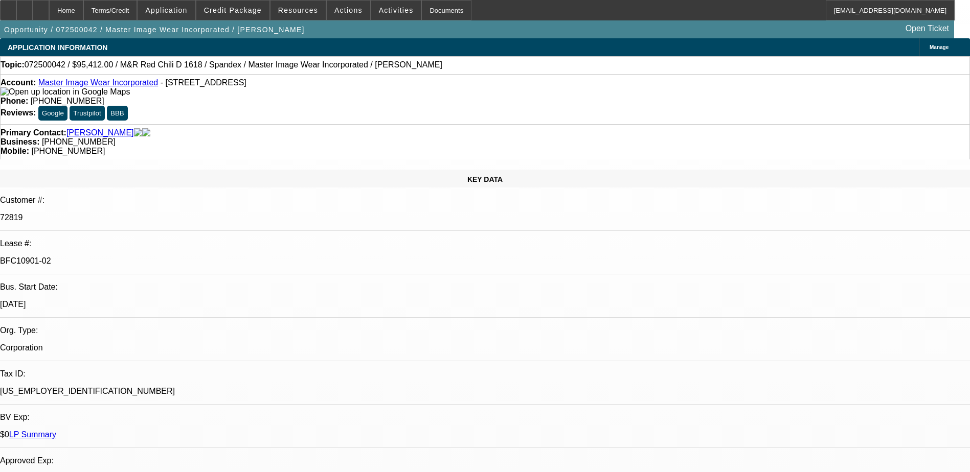
select select "0"
select select "0.1"
select select "4"
select select "0"
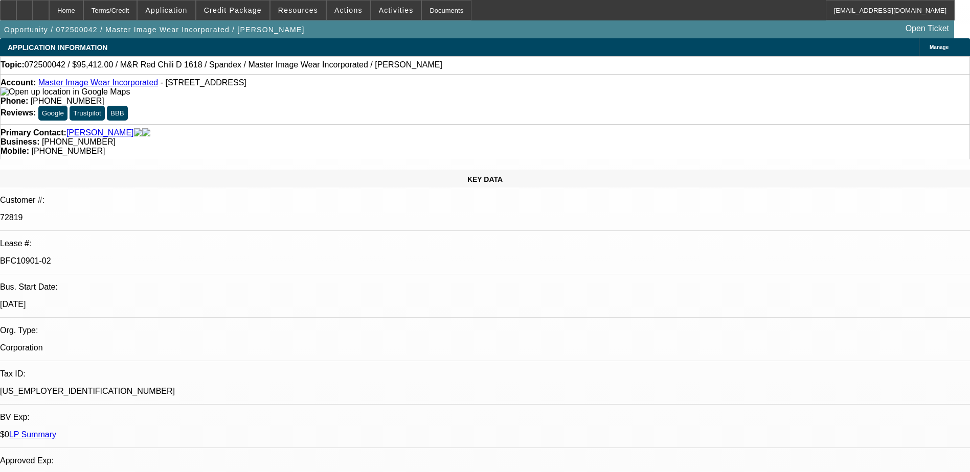
select select "3"
select select "0.1"
select select "4"
select select "0"
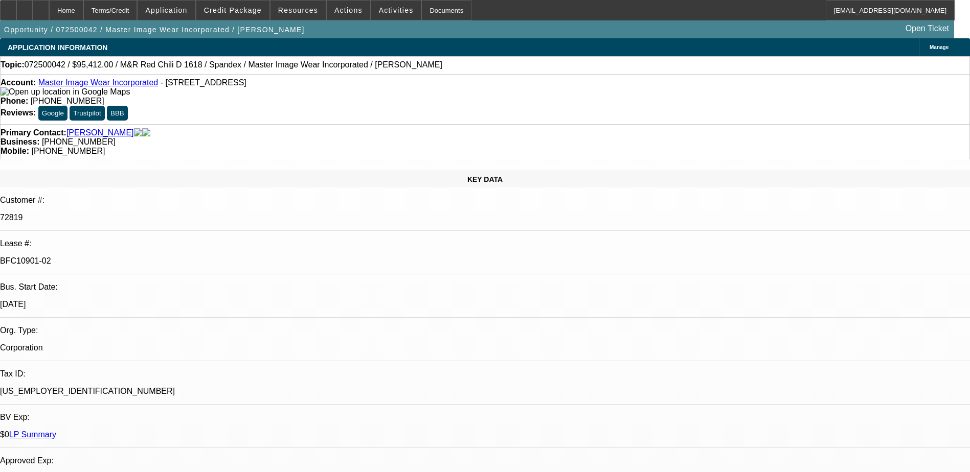
select select "3"
select select "0.1"
select select "4"
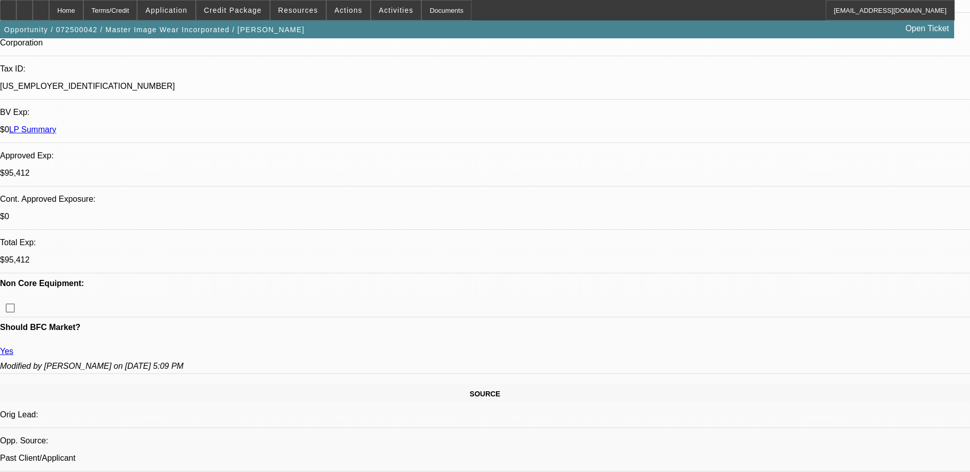
scroll to position [460, 0]
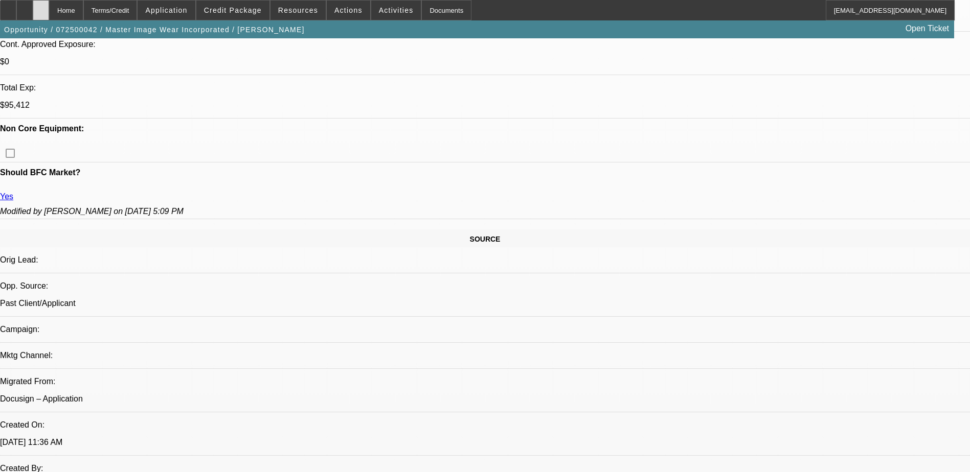
click at [41, 7] on icon at bounding box center [41, 7] width 0 height 0
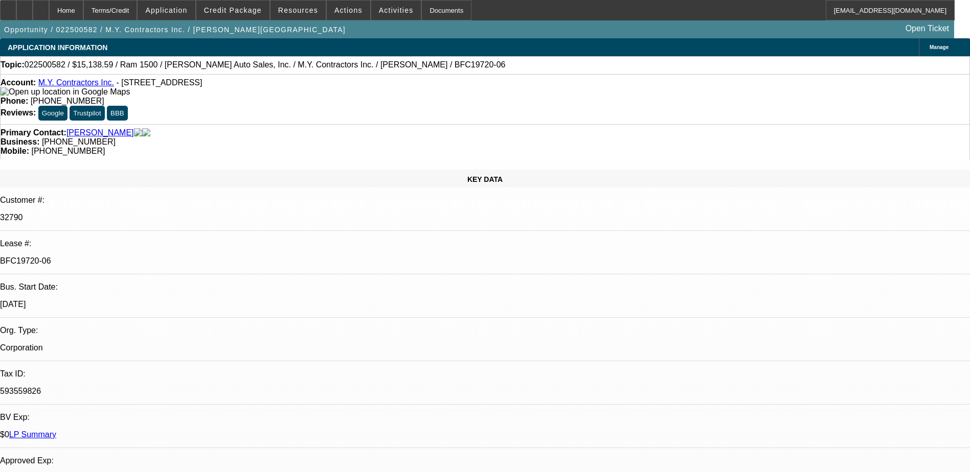
select select "0"
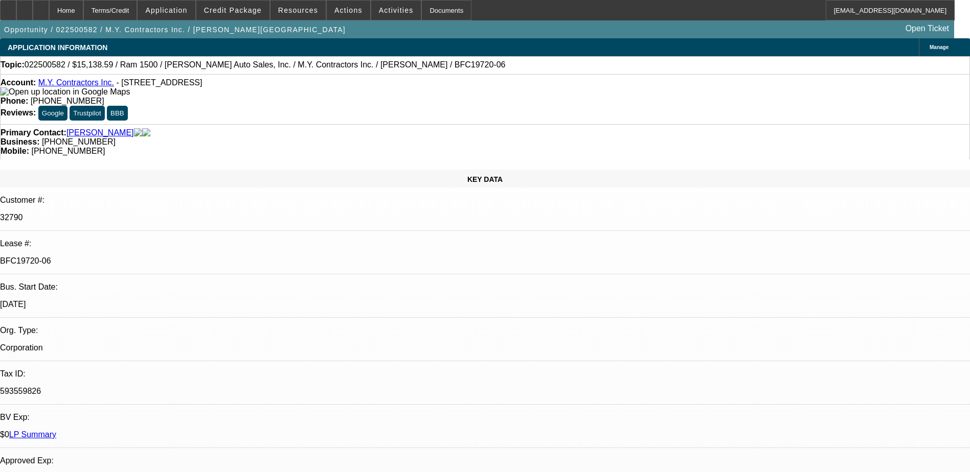
select select "0"
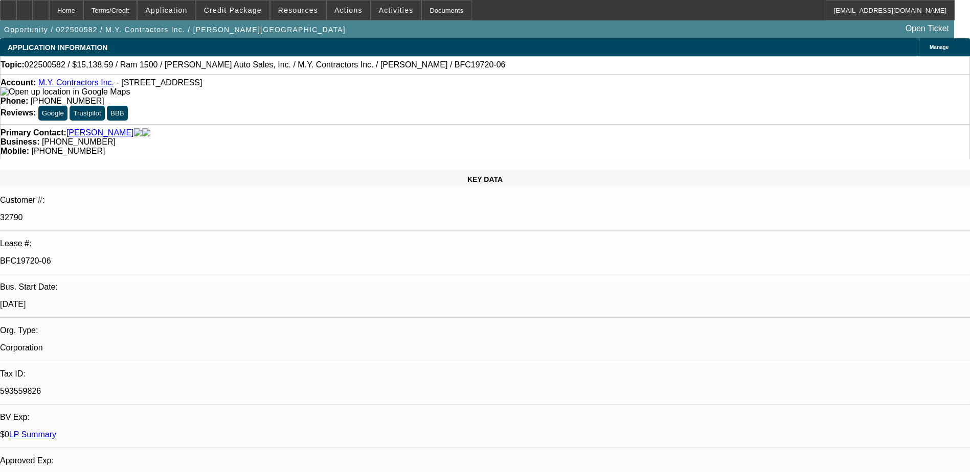
select select "0"
select select "1"
select select "3"
select select "6"
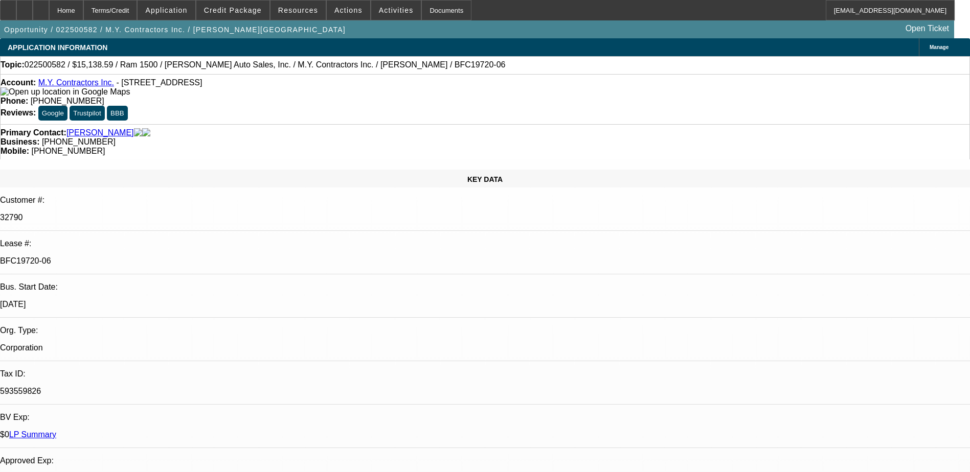
select select "1"
select select "6"
select select "1"
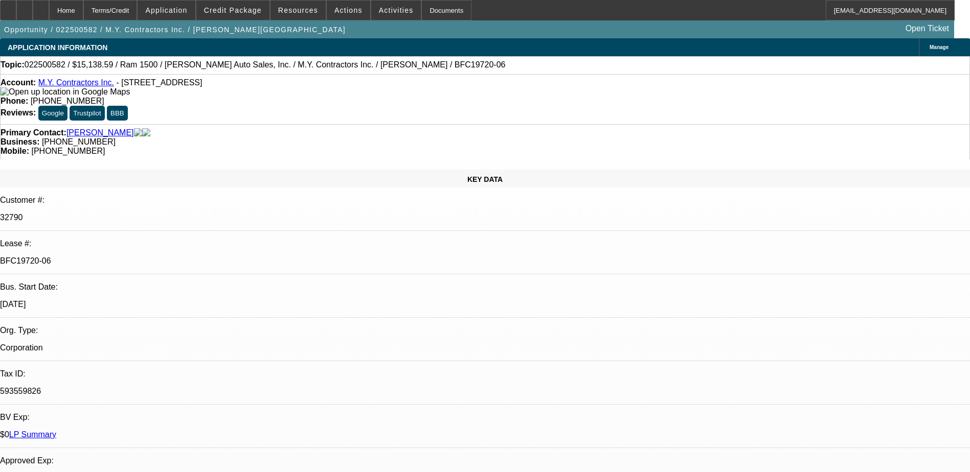
select select "6"
select select "1"
select select "6"
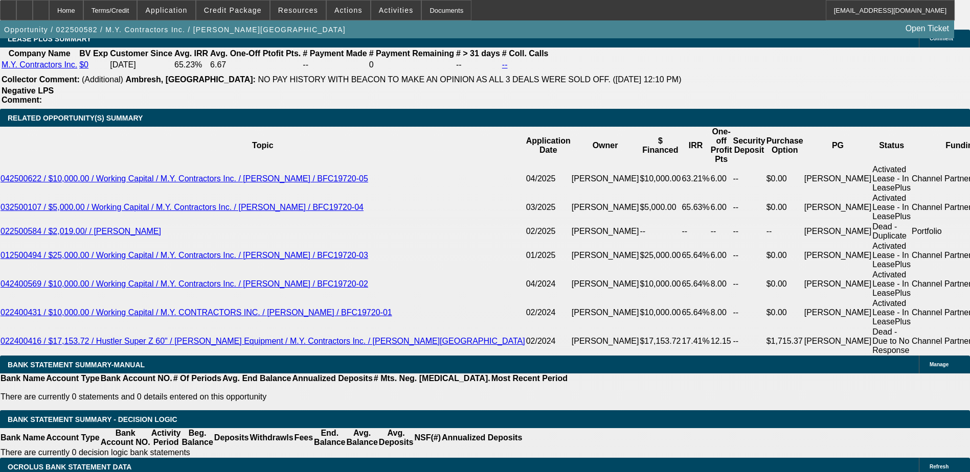
scroll to position [1687, 0]
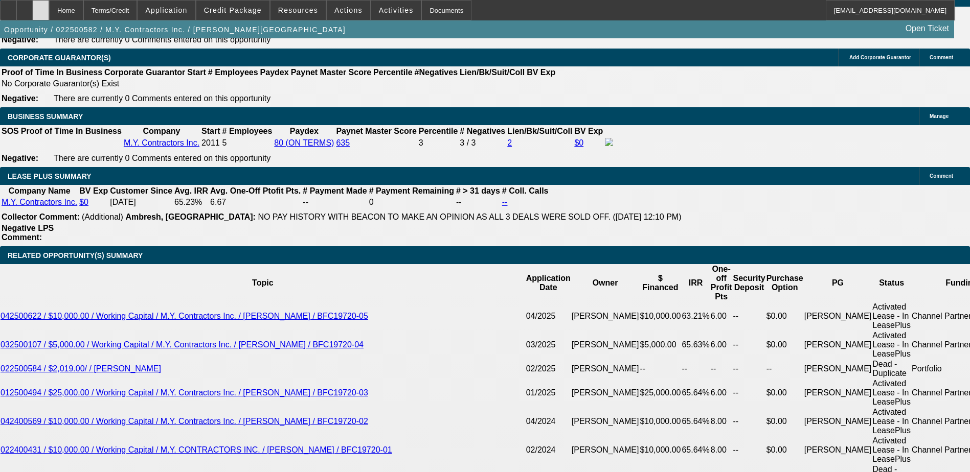
click at [49, 11] on div at bounding box center [41, 10] width 16 height 20
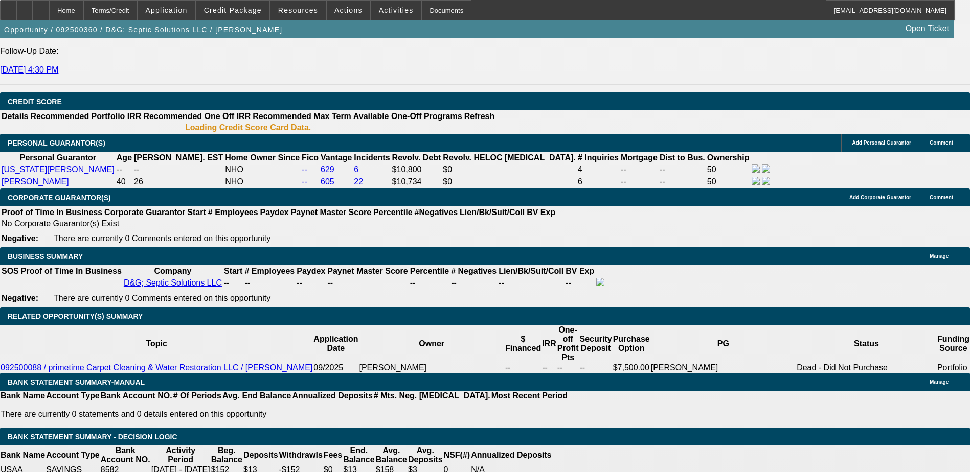
select select "0.15"
select select "2"
select select "0"
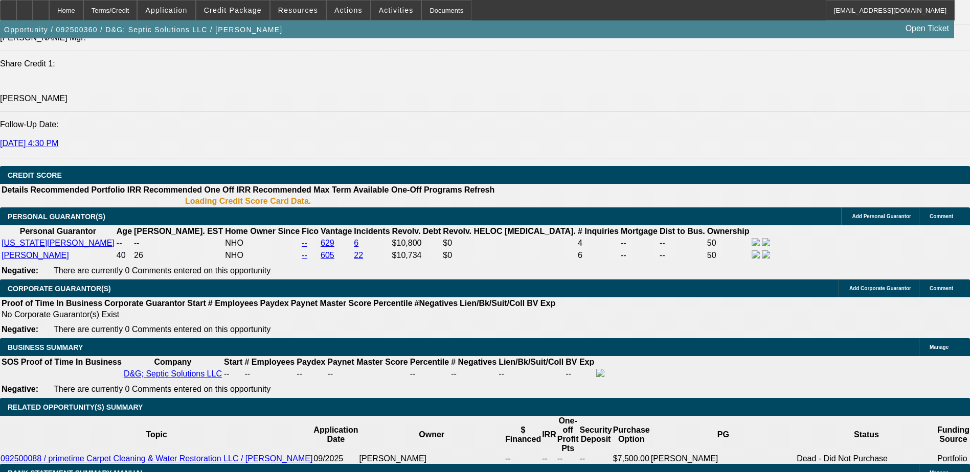
select select "1"
select select "2"
select select "6"
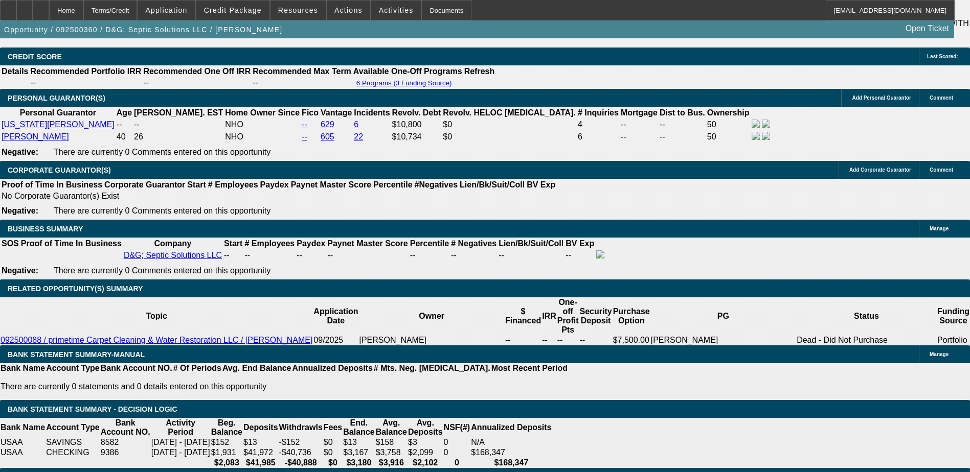
scroll to position [1373, 0]
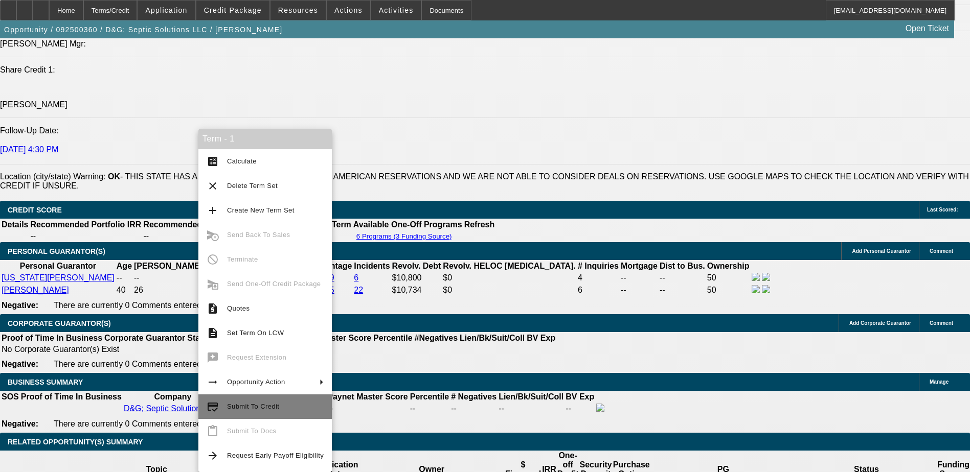
click at [272, 402] on span "Submit To Credit" at bounding box center [275, 407] width 97 height 12
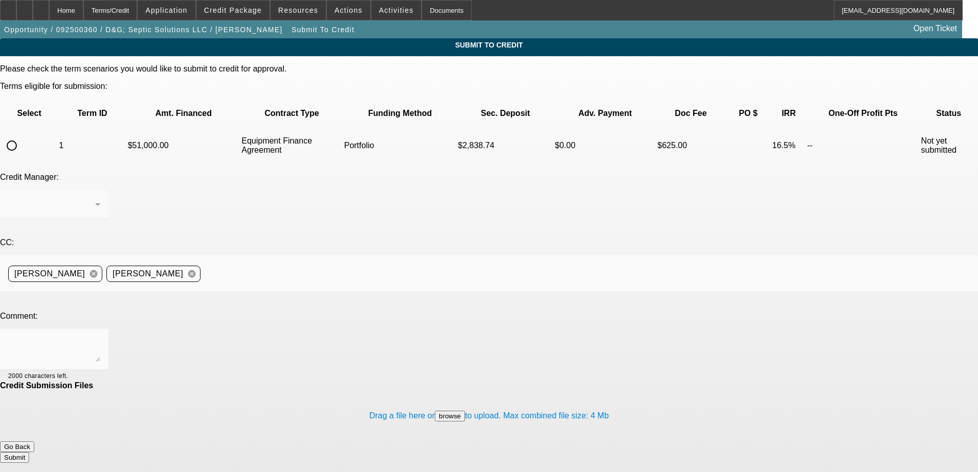
click at [22, 135] on input "radio" at bounding box center [12, 145] width 20 height 20
radio input "true"
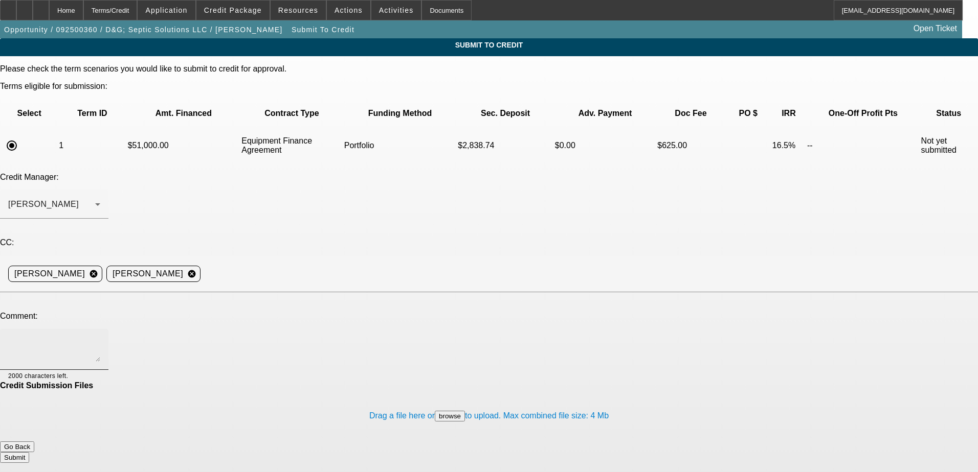
click at [100, 329] on div at bounding box center [54, 349] width 92 height 41
click at [125, 13] on div "Terms/Credit" at bounding box center [110, 10] width 54 height 20
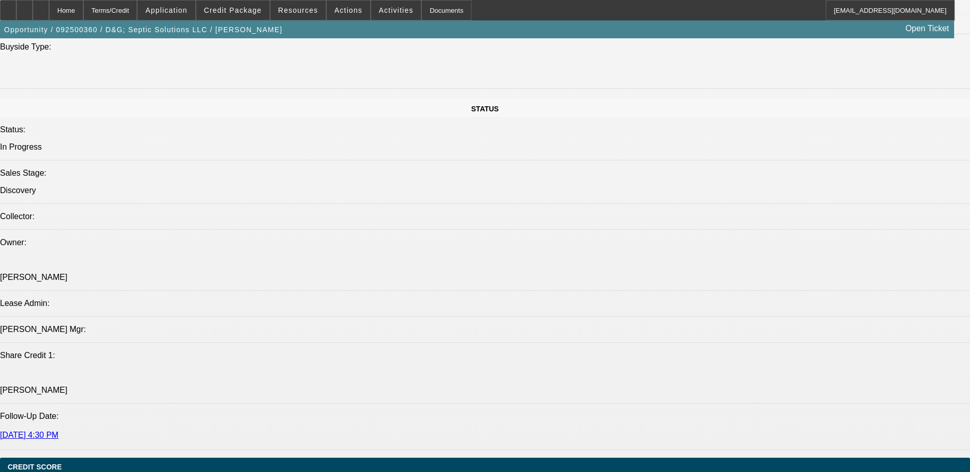
select select "0.15"
select select "2"
select select "0"
select select "6"
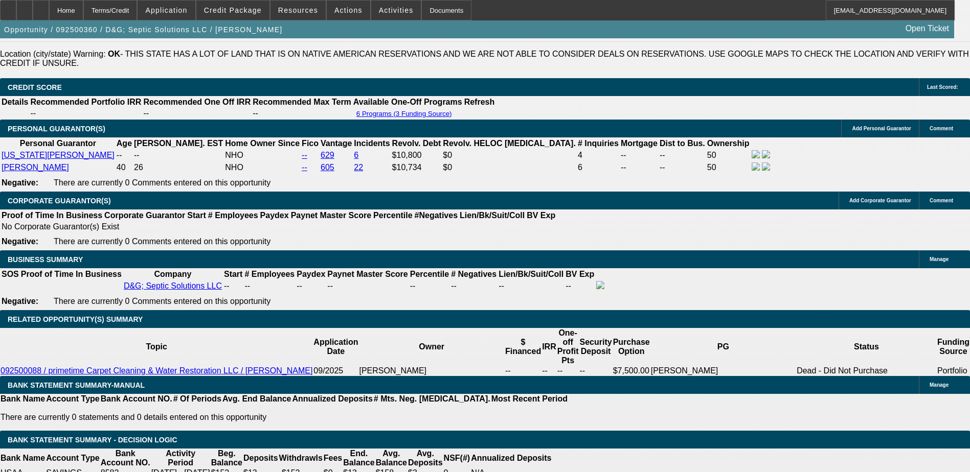
scroll to position [1409, 0]
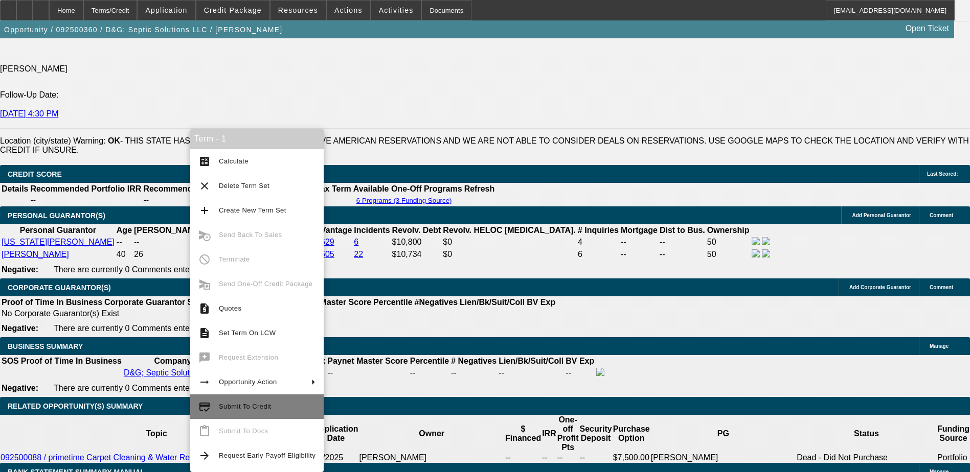
drag, startPoint x: 238, startPoint y: 407, endPoint x: 268, endPoint y: 395, distance: 32.4
click at [238, 406] on span "Submit To Credit" at bounding box center [245, 407] width 52 height 8
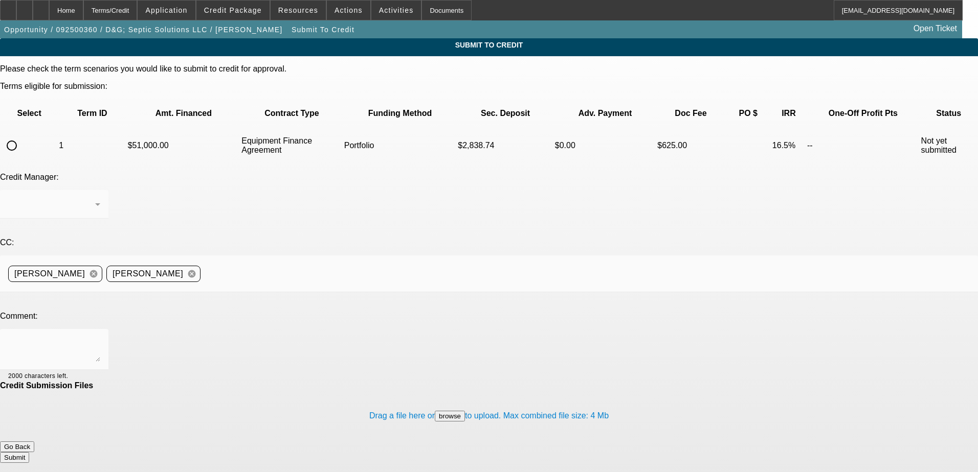
click at [22, 135] on input "radio" at bounding box center [12, 145] width 20 height 20
radio input "true"
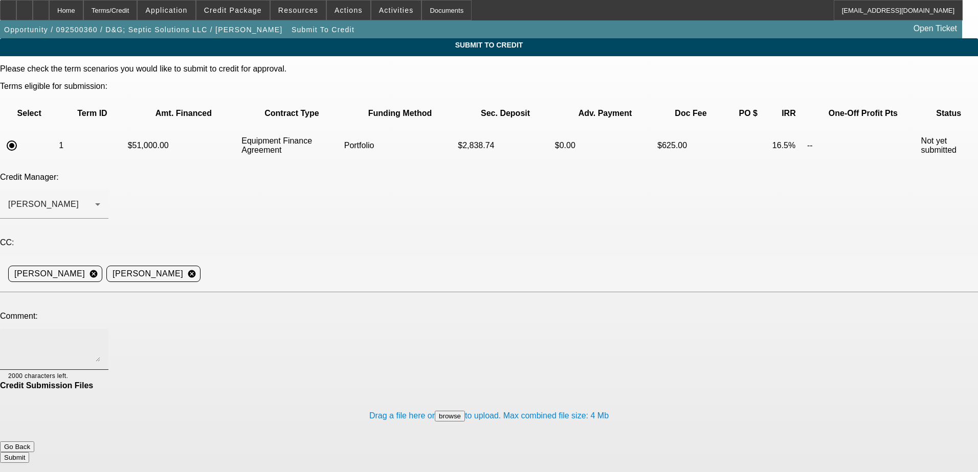
click at [100, 337] on textarea at bounding box center [54, 349] width 92 height 25
paste textarea "David and Georgia Kerr are in the process of starting D&G; Septic Solutions LLC…"
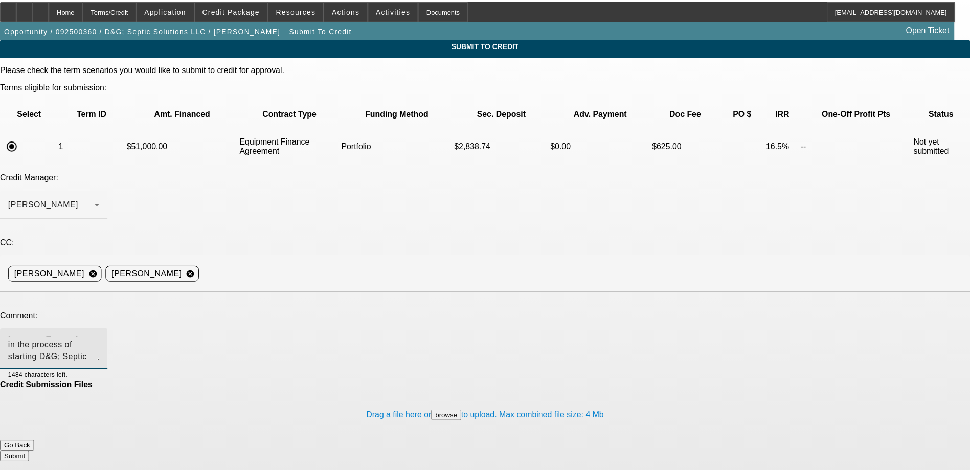
scroll to position [25, 0]
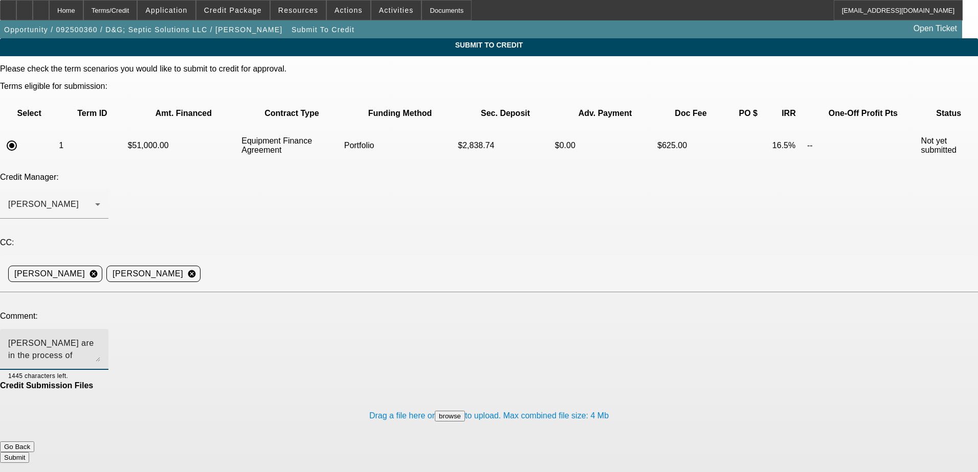
type textarea "David and Georgia Kerr are in the process of starting D&G; Septic Solutions LLC…"
click at [306, 391] on div "Drag a file here or browse to upload. Max combined file size: 4 Mb" at bounding box center [489, 416] width 978 height 51
click at [29, 453] on button "Submit" at bounding box center [14, 458] width 29 height 11
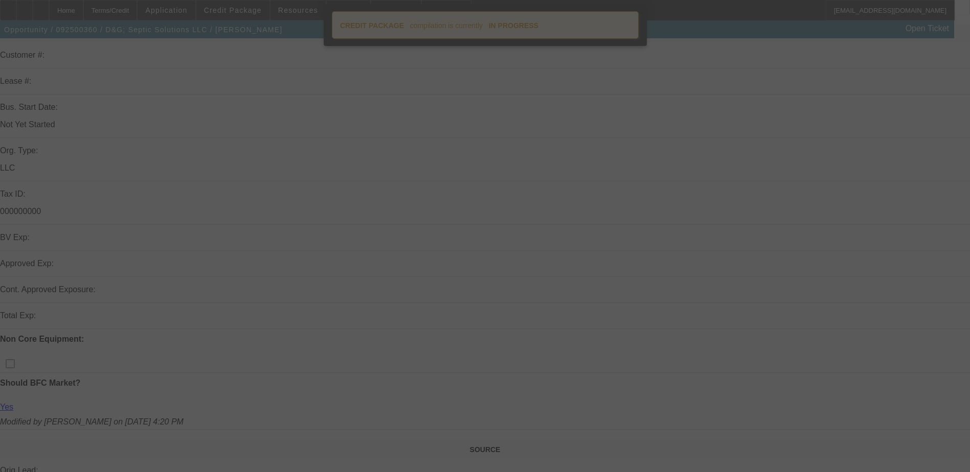
scroll to position [153, 0]
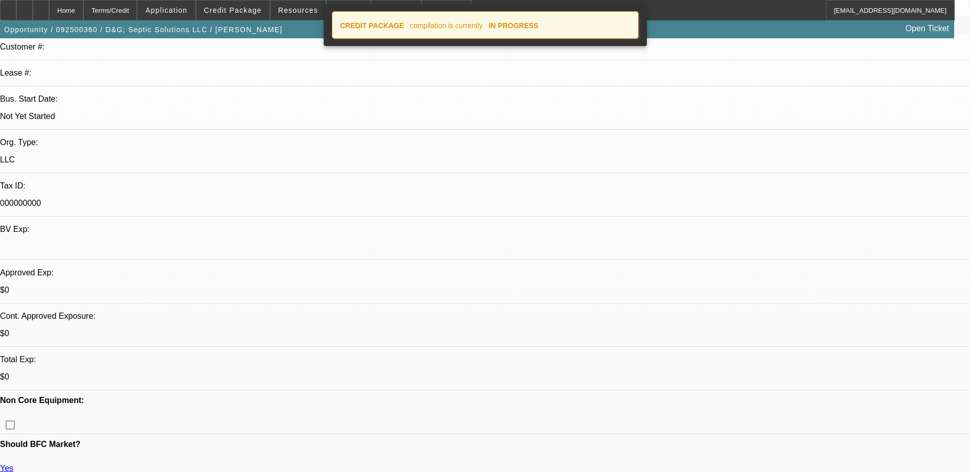
select select "0.15"
select select "2"
select select "0"
select select "6"
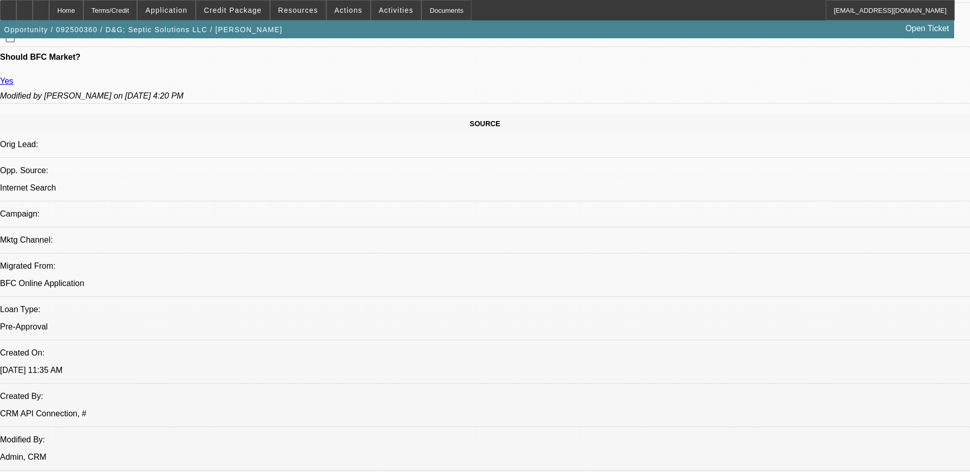
scroll to position [409, 0]
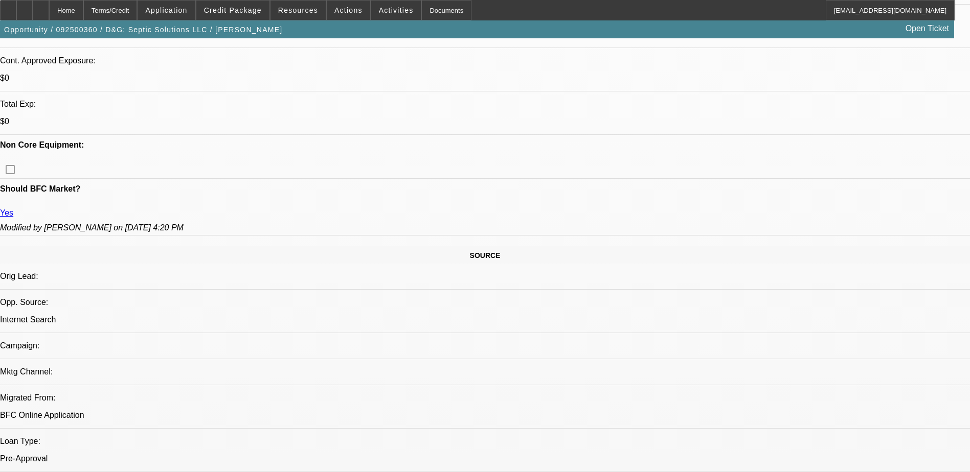
click at [248, 10] on span "Credit Package" at bounding box center [233, 10] width 58 height 8
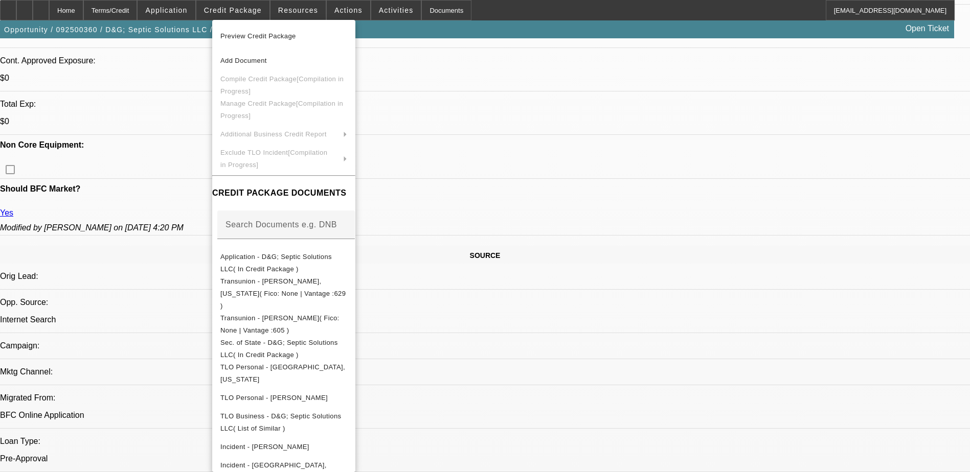
drag, startPoint x: 498, startPoint y: 201, endPoint x: 237, endPoint y: 121, distance: 272.4
click at [498, 201] on div at bounding box center [485, 236] width 970 height 472
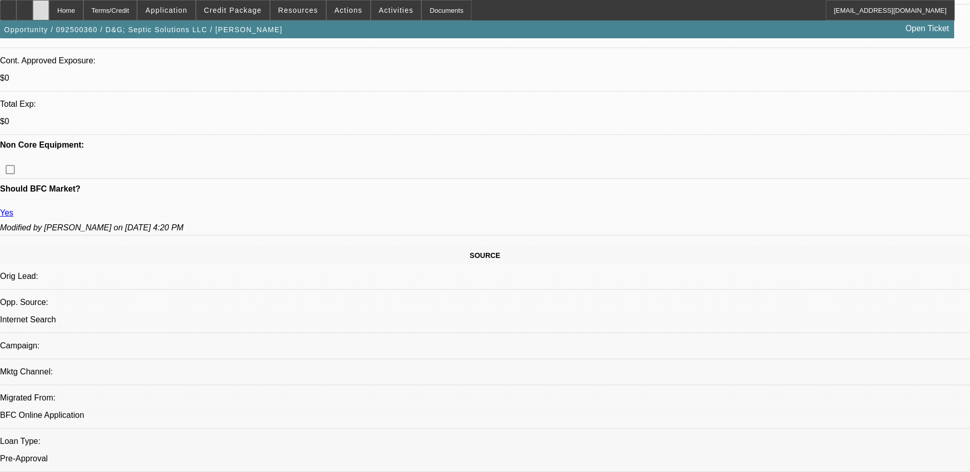
click at [49, 9] on div at bounding box center [41, 10] width 16 height 20
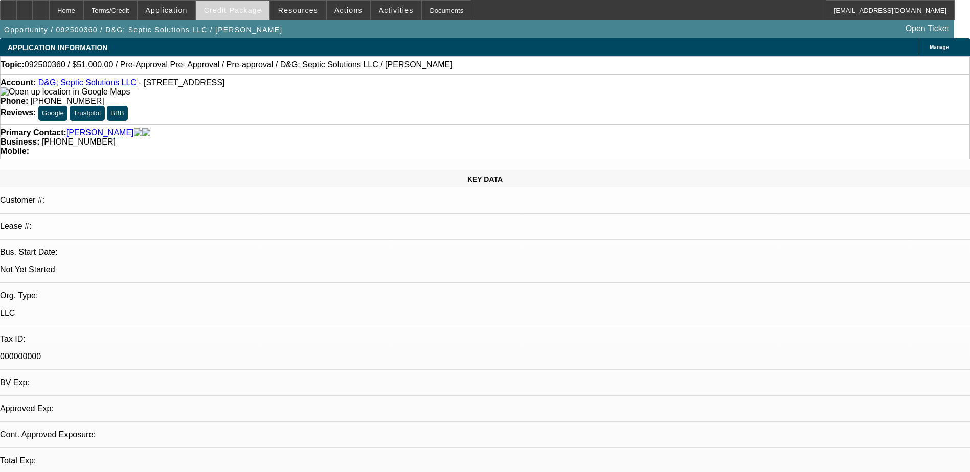
select select "0.15"
select select "2"
select select "0"
select select "1"
select select "2"
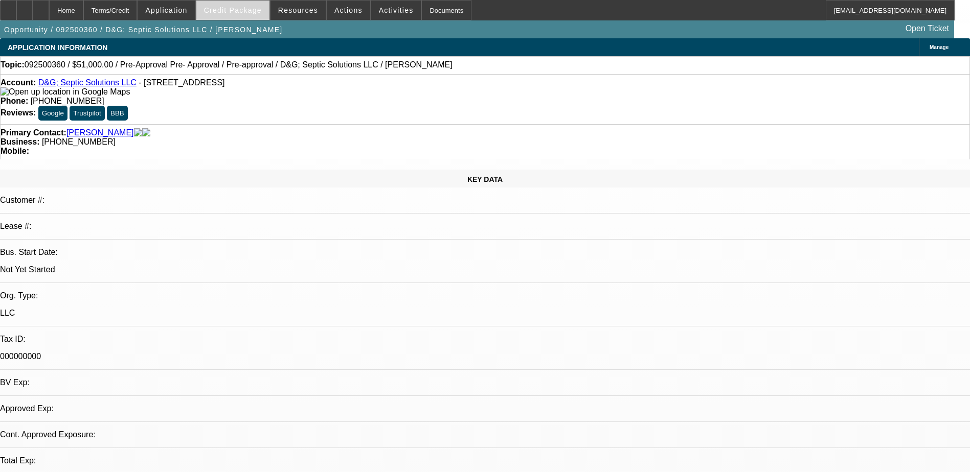
select select "6"
click at [254, 15] on span at bounding box center [232, 10] width 73 height 25
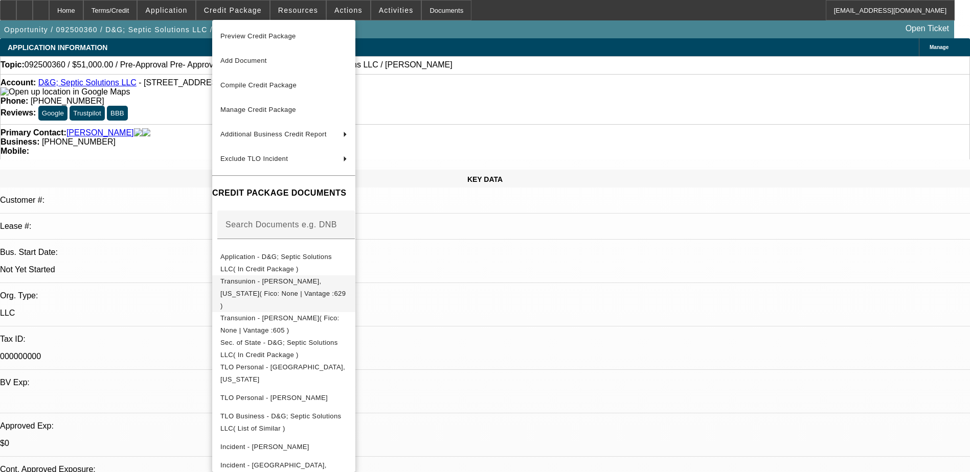
scroll to position [79, 0]
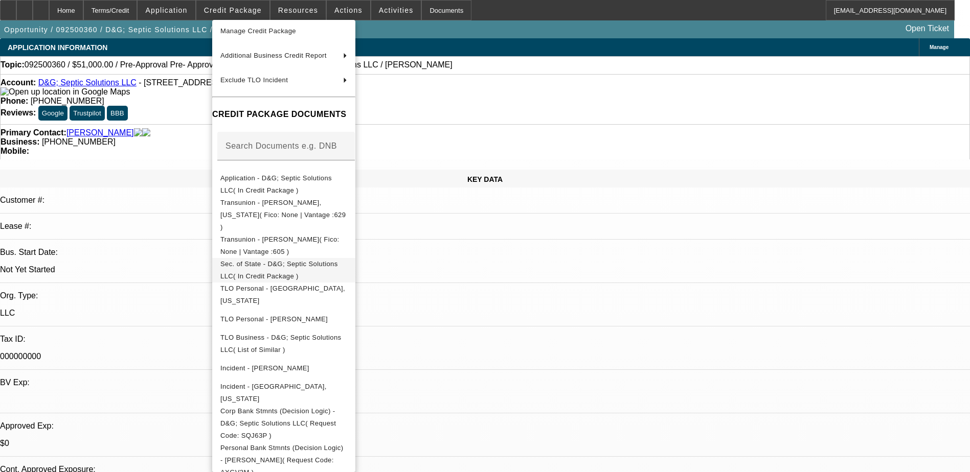
click at [347, 258] on span "Sec. of State - D&G; Septic Solutions LLC( In Credit Package )" at bounding box center [283, 270] width 127 height 25
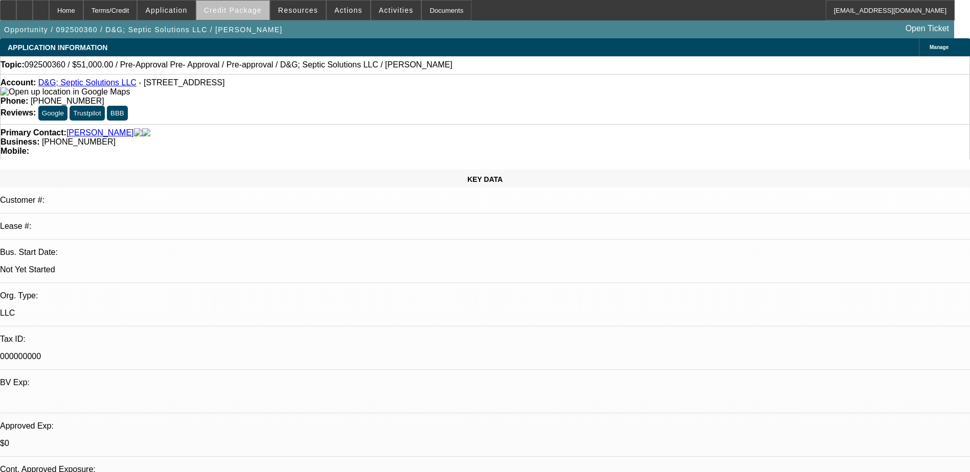
click at [253, 13] on span "Credit Package" at bounding box center [233, 10] width 58 height 8
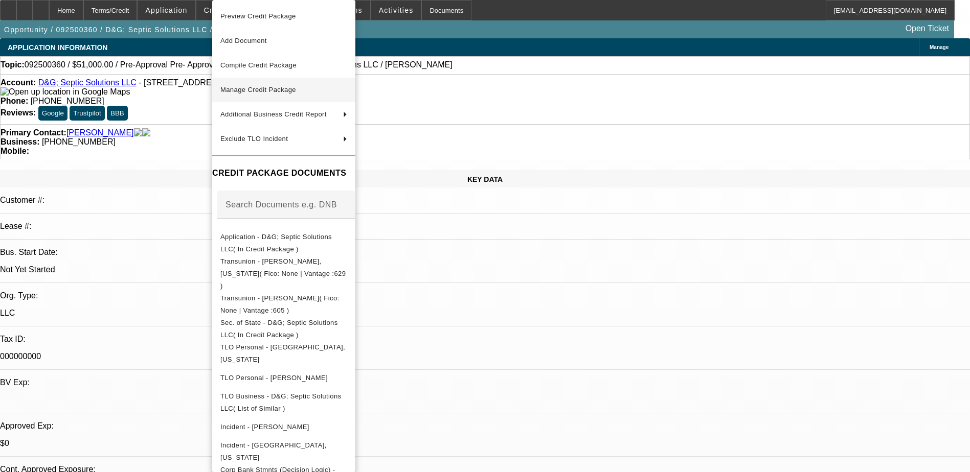
click at [321, 87] on span "Manage Credit Package" at bounding box center [283, 90] width 127 height 12
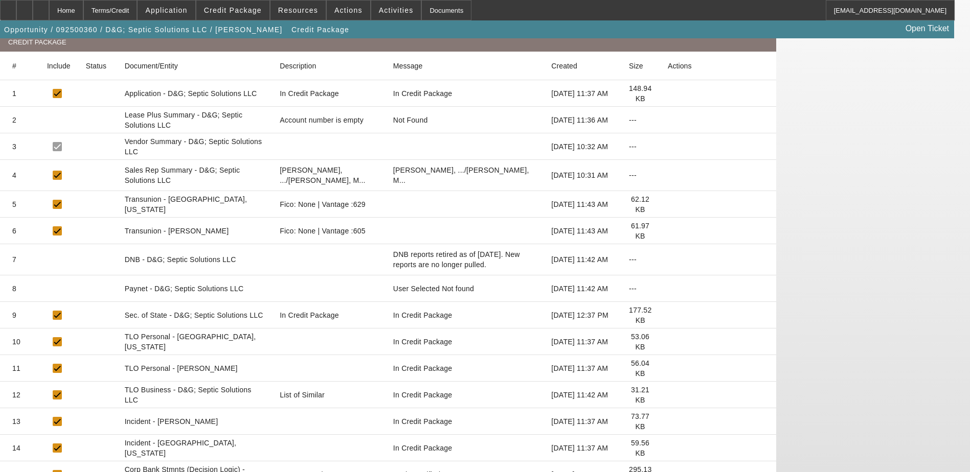
scroll to position [153, 0]
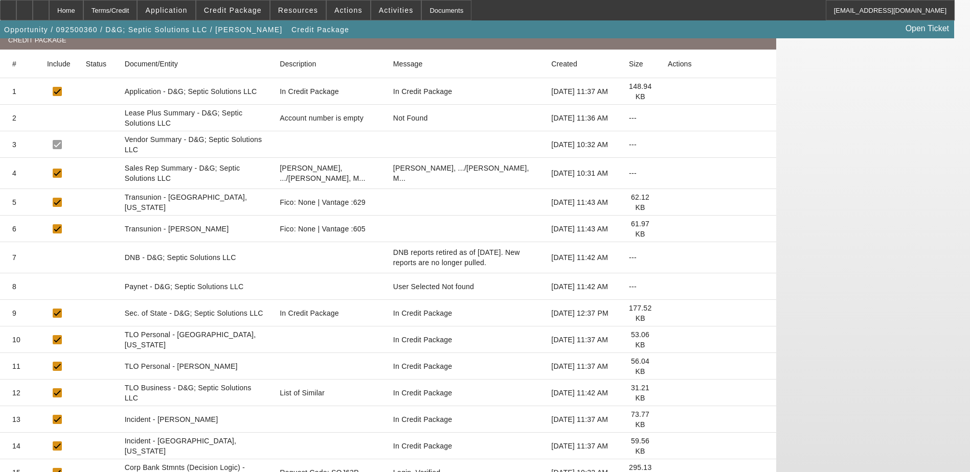
click at [668, 313] on icon at bounding box center [668, 313] width 0 height 0
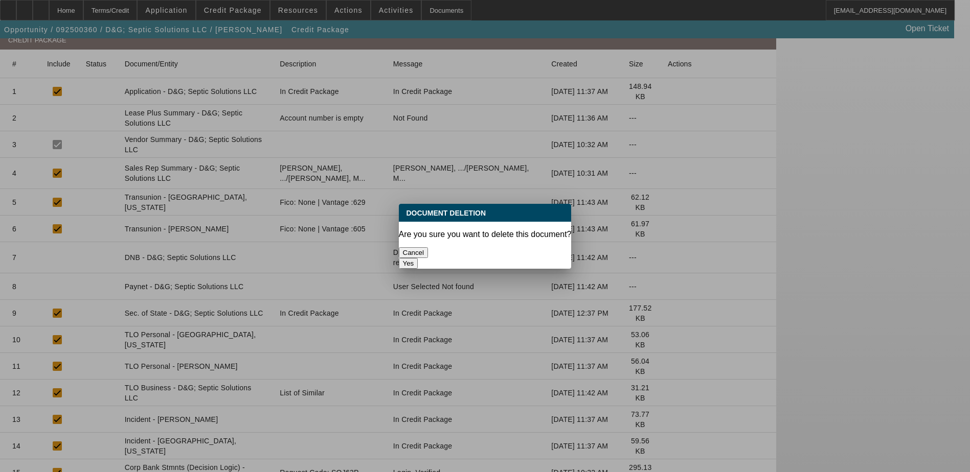
scroll to position [0, 0]
click at [418, 258] on button "Yes" at bounding box center [408, 263] width 19 height 11
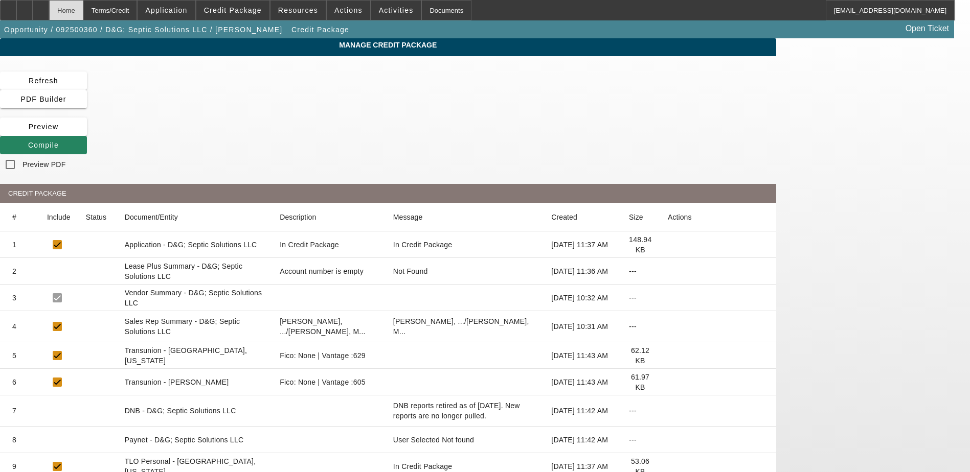
click at [83, 15] on div "Home" at bounding box center [66, 10] width 34 height 20
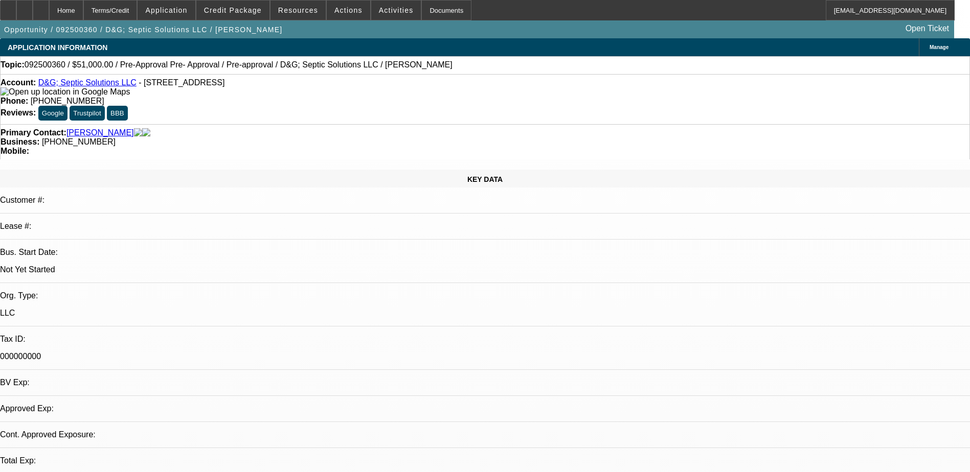
select select "0.15"
select select "2"
select select "0"
select select "6"
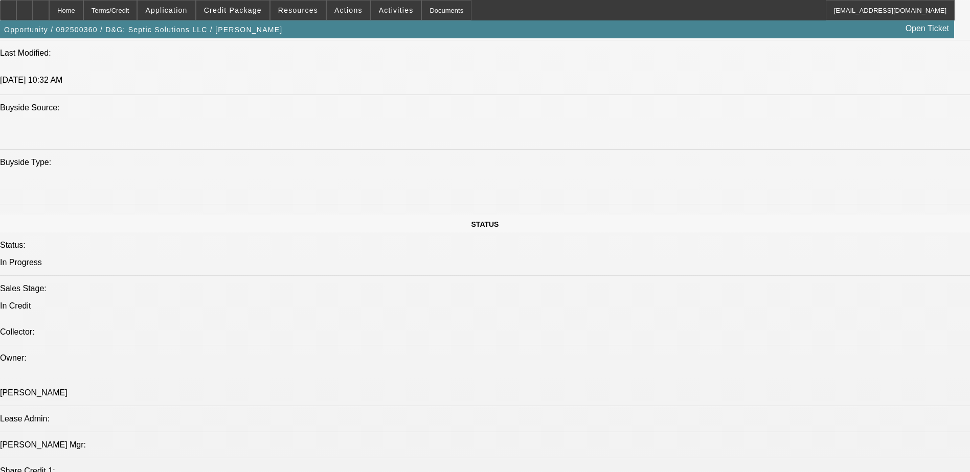
scroll to position [51, 0]
drag, startPoint x: 902, startPoint y: 402, endPoint x: 991, endPoint y: 403, distance: 89.0
drag, startPoint x: 991, startPoint y: 403, endPoint x: 927, endPoint y: 415, distance: 66.0
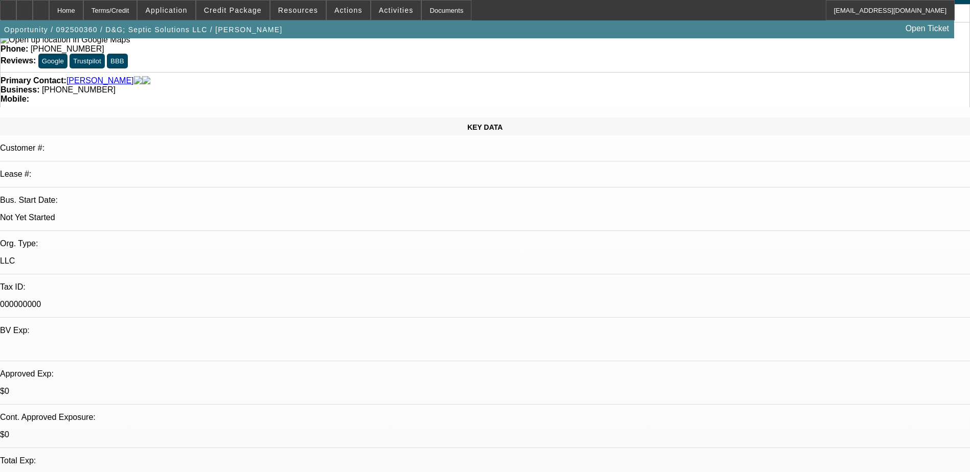
scroll to position [0, 0]
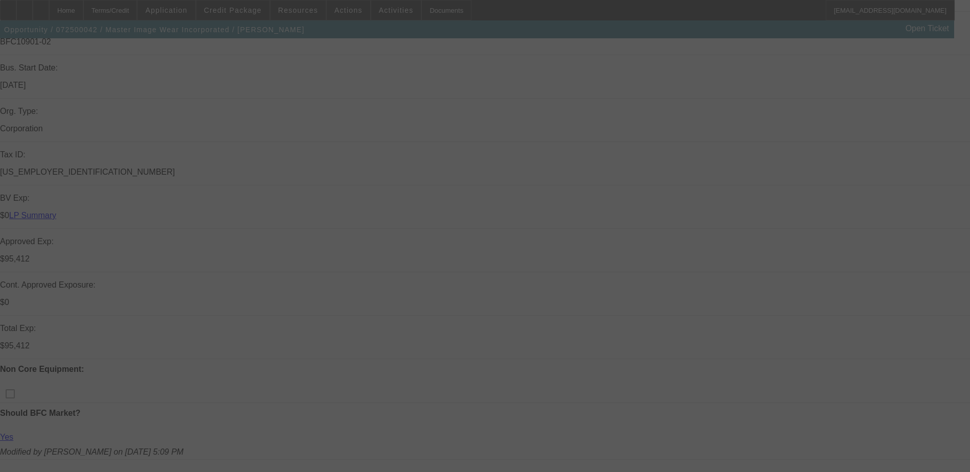
scroll to position [256, 0]
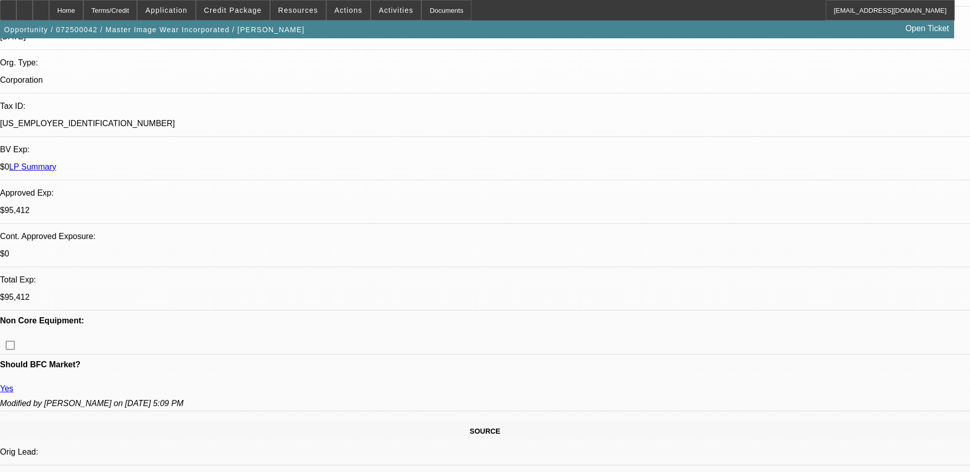
select select "0"
select select "0.1"
select select "0"
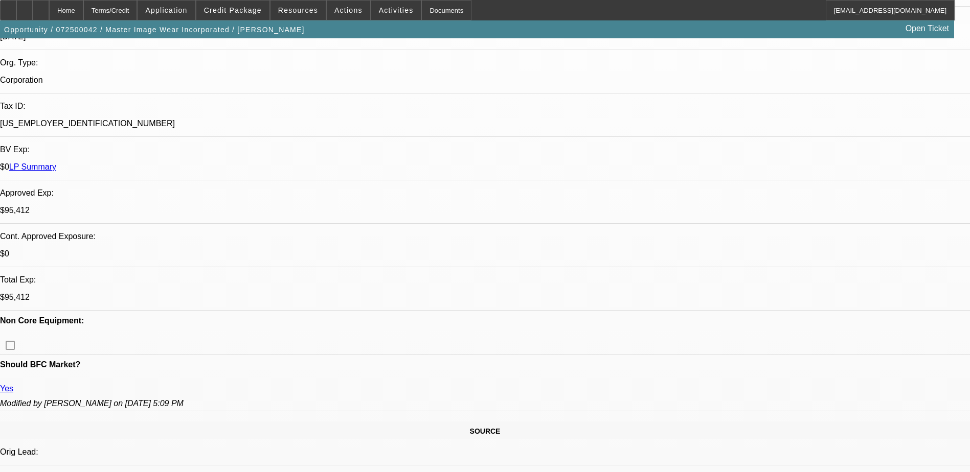
select select "0.1"
select select "0"
select select "0.1"
select select "0"
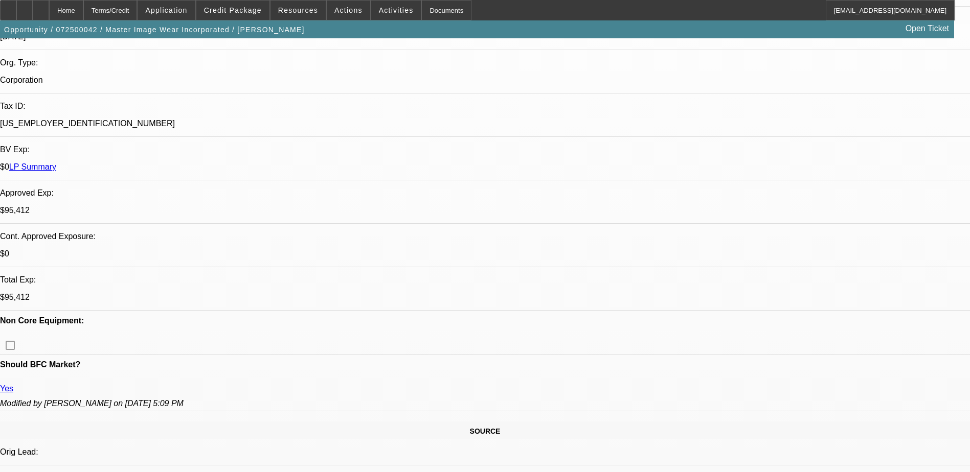
select select "0"
select select "0.1"
select select "1"
select select "4"
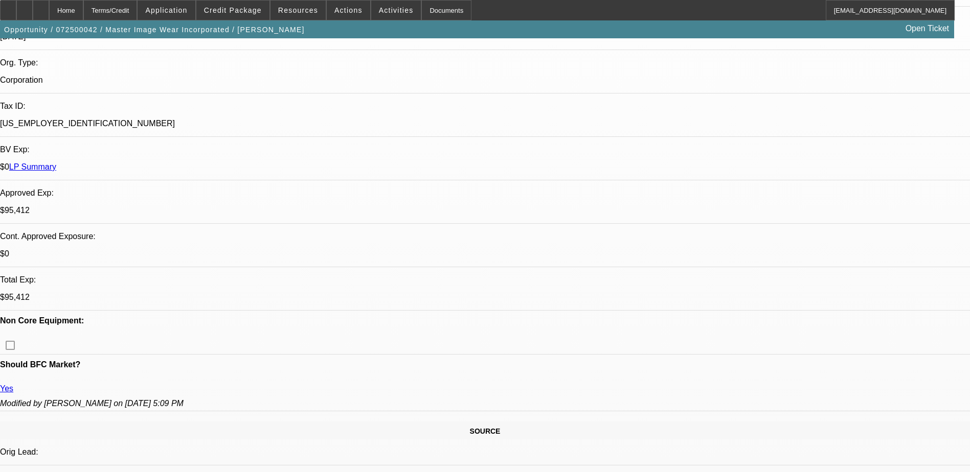
select select "1"
select select "4"
select select "1"
select select "3"
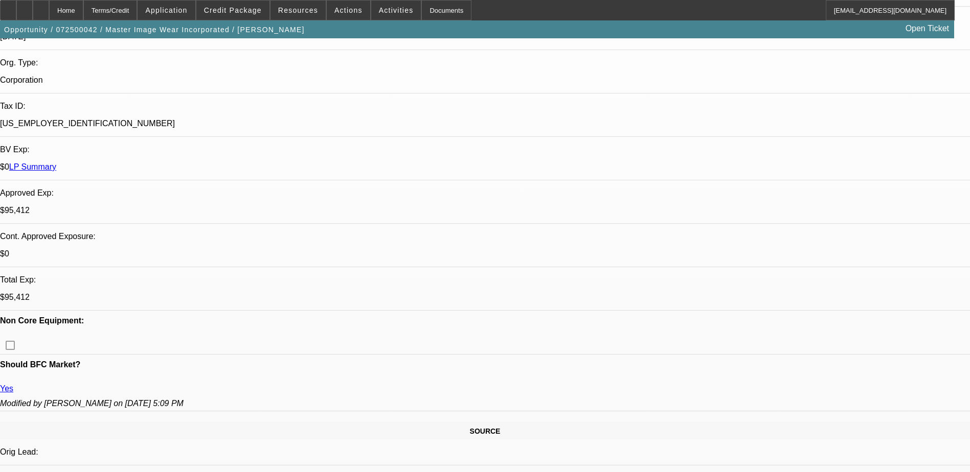
select select "4"
select select "1"
select select "3"
select select "4"
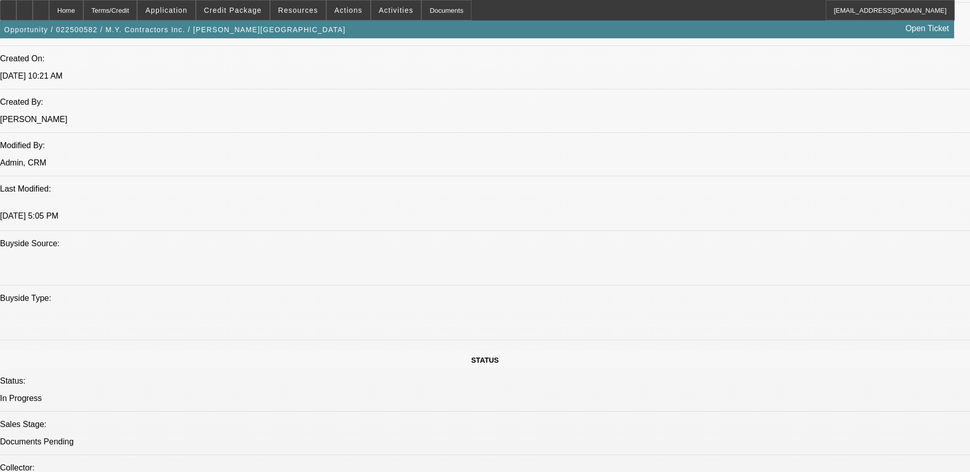
select select "0"
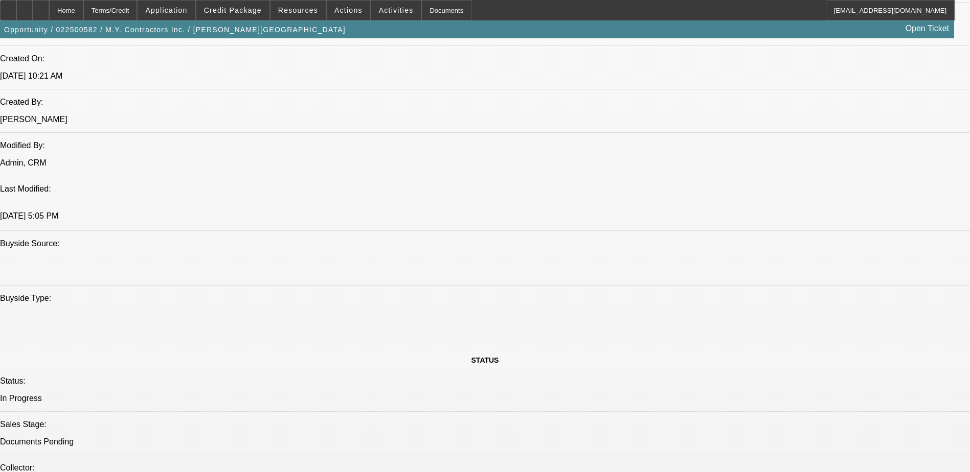
select select "0"
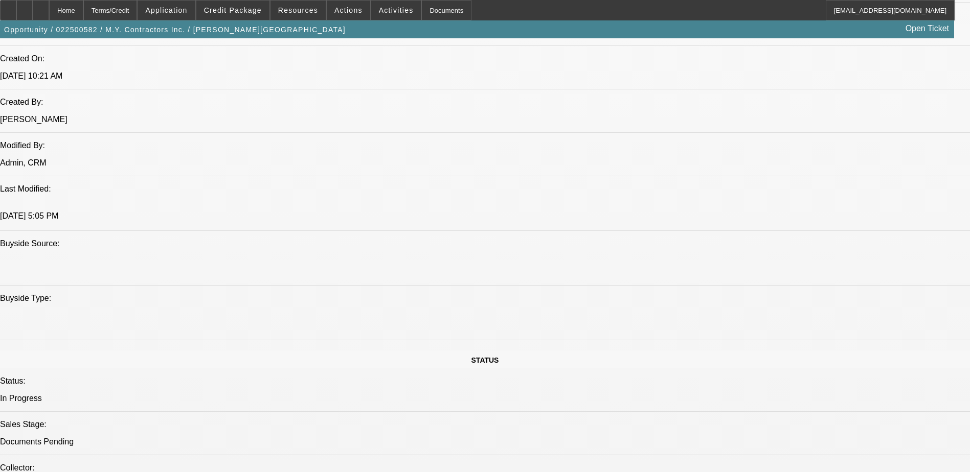
select select "0"
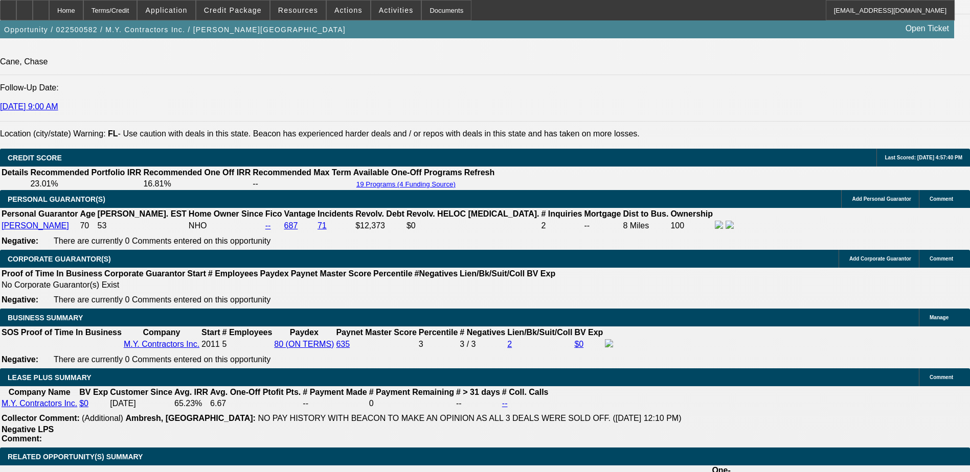
select select "1"
select select "3"
select select "6"
select select "1"
select select "3"
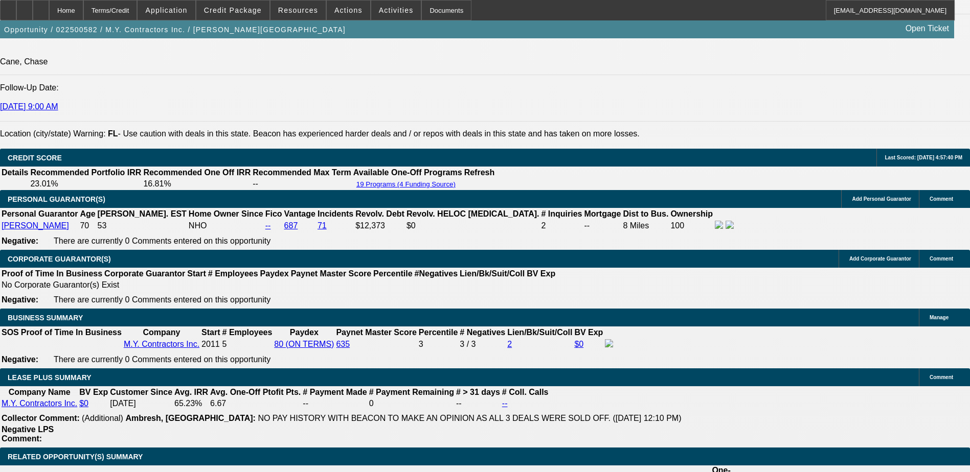
select select "6"
select select "1"
select select "6"
select select "1"
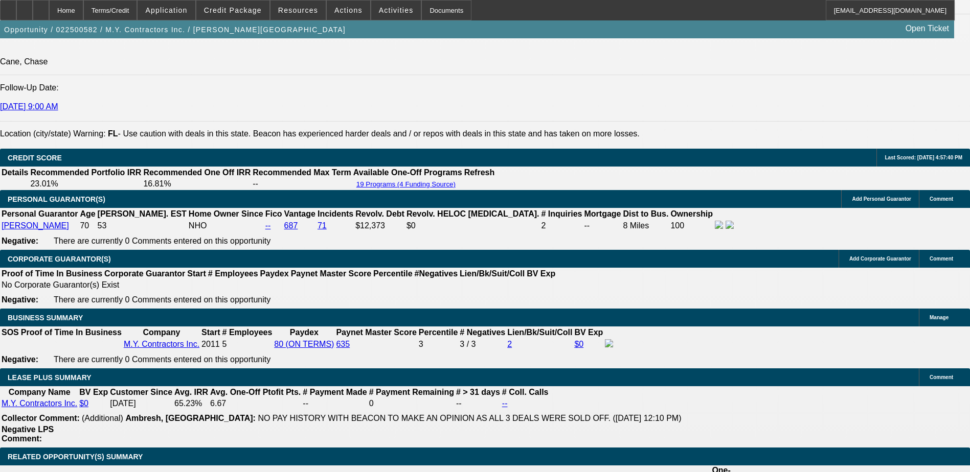
select select "1"
select select "6"
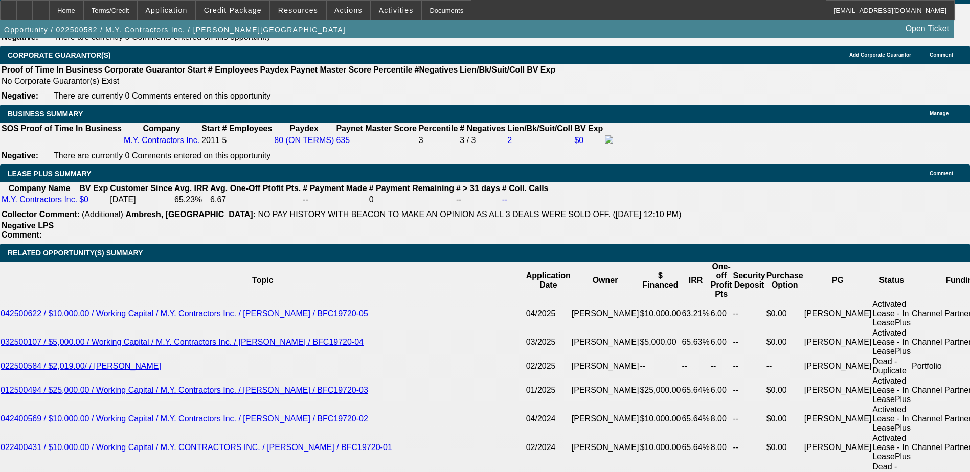
scroll to position [1796, 0]
